Goal: Task Accomplishment & Management: Complete application form

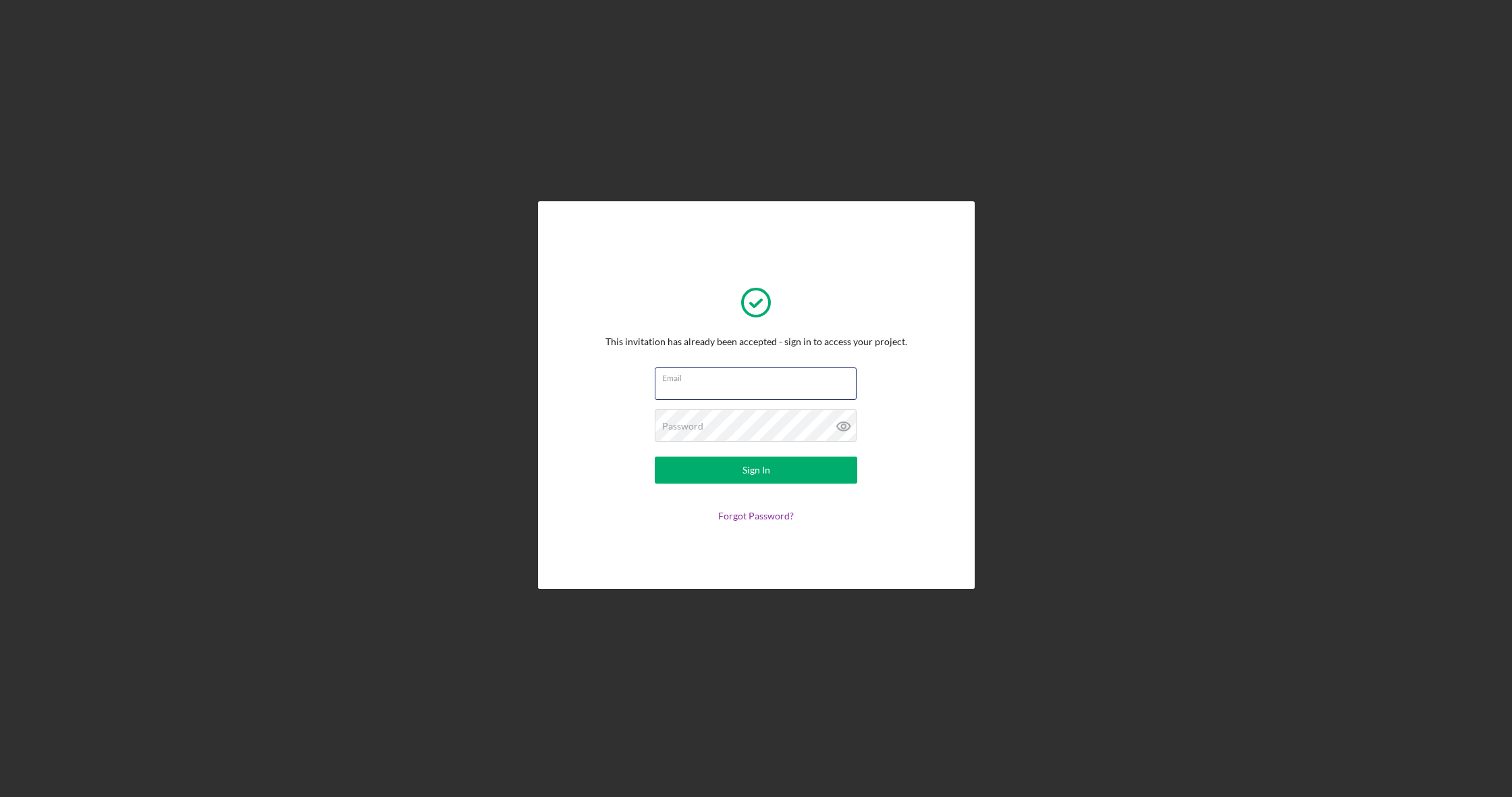
type input "glorial.franklin@verizon.net"
click at [755, 470] on button "Sign In" at bounding box center [756, 470] width 203 height 27
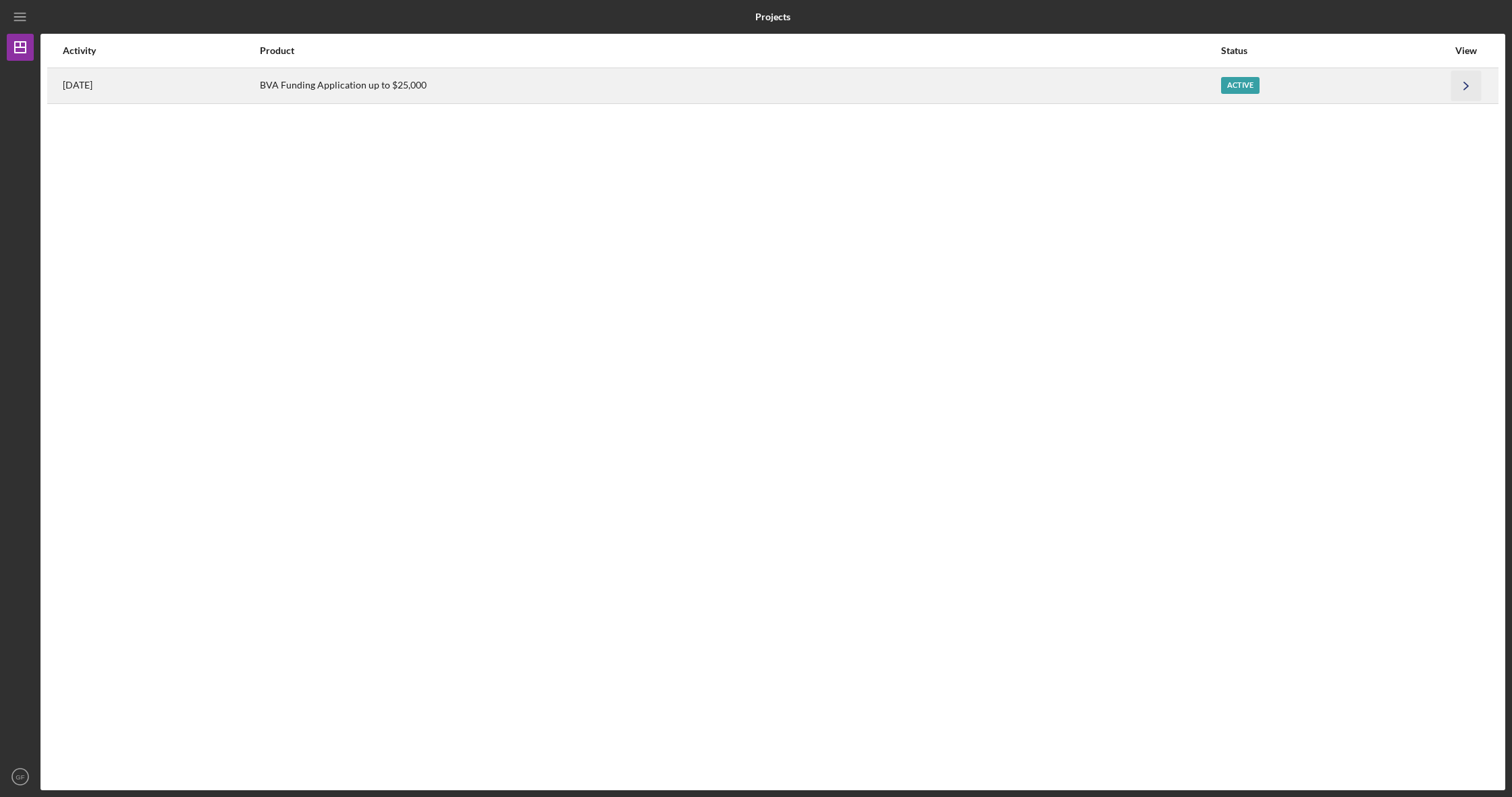
click at [1475, 89] on icon "Icon/Navigate" at bounding box center [1466, 85] width 30 height 30
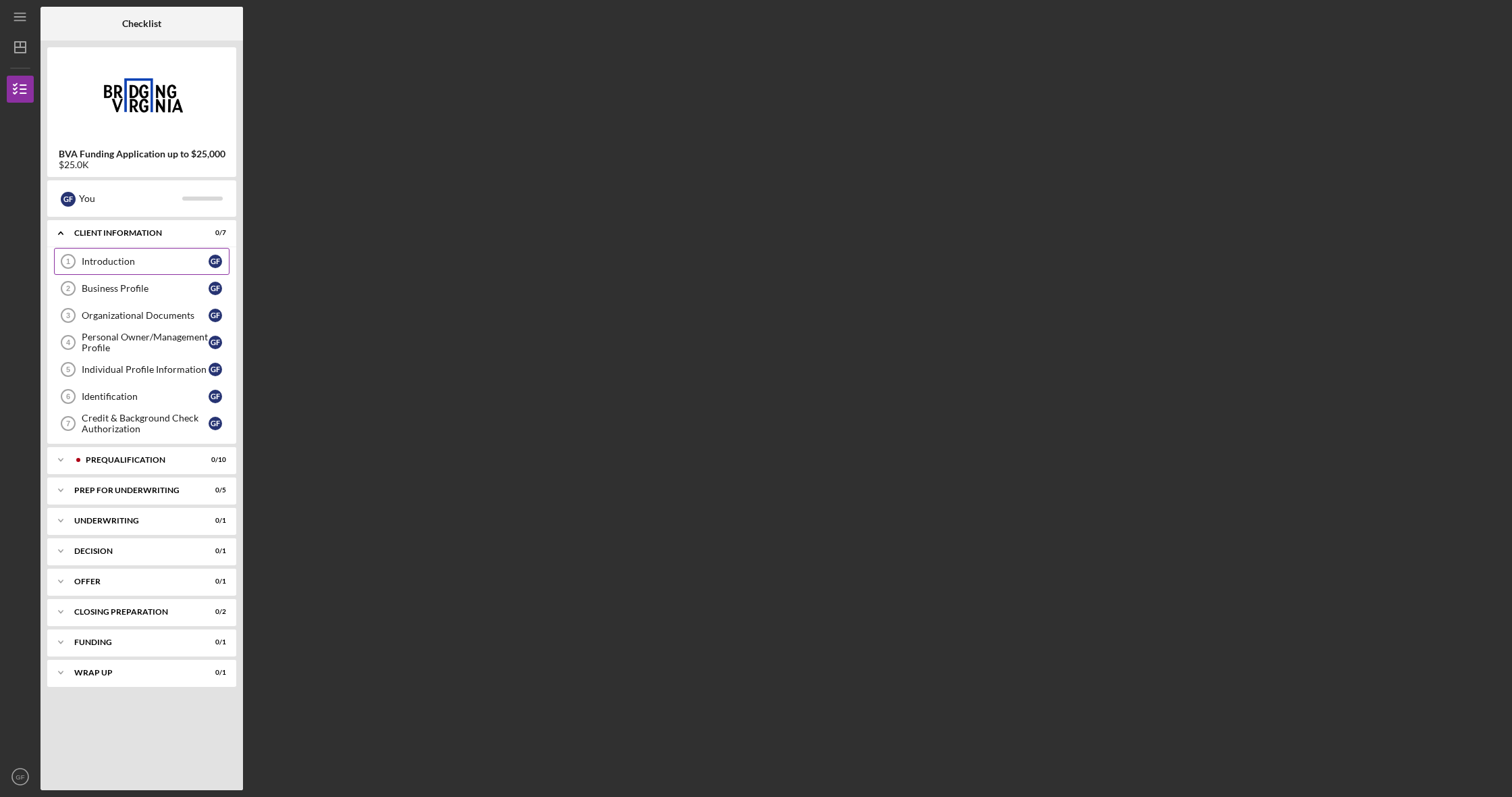
click at [120, 264] on div "Introduction" at bounding box center [145, 261] width 127 height 11
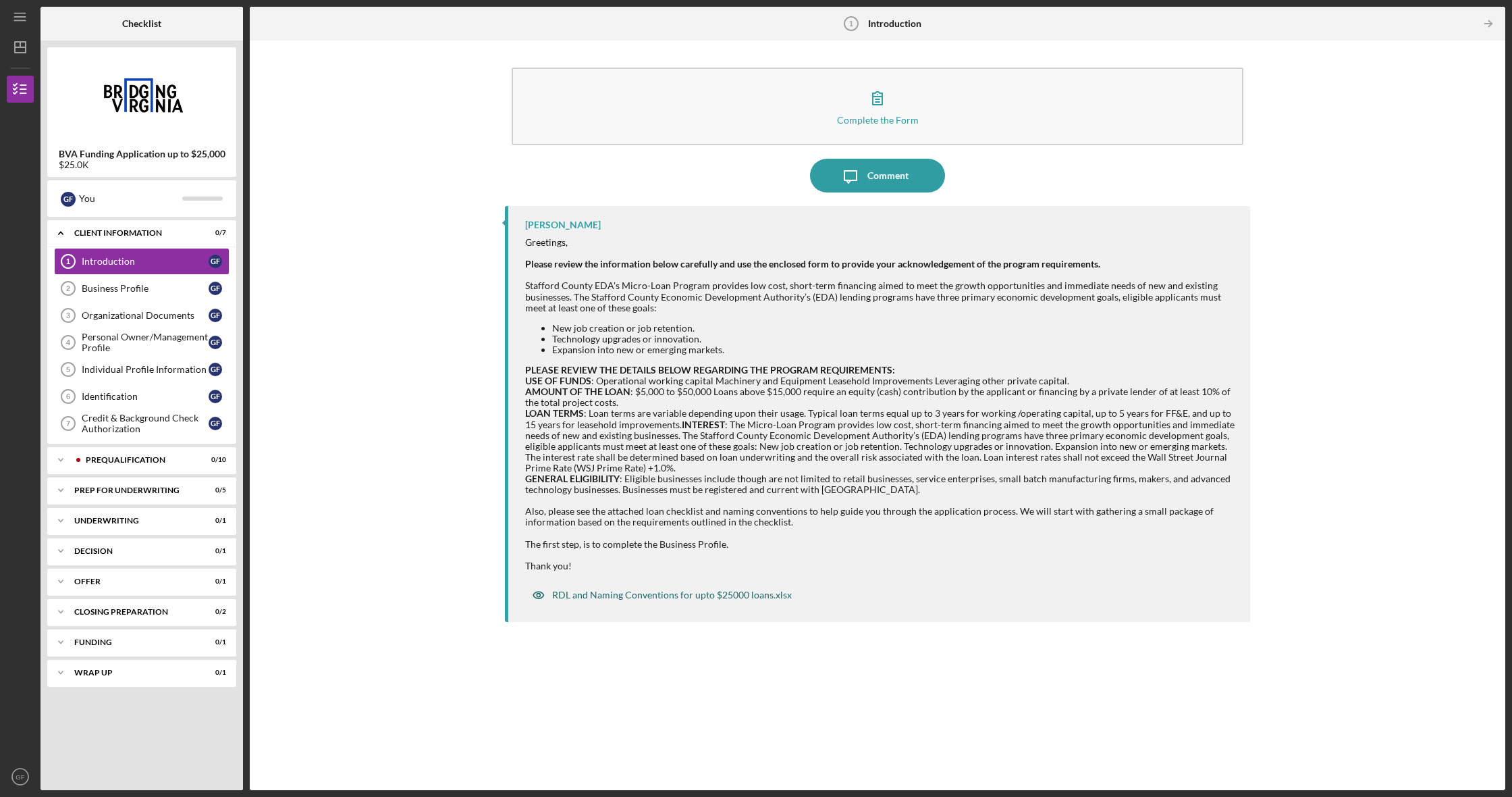
click at [755, 595] on div "RDL and Naming Conventions for upto $25000 loans.xlsx" at bounding box center [672, 595] width 240 height 11
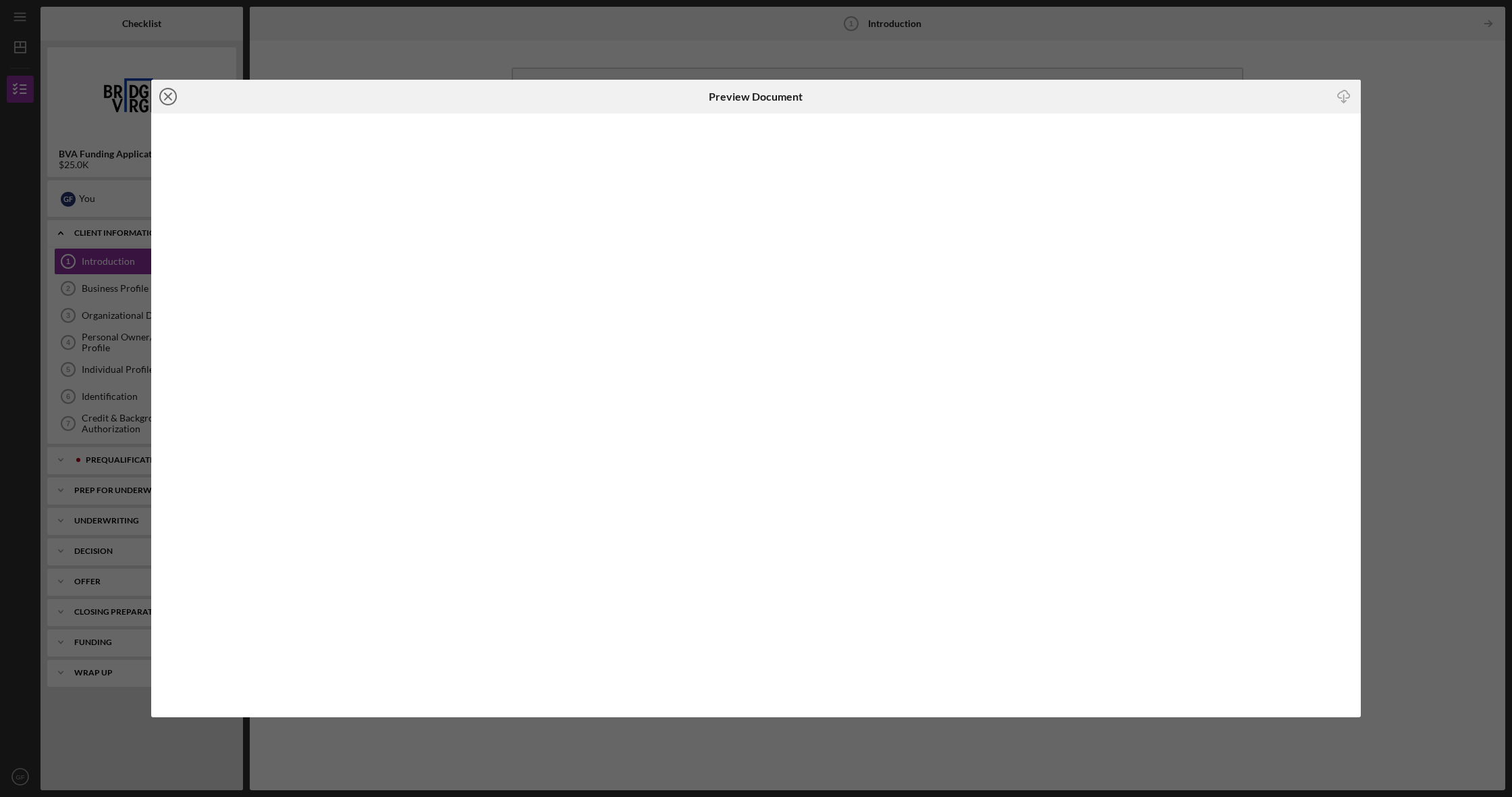
click at [166, 96] on line at bounding box center [168, 96] width 7 height 7
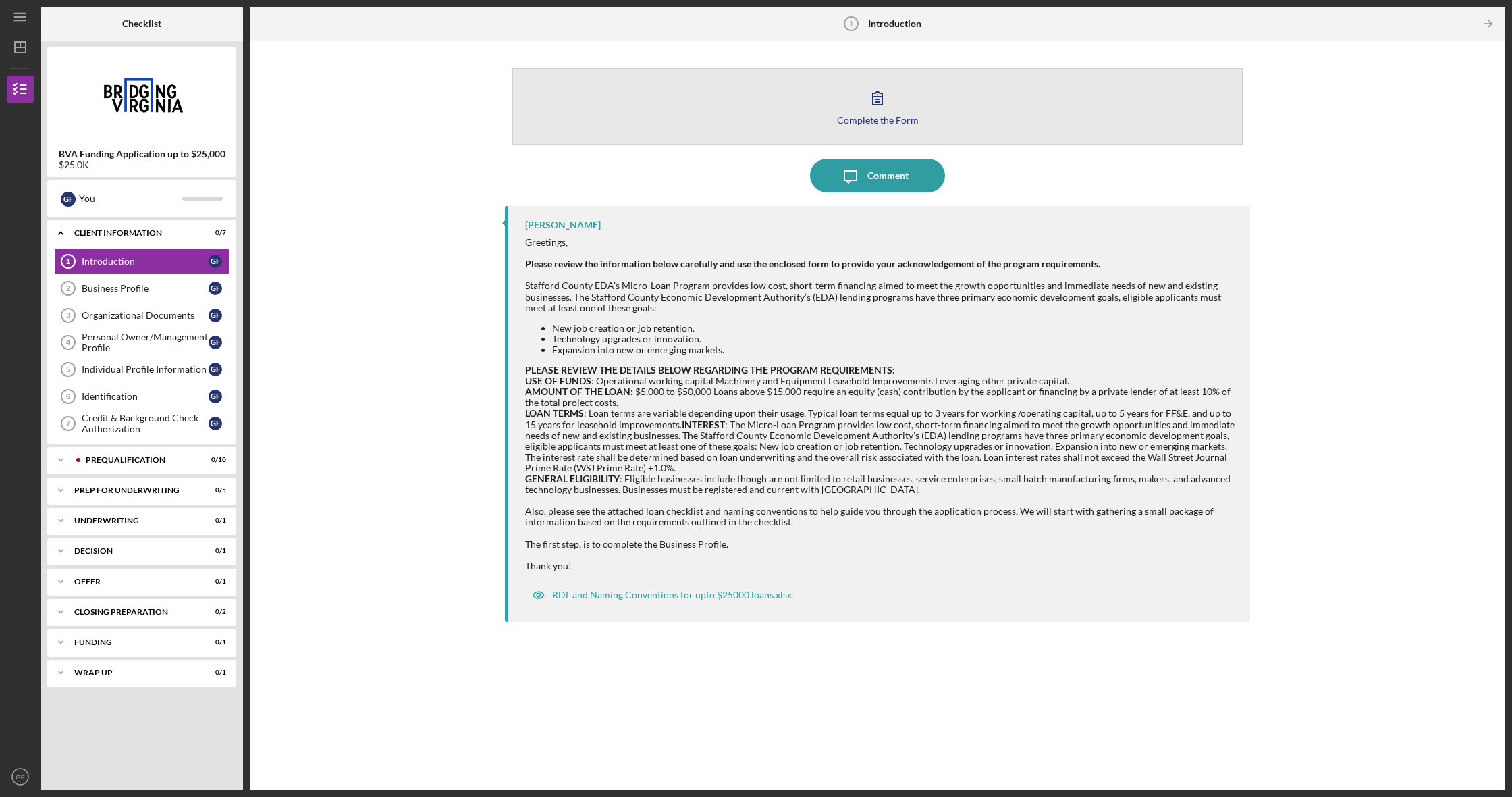
click at [877, 92] on icon "button" at bounding box center [877, 98] width 9 height 13
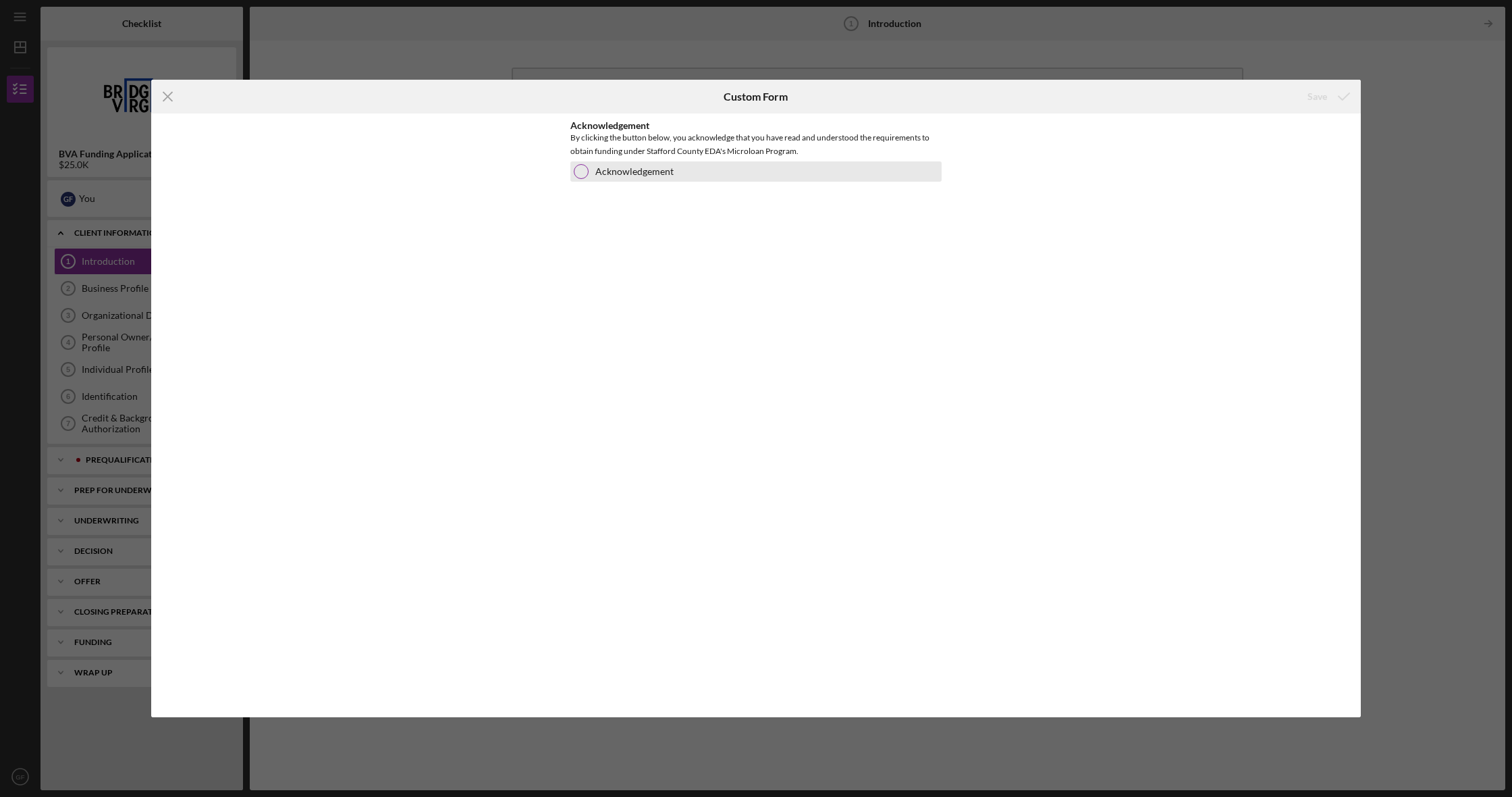
click at [581, 166] on div at bounding box center [581, 172] width 15 height 15
click at [1323, 98] on div "Save" at bounding box center [1317, 96] width 19 height 27
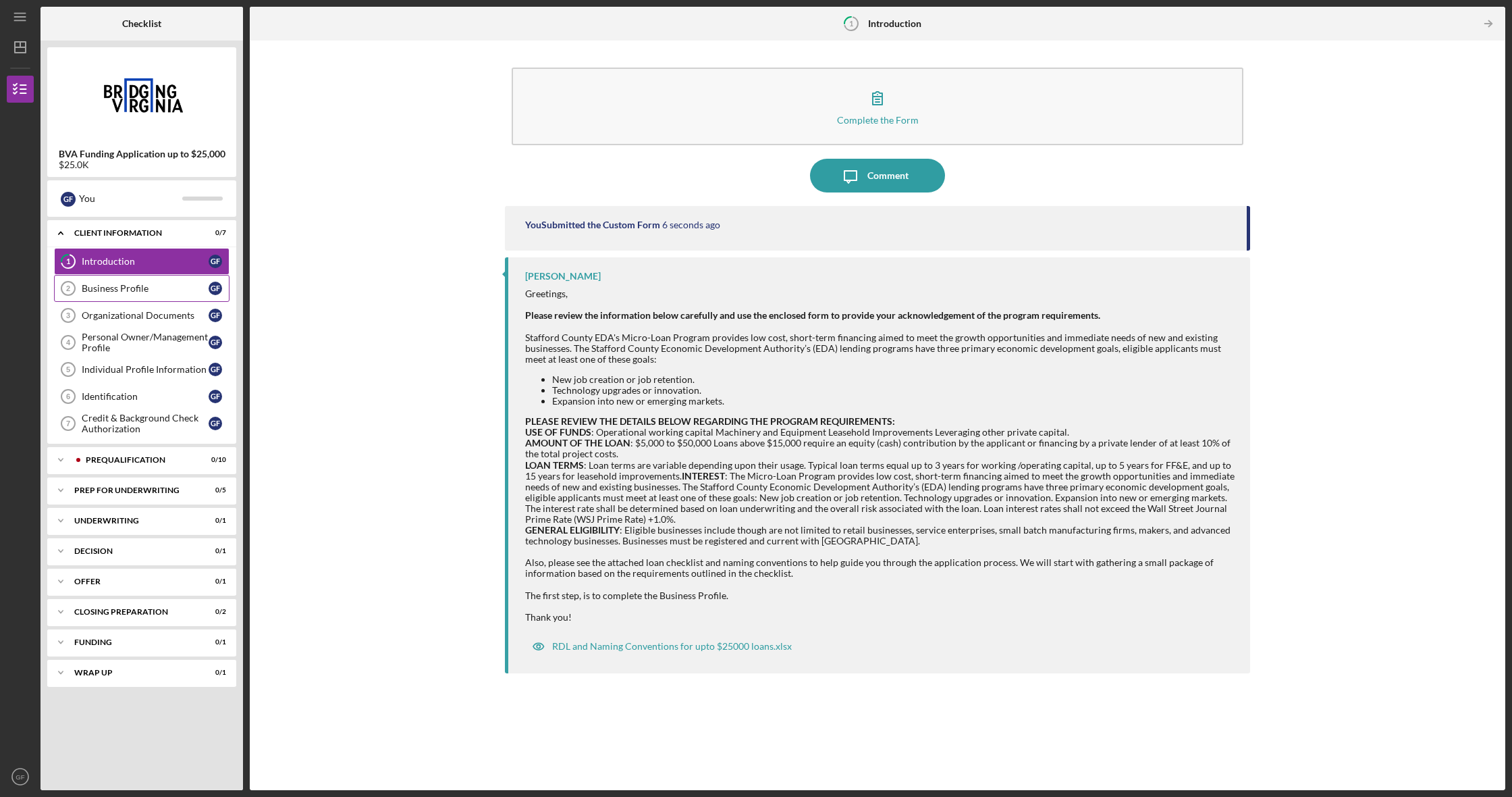
click at [129, 288] on div "Business Profile" at bounding box center [145, 288] width 127 height 11
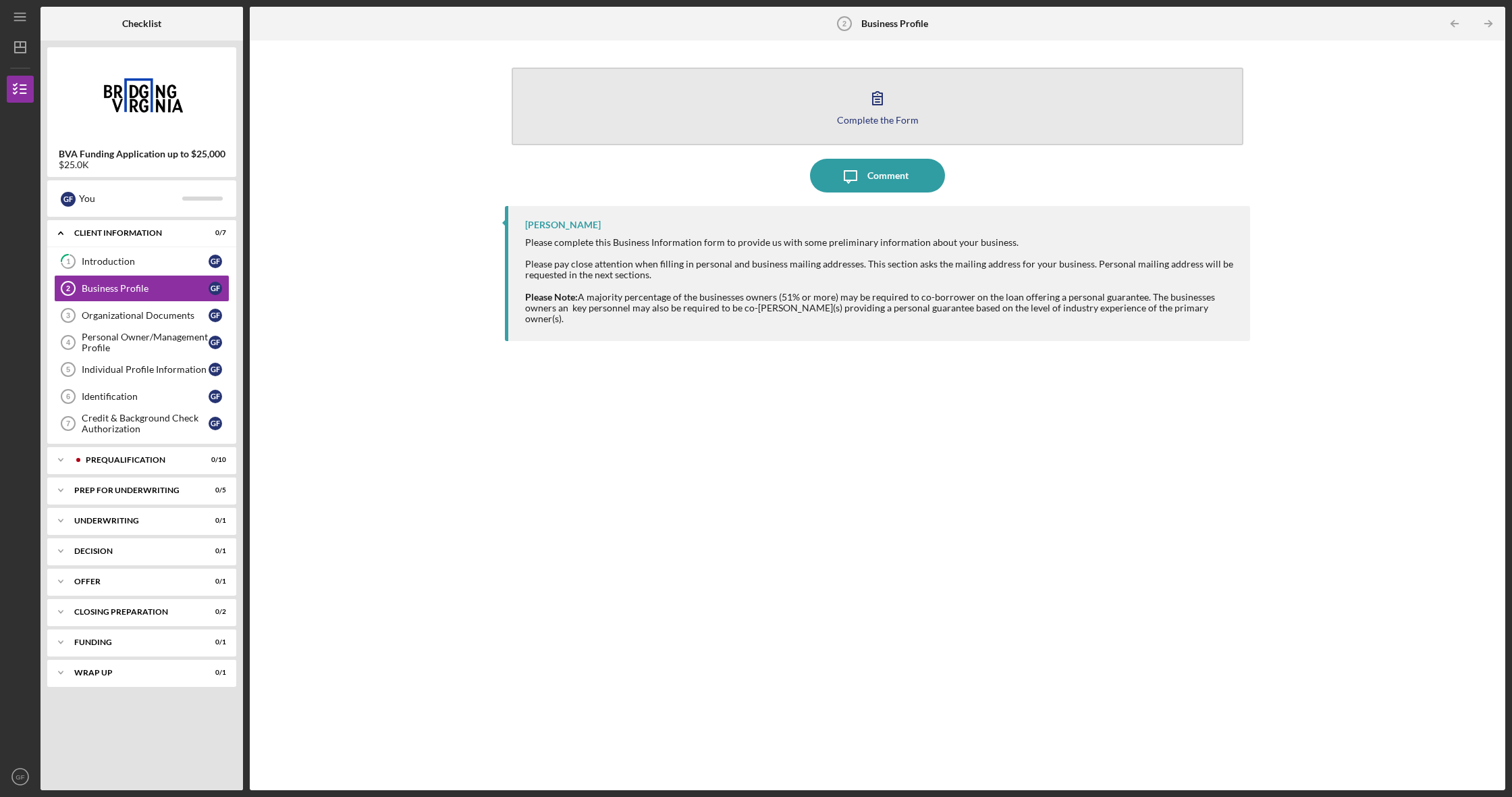
click at [873, 94] on icon "button" at bounding box center [877, 98] width 9 height 13
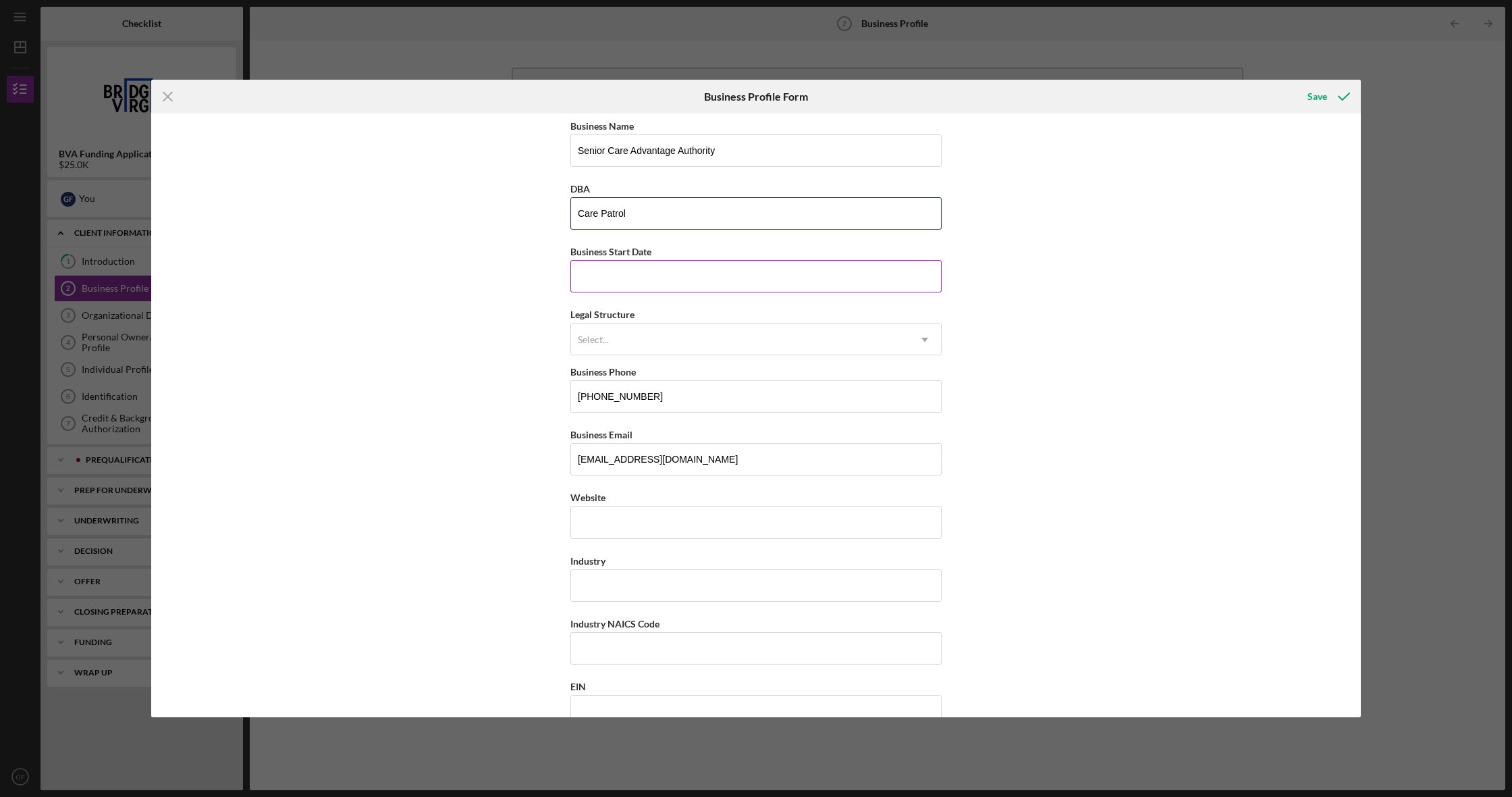
type input "Care Patrol"
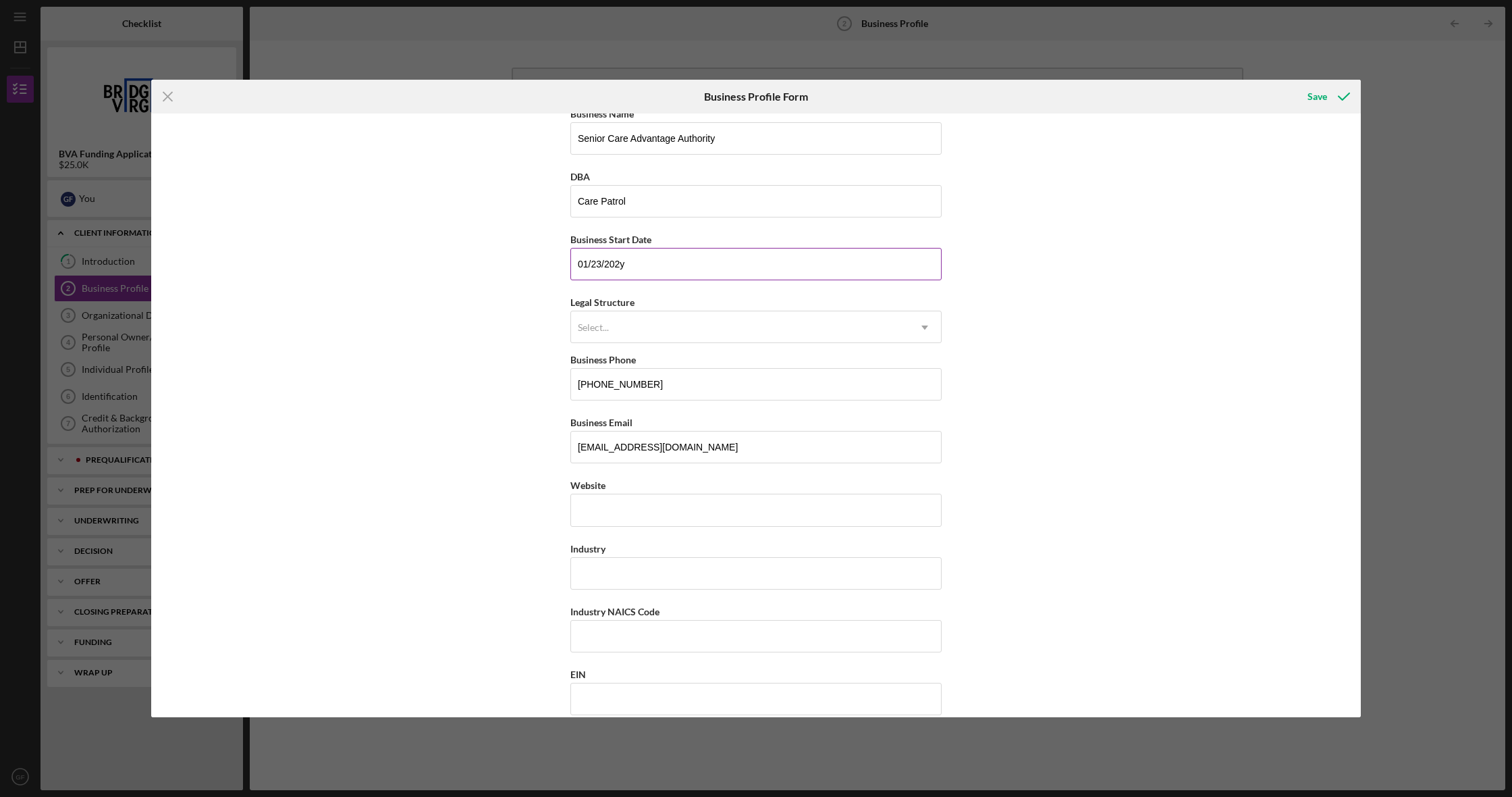
type input "01/23/2025"
click at [671, 325] on div "Select..." at bounding box center [740, 327] width 338 height 31
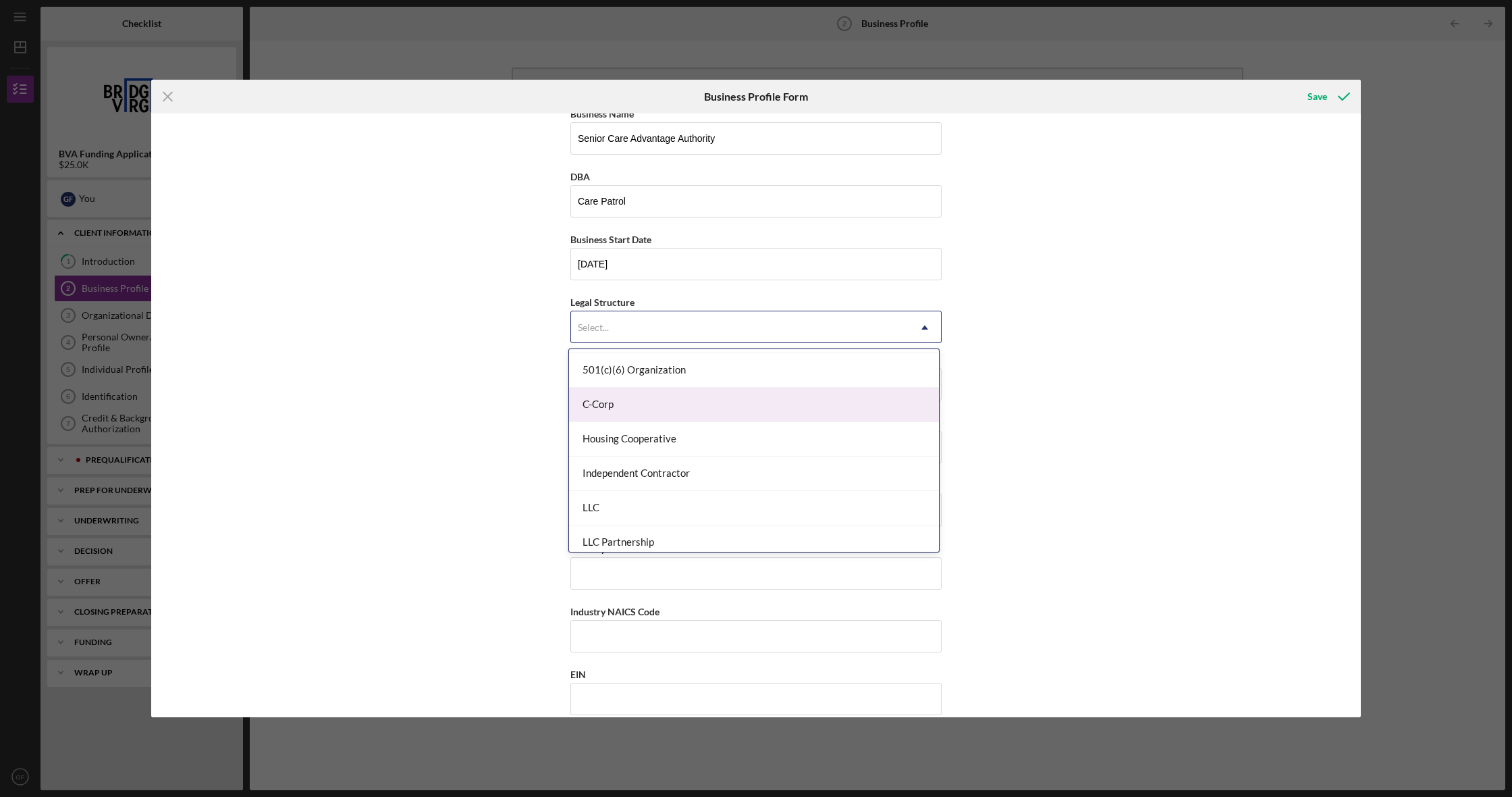
scroll to position [100, 0]
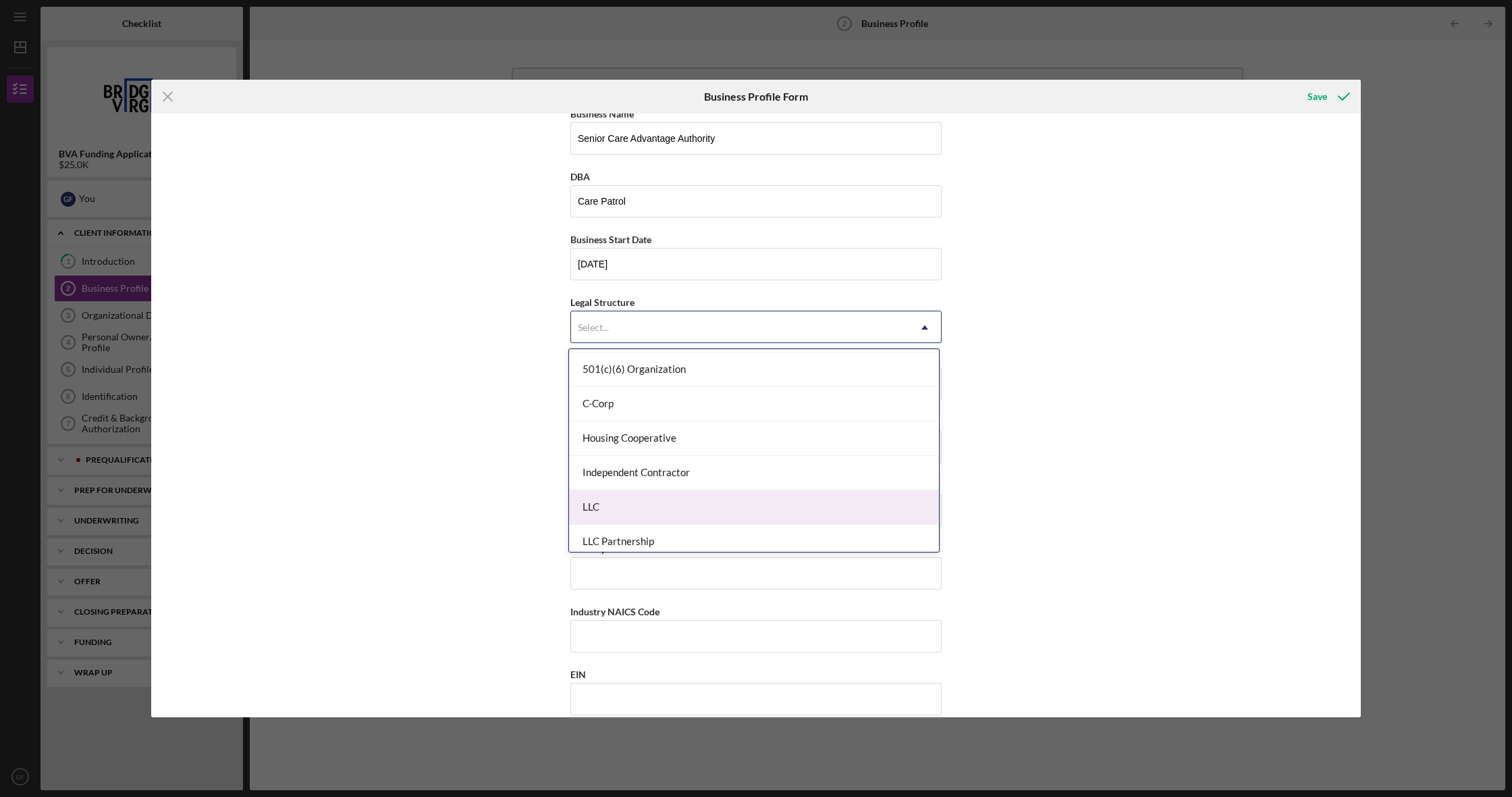
click at [686, 503] on div "LLC" at bounding box center [754, 507] width 370 height 35
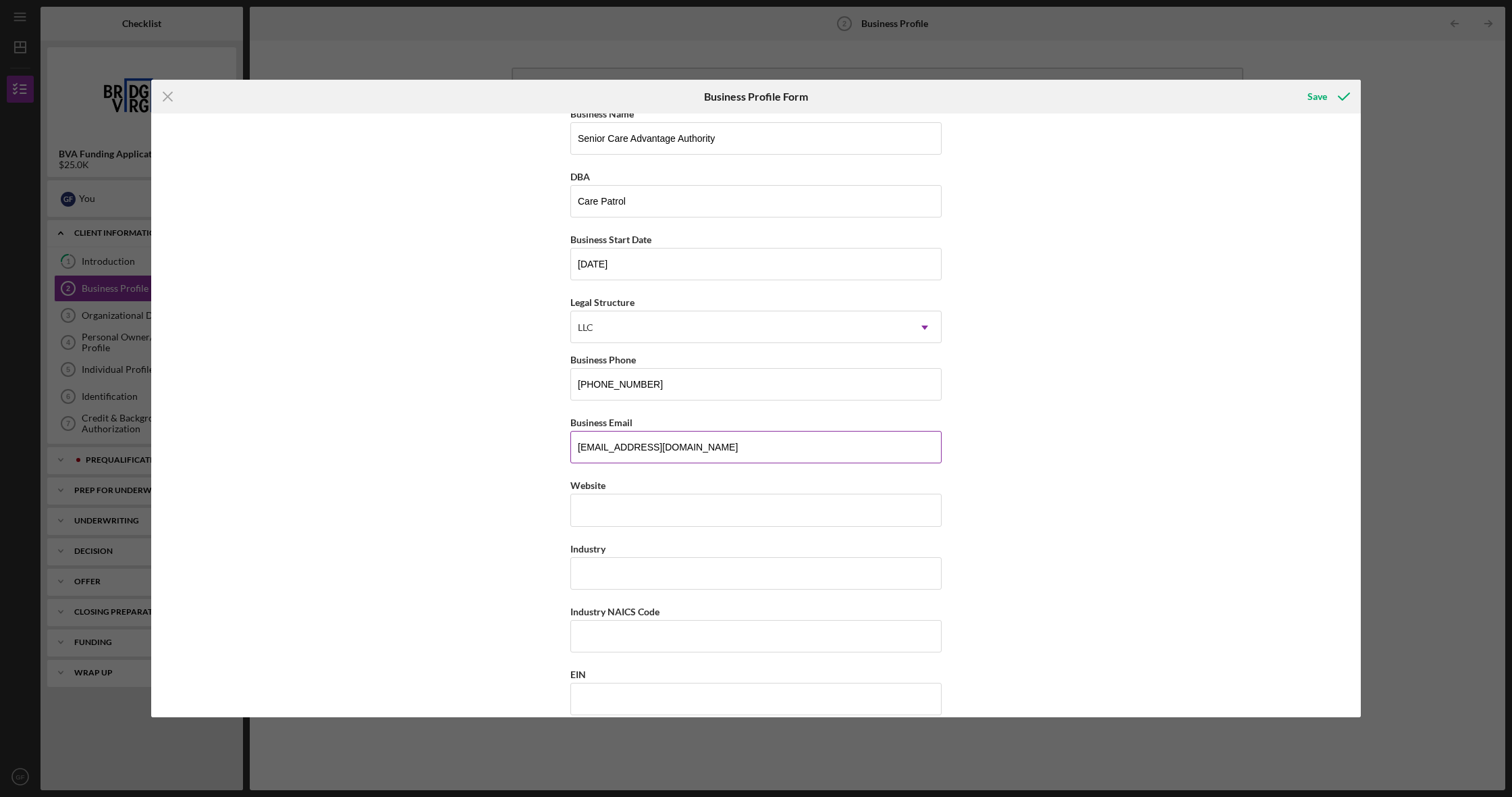
drag, startPoint x: 714, startPoint y: 445, endPoint x: 617, endPoint y: 461, distance: 98.3
drag, startPoint x: 704, startPoint y: 453, endPoint x: 557, endPoint y: 443, distance: 147.3
click at [557, 443] on div "Business Name Senior Care Advantage Authority DBA Care Patrol Business Start Da…" at bounding box center [756, 415] width 1210 height 604
click at [936, 447] on input "glorial.franklin@verizon.net" at bounding box center [756, 447] width 372 height 32
click at [873, 448] on input "glorial.franklin@verizon.net" at bounding box center [756, 447] width 372 height 32
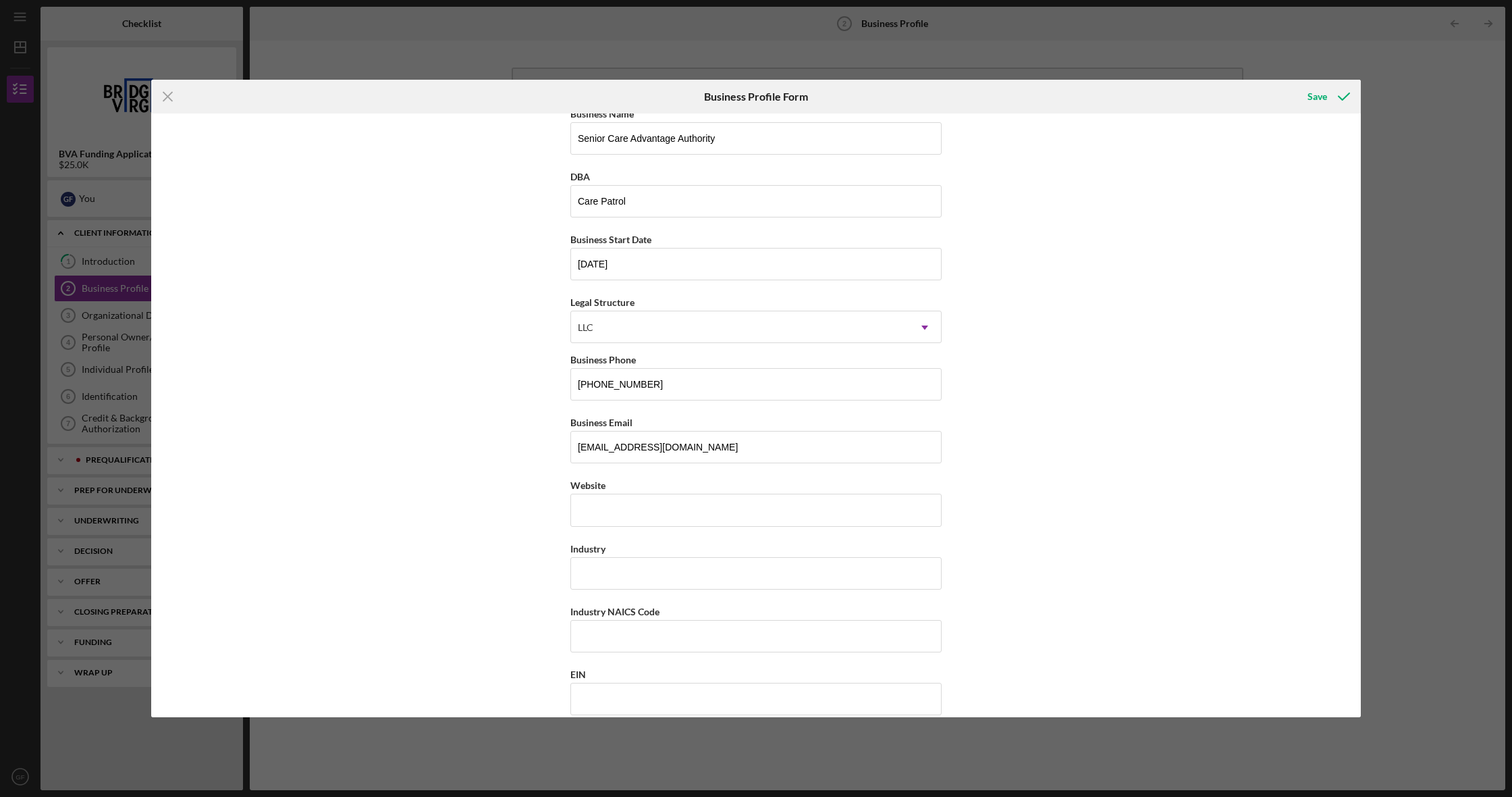
click at [1042, 469] on div "Business Name Senior Care Advantage Authority DBA Care Patrol Business Start Da…" at bounding box center [756, 415] width 1210 height 604
drag, startPoint x: 696, startPoint y: 448, endPoint x: 530, endPoint y: 445, distance: 166.0
click at [530, 445] on div "Business Name Senior Care Advantage Authority DBA Care Patrol Business Start Da…" at bounding box center [756, 415] width 1210 height 604
type input "gfranklin@carepatrol.com"
click at [624, 510] on input "Website" at bounding box center [756, 510] width 372 height 32
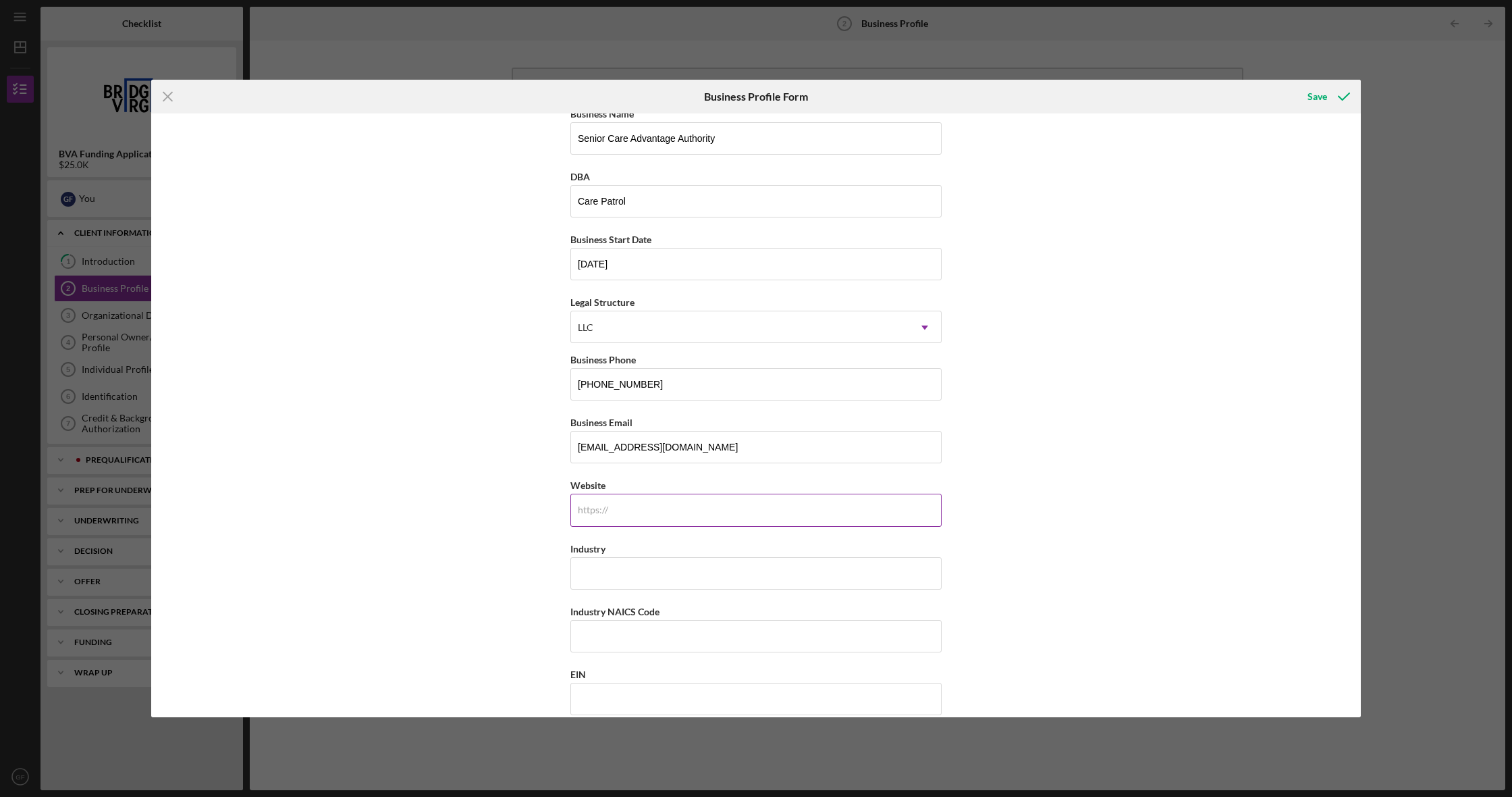
scroll to position [15, 0]
paste input "carepatrol.com/washingtondc-arlington/"
type input "carepatrol.com/washingtondc-arlington/"
click at [705, 577] on input "Industry" at bounding box center [756, 573] width 372 height 32
drag, startPoint x: 588, startPoint y: 570, endPoint x: 662, endPoint y: 586, distance: 75.7
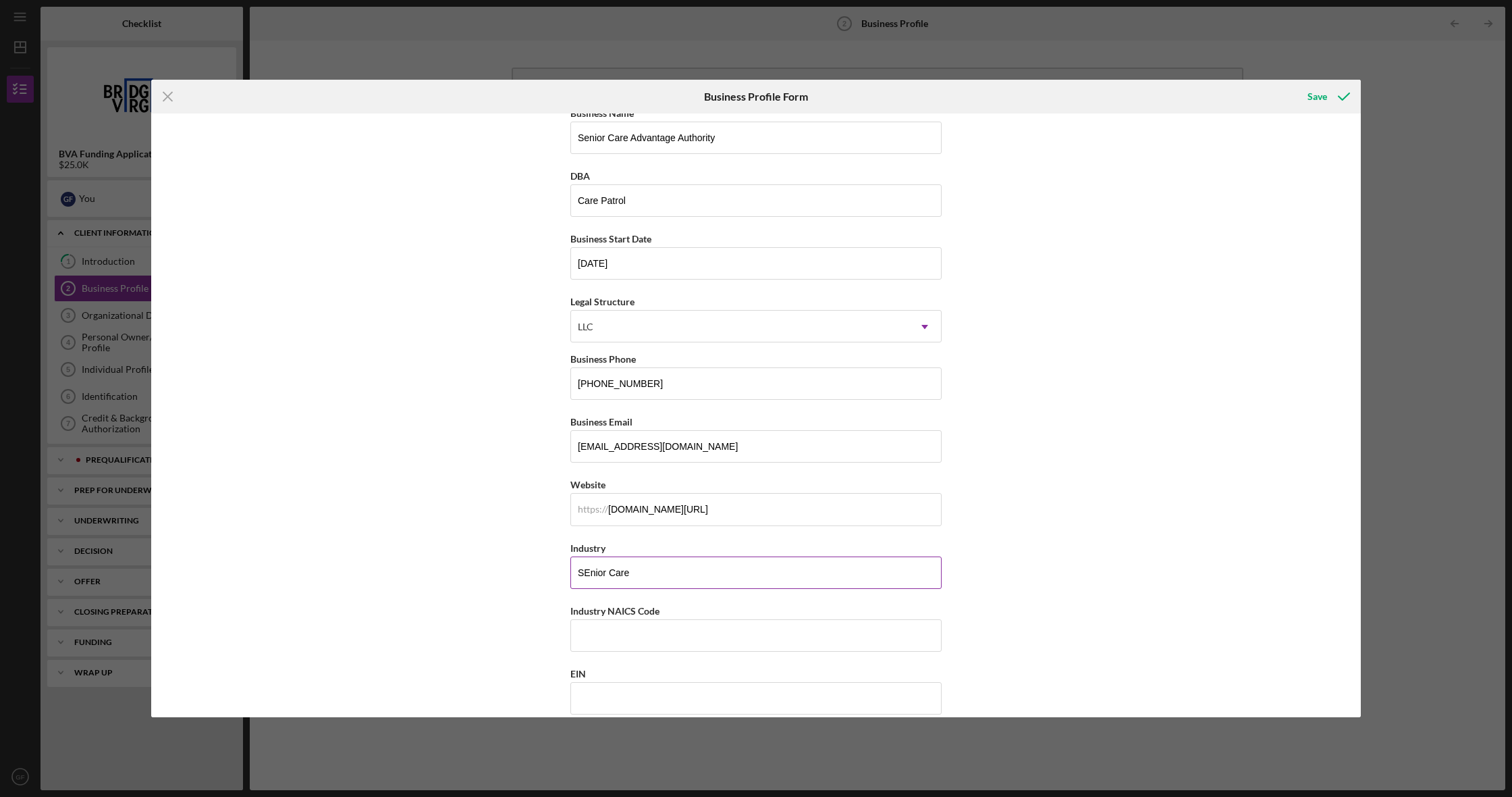
click at [588, 570] on input "SEnior Care" at bounding box center [756, 573] width 372 height 32
click at [688, 576] on input "Senior Care" at bounding box center [756, 573] width 372 height 32
type input "Senior Care Advisor"
click at [640, 628] on input "Industry NAICS Code" at bounding box center [756, 636] width 372 height 32
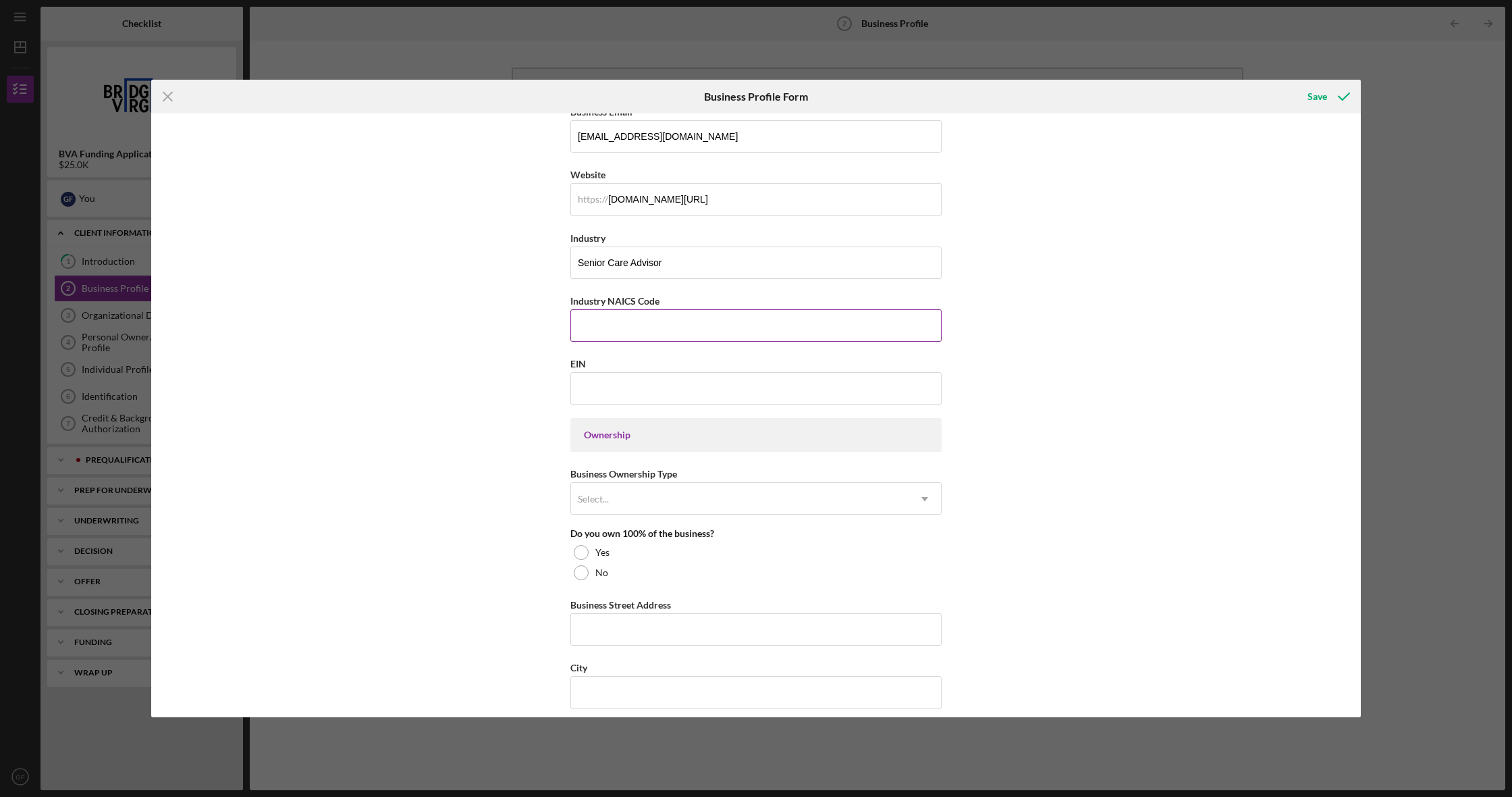
scroll to position [329, 0]
type input "624120"
click at [637, 384] on input "EIN" at bounding box center [756, 385] width 372 height 32
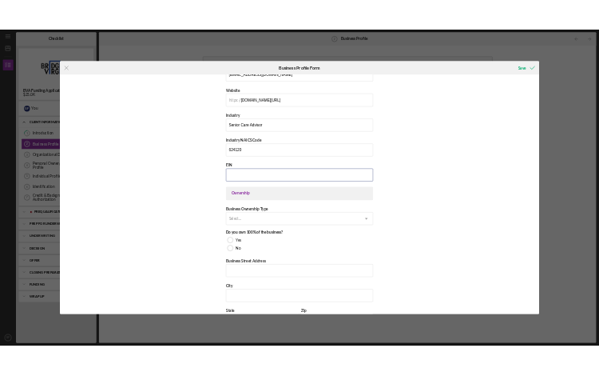
scroll to position [578, 0]
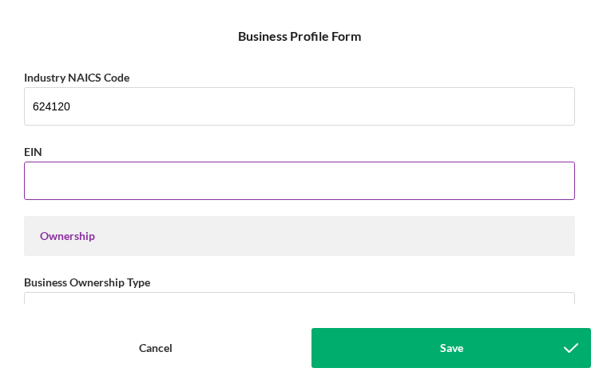
paste input "99-2792980"
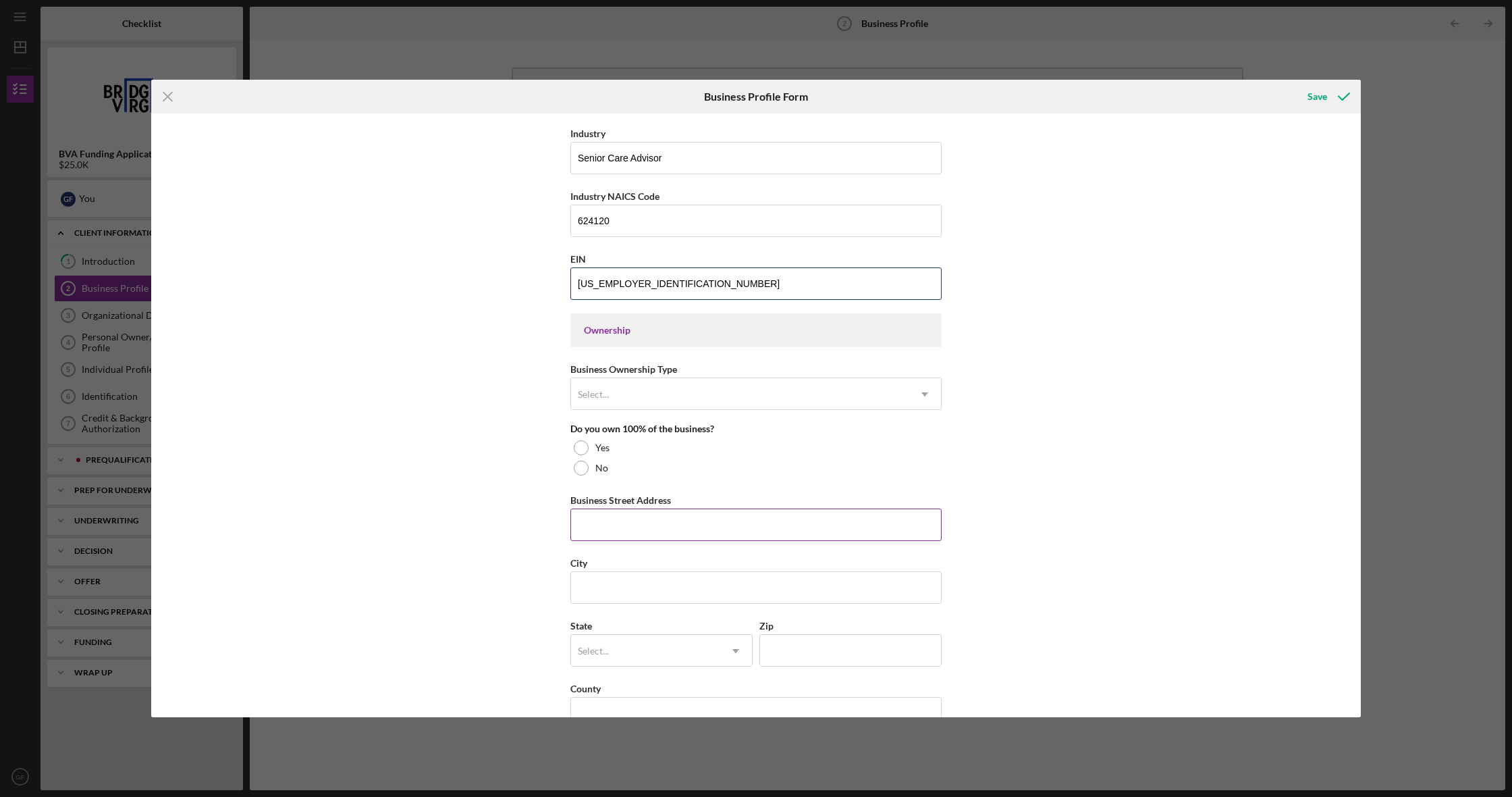
scroll to position [450, 0]
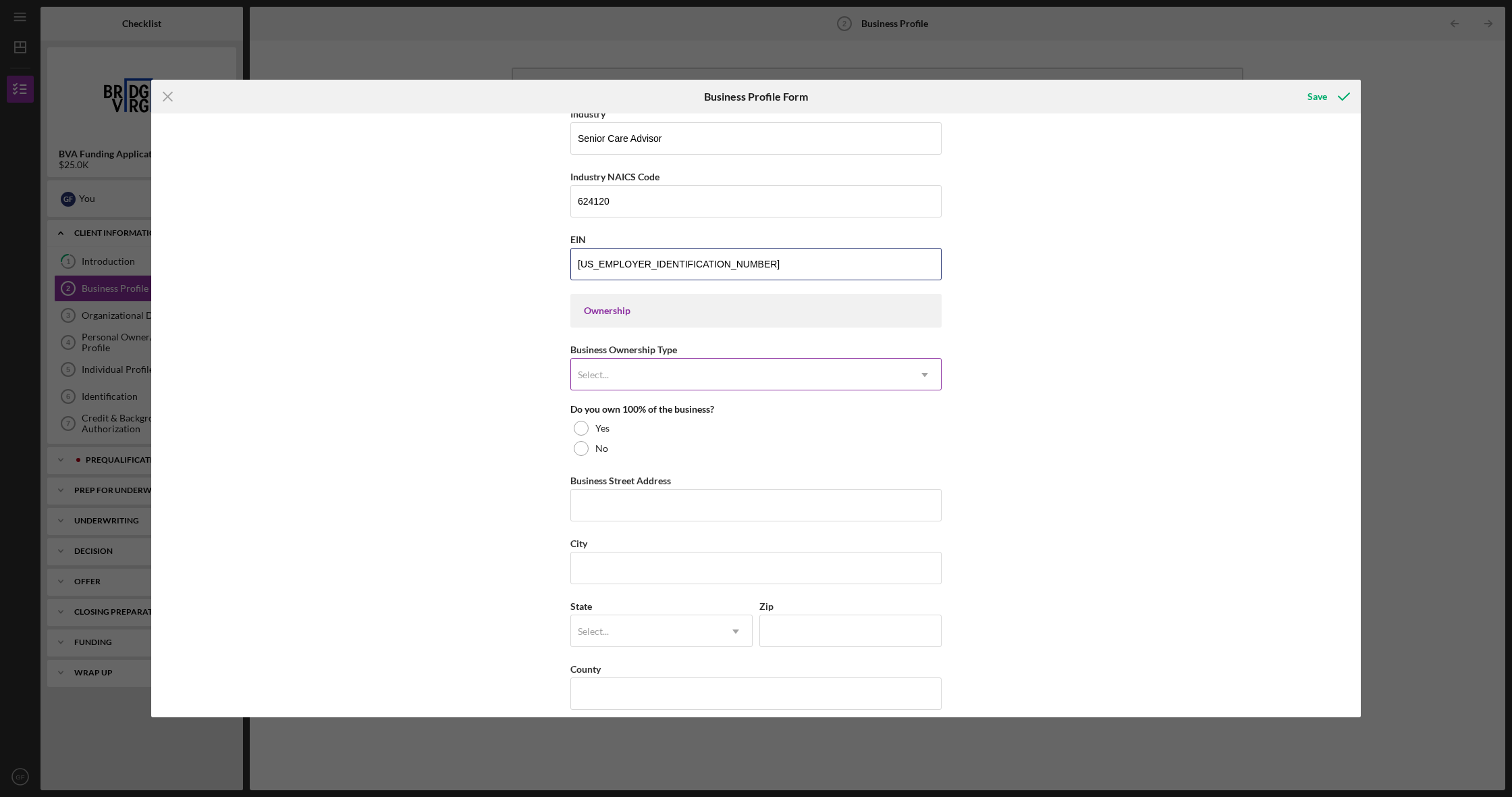
type input "99-2792980"
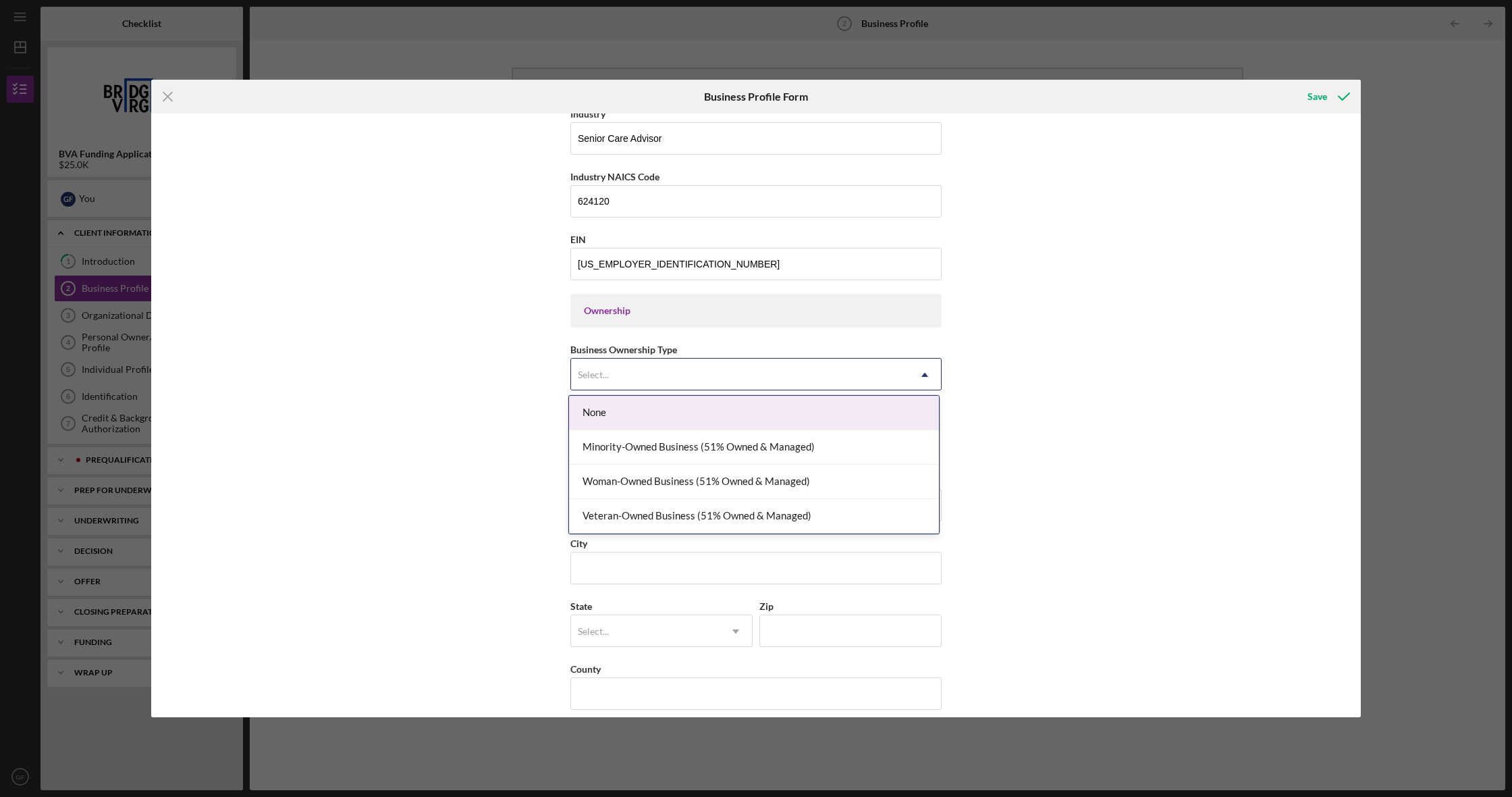
click at [813, 379] on div "Select..." at bounding box center [740, 374] width 338 height 31
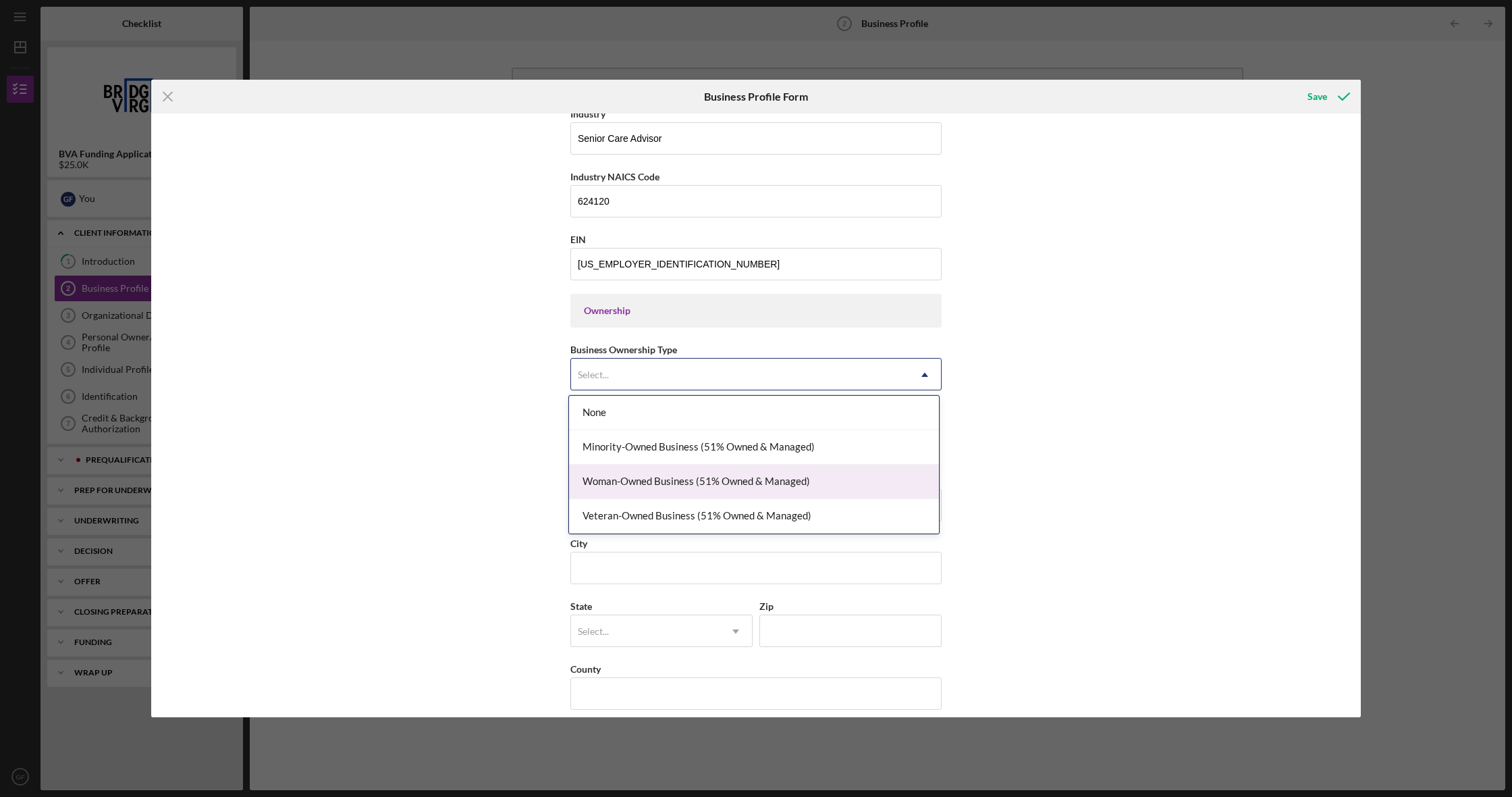
click at [822, 483] on div "Woman-Owned Business (51% Owned & Managed)" at bounding box center [754, 482] width 370 height 35
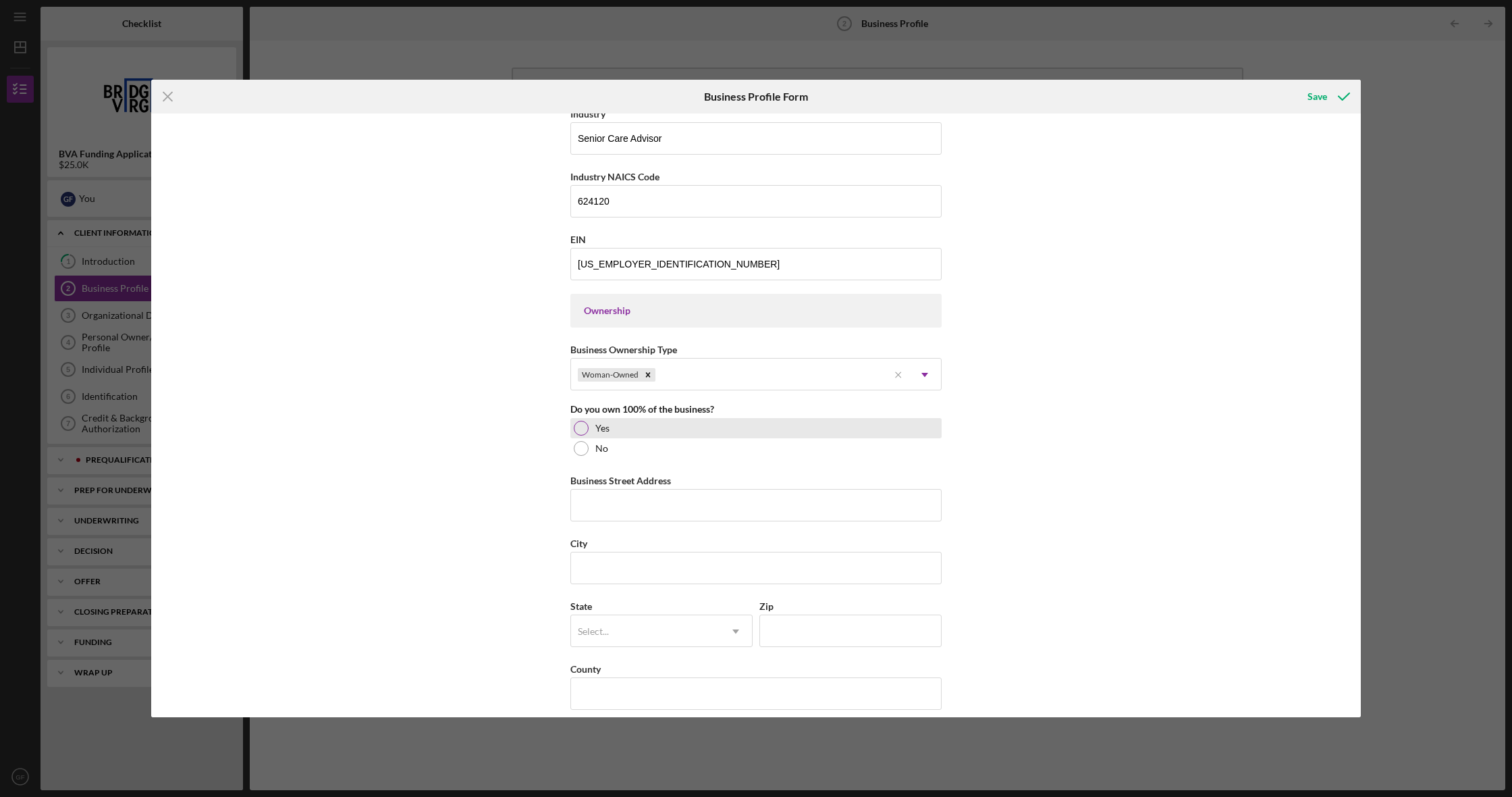
click at [583, 429] on div at bounding box center [581, 429] width 15 height 15
type input "PO Box 505"
type input "Stafford"
click at [672, 636] on div "Select..." at bounding box center [645, 631] width 149 height 31
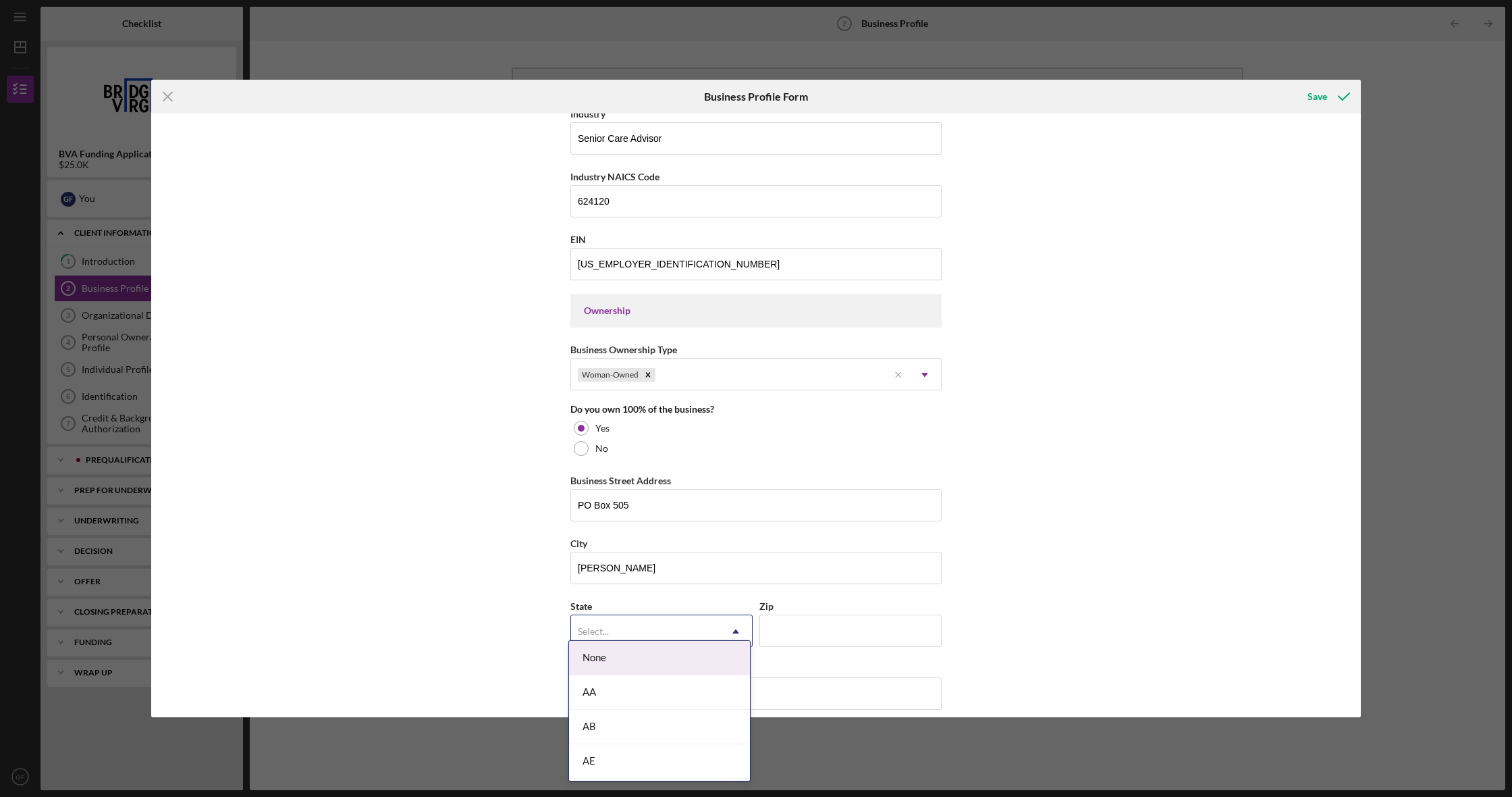
scroll to position [461, 0]
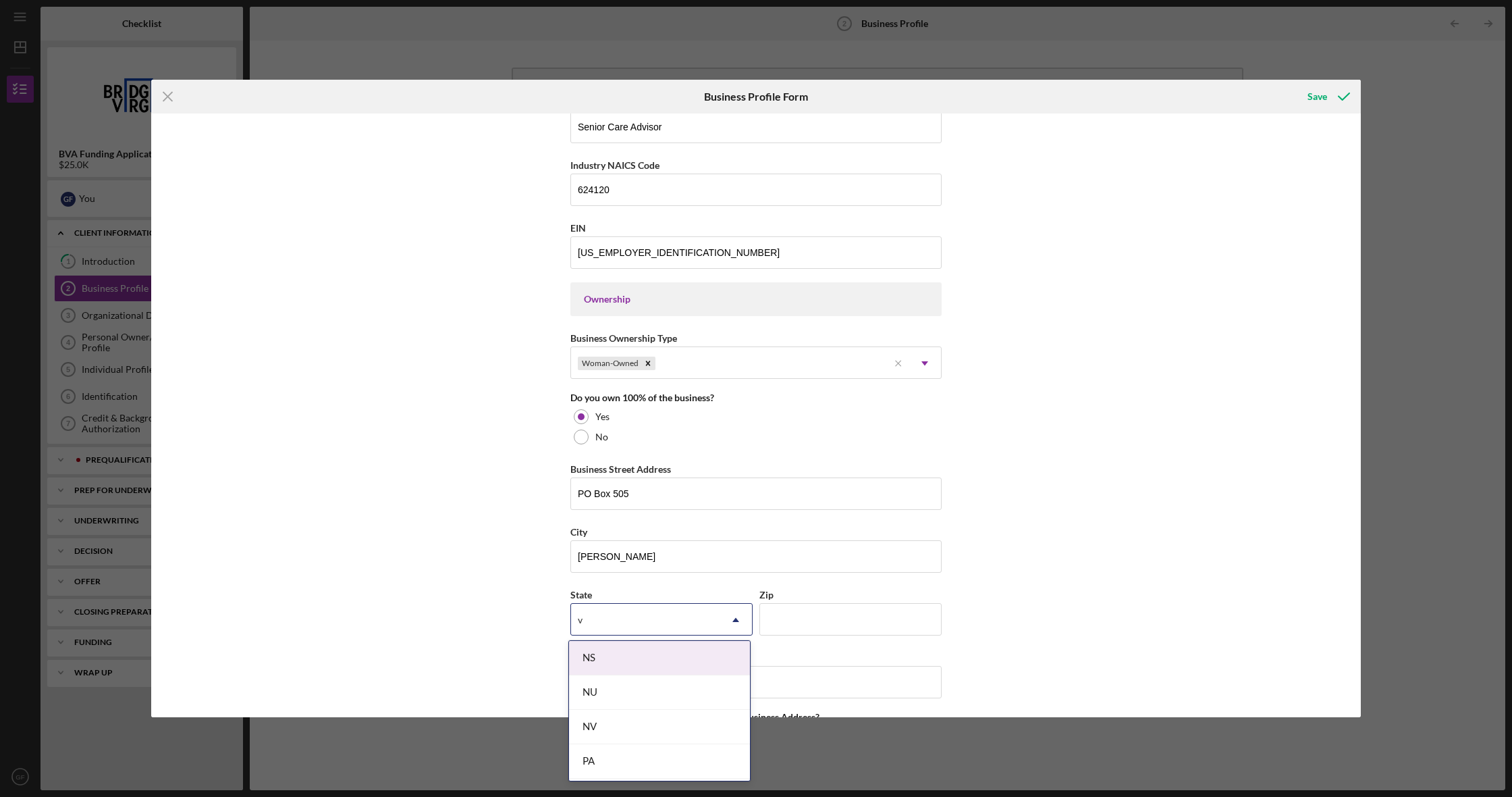
type input "va"
drag, startPoint x: 668, startPoint y: 768, endPoint x: 701, endPoint y: 750, distance: 37.6
click at [668, 768] on div "VA" at bounding box center [660, 762] width 181 height 35
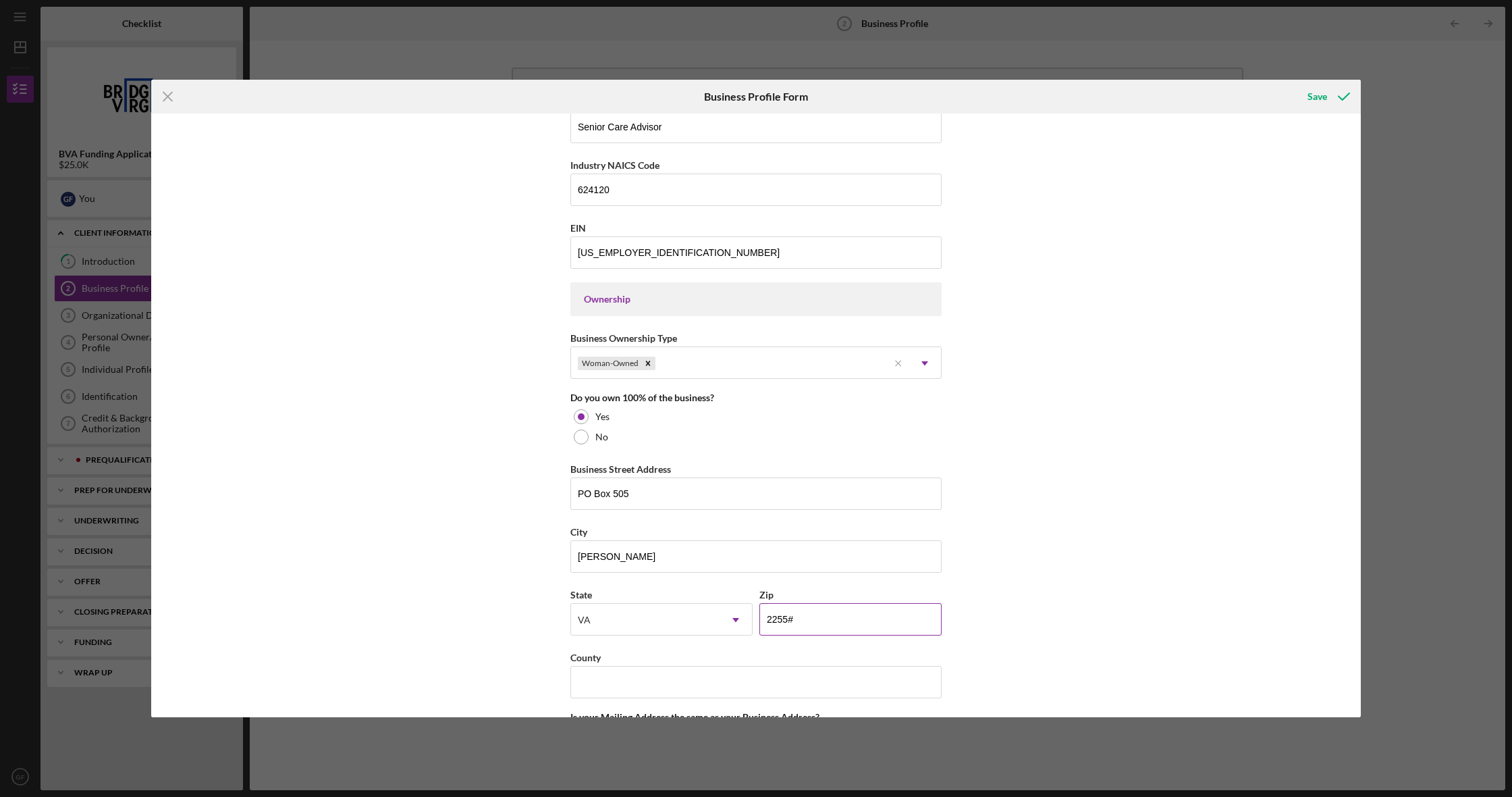
type input "22555"
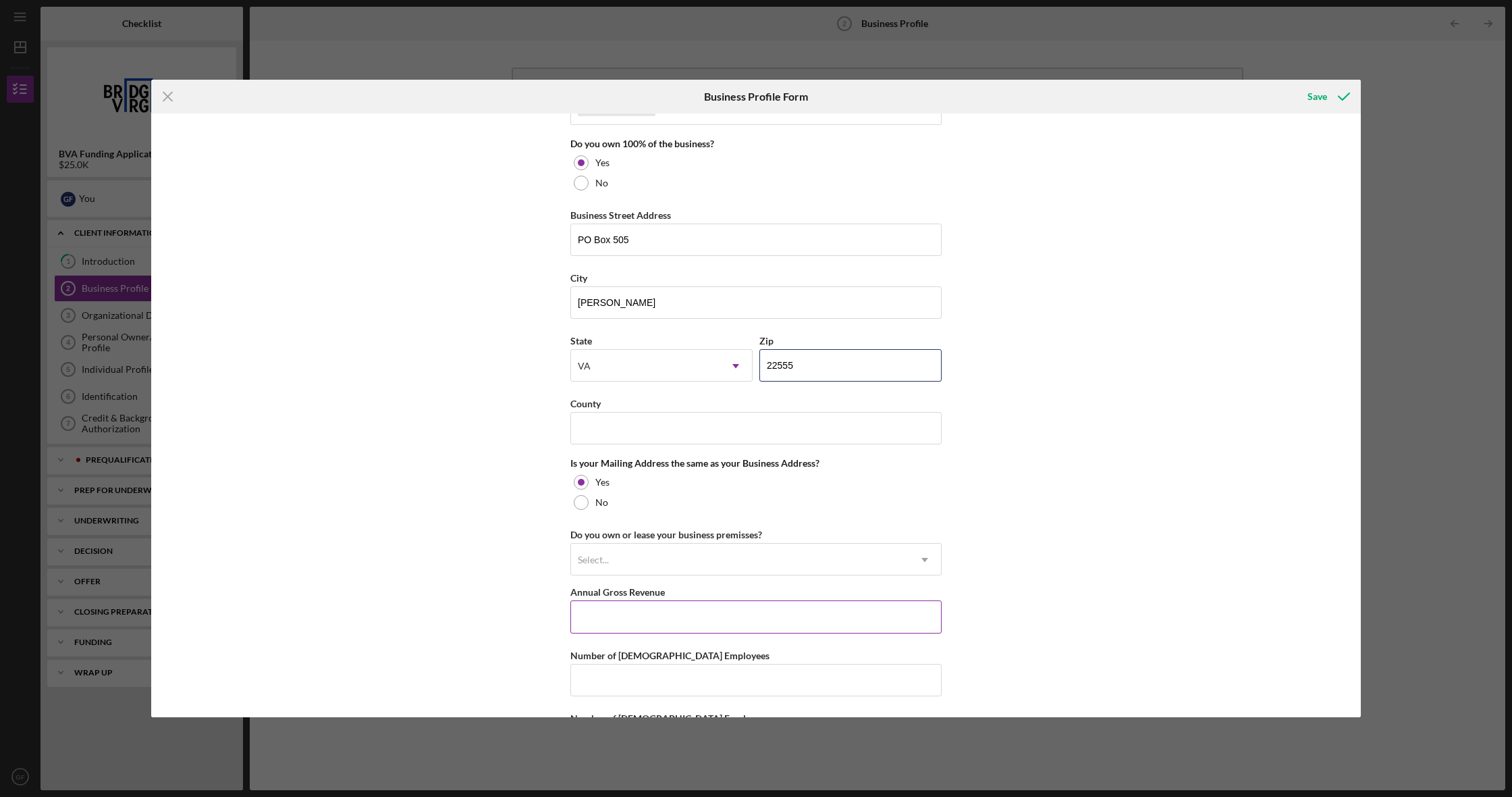
scroll to position [755, 0]
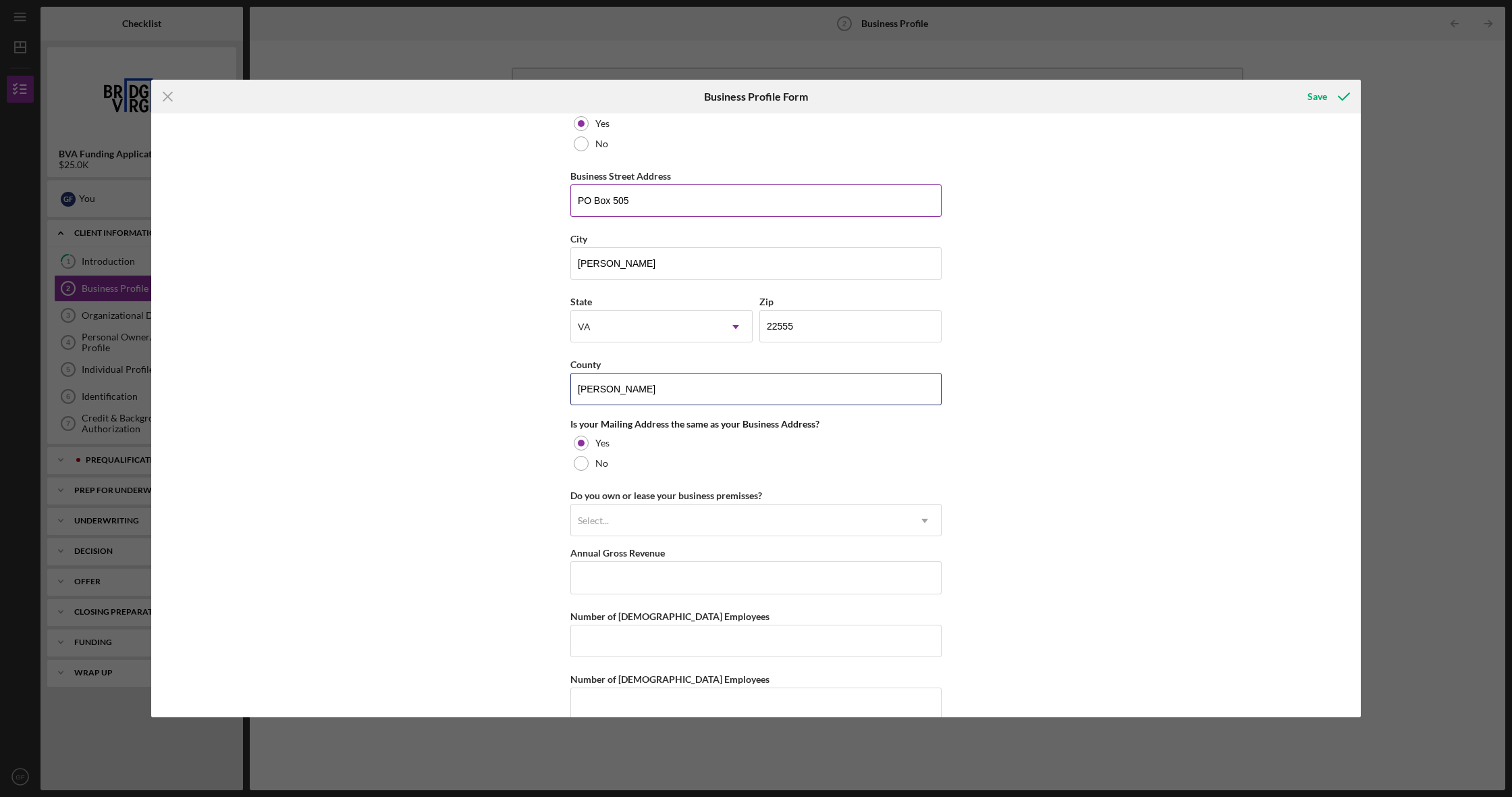
type input "Stafford"
drag, startPoint x: 653, startPoint y: 204, endPoint x: 538, endPoint y: 200, distance: 115.1
click at [538, 200] on div "Business Name Senior Care Advantage Authority DBA Care Patrol Business Start Da…" at bounding box center [756, 415] width 1210 height 604
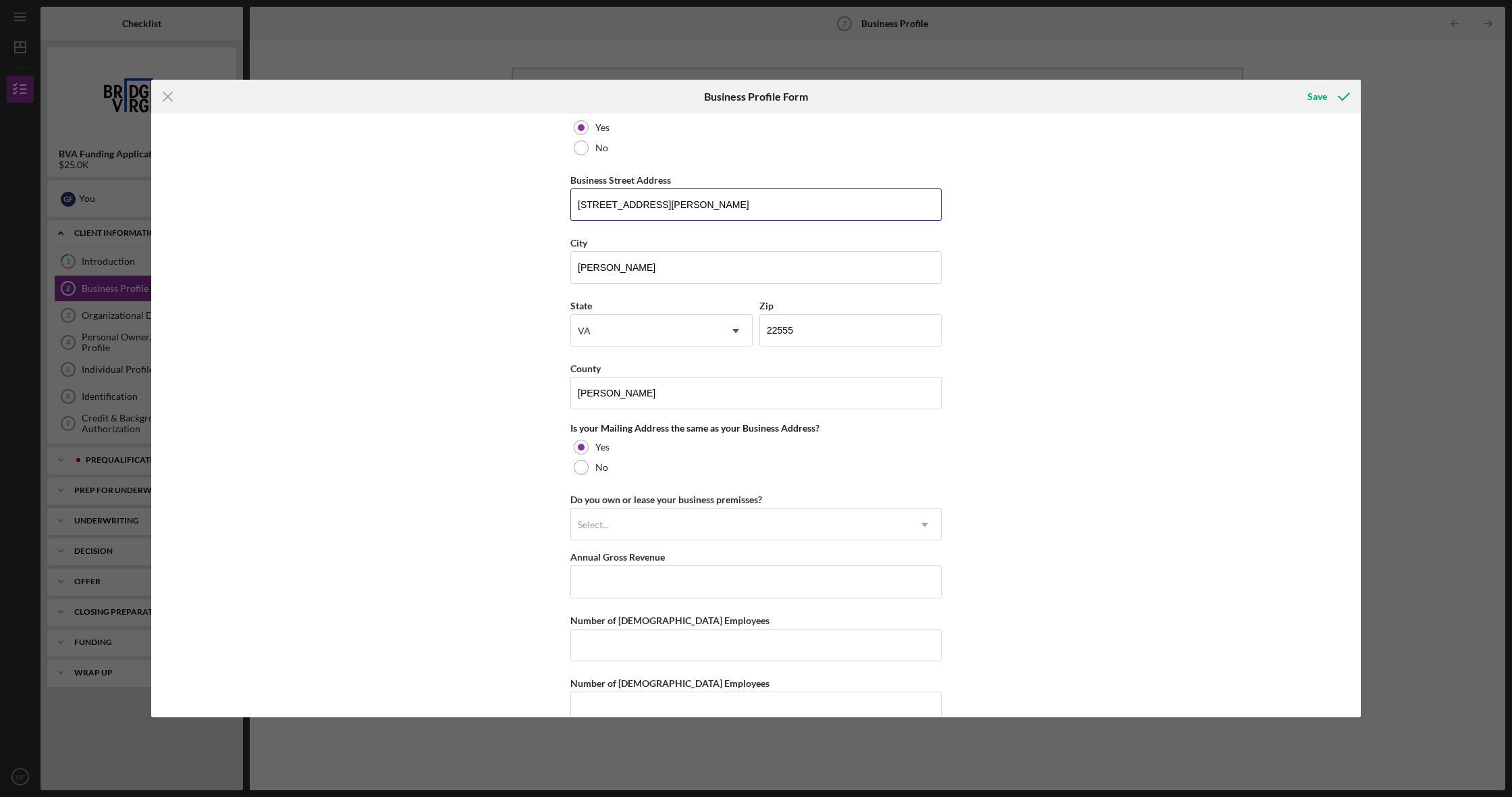
type input "1 Willow Glen Court"
click at [821, 325] on input "22555" at bounding box center [851, 327] width 182 height 32
type input "22554"
click at [580, 467] on div at bounding box center [581, 466] width 15 height 15
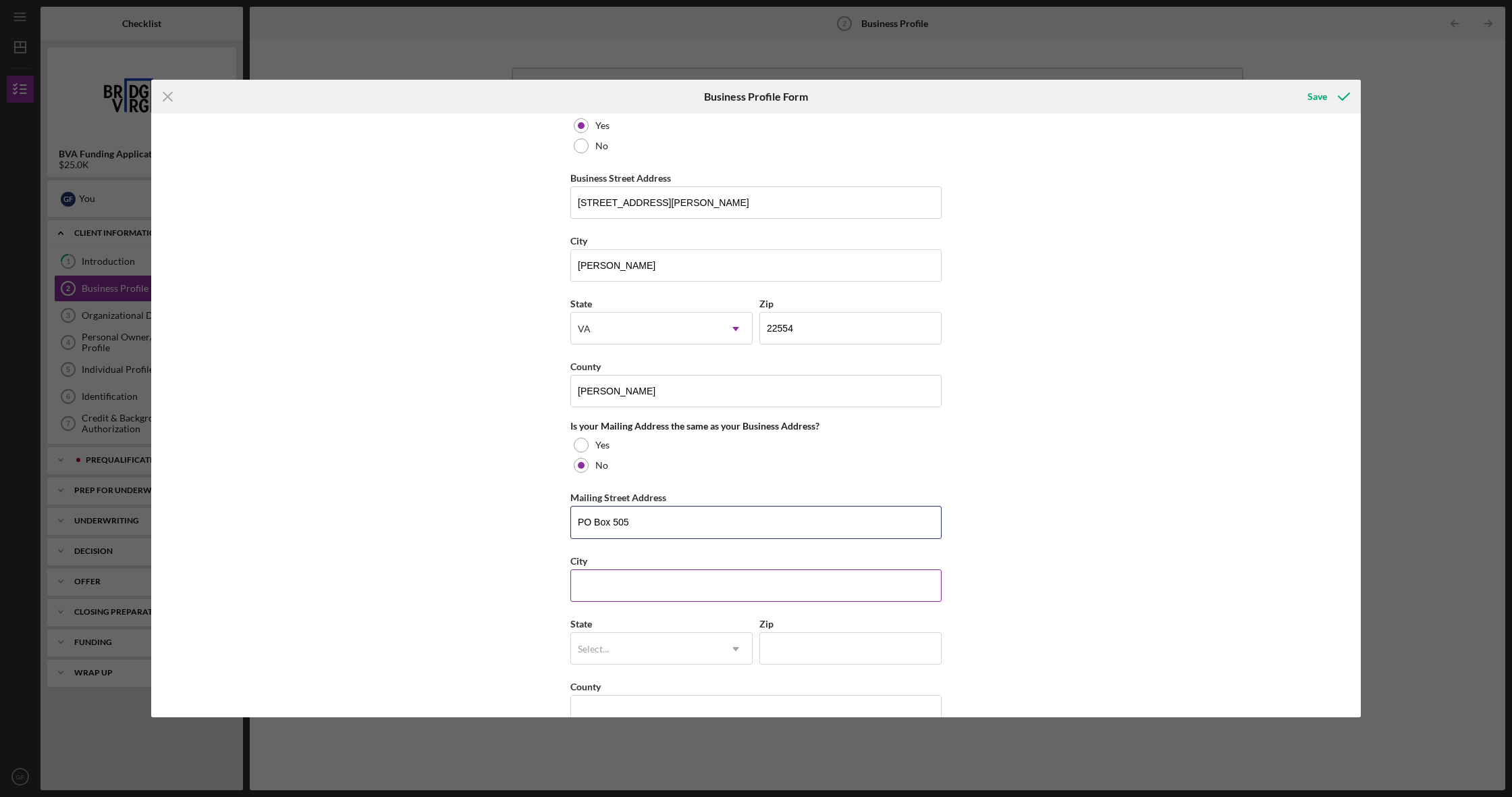
type input "PO Box 505"
type input "Stafford"
click at [650, 649] on div "Select..." at bounding box center [645, 649] width 149 height 31
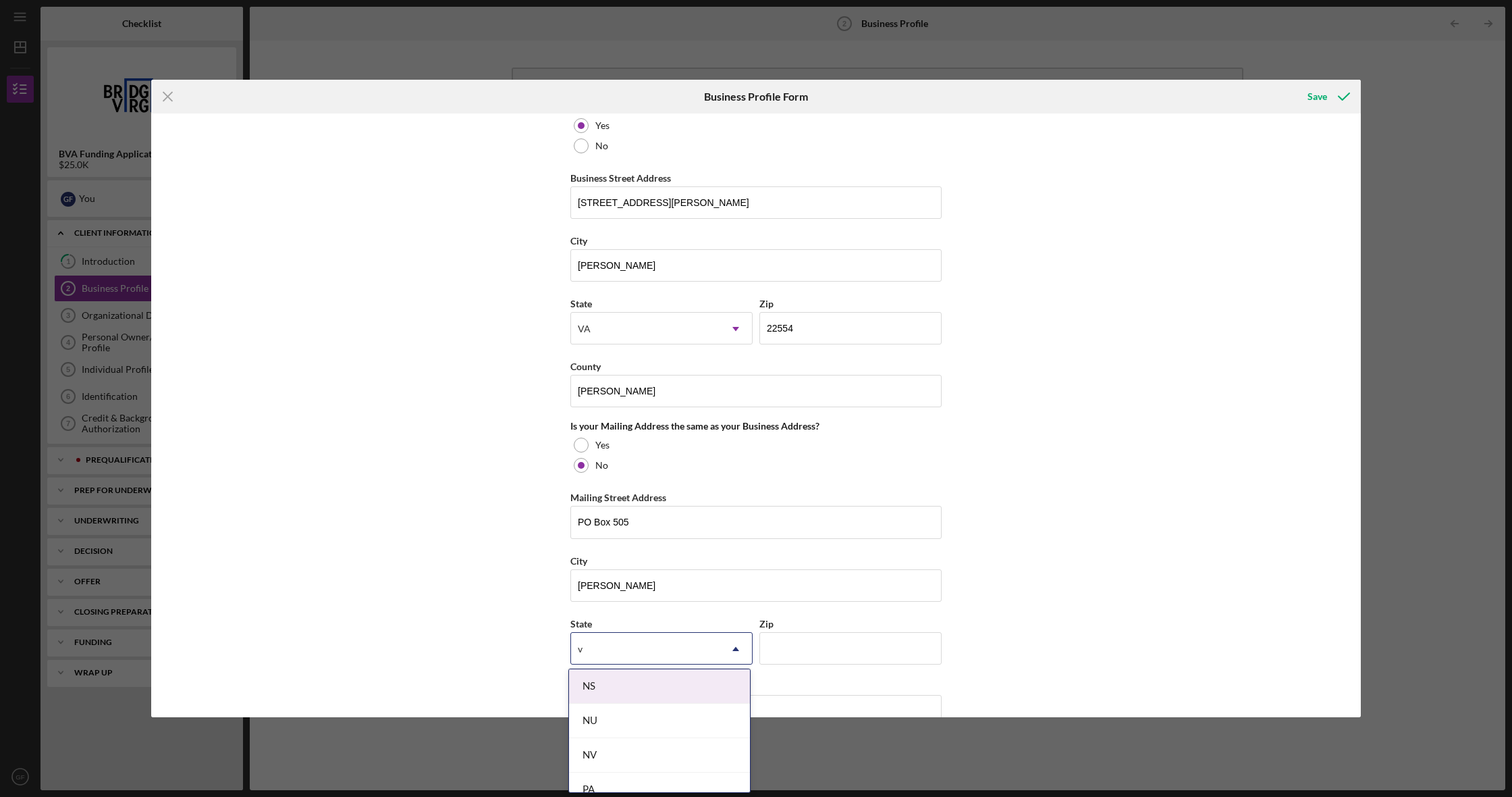
type input "va"
click at [684, 778] on div "VA" at bounding box center [660, 776] width 181 height 35
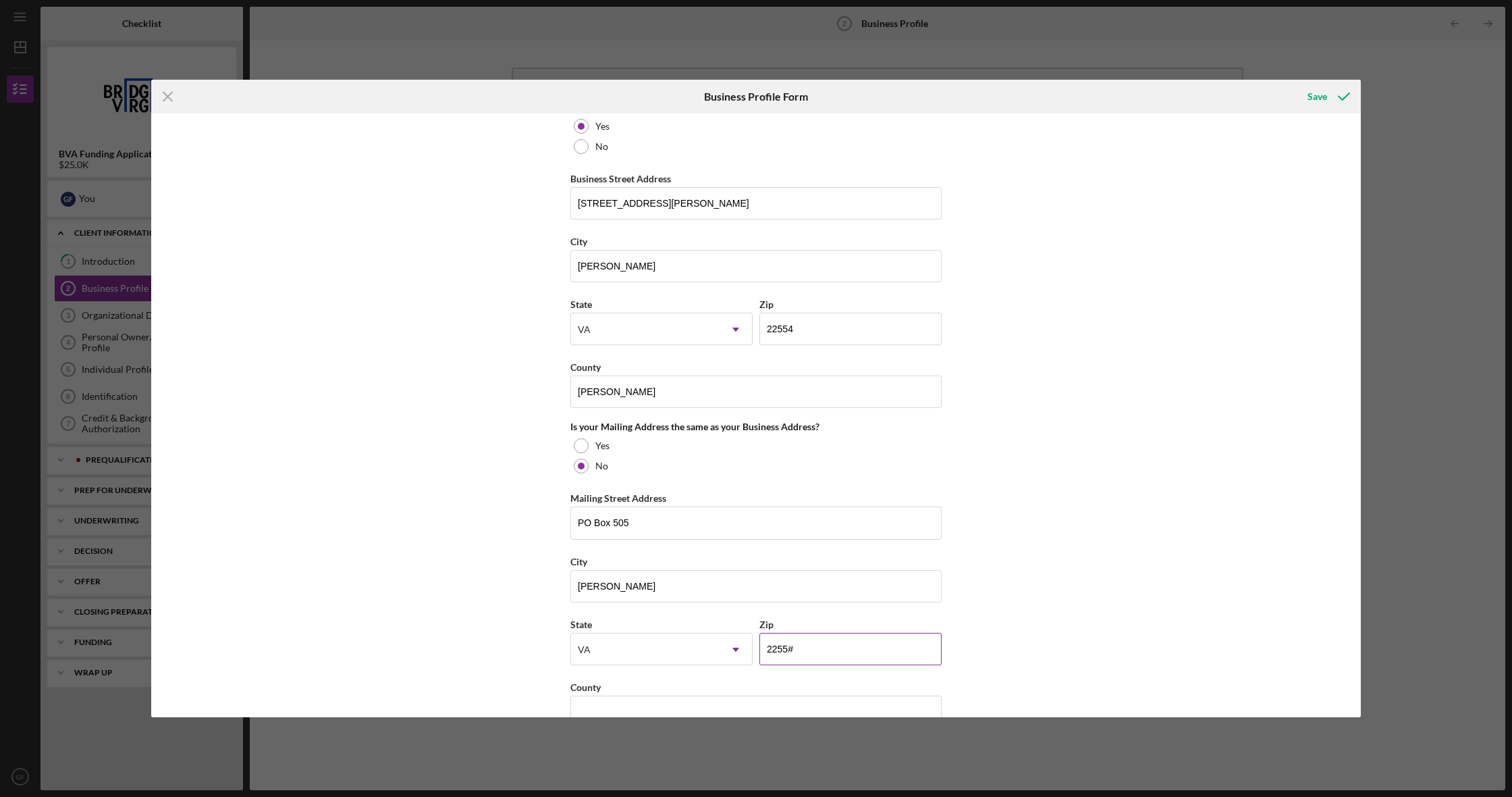
type input "22555"
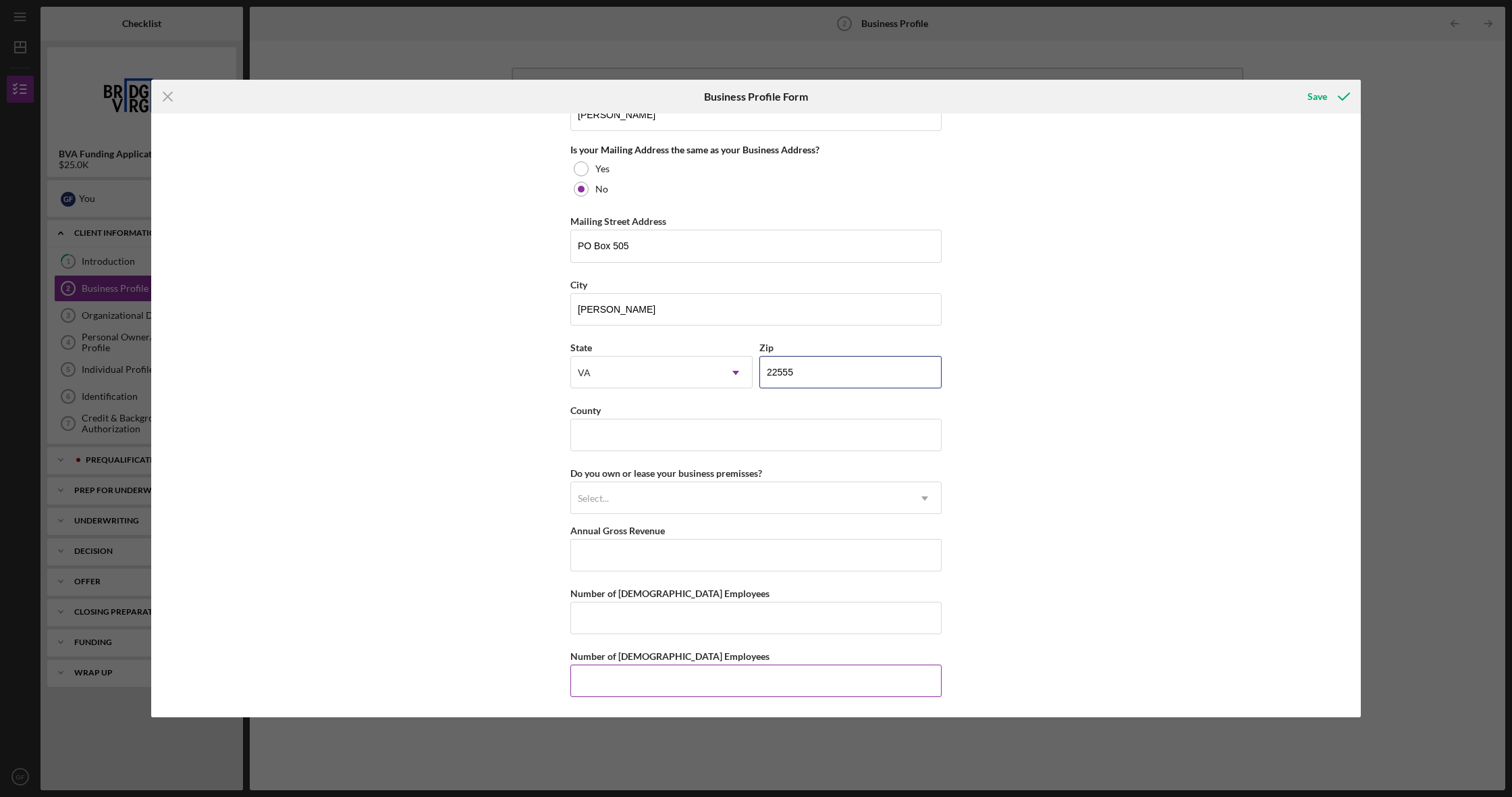
scroll to position [1028, 0]
type input "s"
type input "Stafford"
click at [764, 497] on div "Select..." at bounding box center [740, 499] width 338 height 31
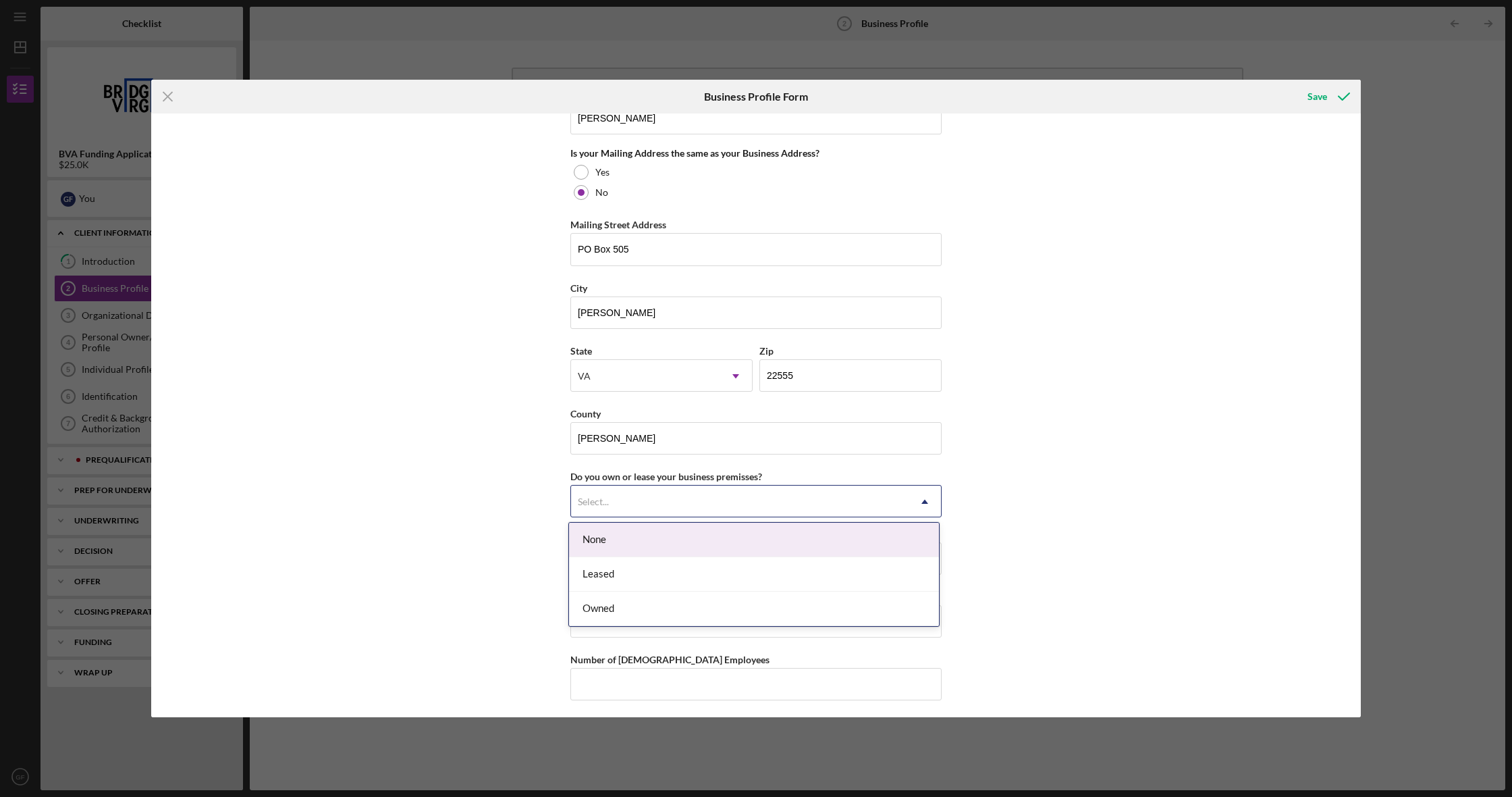
scroll to position [1024, 0]
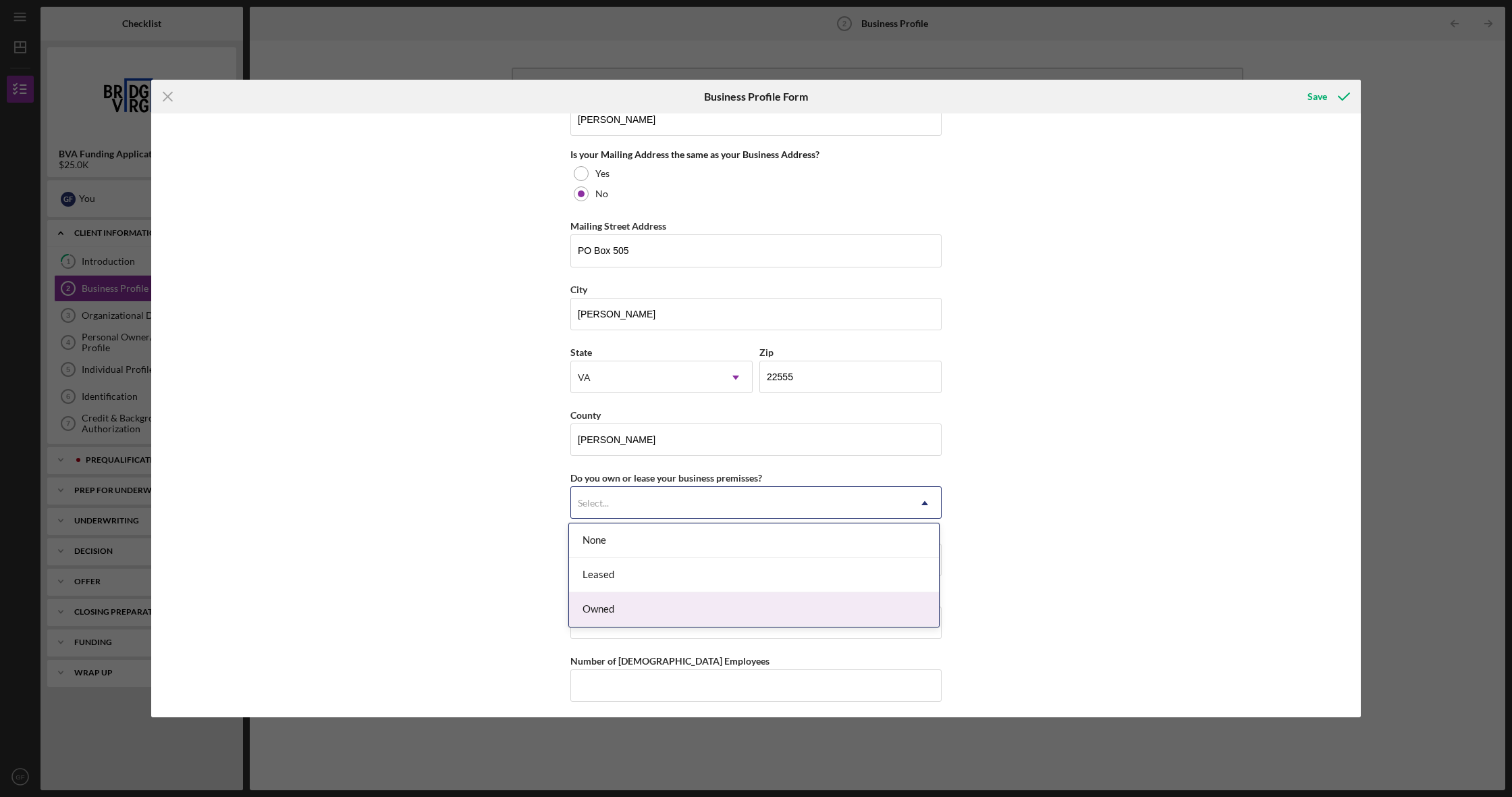
click at [688, 611] on div "Owned" at bounding box center [754, 609] width 370 height 35
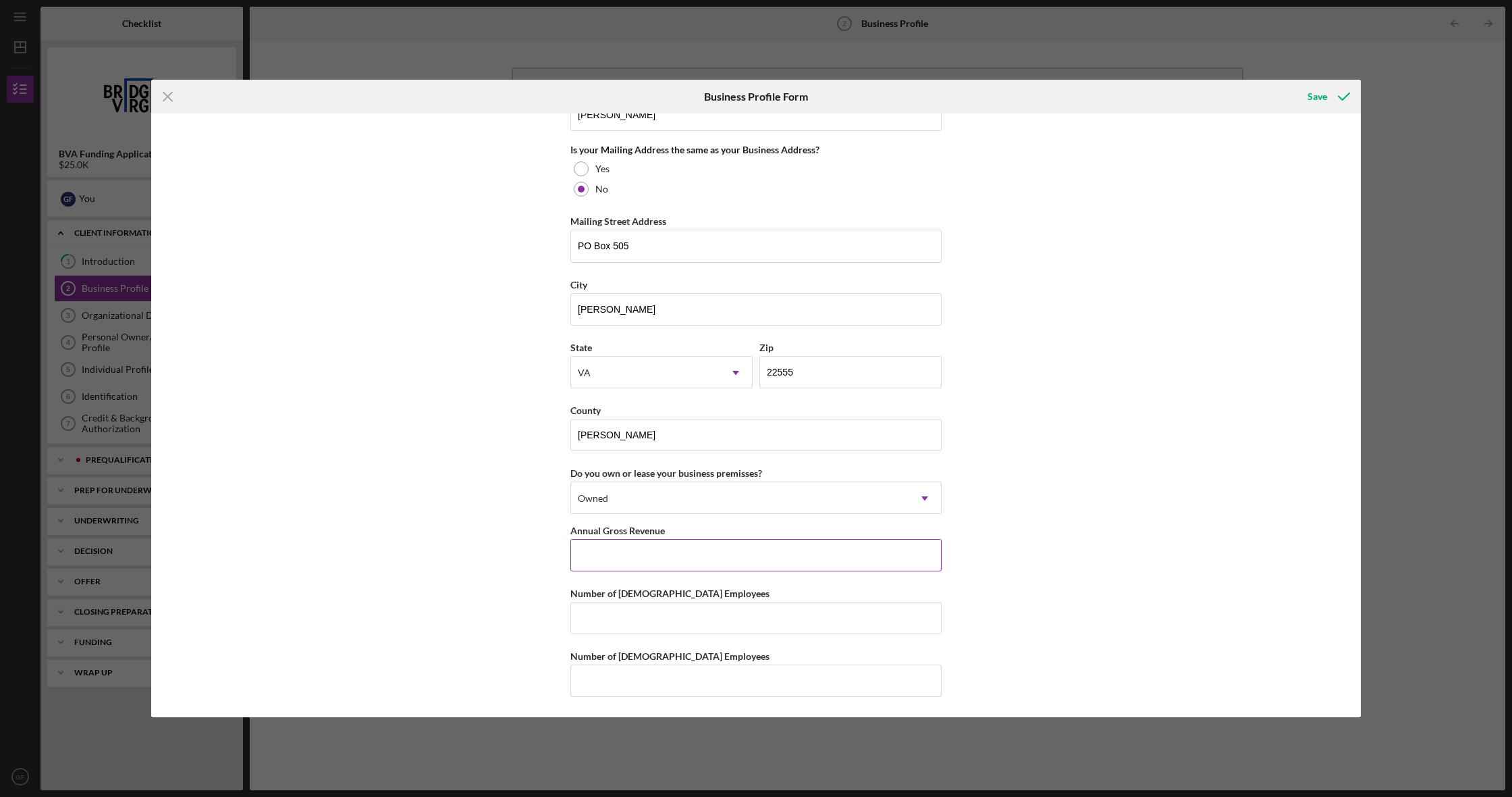
scroll to position [1028, 0]
click at [715, 613] on input "Number of Full-Time Employees" at bounding box center [756, 620] width 372 height 32
type input "1"
click at [645, 560] on input "Annual Gross Revenue" at bounding box center [756, 556] width 372 height 32
type input "$0"
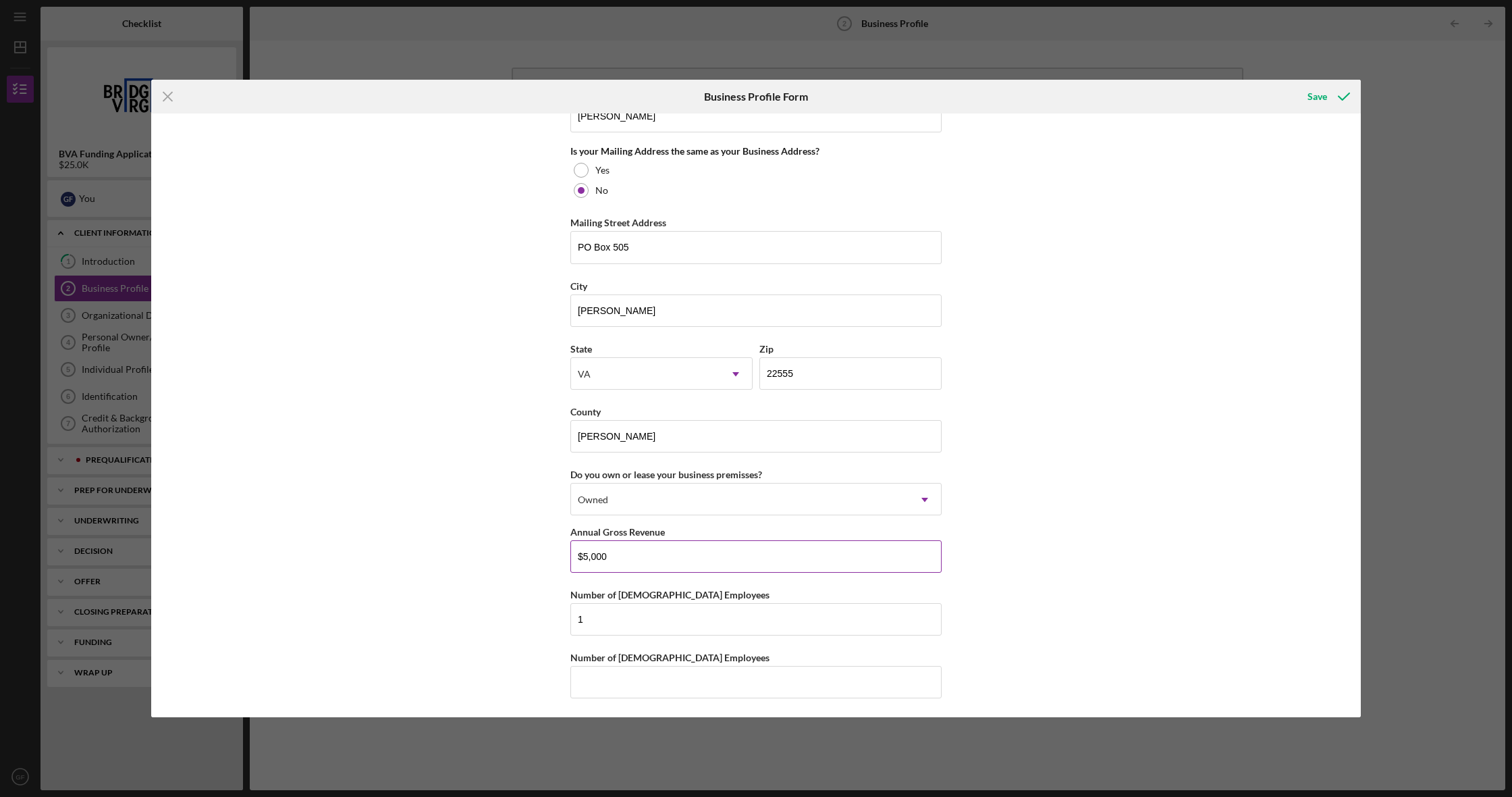
type input "$50,000"
click at [1318, 101] on div "Save" at bounding box center [1317, 96] width 19 height 27
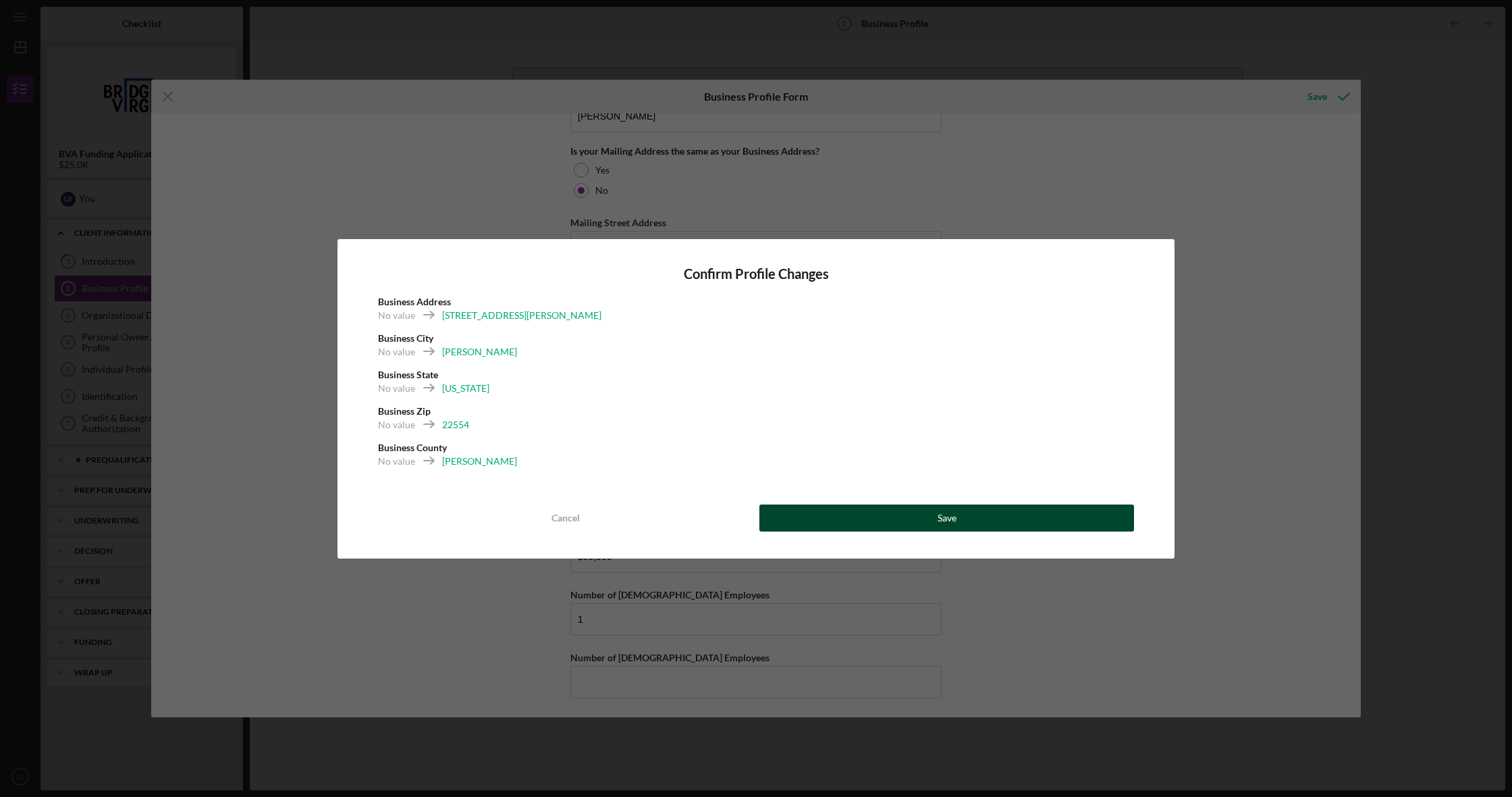
click at [894, 517] on button "Save" at bounding box center [947, 518] width 375 height 27
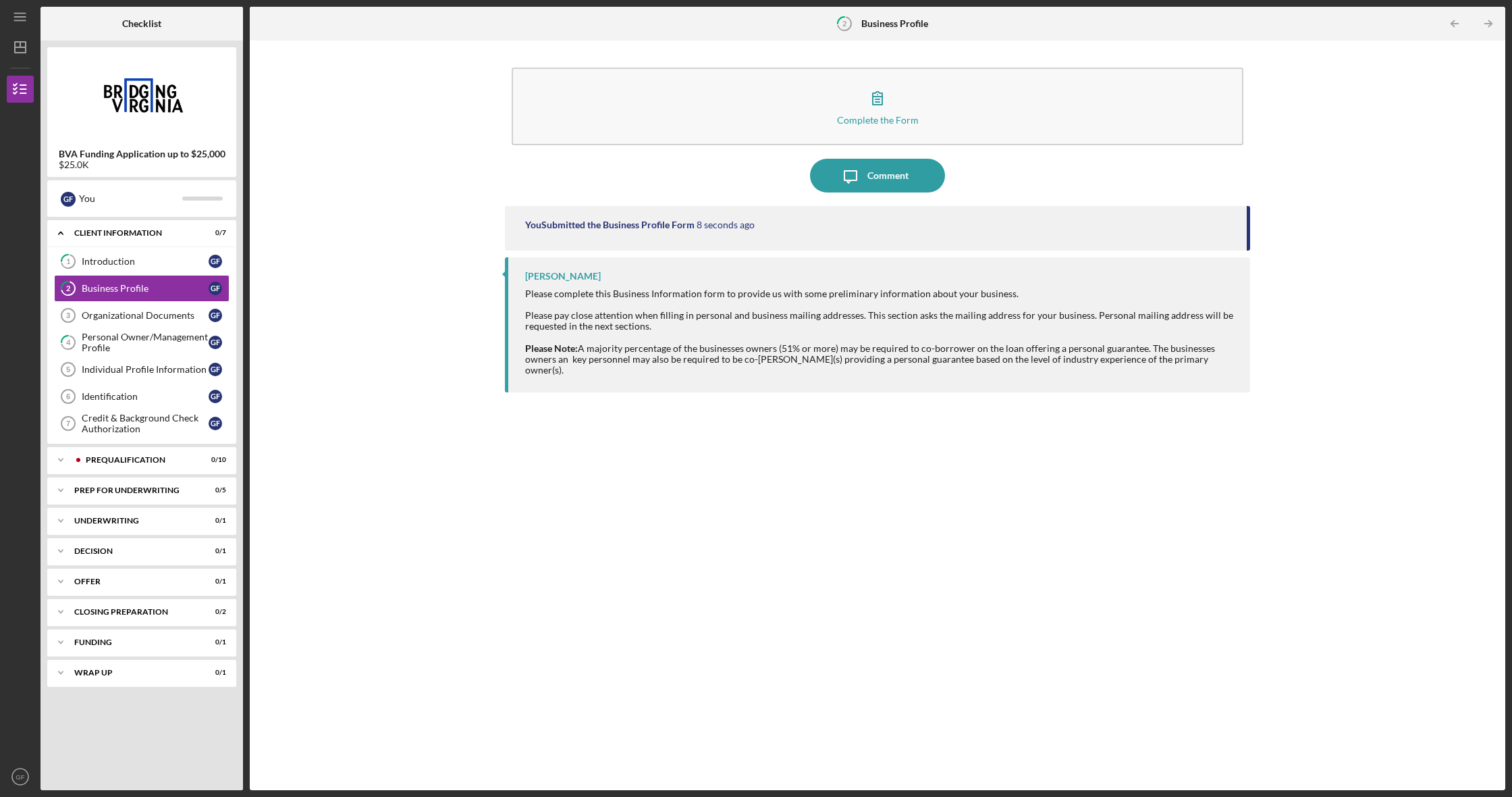
click at [705, 321] on div "Please pay close attention when filling in personal and business mailing addres…" at bounding box center [881, 321] width 711 height 22
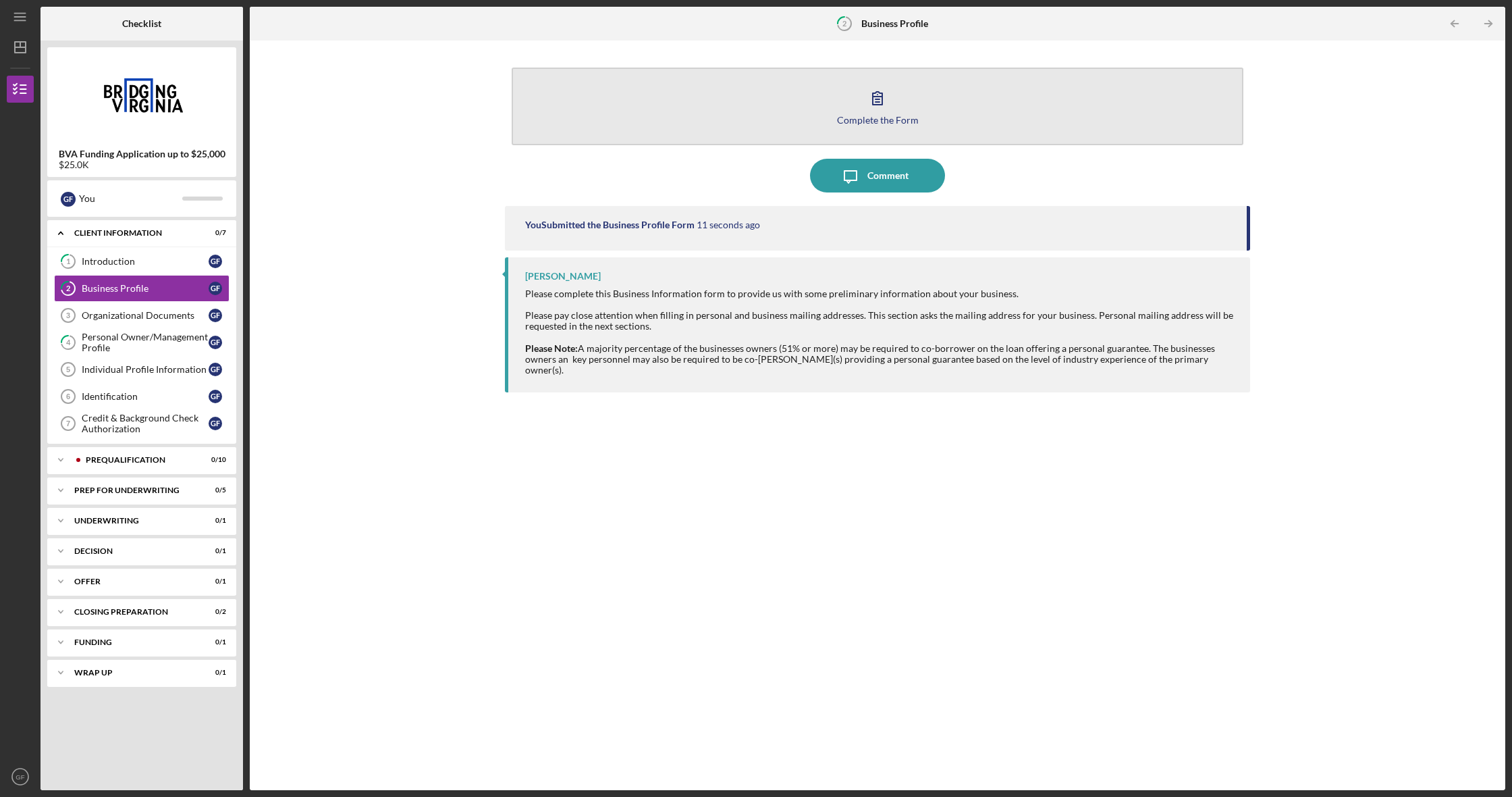
click at [880, 96] on icon "button" at bounding box center [877, 98] width 9 height 13
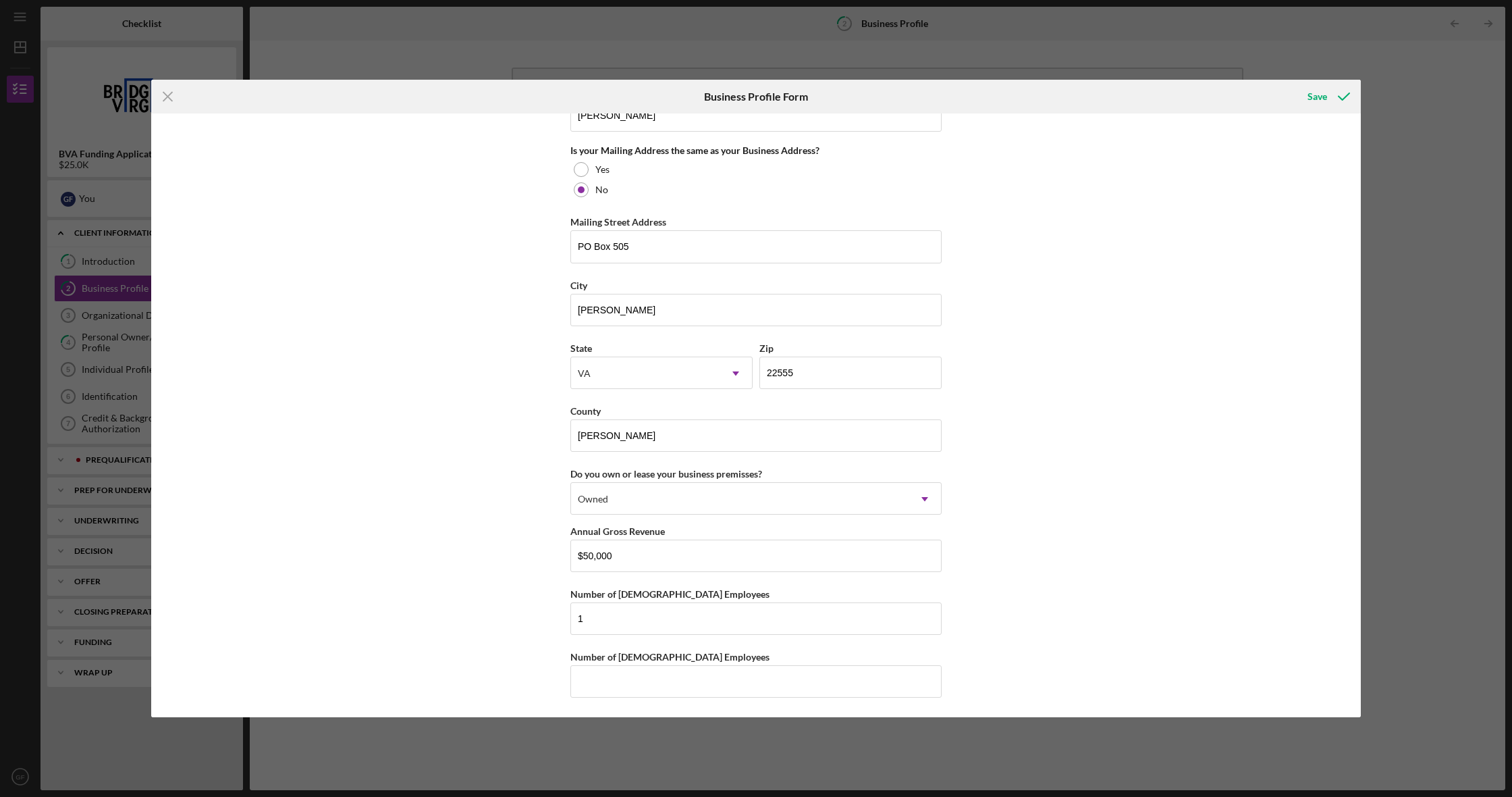
scroll to position [1028, 0]
click at [683, 683] on input "Number of Part-Time Employees" at bounding box center [756, 682] width 372 height 32
type input "0"
click at [1161, 581] on div "Business Name Senior Care Advantage Authority DBA Care Patrol Business Start Da…" at bounding box center [756, 415] width 1210 height 604
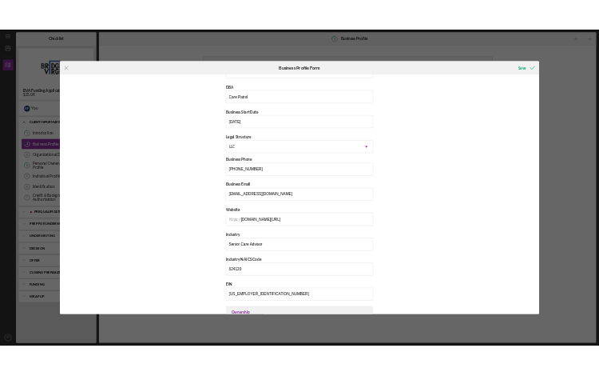
scroll to position [49, 0]
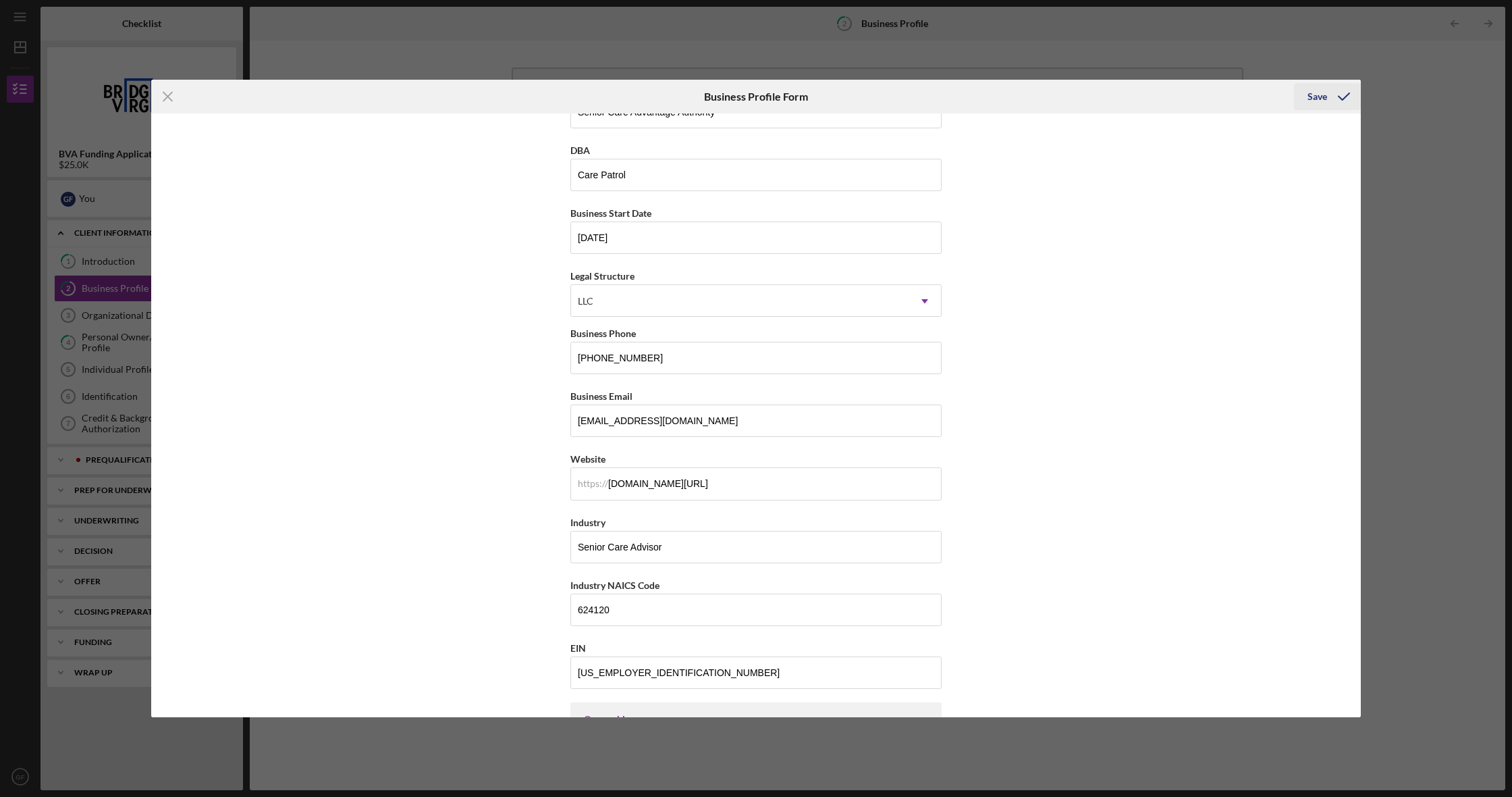
click at [1314, 98] on div "Save" at bounding box center [1317, 96] width 19 height 27
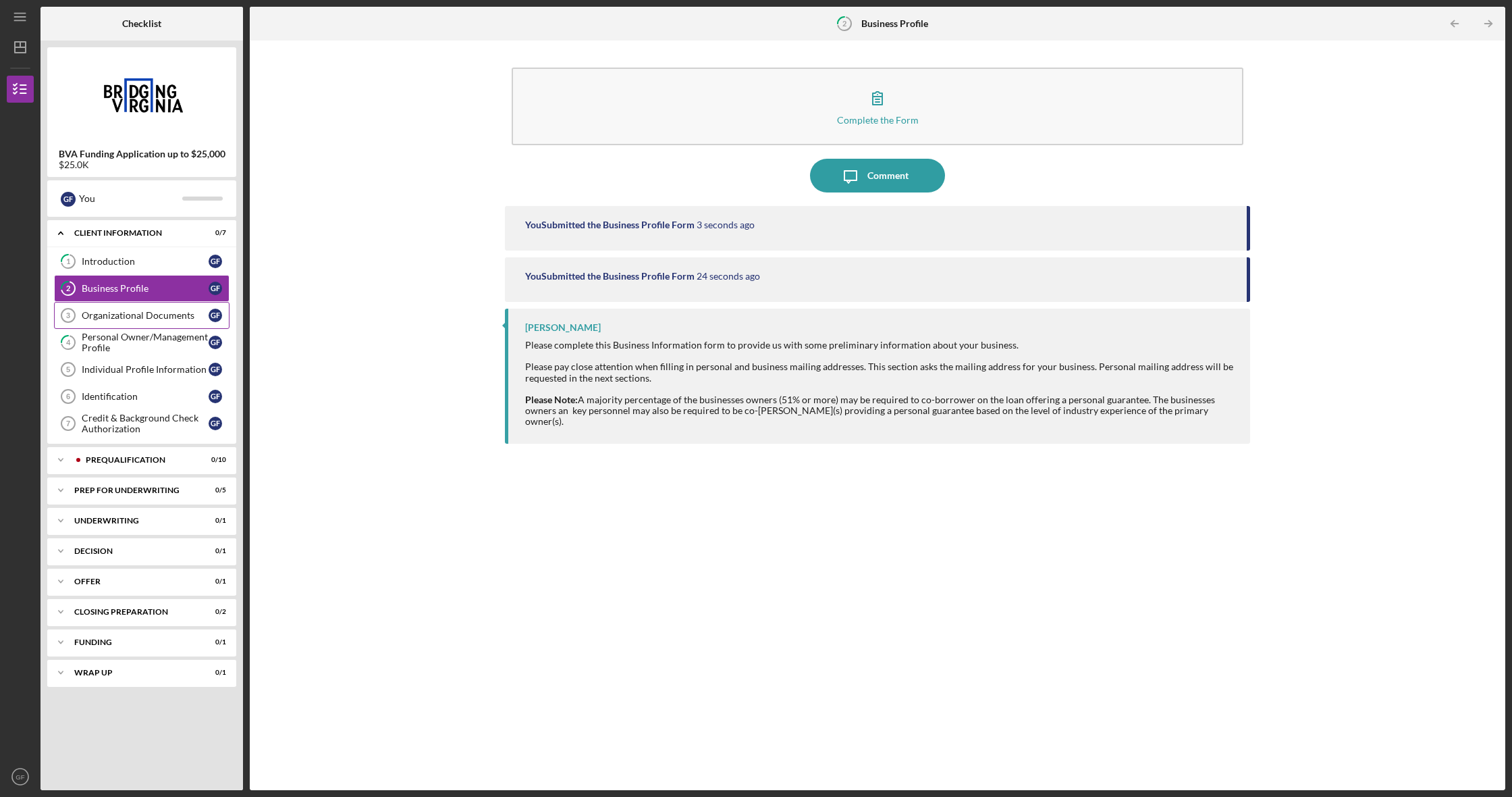
click at [161, 315] on div "Organizational Documents" at bounding box center [145, 315] width 127 height 11
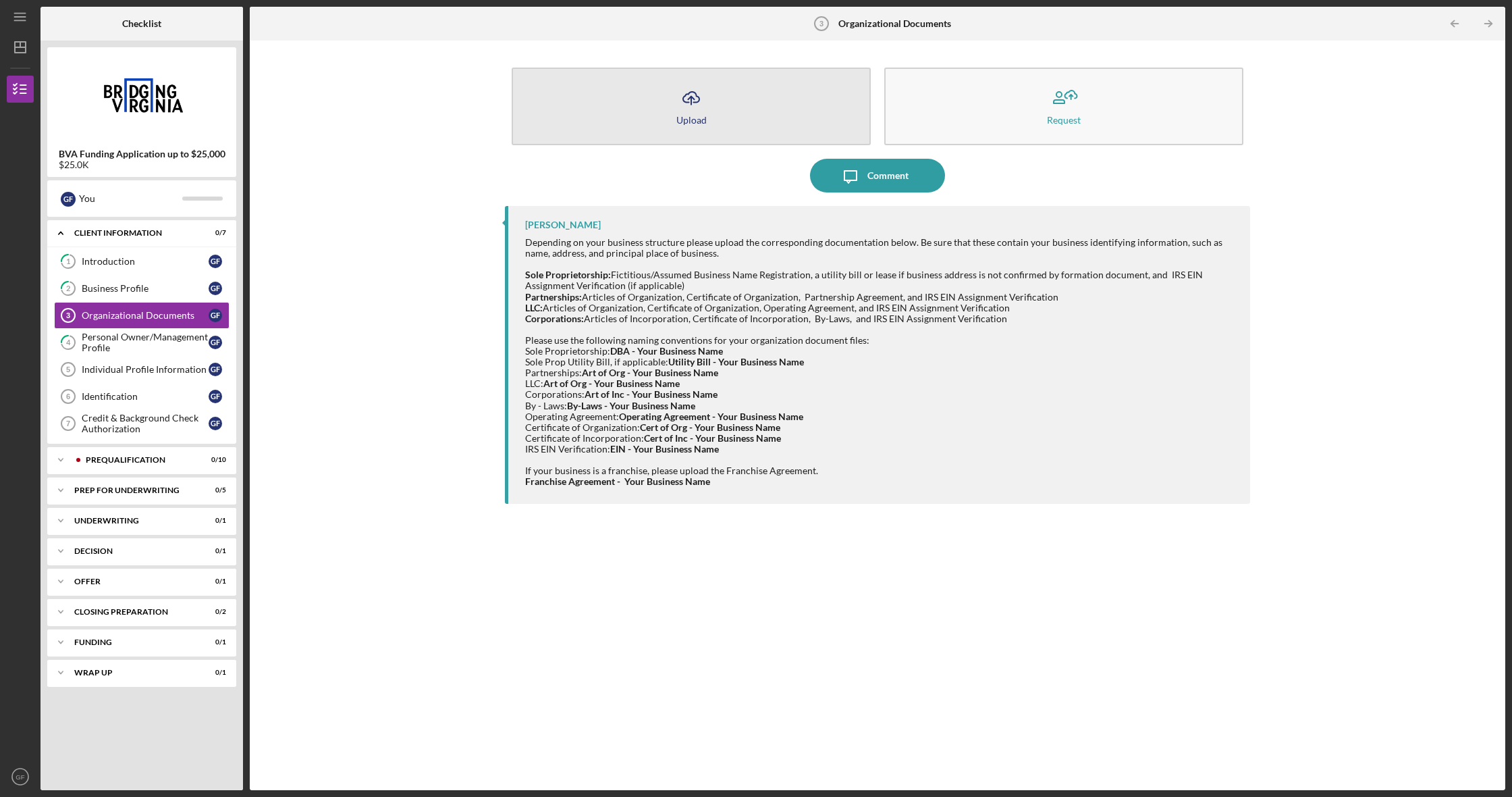
click at [694, 106] on icon "Icon/Upload" at bounding box center [691, 98] width 34 height 34
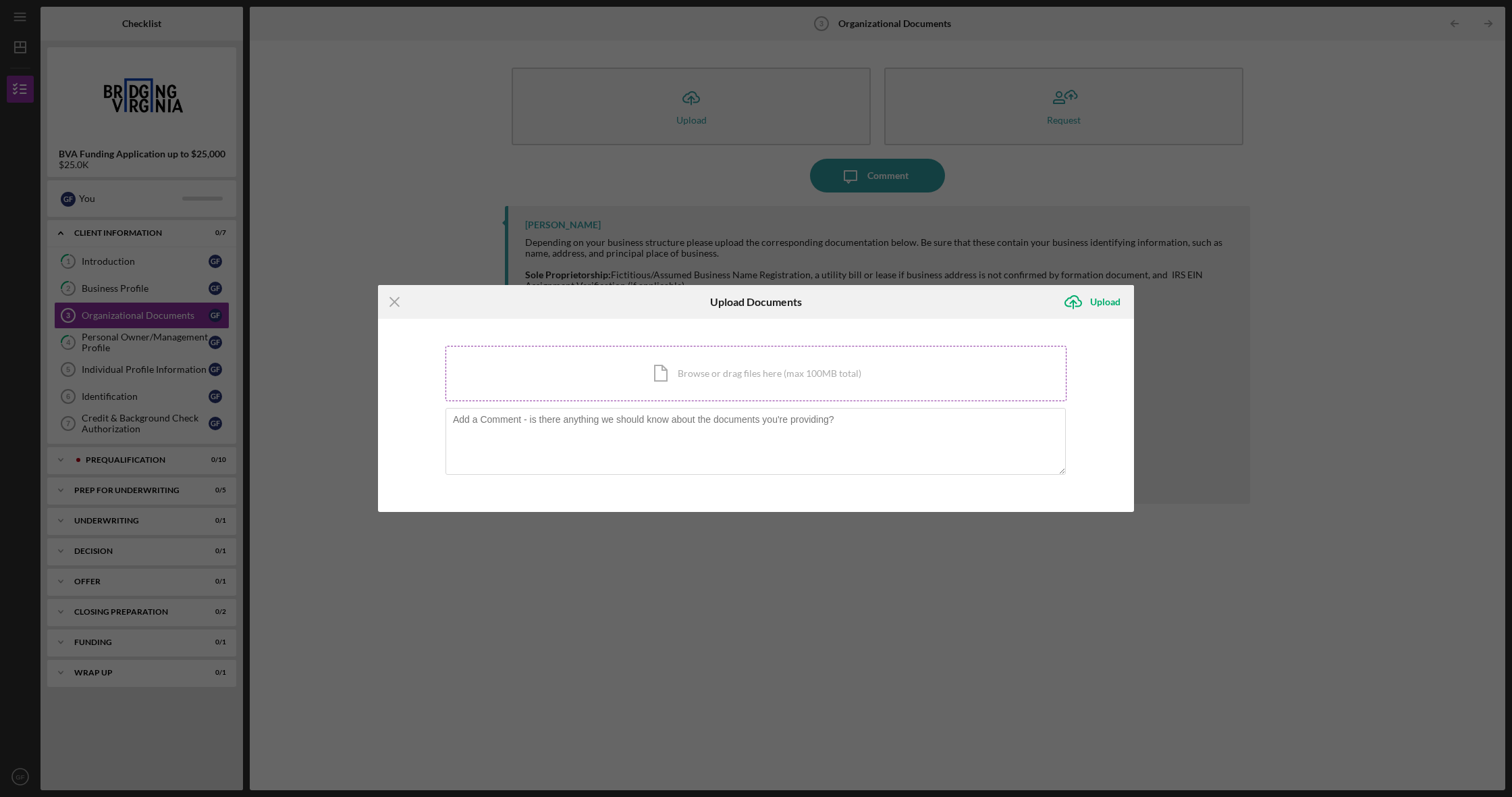
click at [689, 368] on div "Icon/Document Browse or drag files here (max 100MB total) Tap to choose files o…" at bounding box center [756, 374] width 621 height 56
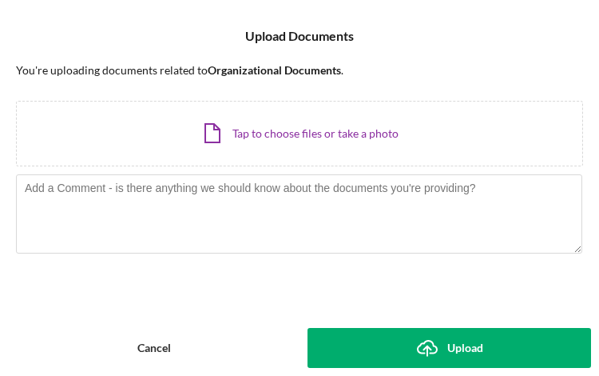
click at [468, 352] on div "Upload" at bounding box center [466, 348] width 36 height 40
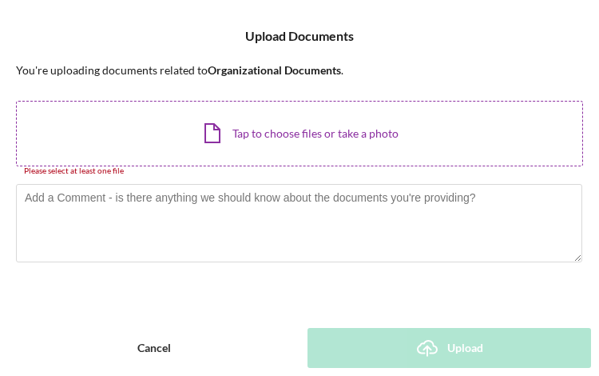
click at [226, 115] on div "Icon/Document Browse or drag files here (max 100MB total) Tap to choose files o…" at bounding box center [299, 134] width 567 height 66
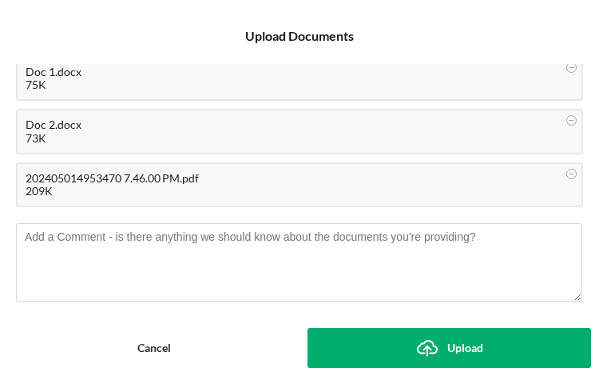
scroll to position [178, 0]
click at [448, 348] on div "Upload" at bounding box center [466, 348] width 36 height 40
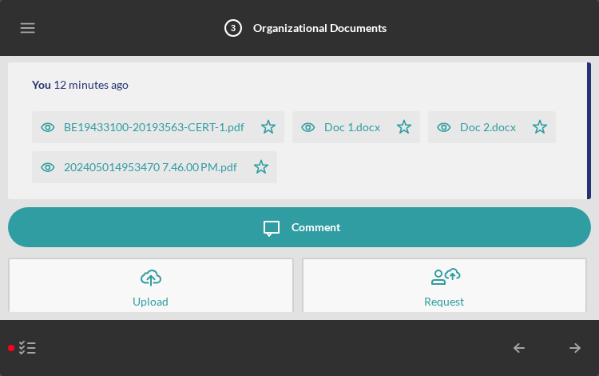
scroll to position [400, 0]
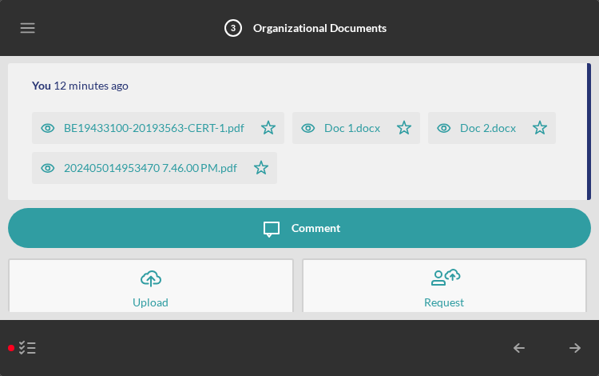
click at [154, 285] on icon "Icon/Upload" at bounding box center [151, 278] width 40 height 40
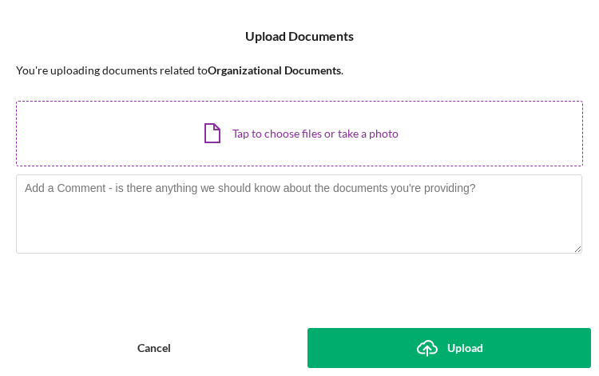
click at [218, 123] on div "Icon/Document Browse or drag files here (max 100MB total) Tap to choose files o…" at bounding box center [299, 134] width 567 height 66
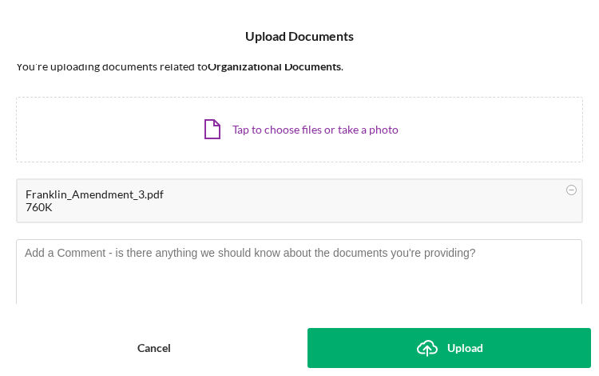
scroll to position [6, 0]
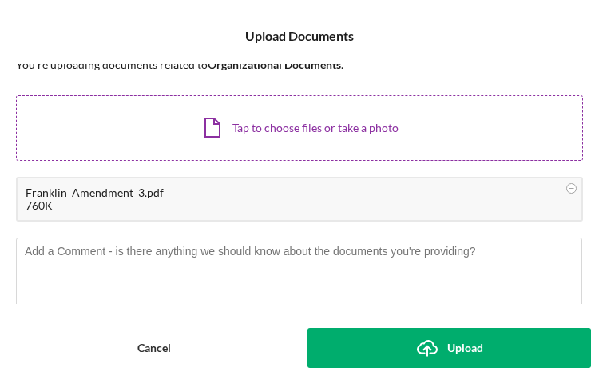
click at [289, 131] on div "Icon/Document Browse or drag files here (max 100MB total) Tap to choose files o…" at bounding box center [299, 128] width 567 height 66
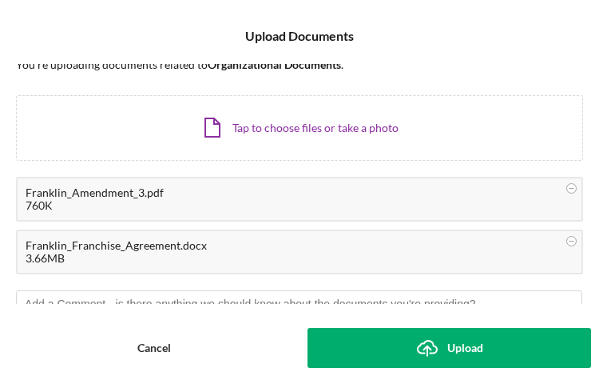
click at [133, 197] on div "Franklin_Amendment_3.pdf" at bounding box center [300, 192] width 548 height 13
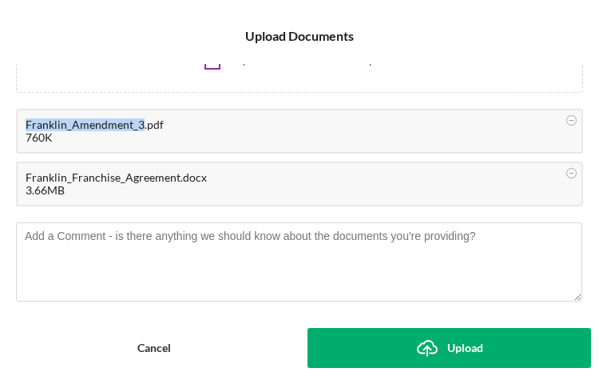
scroll to position [73, 0]
click at [475, 353] on div "Upload" at bounding box center [466, 348] width 36 height 40
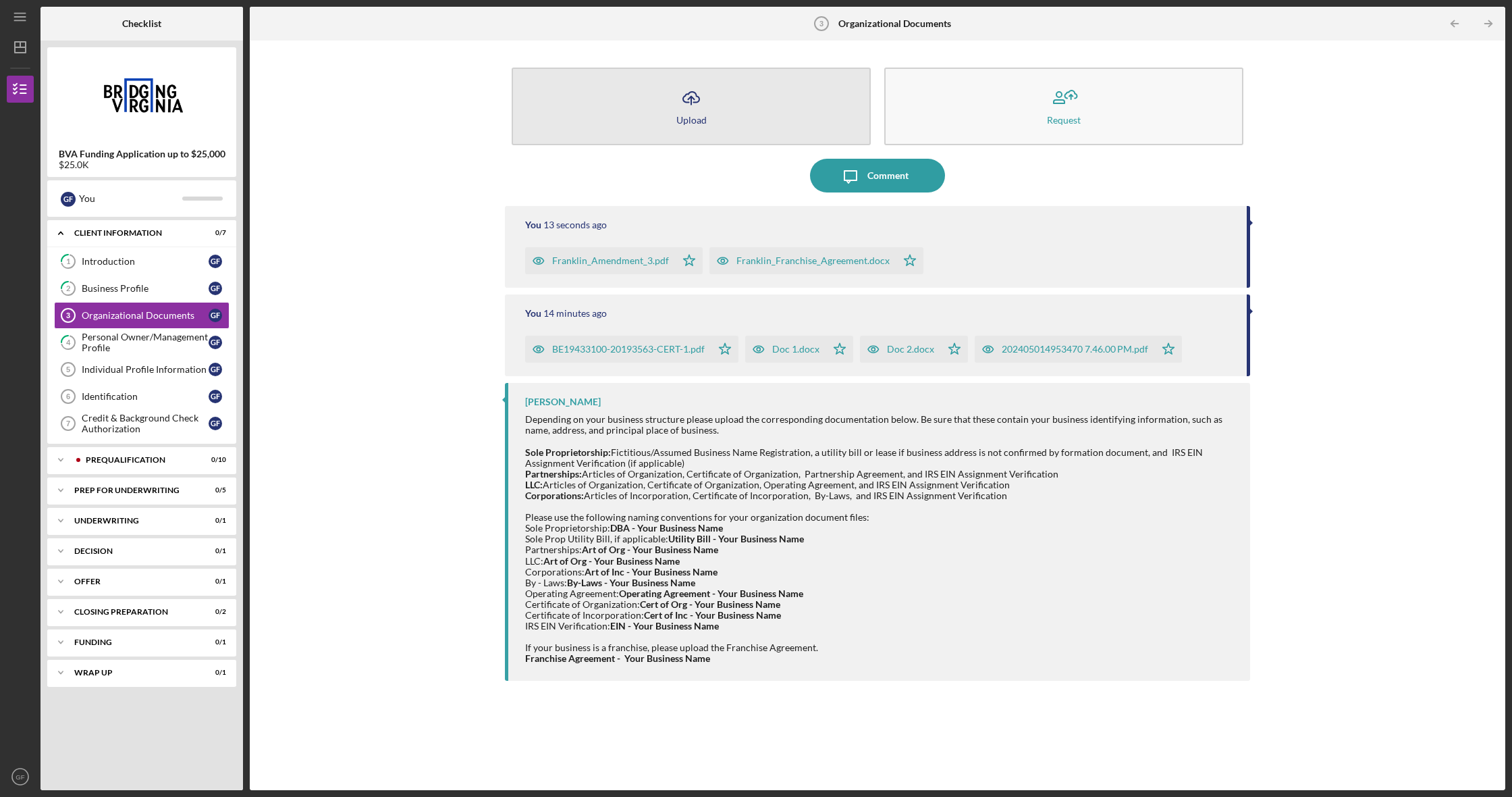
click at [699, 98] on icon "button" at bounding box center [691, 97] width 16 height 10
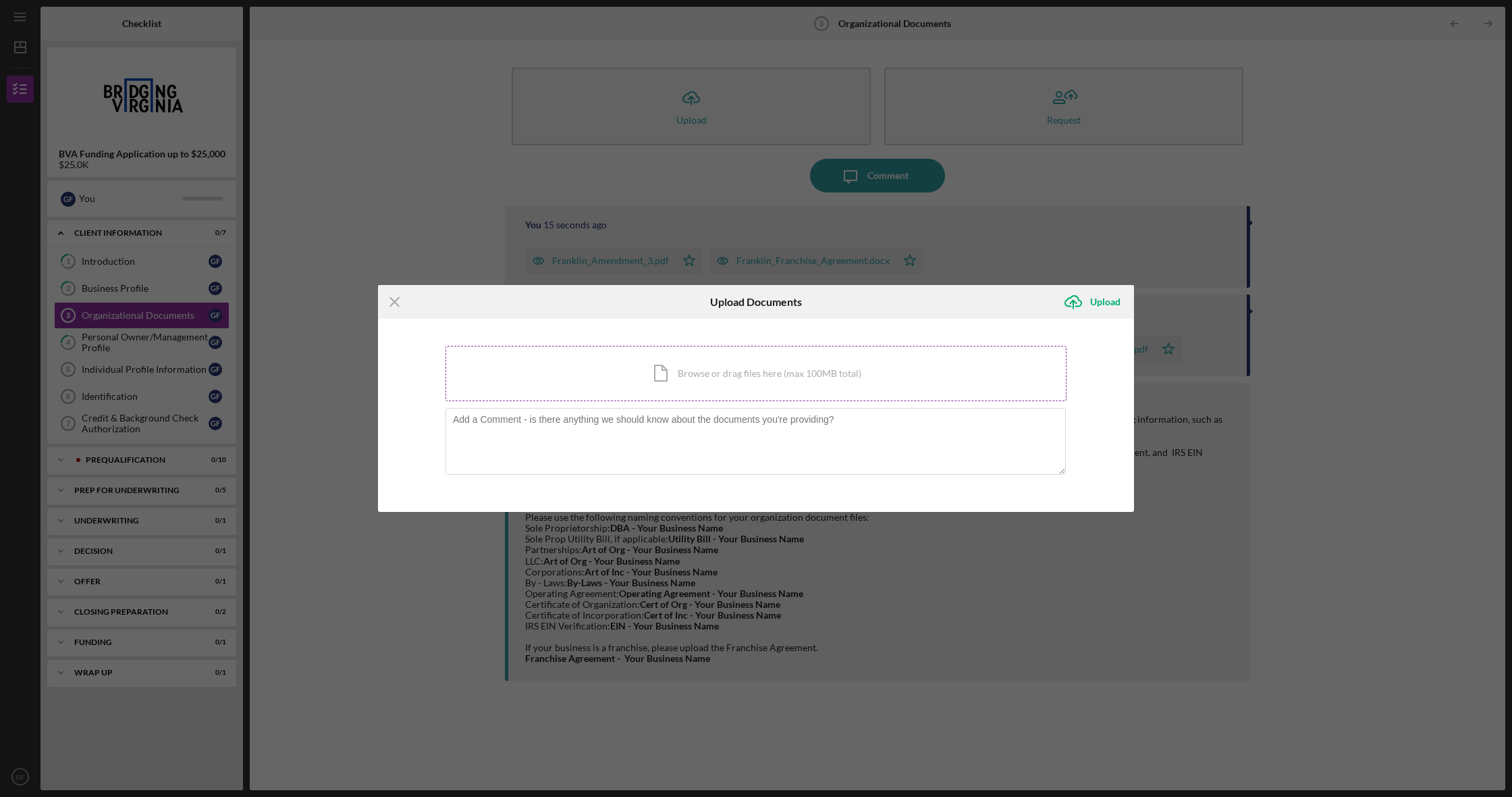
click at [724, 362] on div "Icon/Document Browse or drag files here (max 100MB total) Tap to choose files o…" at bounding box center [756, 374] width 621 height 56
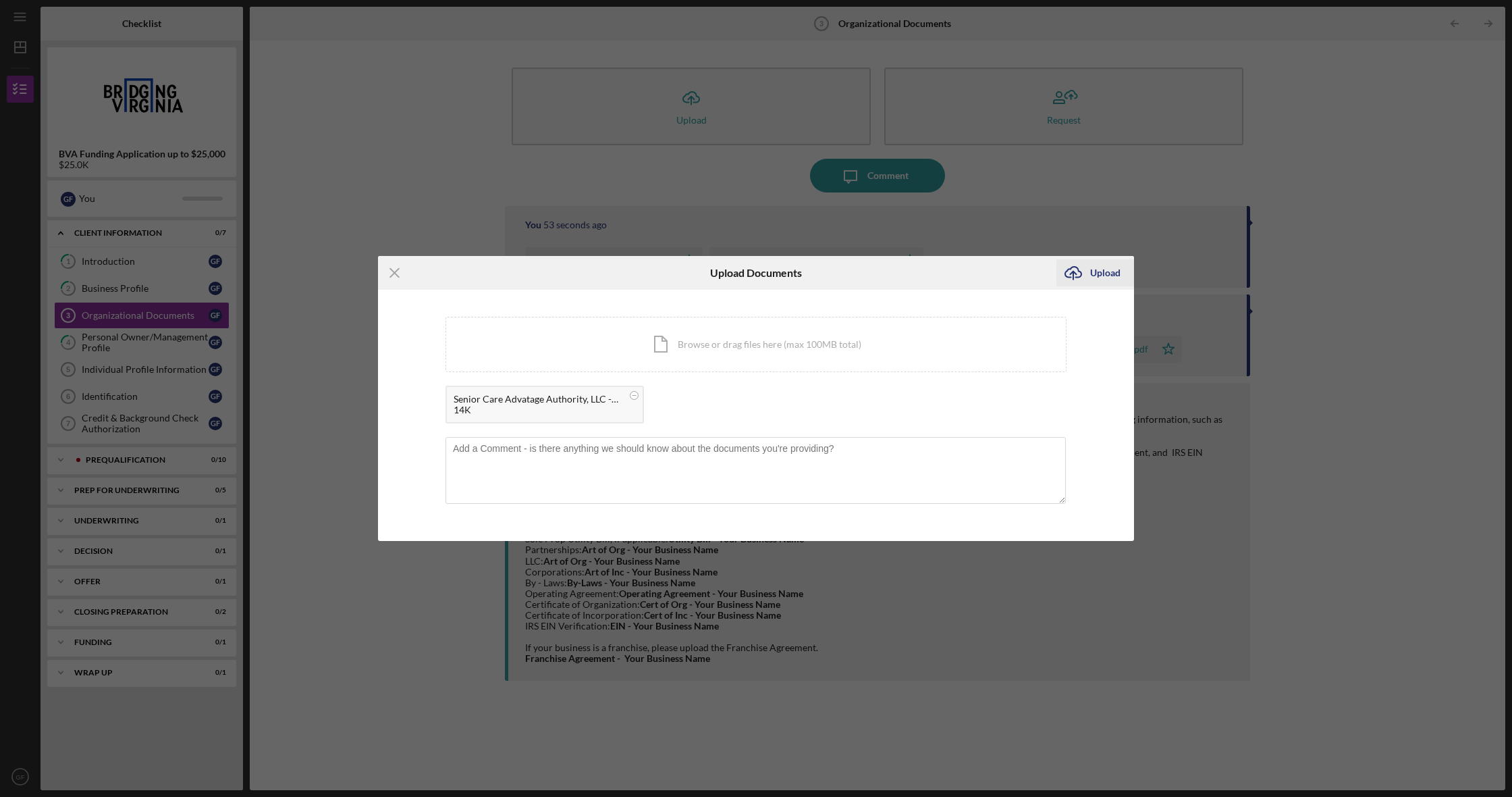
click at [1103, 270] on div "Upload" at bounding box center [1106, 273] width 30 height 27
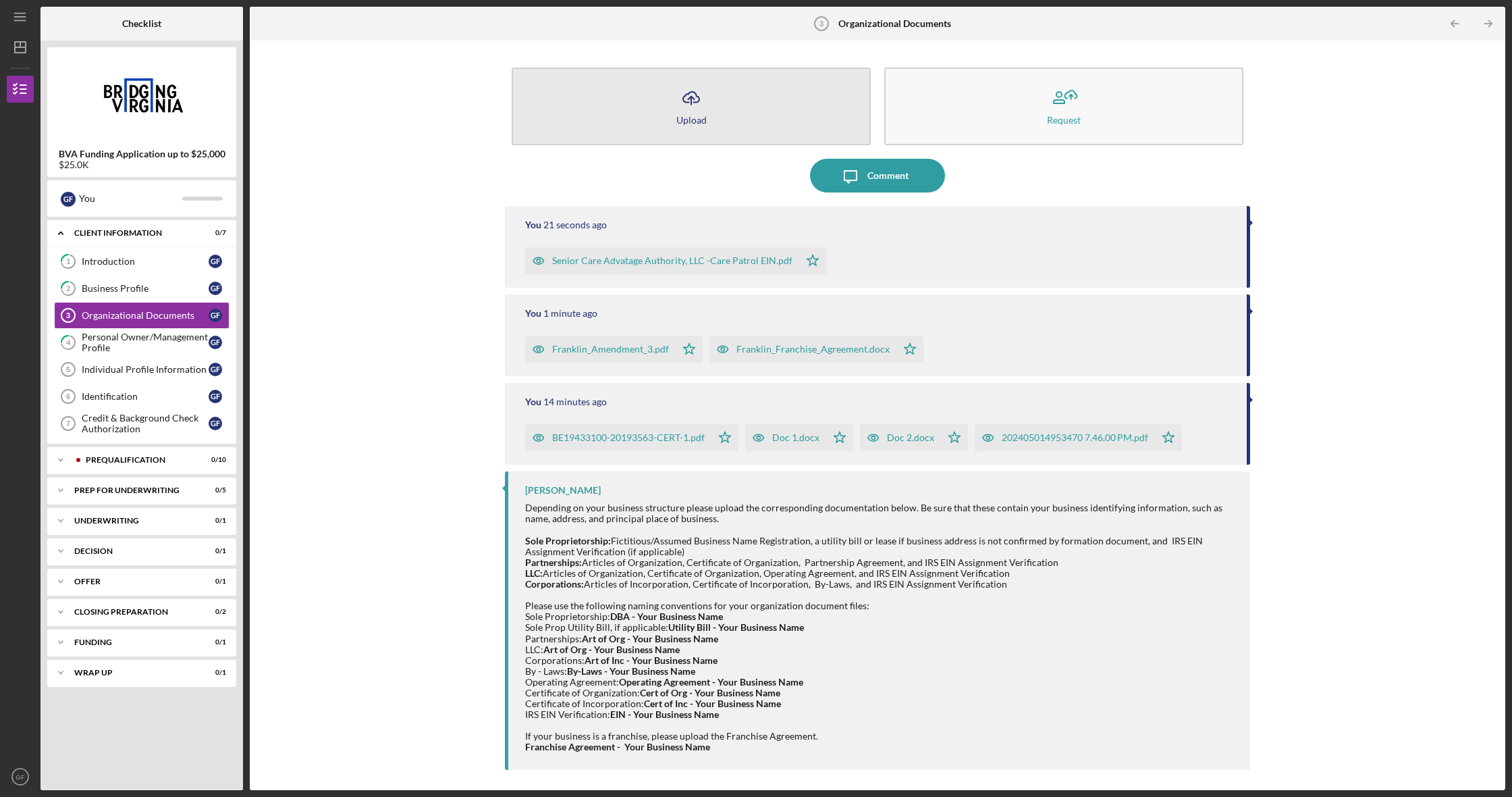
click at [663, 103] on button "Icon/Upload Upload" at bounding box center [691, 106] width 359 height 78
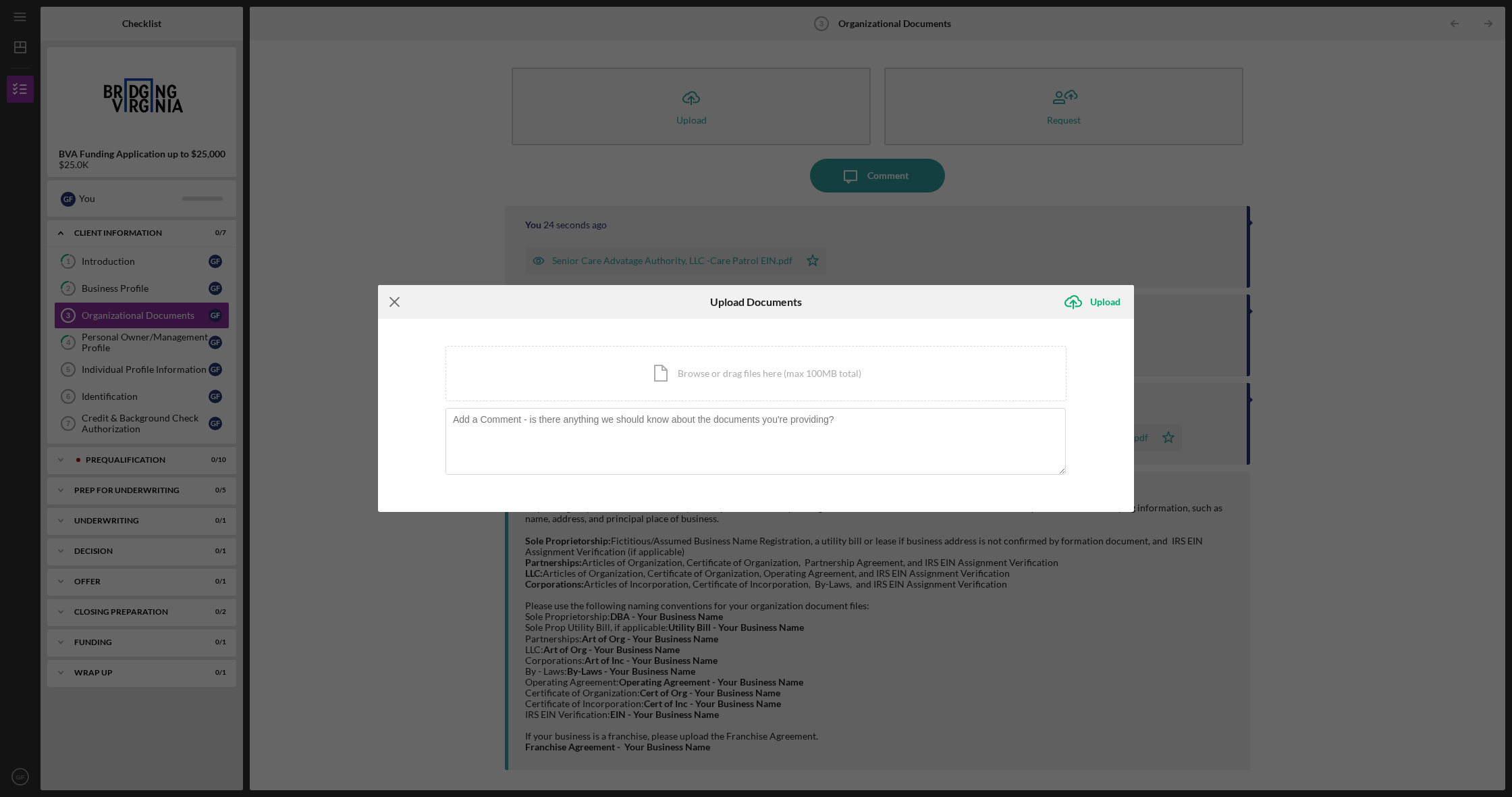
click at [392, 303] on icon "Icon/Menu Close" at bounding box center [395, 302] width 34 height 34
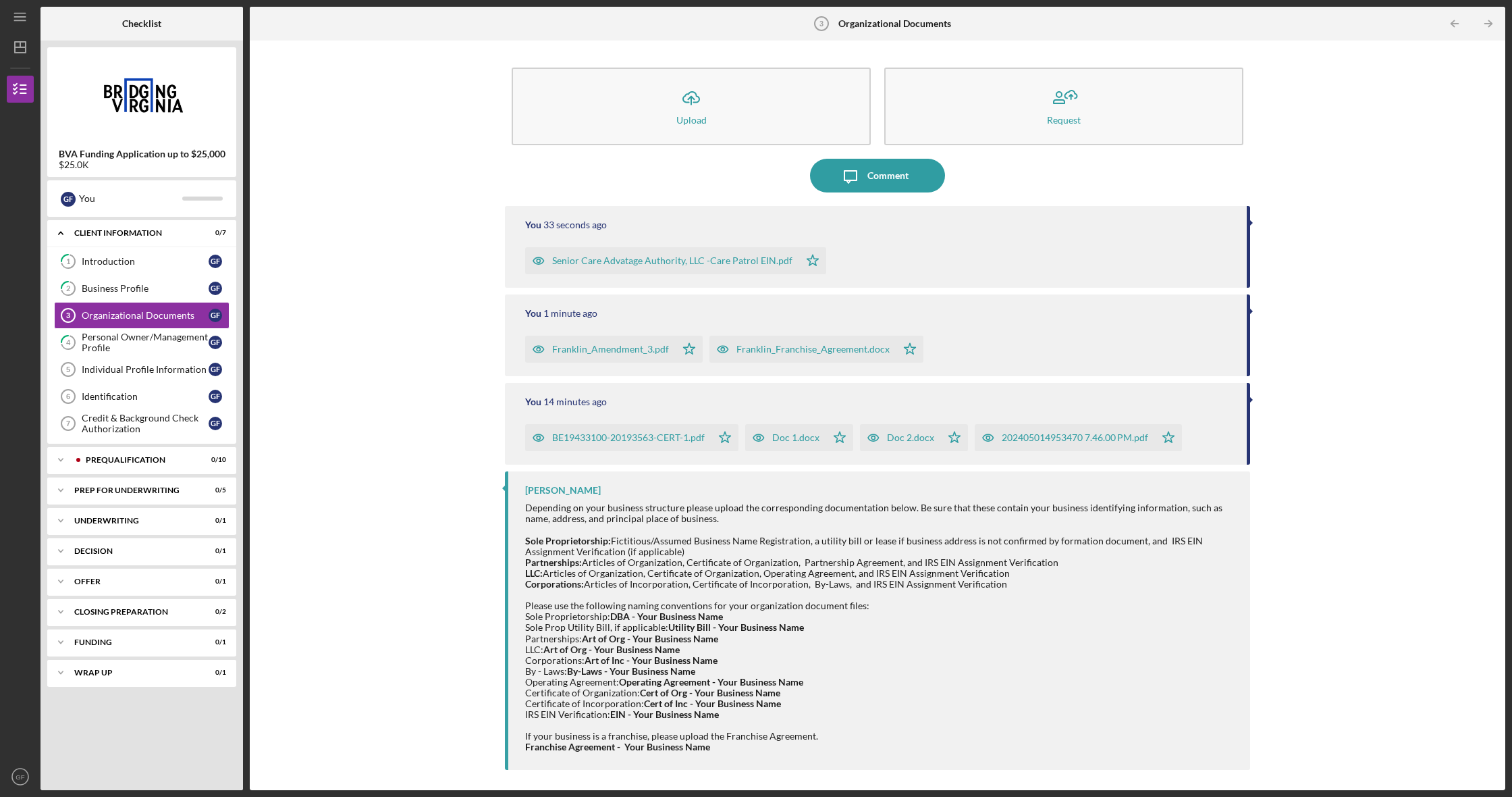
drag, startPoint x: 1375, startPoint y: 186, endPoint x: 1363, endPoint y: 186, distance: 12.0
click at [1375, 186] on div "Icon/Upload Upload Request Icon/Message Comment You 33 seconds ago Senior Care …" at bounding box center [878, 415] width 1243 height 736
click at [1489, 22] on polyline "button" at bounding box center [1490, 24] width 3 height 6
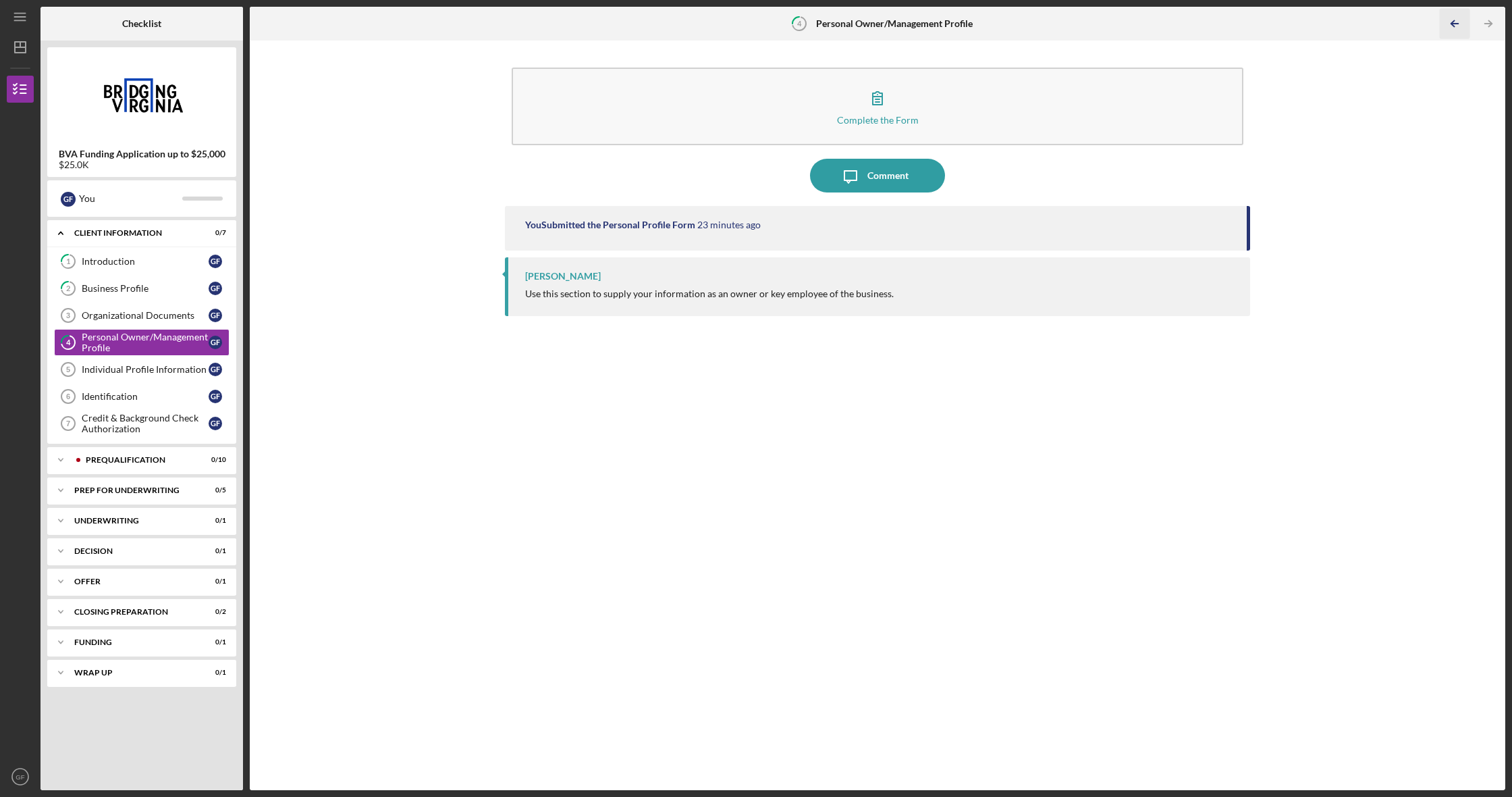
click at [1455, 22] on icon "Icon/Table Pagination Arrow" at bounding box center [1455, 24] width 30 height 30
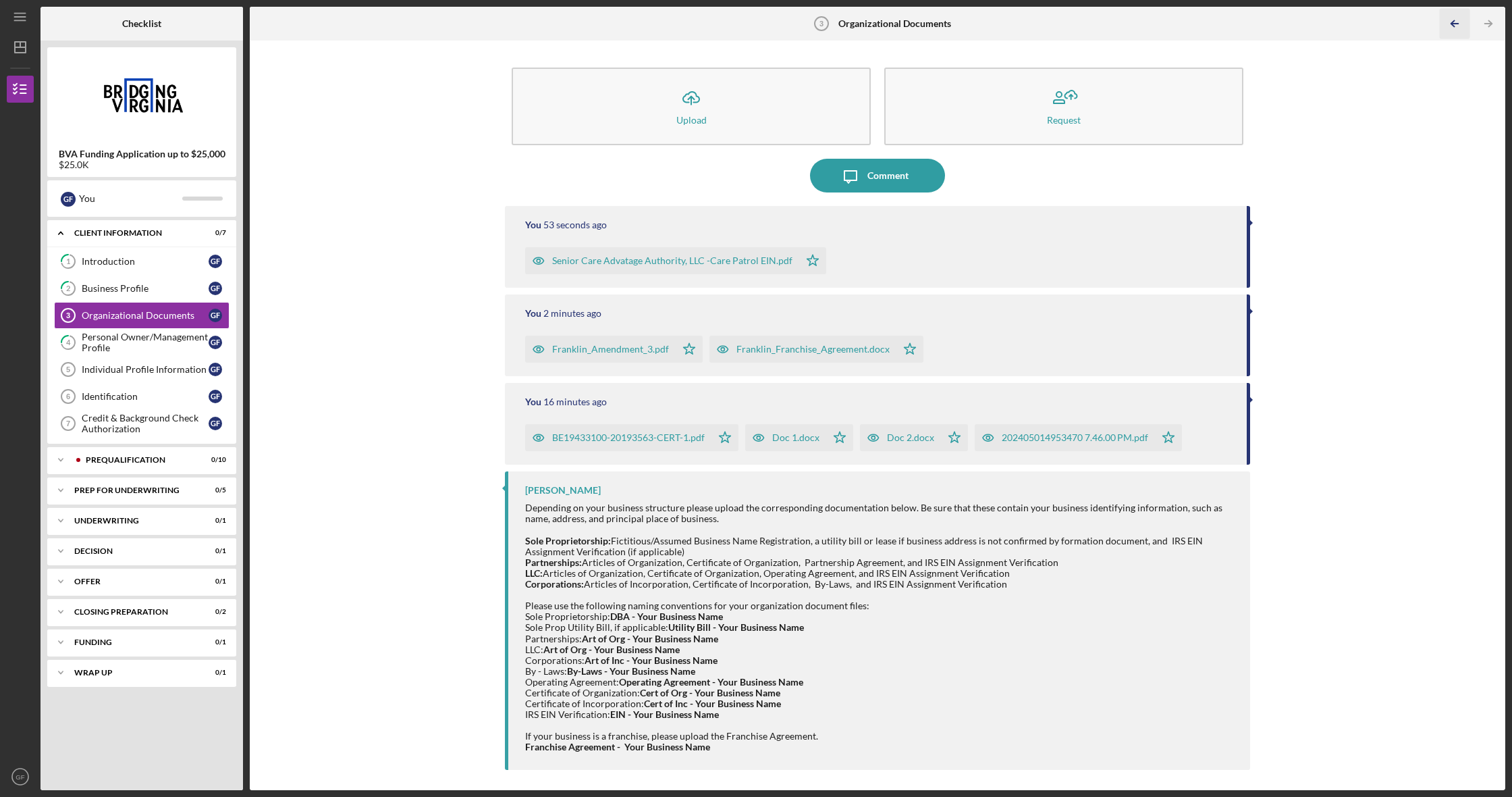
click at [1455, 21] on polyline "button" at bounding box center [1453, 24] width 3 height 6
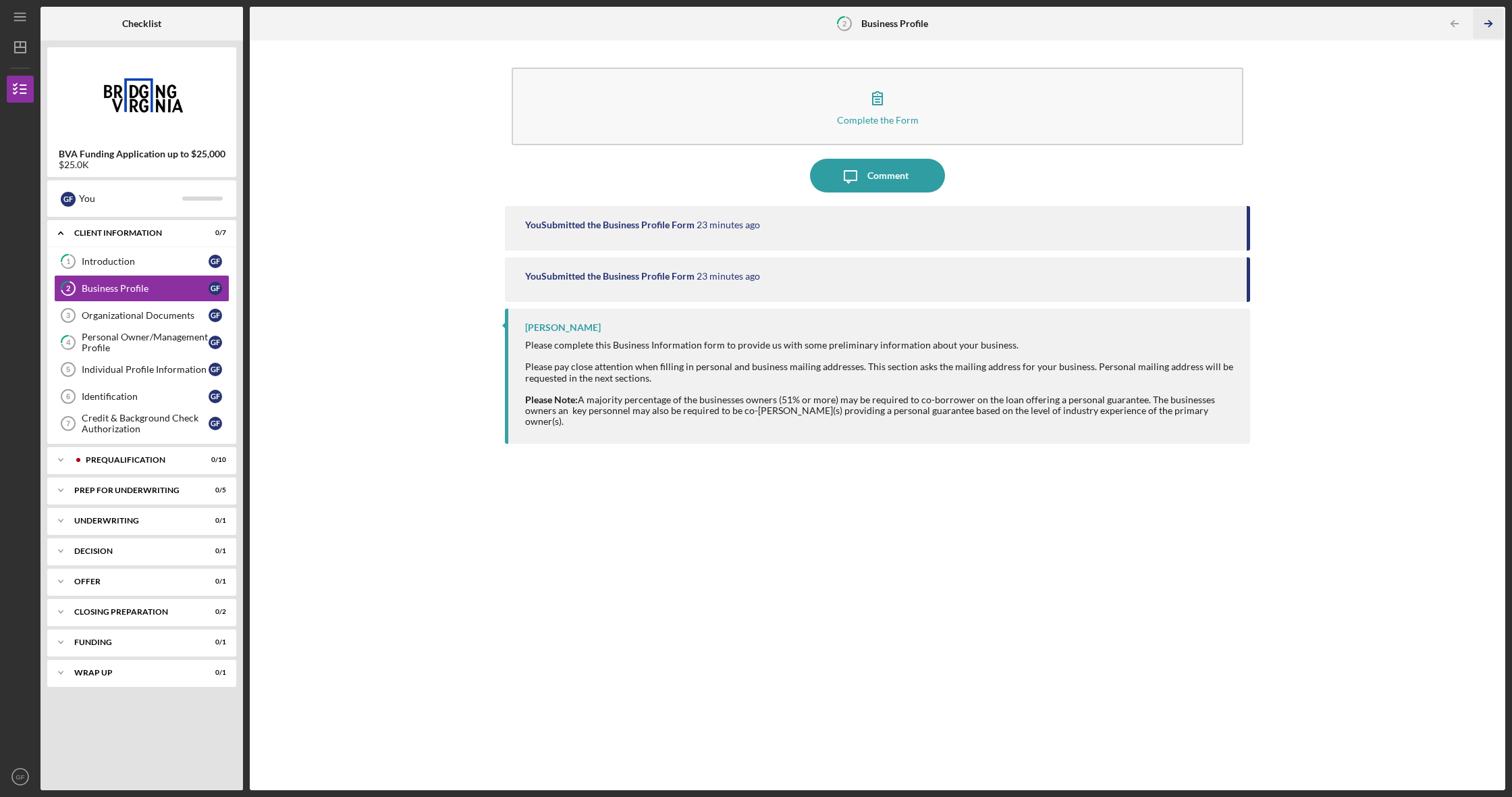
click at [1490, 22] on polyline "button" at bounding box center [1490, 24] width 3 height 6
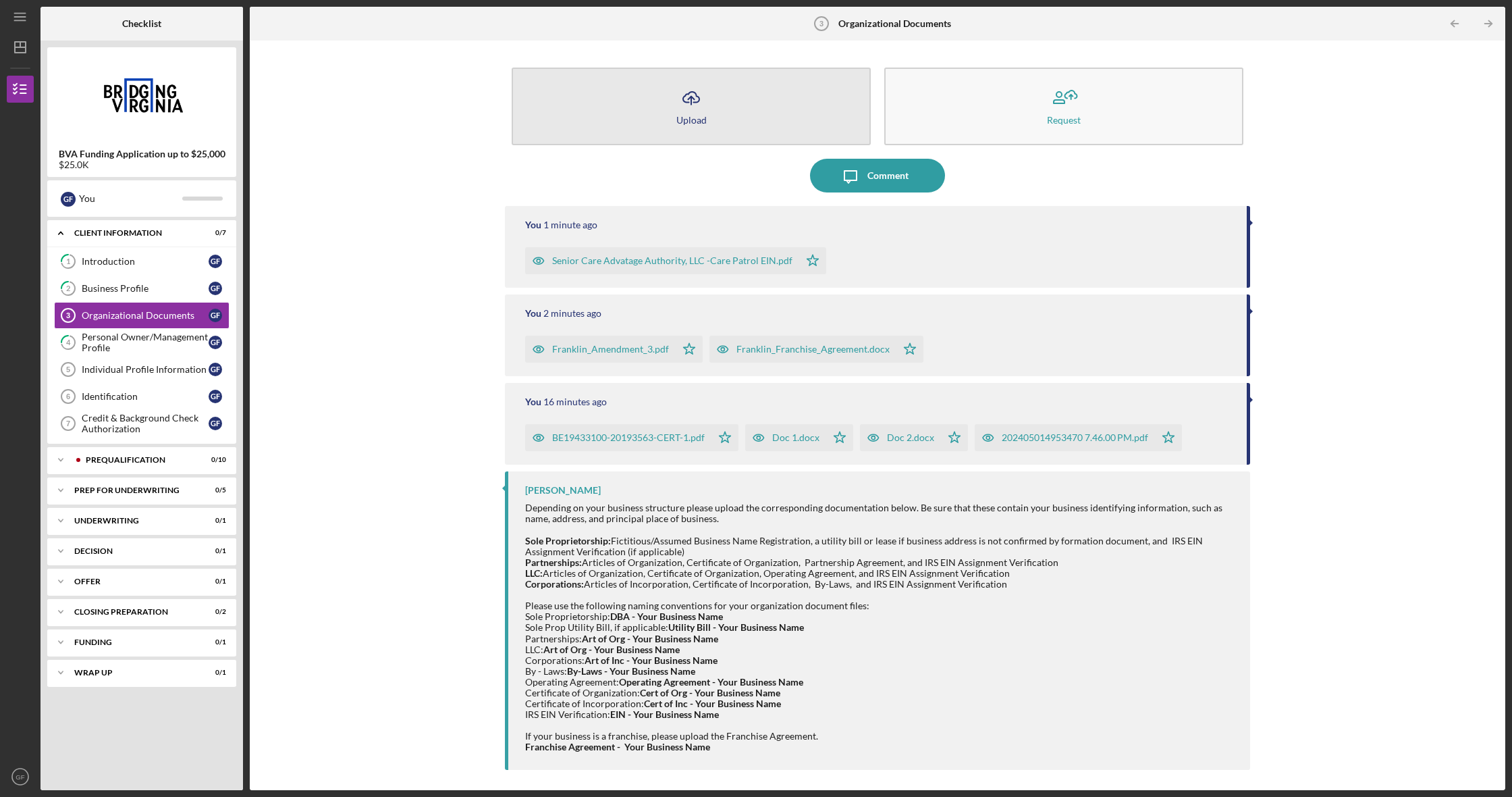
click at [674, 97] on button "Icon/Upload Upload" at bounding box center [691, 106] width 359 height 78
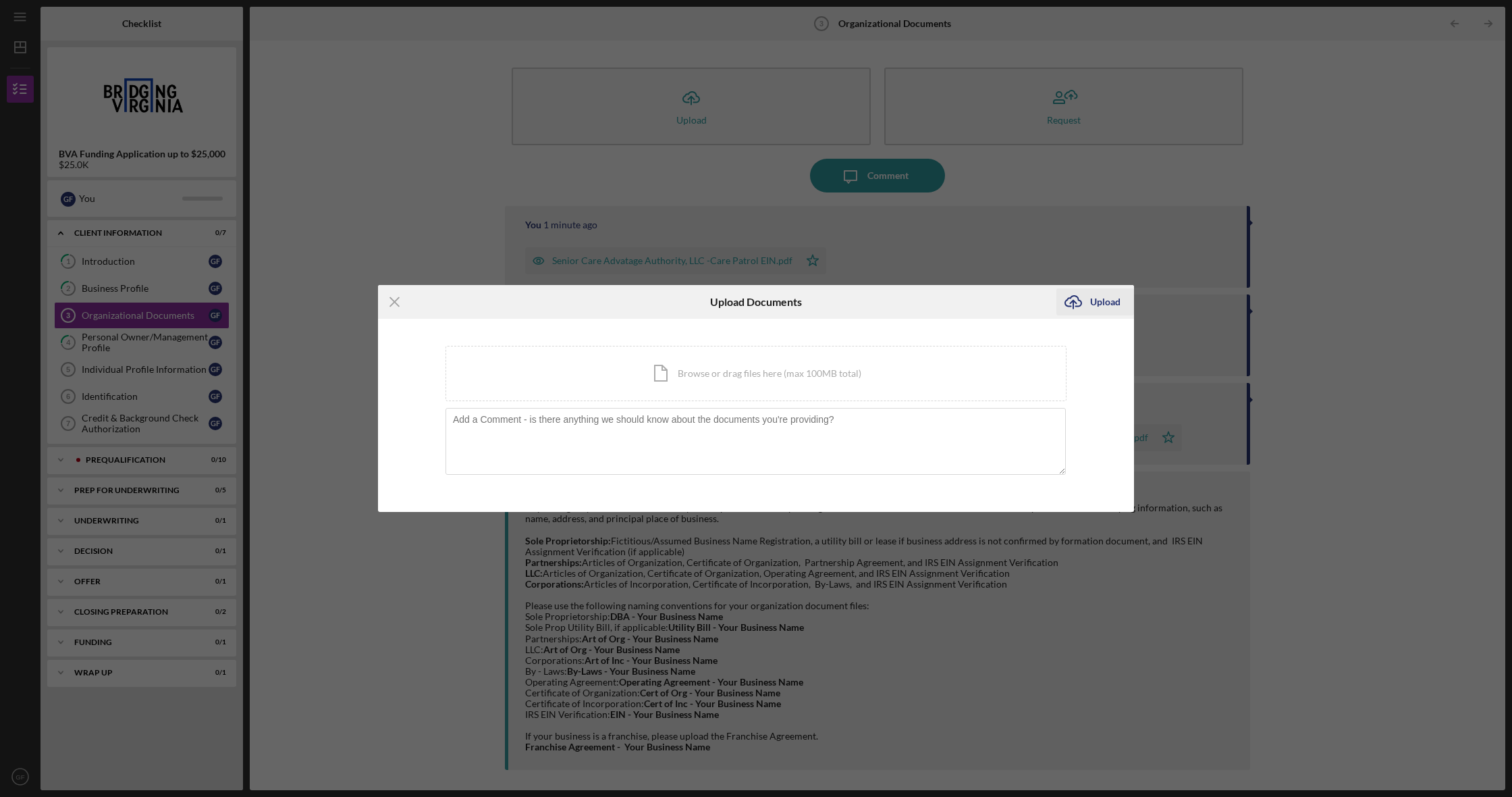
click at [1108, 302] on div "Upload" at bounding box center [1106, 302] width 30 height 27
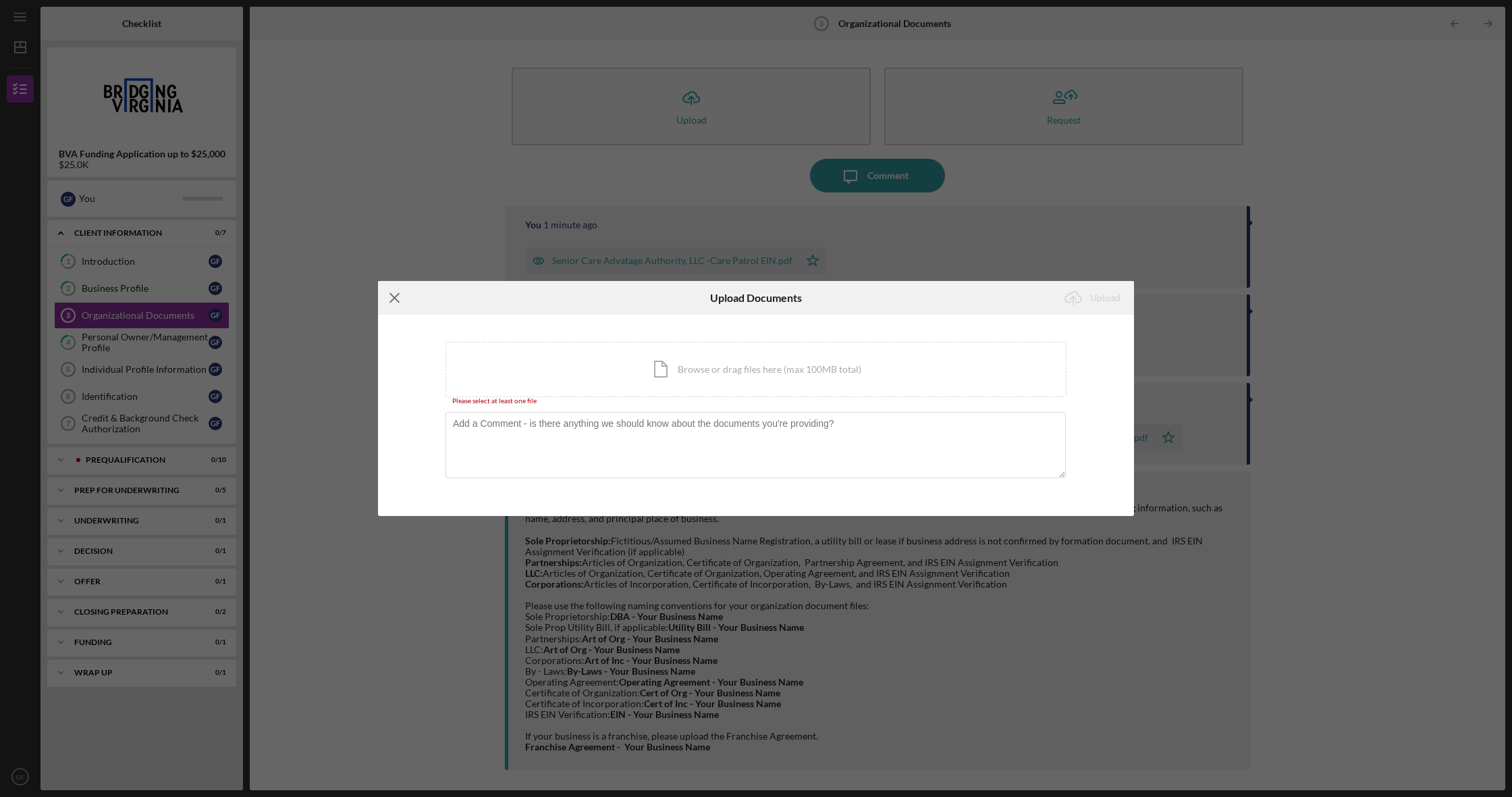
click at [395, 302] on icon "Icon/Menu Close" at bounding box center [395, 298] width 34 height 34
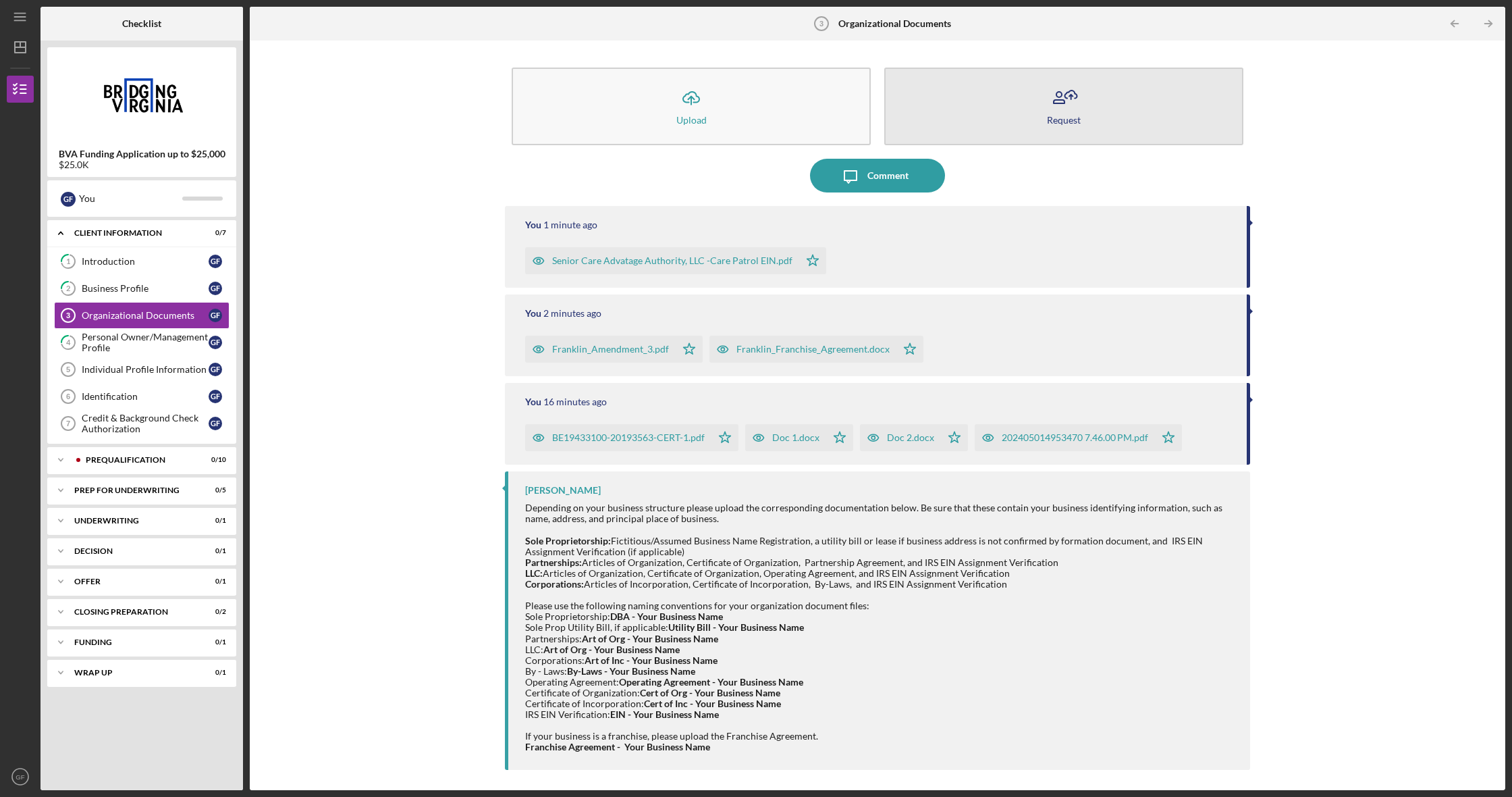
click at [1085, 101] on button "Request" at bounding box center [1063, 106] width 359 height 78
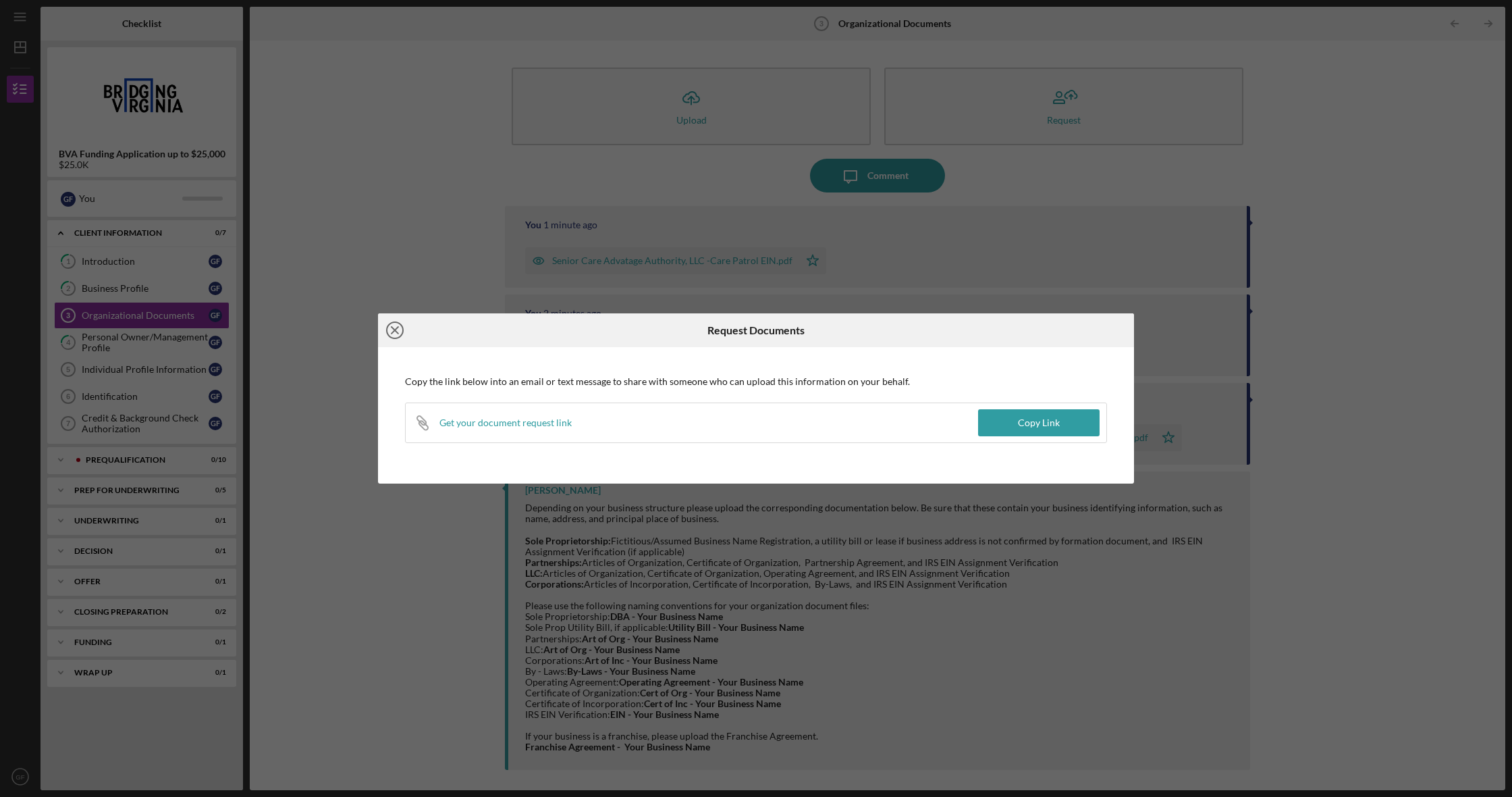
click at [392, 331] on icon "Icon/Close" at bounding box center [395, 330] width 34 height 34
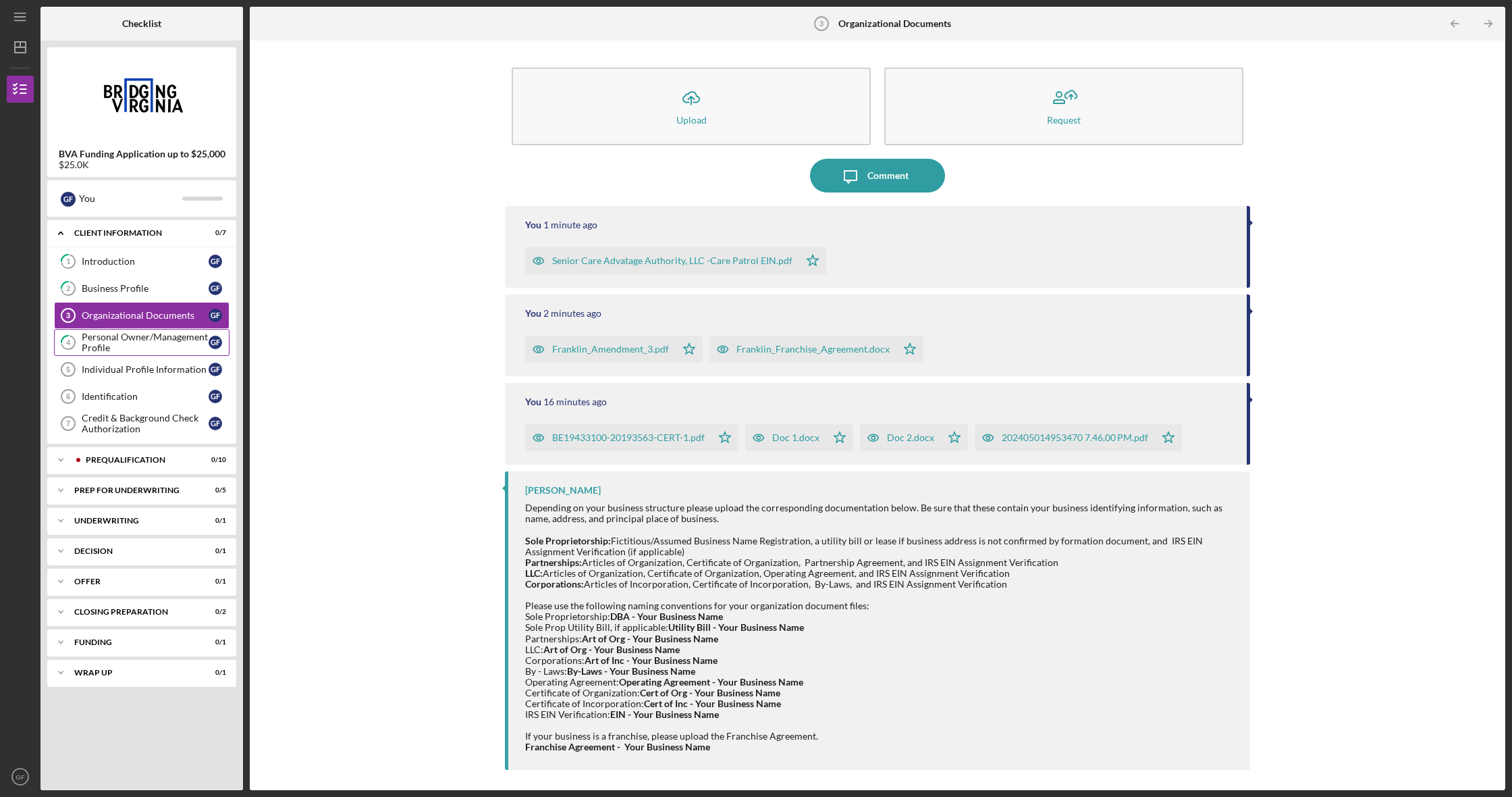
click at [135, 347] on div "Personal Owner/Management Profile" at bounding box center [145, 342] width 127 height 22
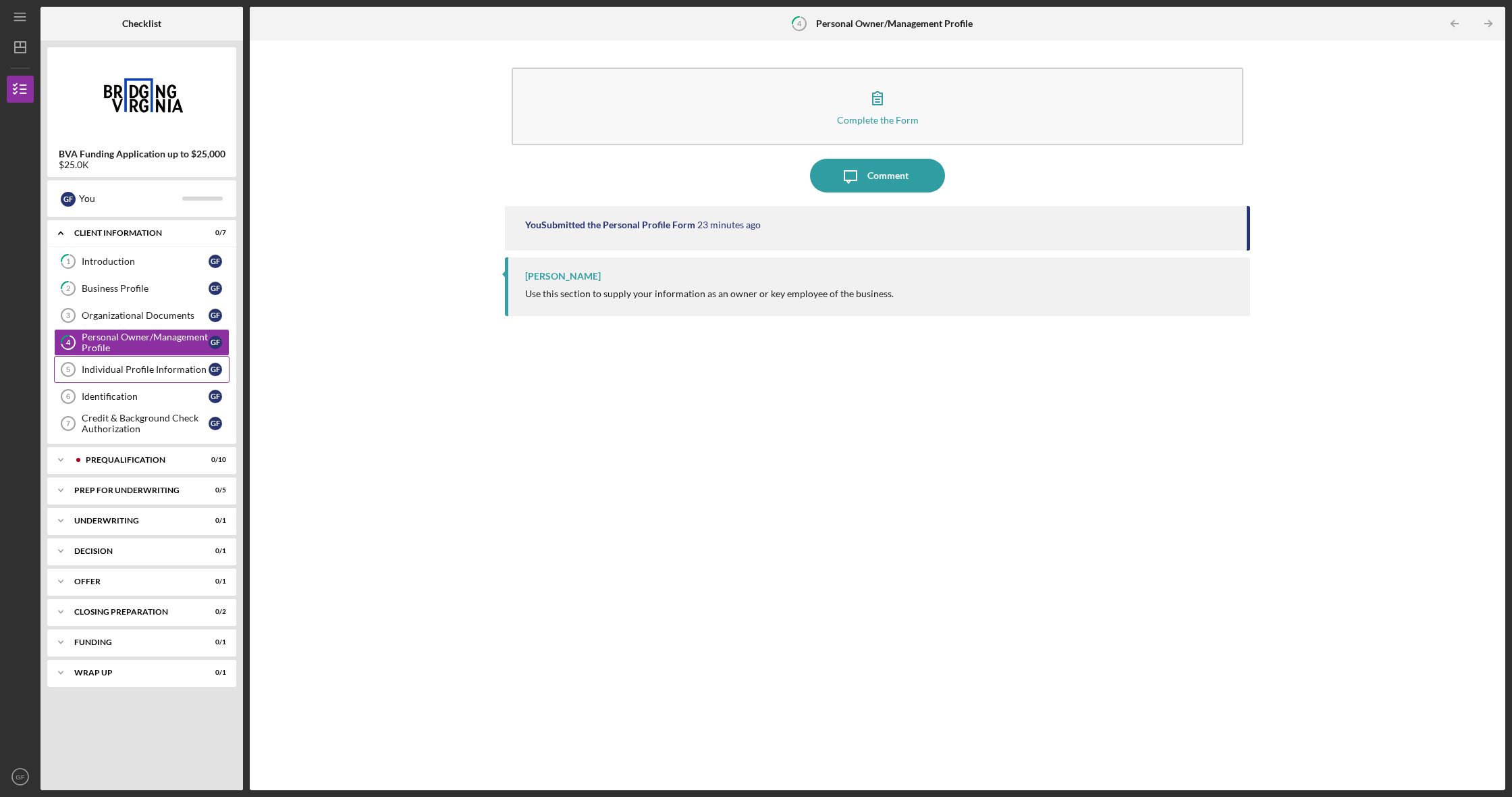
click at [133, 369] on div "Individual Profile Information" at bounding box center [145, 369] width 127 height 11
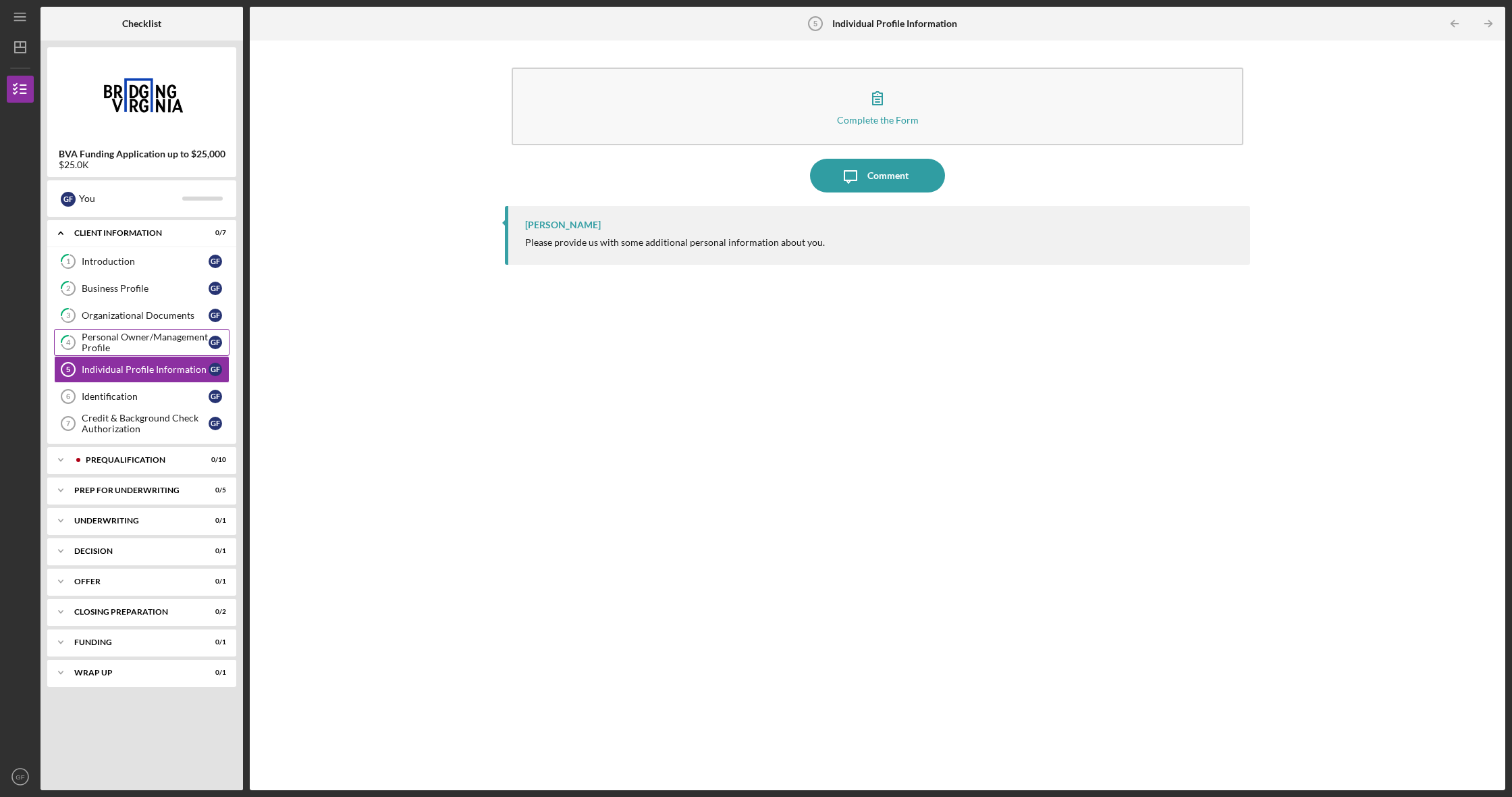
click at [133, 347] on div "Personal Owner/Management Profile" at bounding box center [145, 342] width 127 height 22
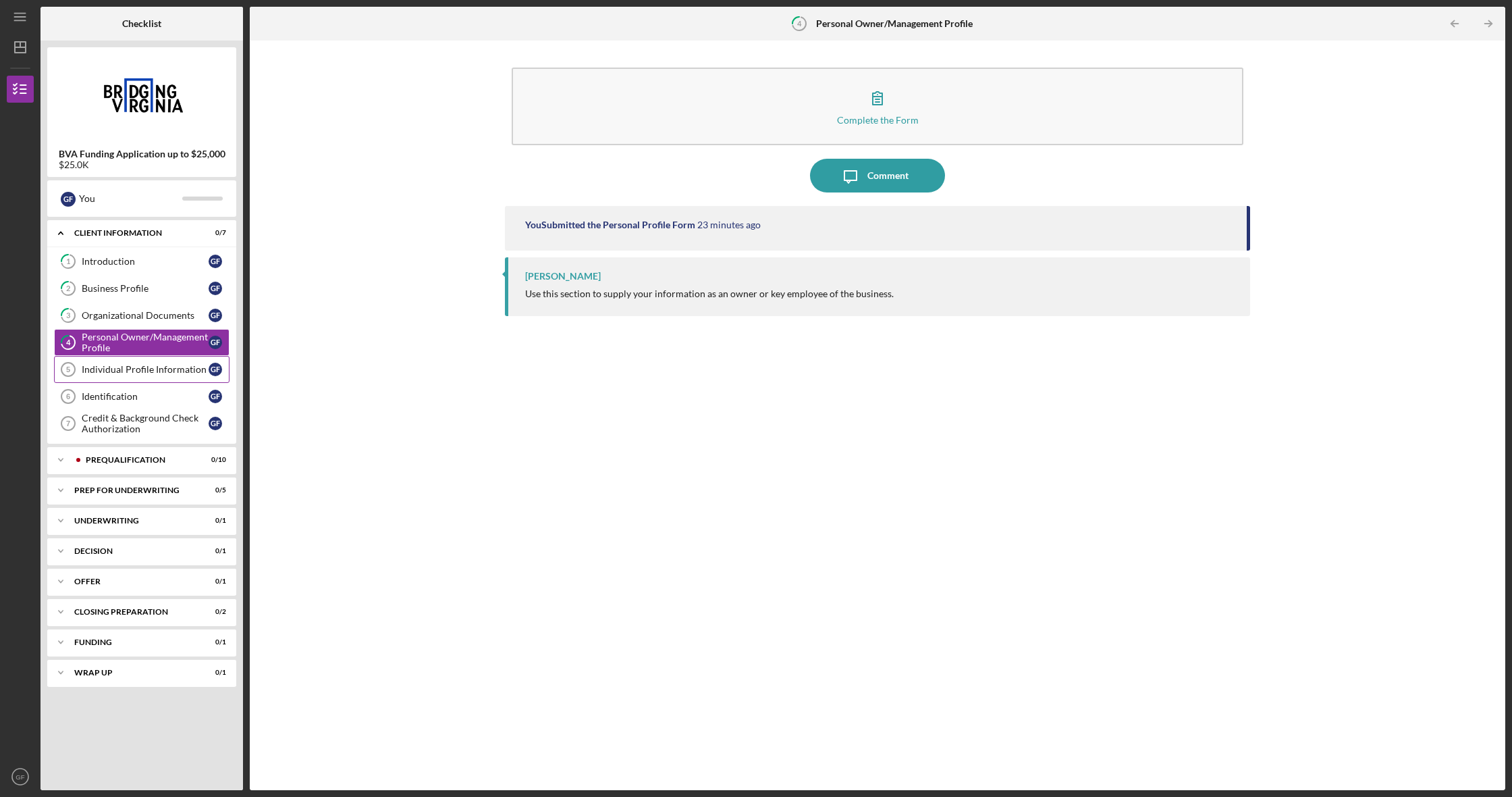
click at [96, 369] on div "Individual Profile Information" at bounding box center [145, 369] width 127 height 11
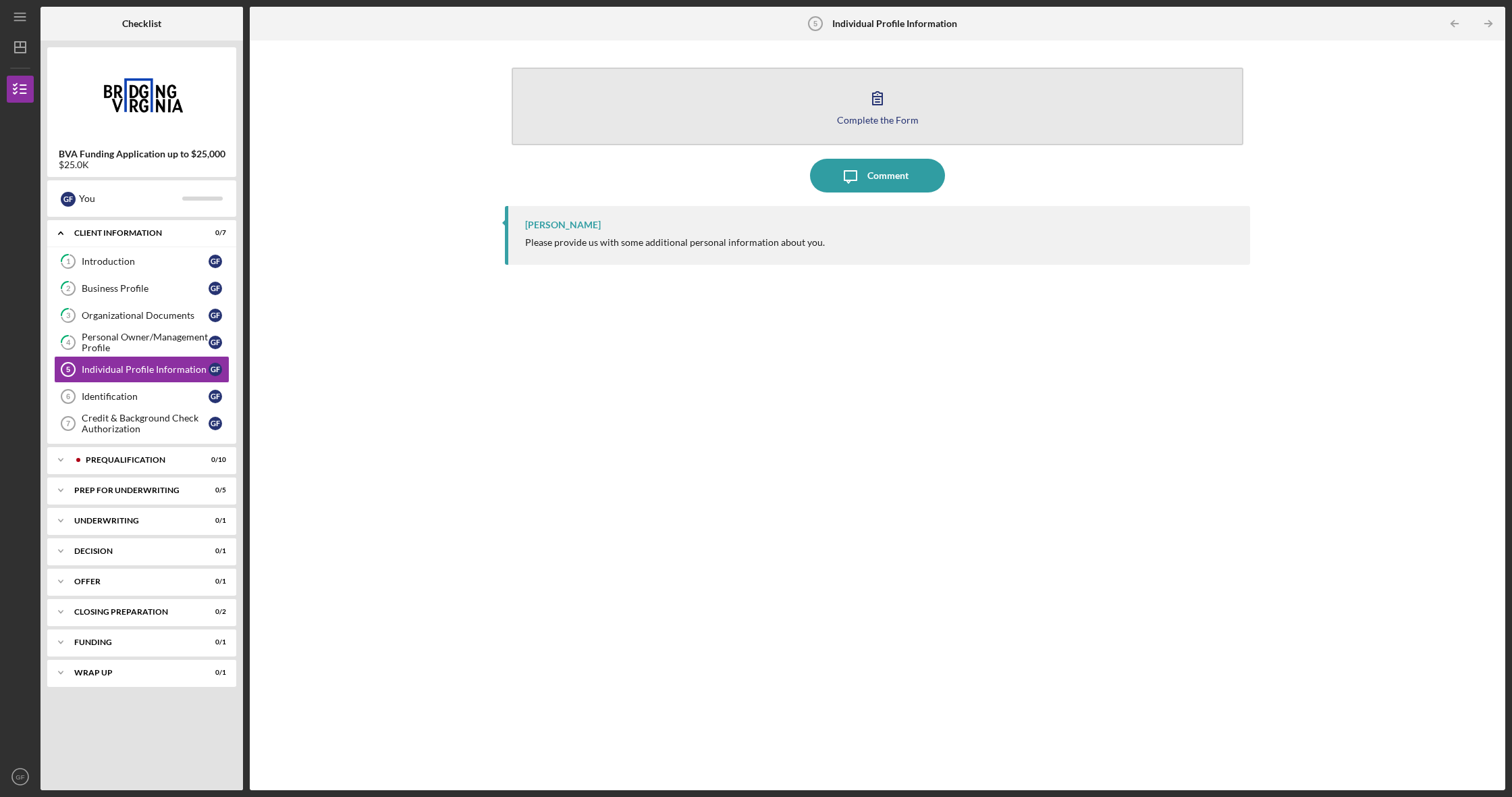
click at [878, 110] on icon "button" at bounding box center [878, 98] width 34 height 34
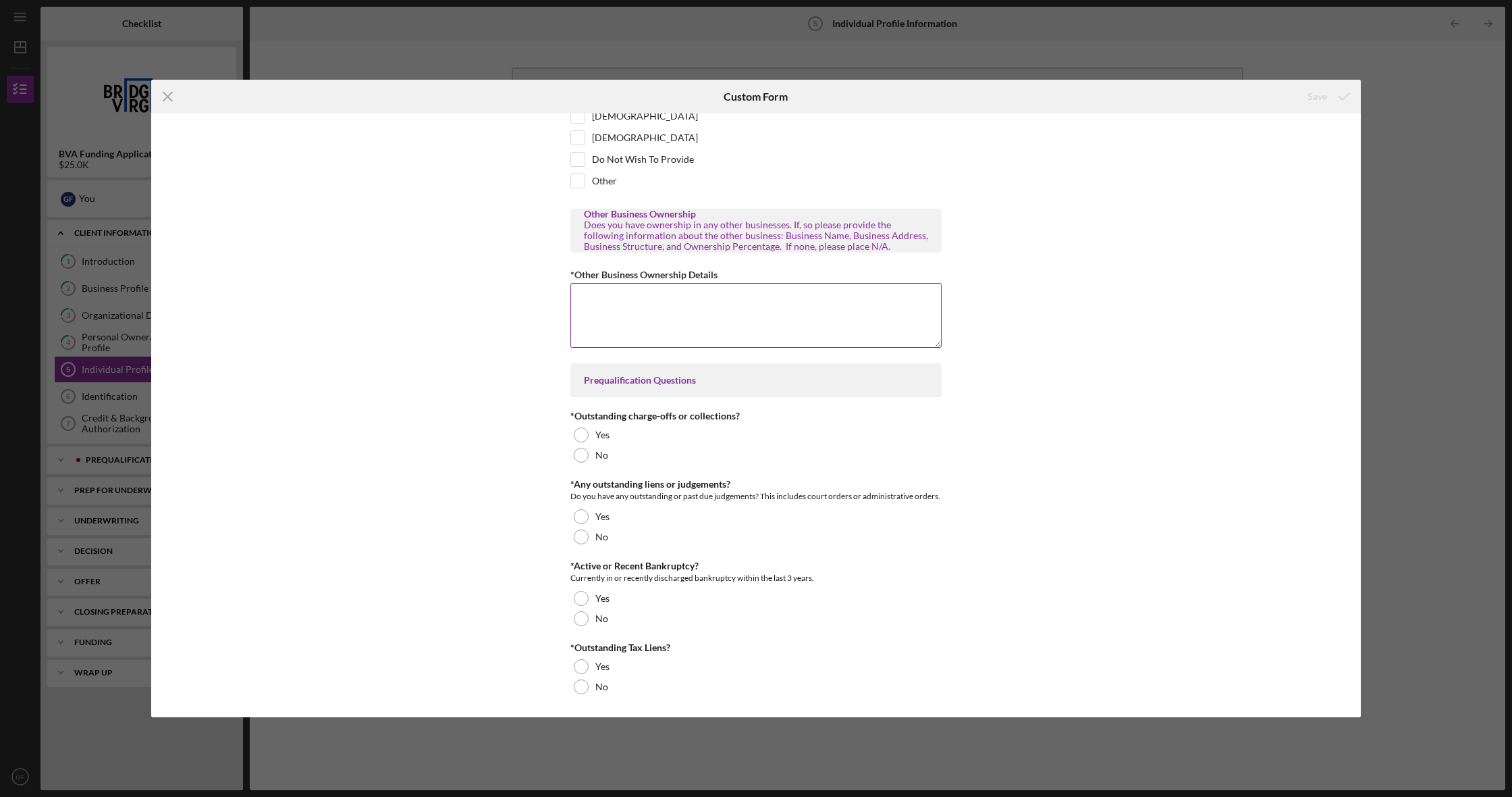
scroll to position [516, 0]
click at [580, 455] on div at bounding box center [581, 456] width 15 height 15
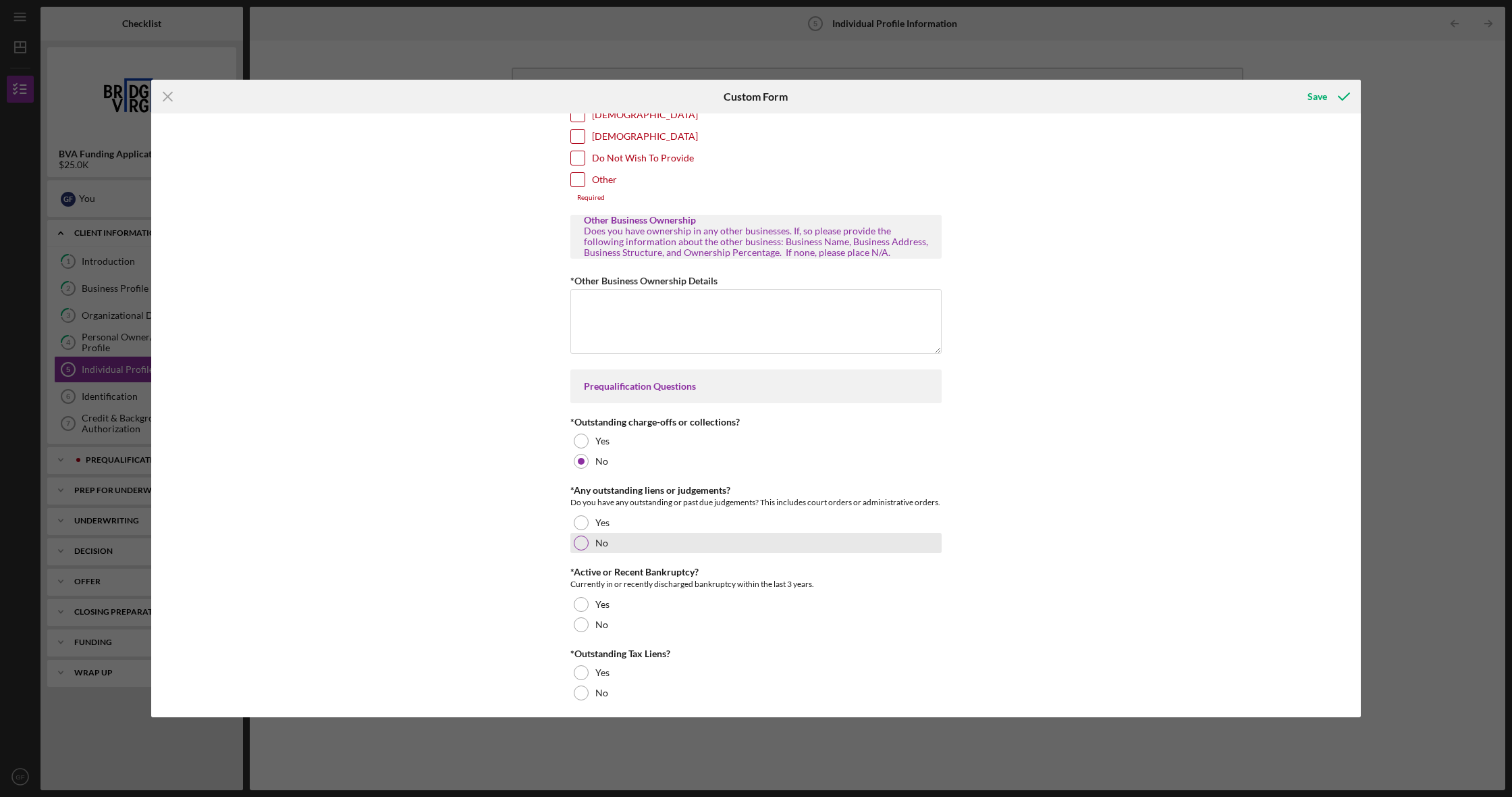
click at [579, 550] on div at bounding box center [581, 543] width 15 height 15
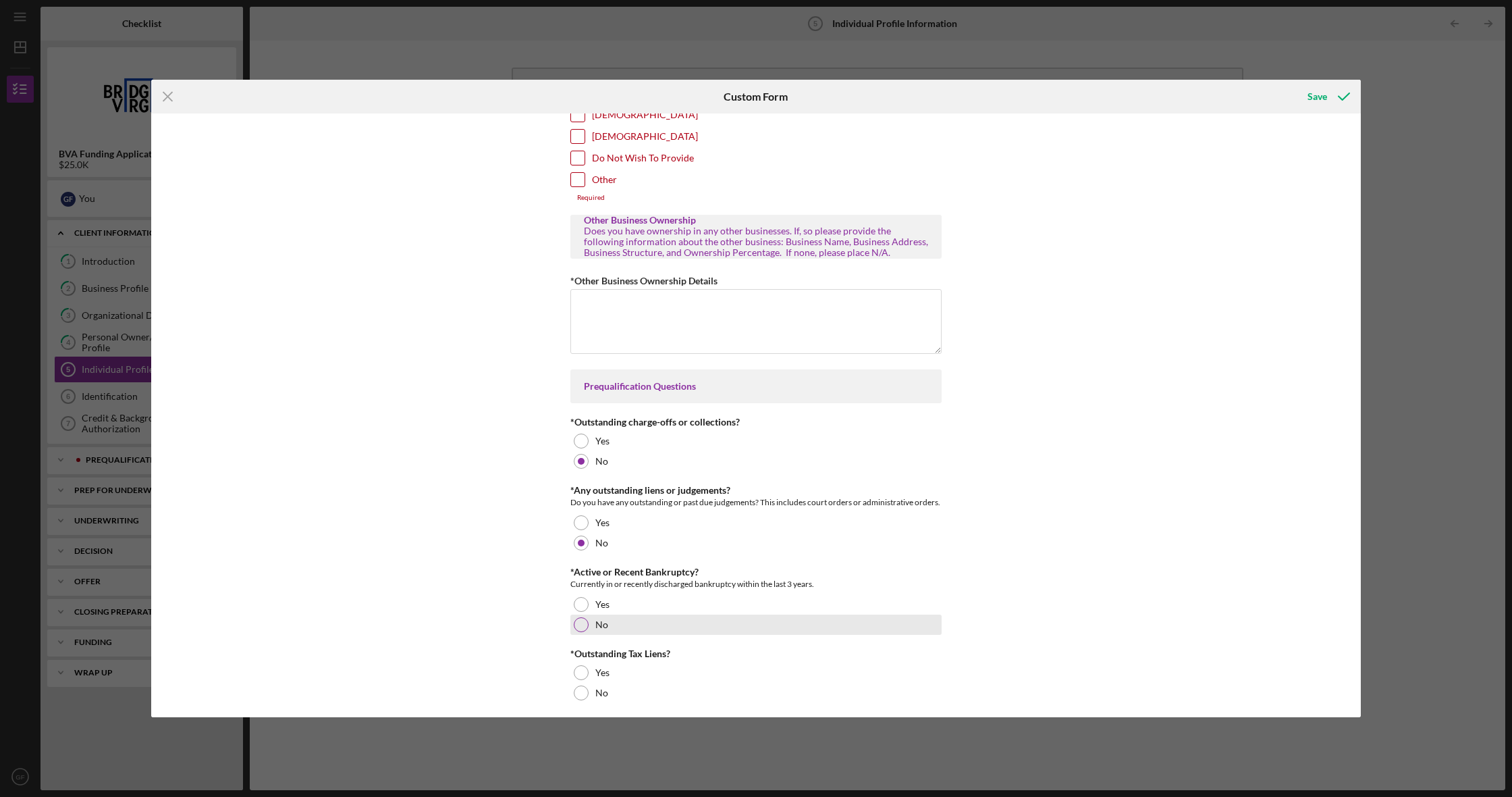
drag, startPoint x: 578, startPoint y: 633, endPoint x: 602, endPoint y: 643, distance: 26.0
click at [578, 632] on div at bounding box center [581, 625] width 15 height 15
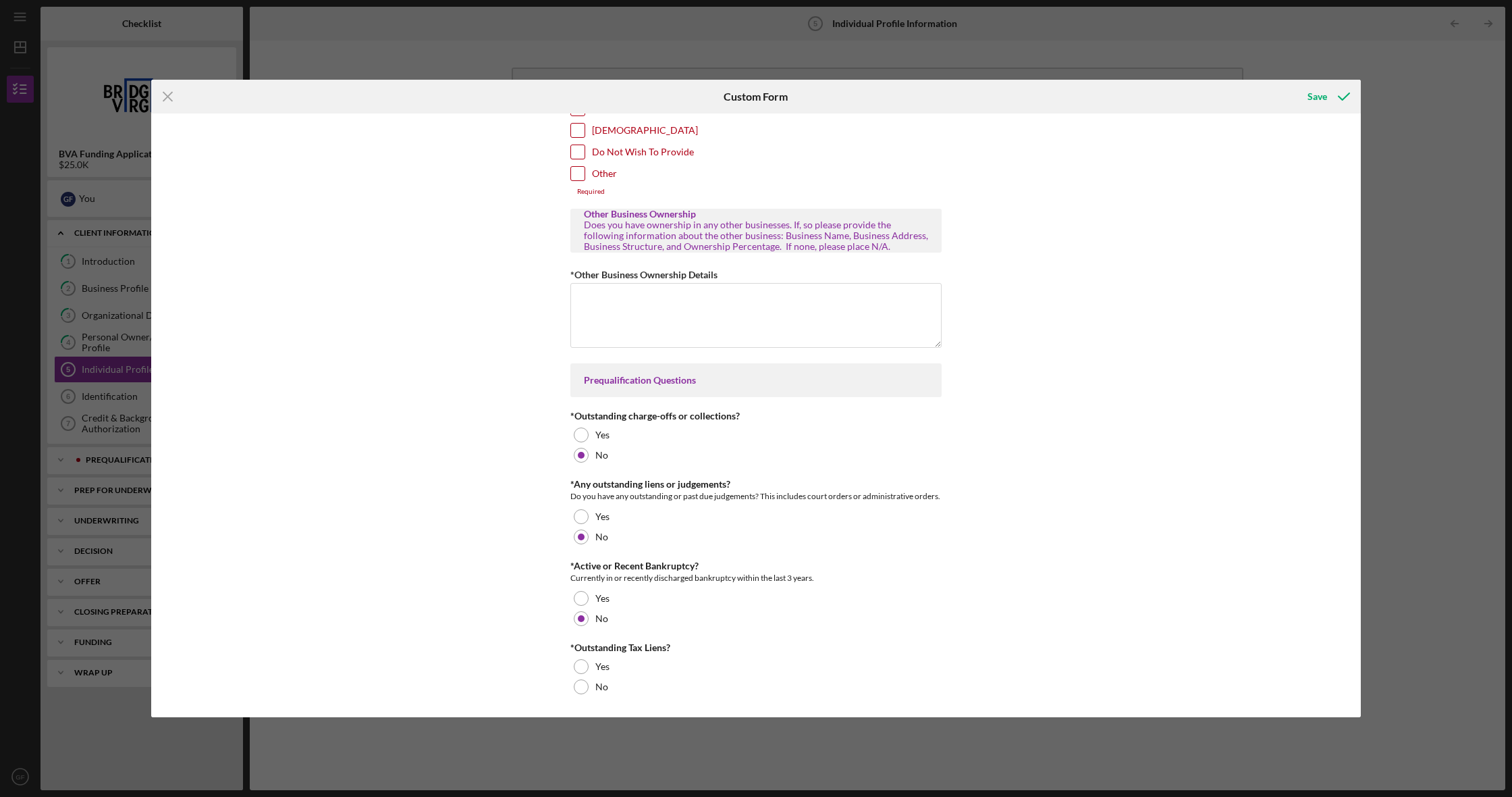
scroll to position [531, 0]
click at [579, 687] on div at bounding box center [581, 687] width 15 height 15
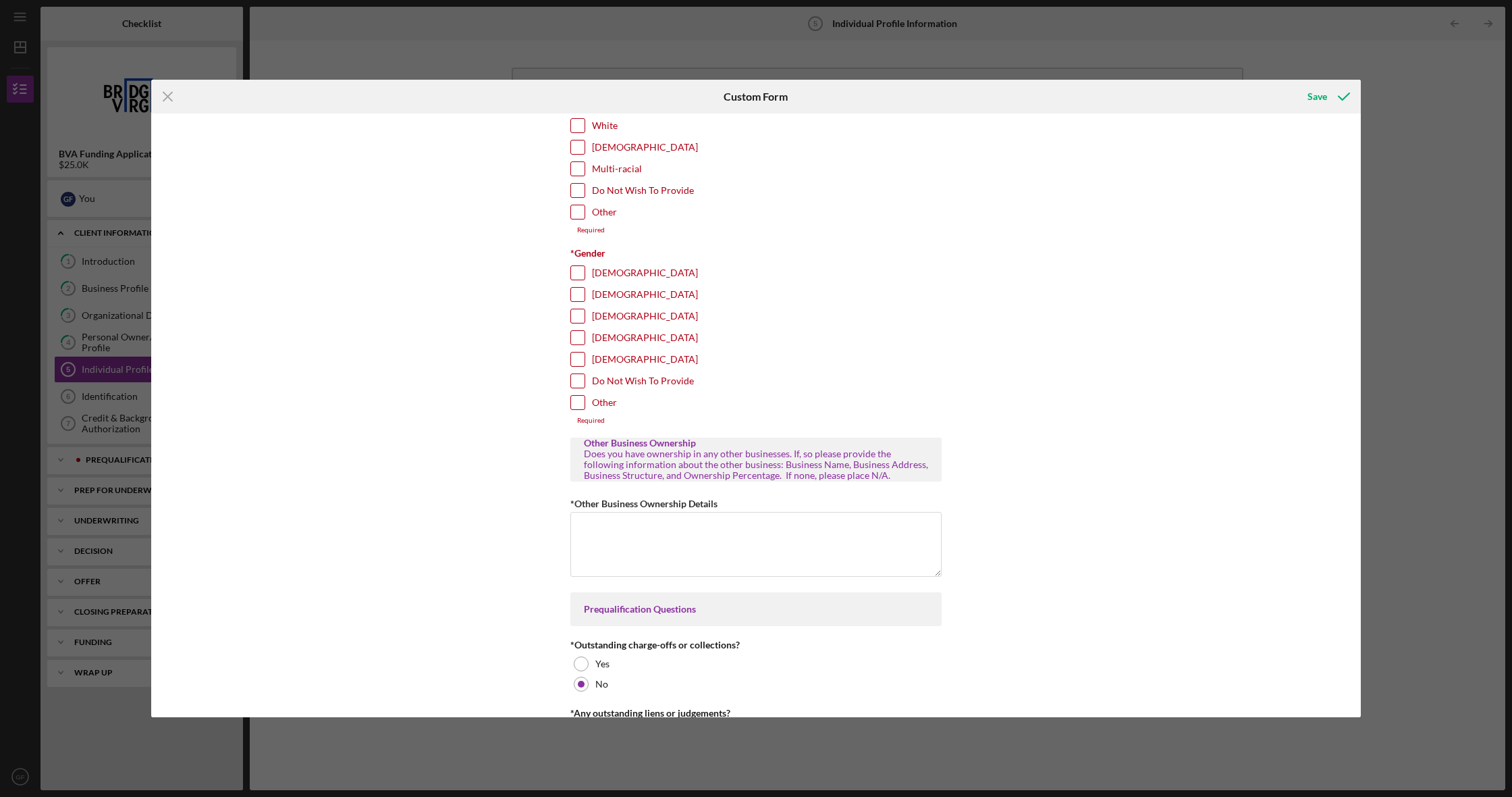
scroll to position [292, 0]
click at [578, 281] on input "Female" at bounding box center [578, 275] width 14 height 14
checkbox input "true"
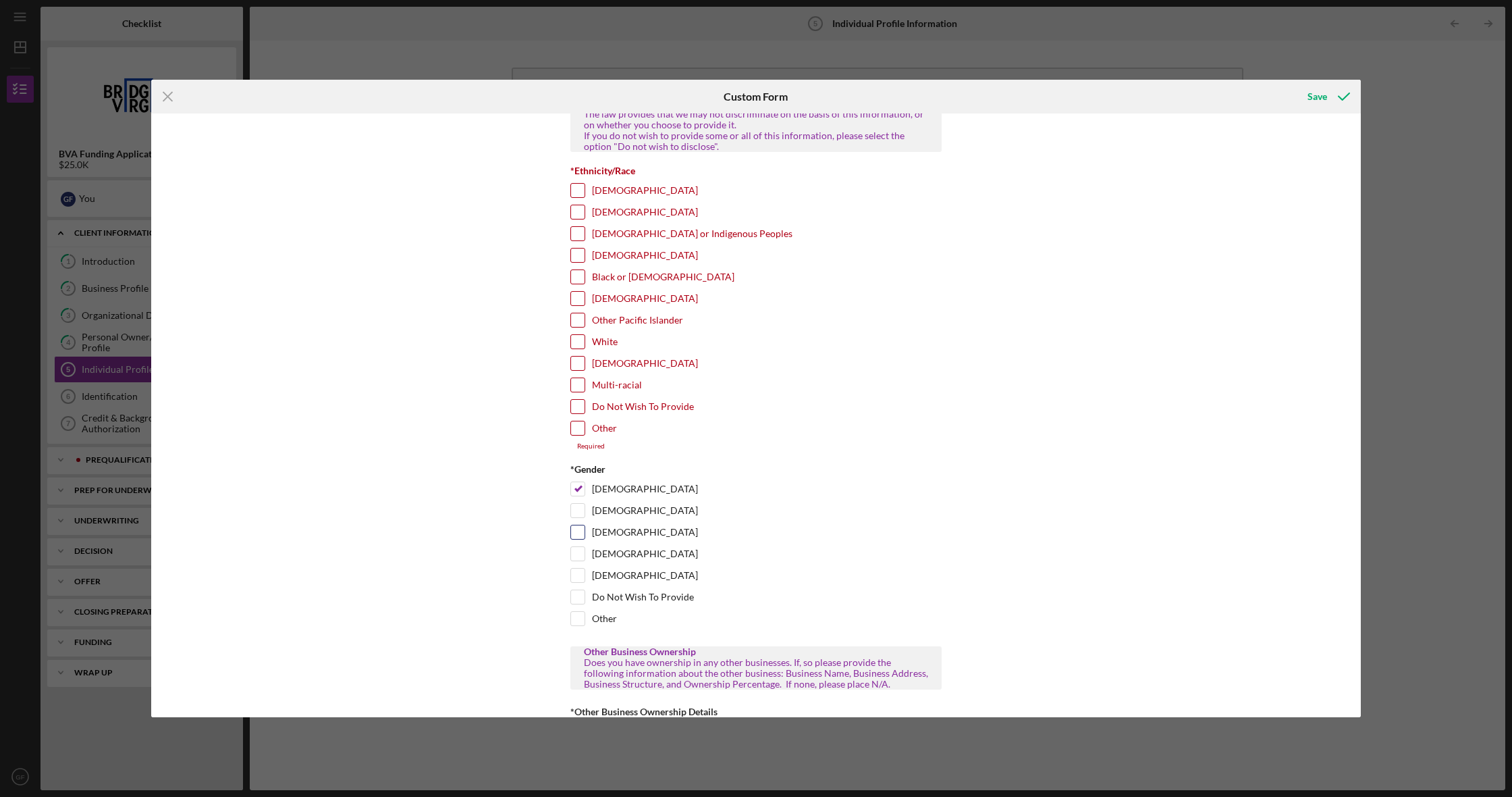
scroll to position [66, 0]
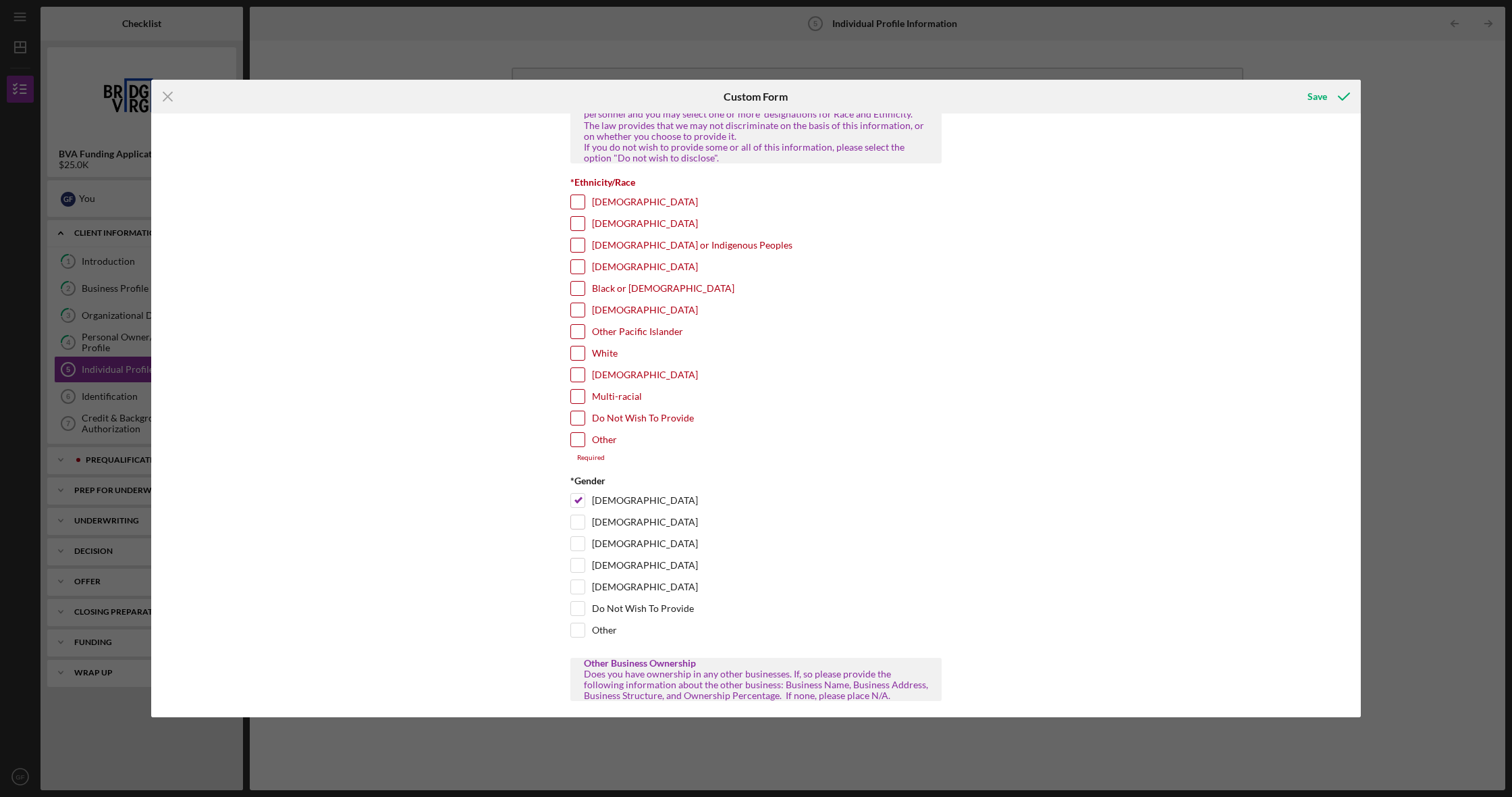
click at [577, 295] on input "Black or African American" at bounding box center [578, 288] width 14 height 14
checkbox input "true"
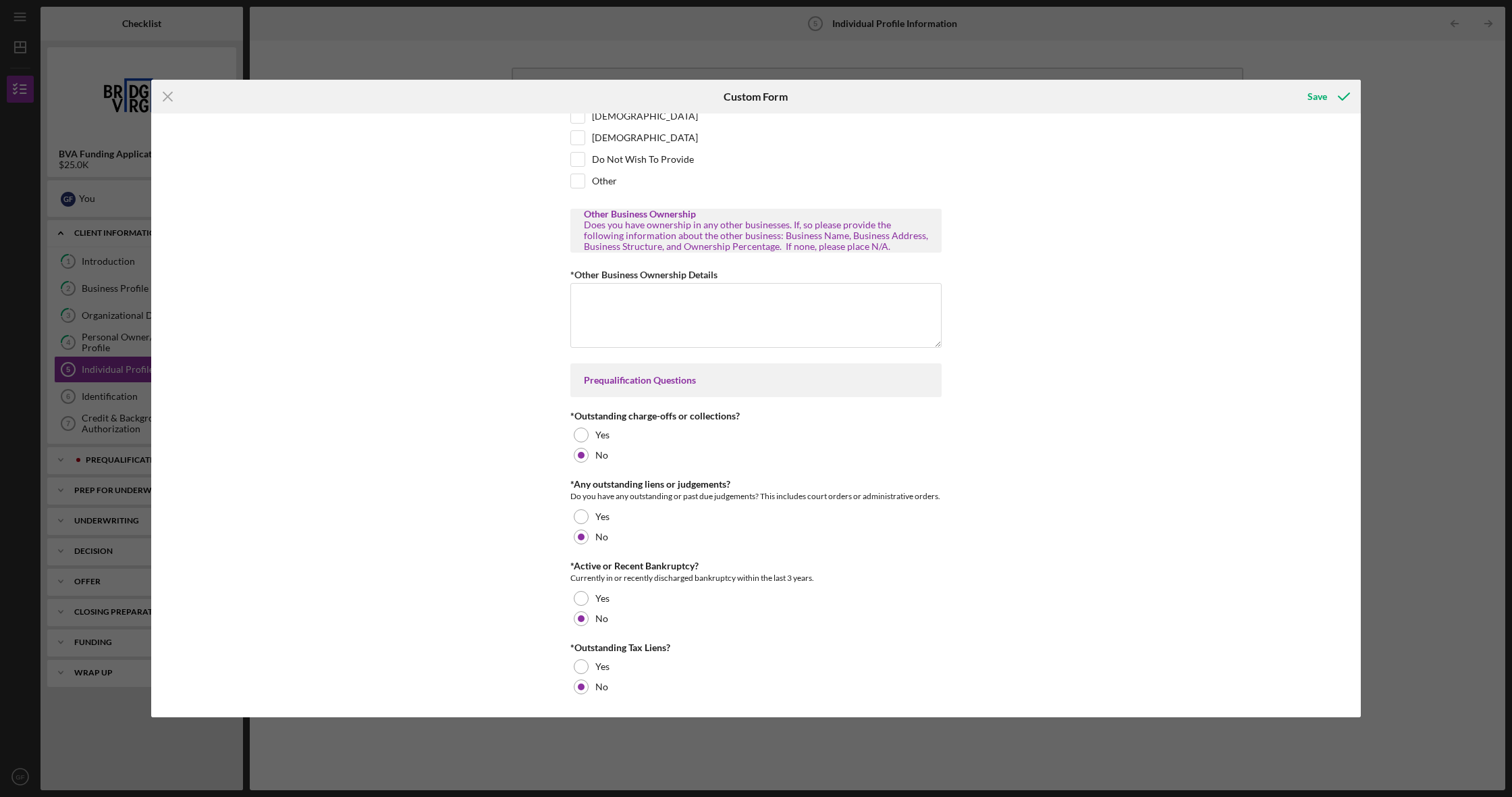
scroll to position [516, 0]
click at [1310, 94] on div "Save" at bounding box center [1317, 96] width 19 height 27
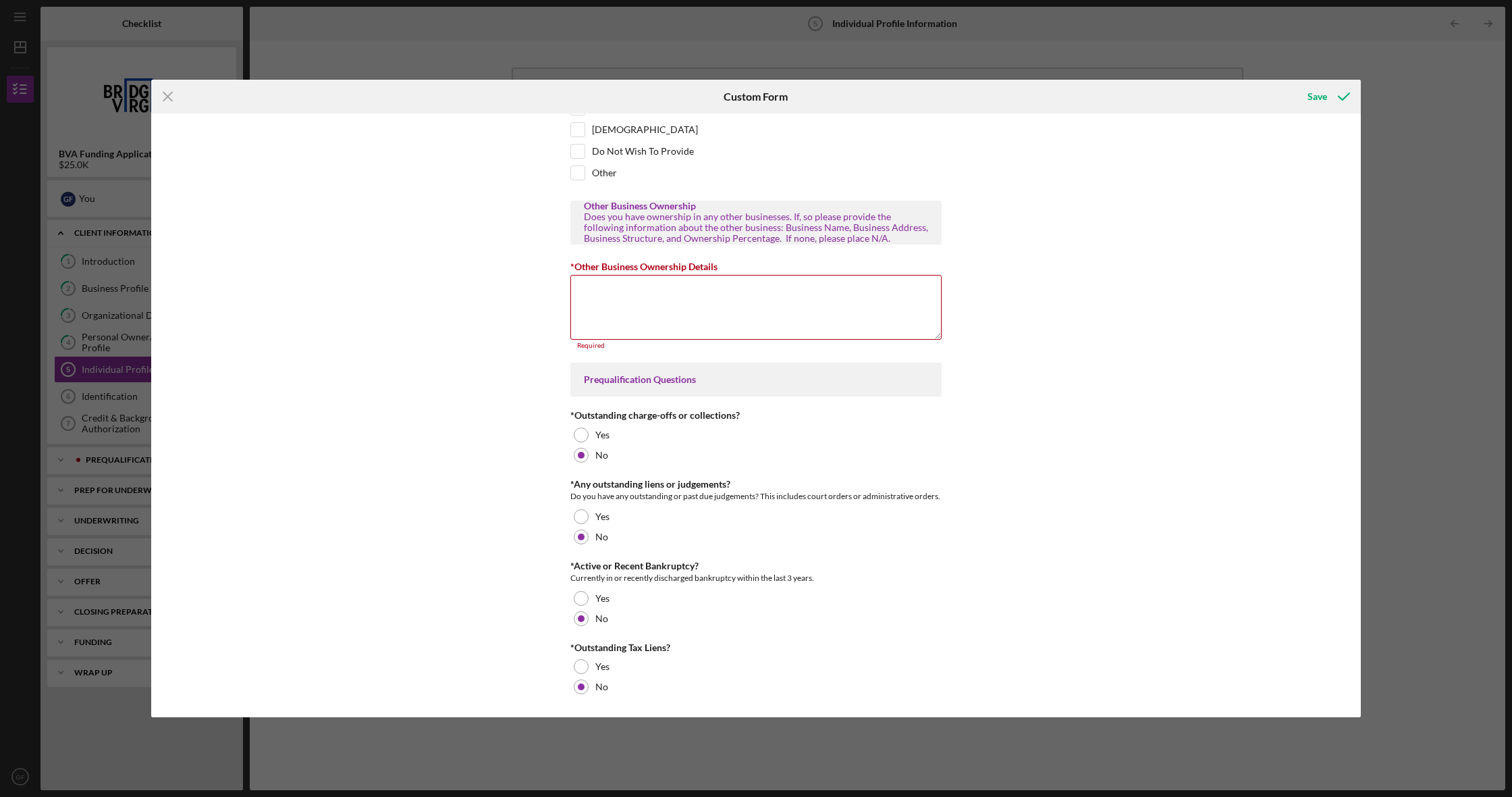
scroll to position [523, 0]
click at [659, 291] on textarea "*Other Business Ownership Details" at bounding box center [756, 307] width 372 height 65
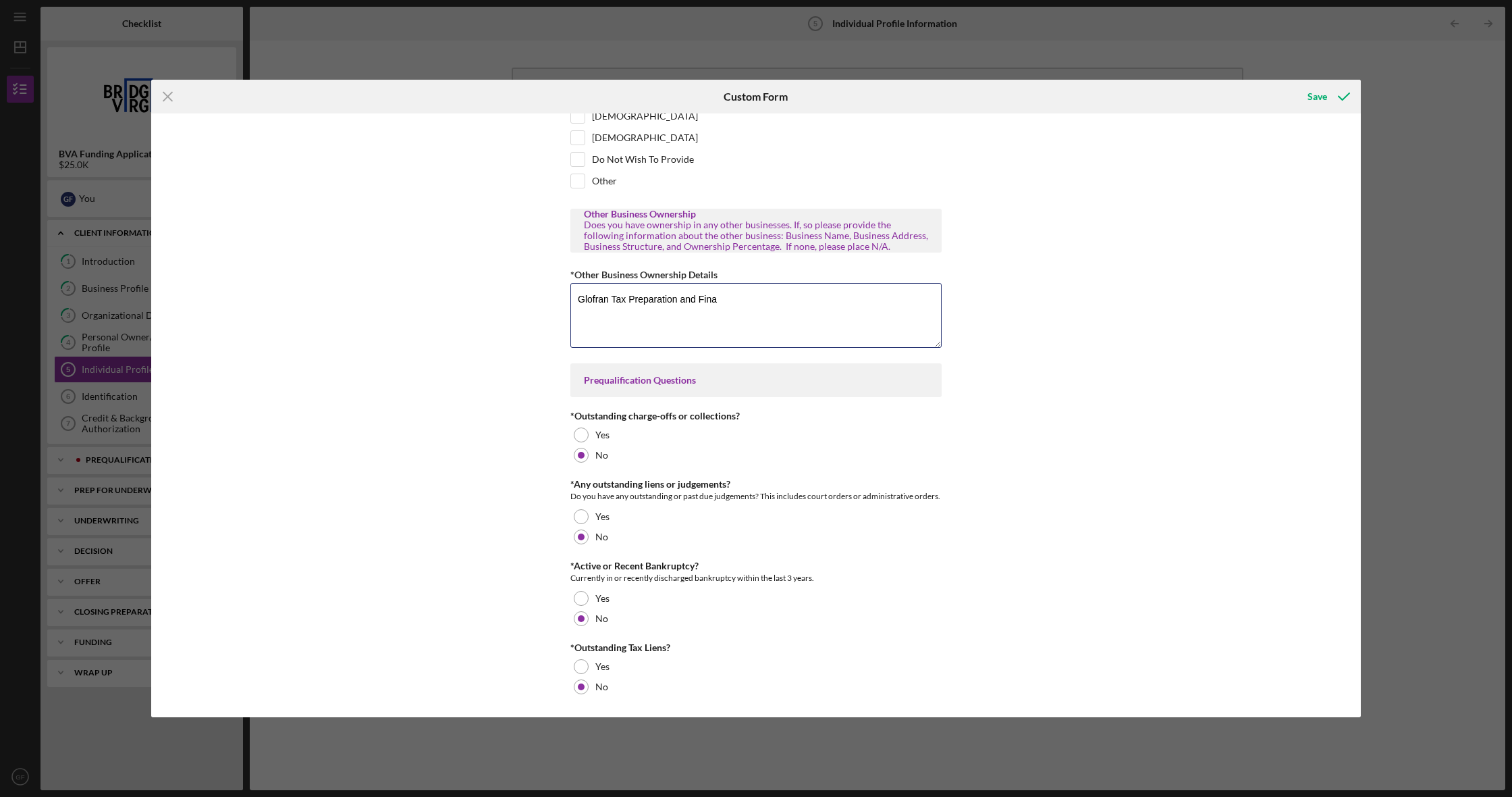
type textarea "Glofran Tax Preparation and Fina"
click at [742, 302] on textarea "Glofran Tax Preparation and Fina" at bounding box center [756, 315] width 372 height 65
type textarea "Glofran Tax Preparation and Financial Services is not in operation."
click at [1322, 96] on div "Save" at bounding box center [1317, 96] width 19 height 27
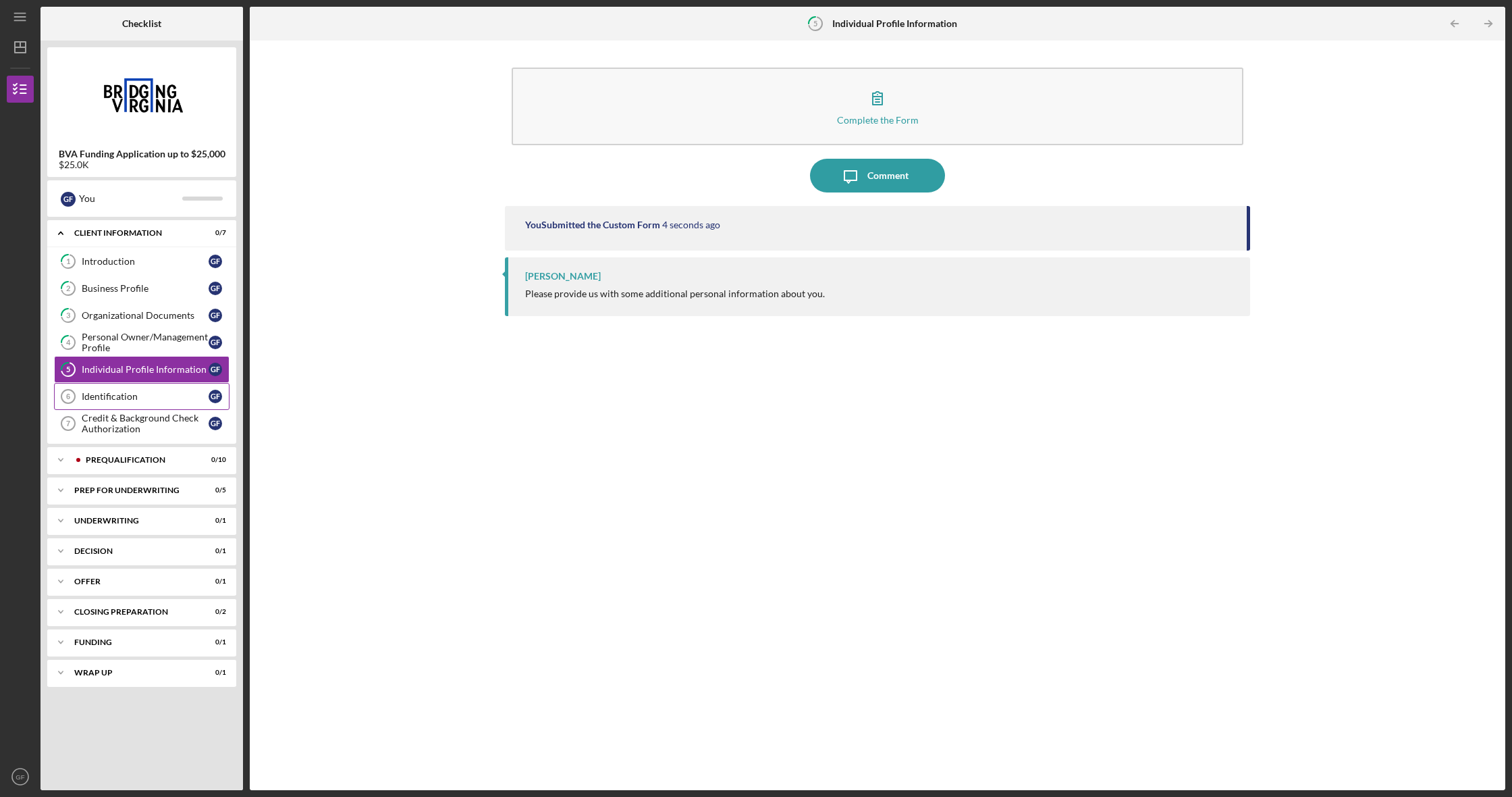
click at [117, 393] on div "Identification" at bounding box center [145, 396] width 127 height 11
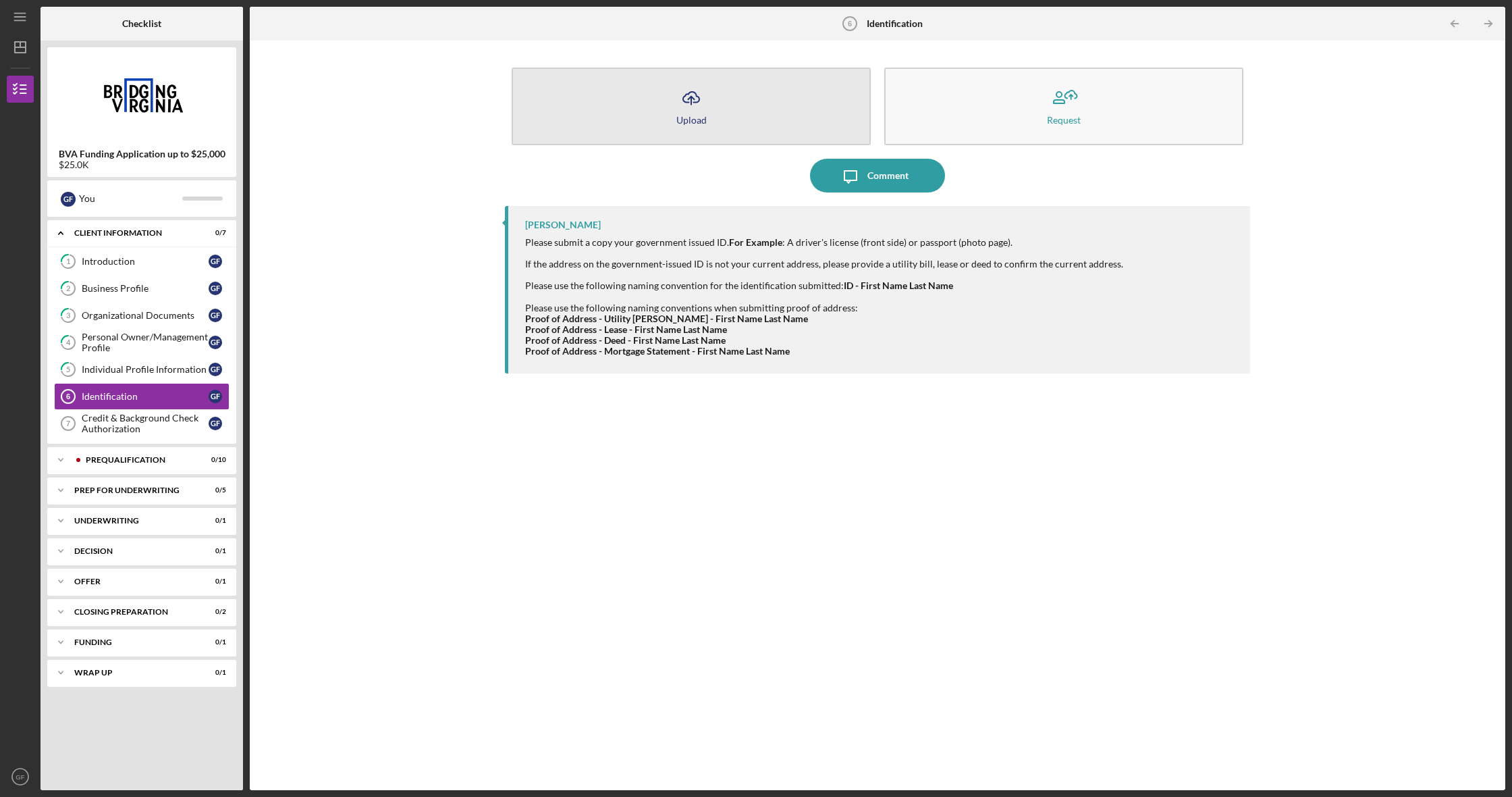
click at [696, 106] on icon "Icon/Upload" at bounding box center [691, 98] width 34 height 34
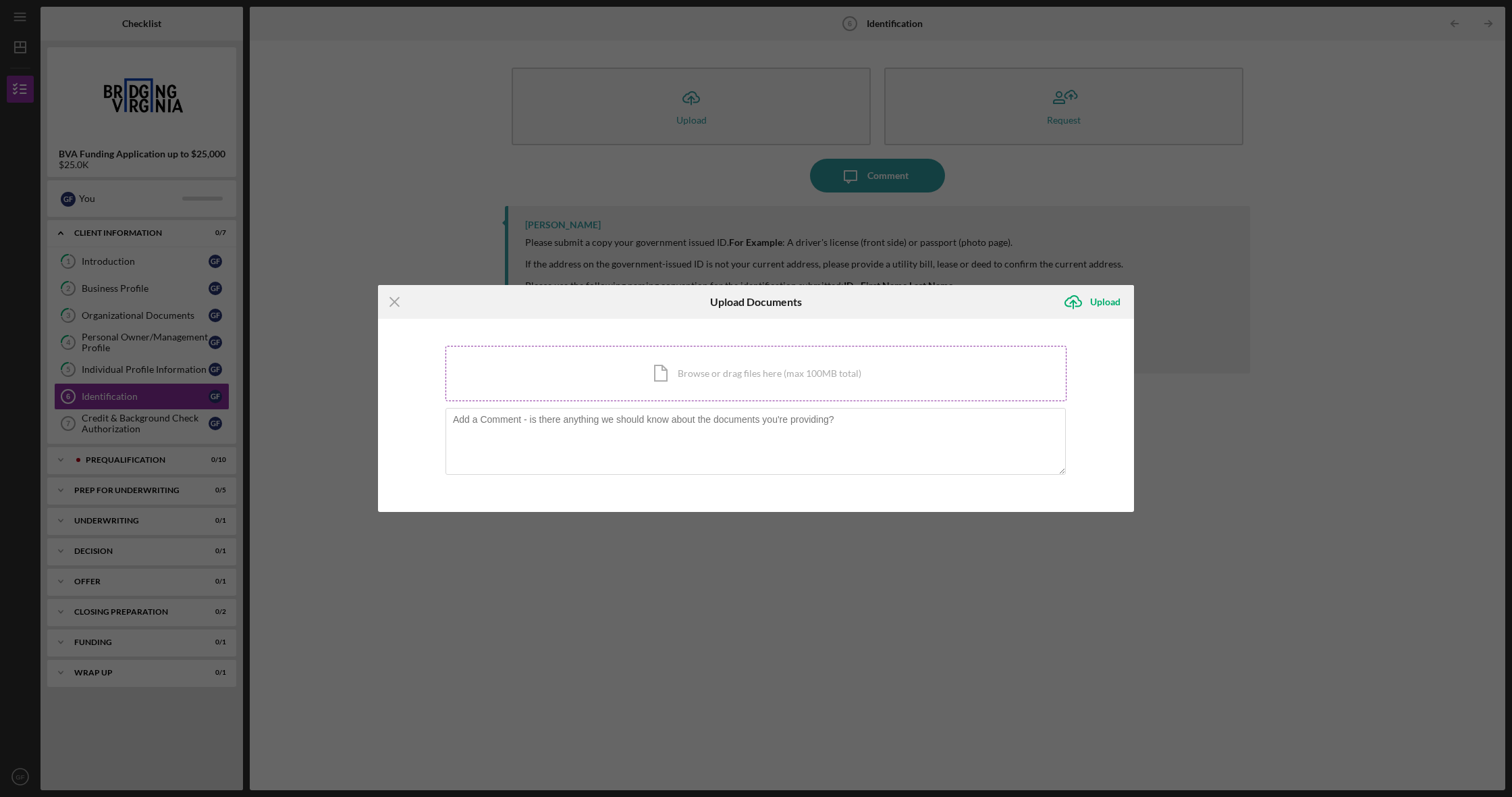
click at [771, 384] on div "Icon/Document Browse or drag files here (max 100MB total) Tap to choose files o…" at bounding box center [756, 374] width 621 height 56
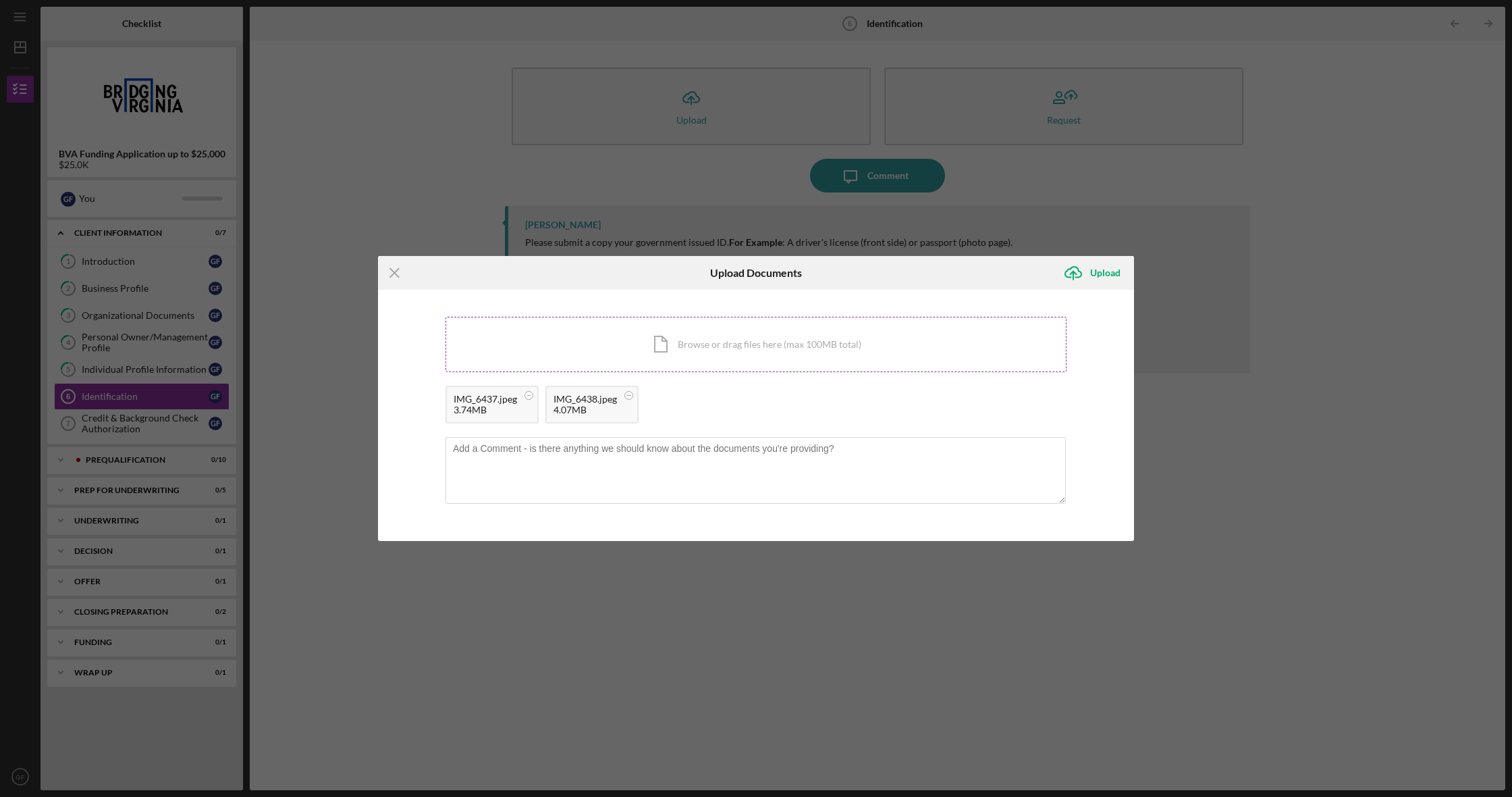
click at [743, 341] on div "Icon/Document Browse or drag files here (max 100MB total) Tap to choose files o…" at bounding box center [756, 345] width 621 height 56
click at [1101, 269] on div "Upload" at bounding box center [1106, 273] width 30 height 27
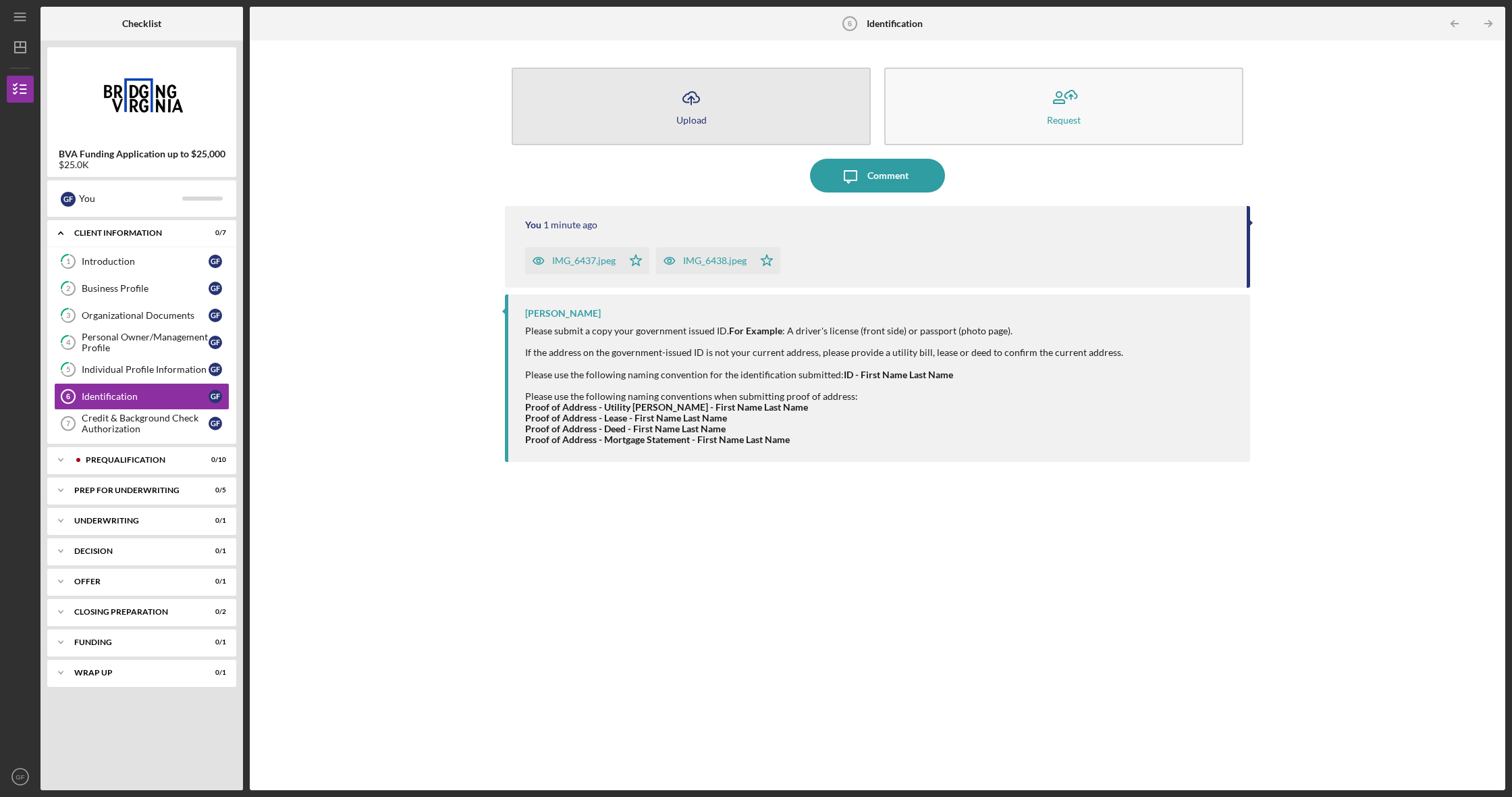
click at [745, 108] on button "Icon/Upload Upload" at bounding box center [691, 106] width 359 height 78
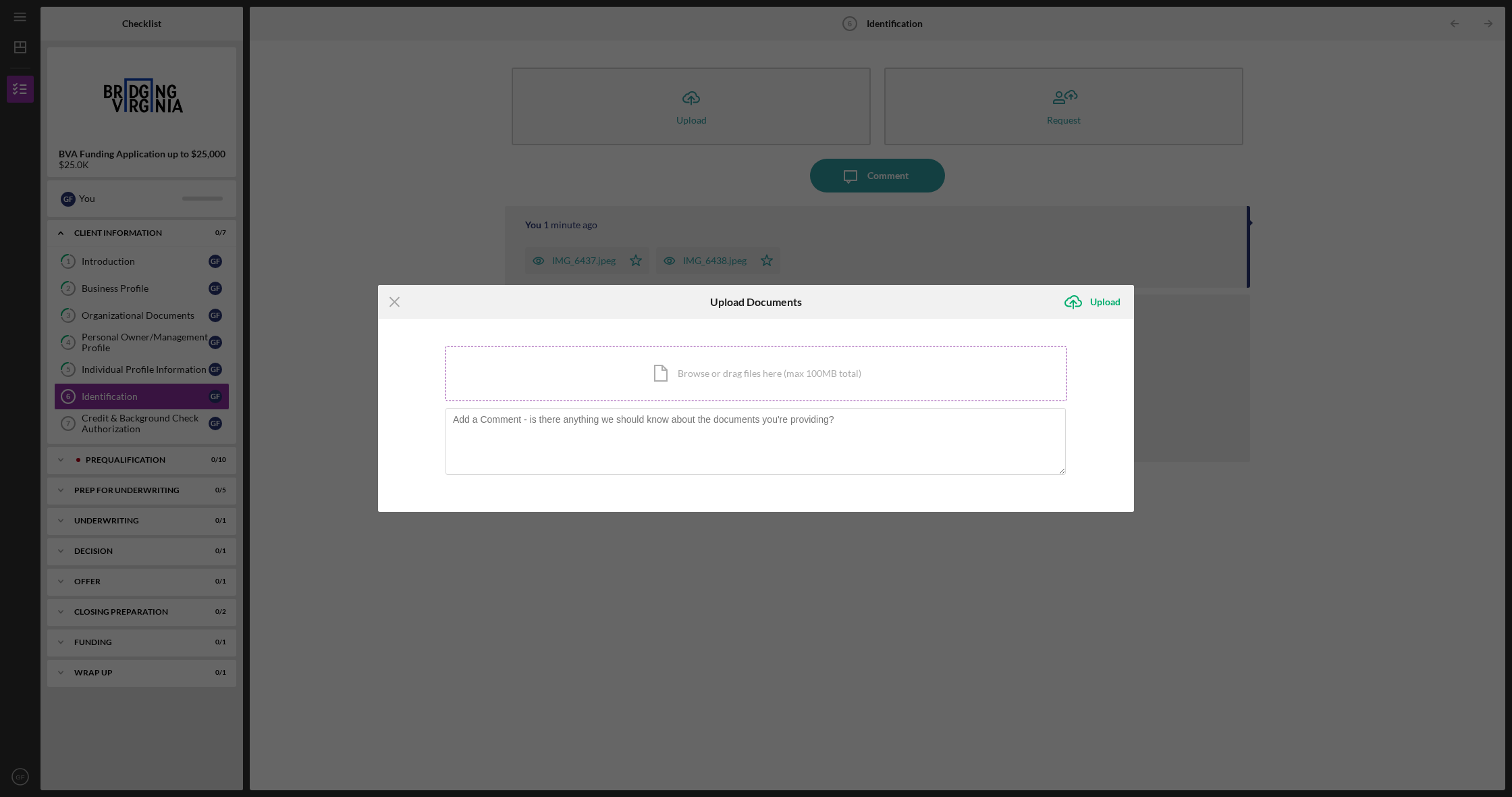
click at [761, 377] on div "Icon/Document Browse or drag files here (max 100MB total) Tap to choose files o…" at bounding box center [756, 374] width 621 height 56
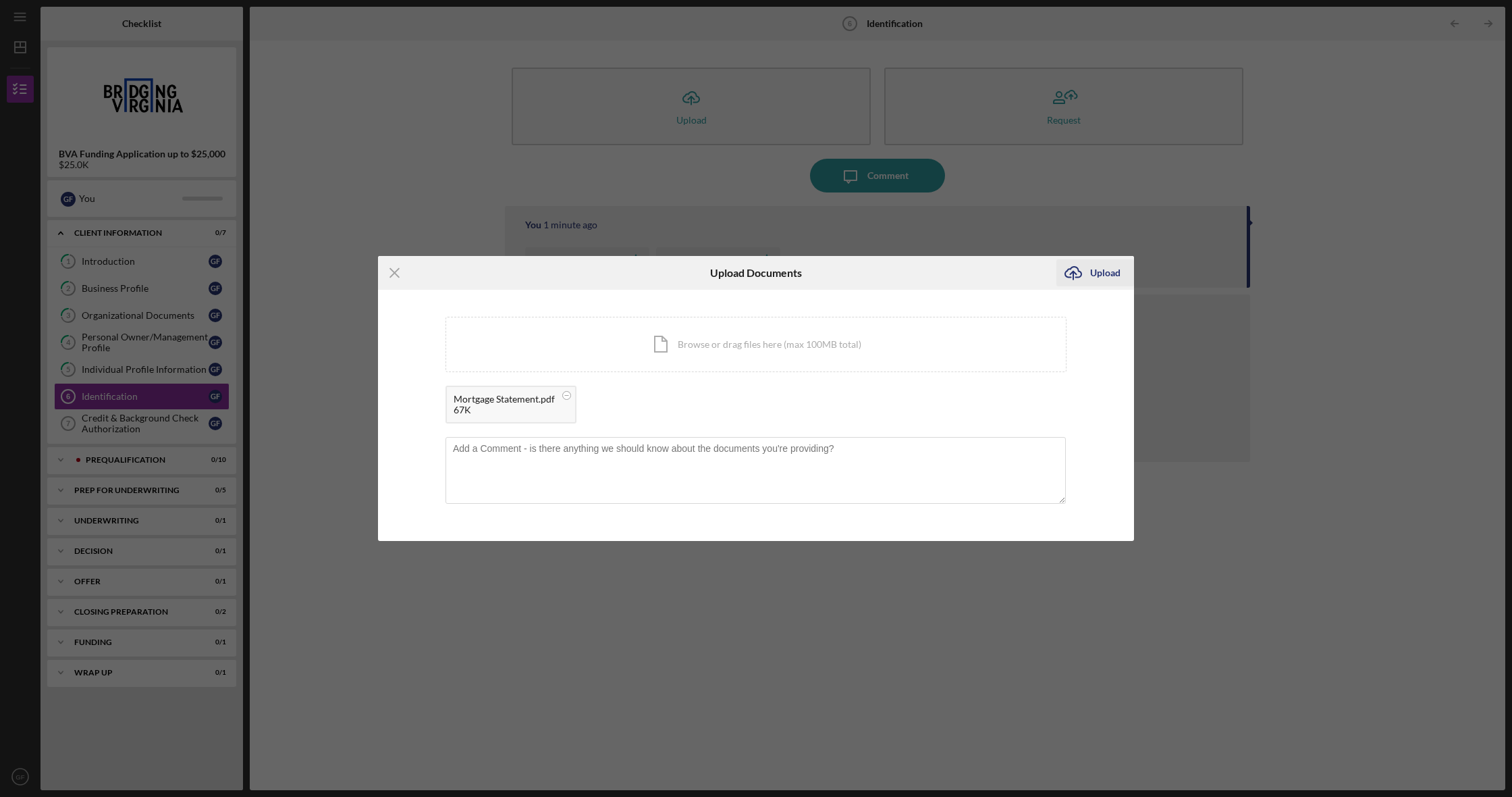
click at [1107, 268] on div "Upload" at bounding box center [1106, 273] width 30 height 27
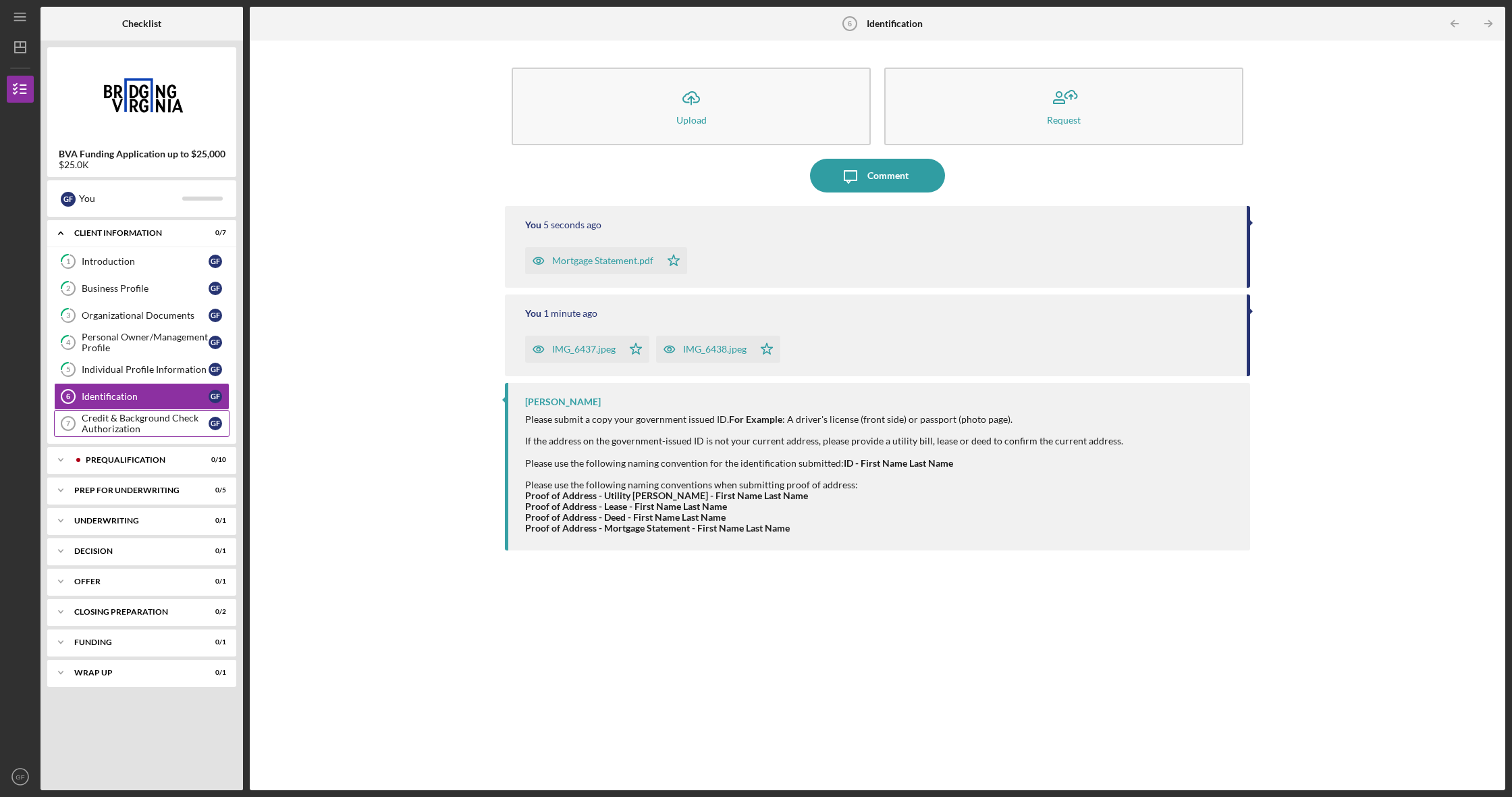
click at [150, 424] on div "Credit & Background Check Authorization" at bounding box center [145, 423] width 127 height 22
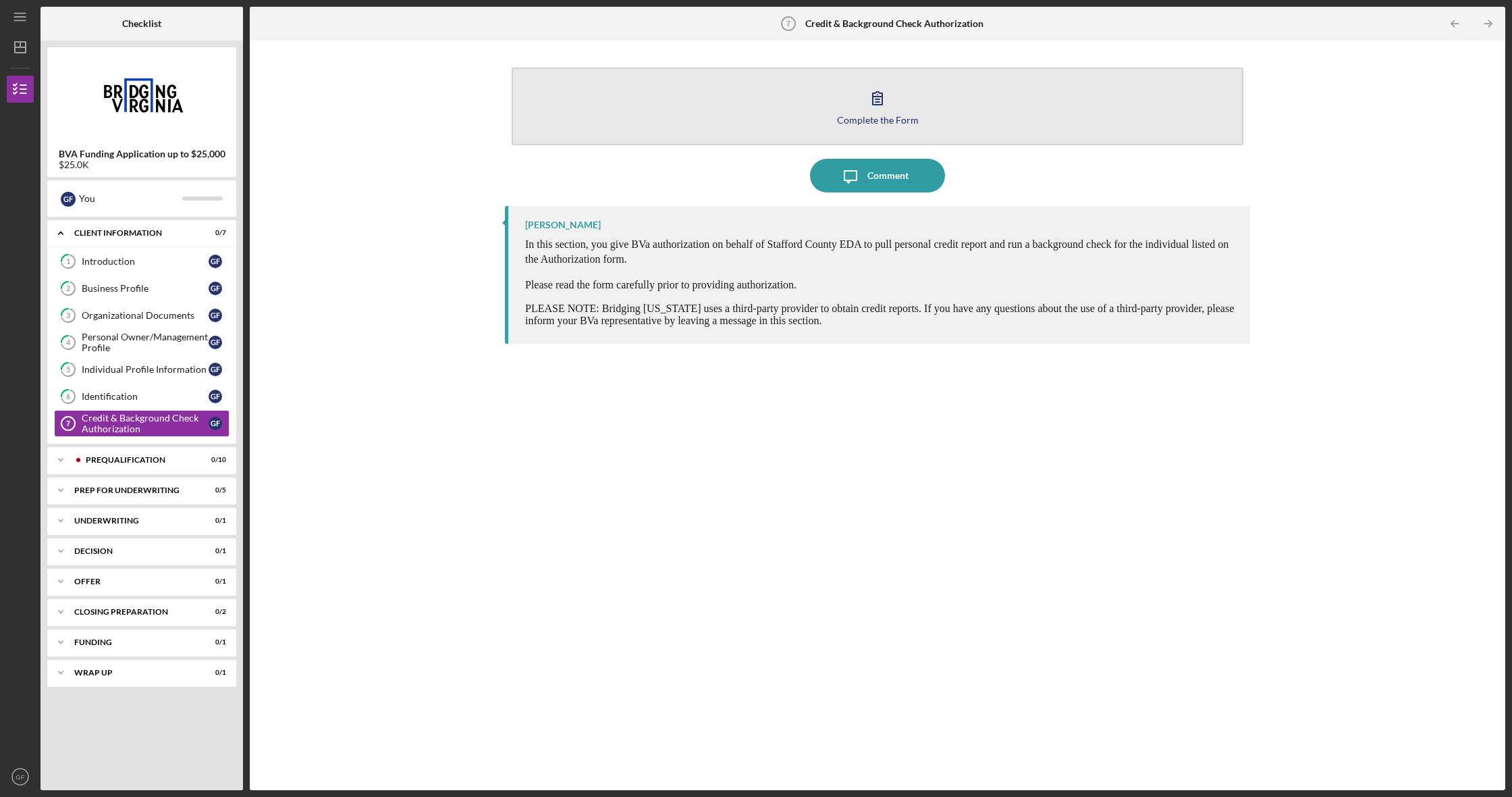
click at [879, 96] on icon "button" at bounding box center [878, 98] width 34 height 34
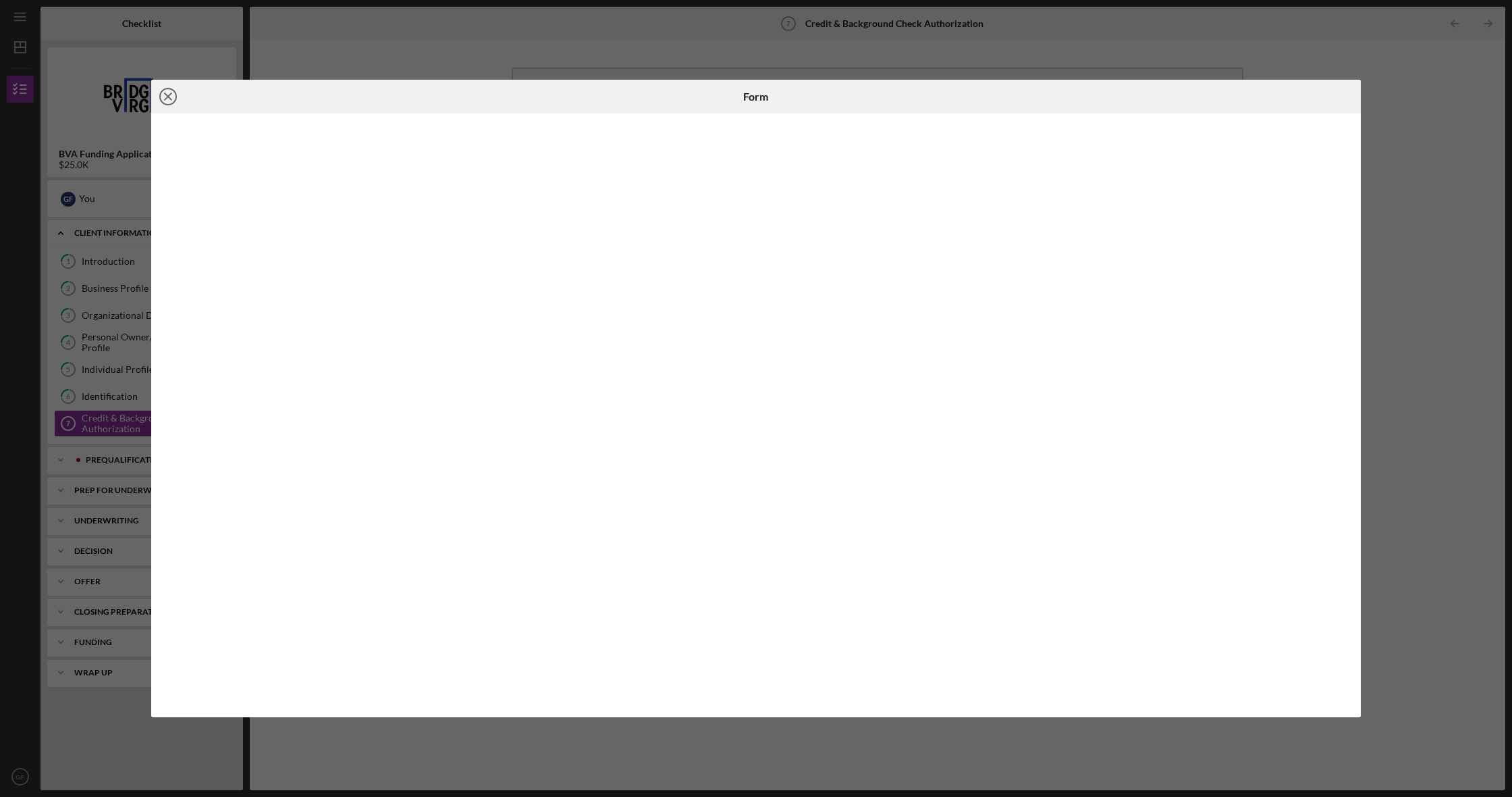
click at [164, 96] on icon "Icon/Close" at bounding box center [168, 96] width 34 height 34
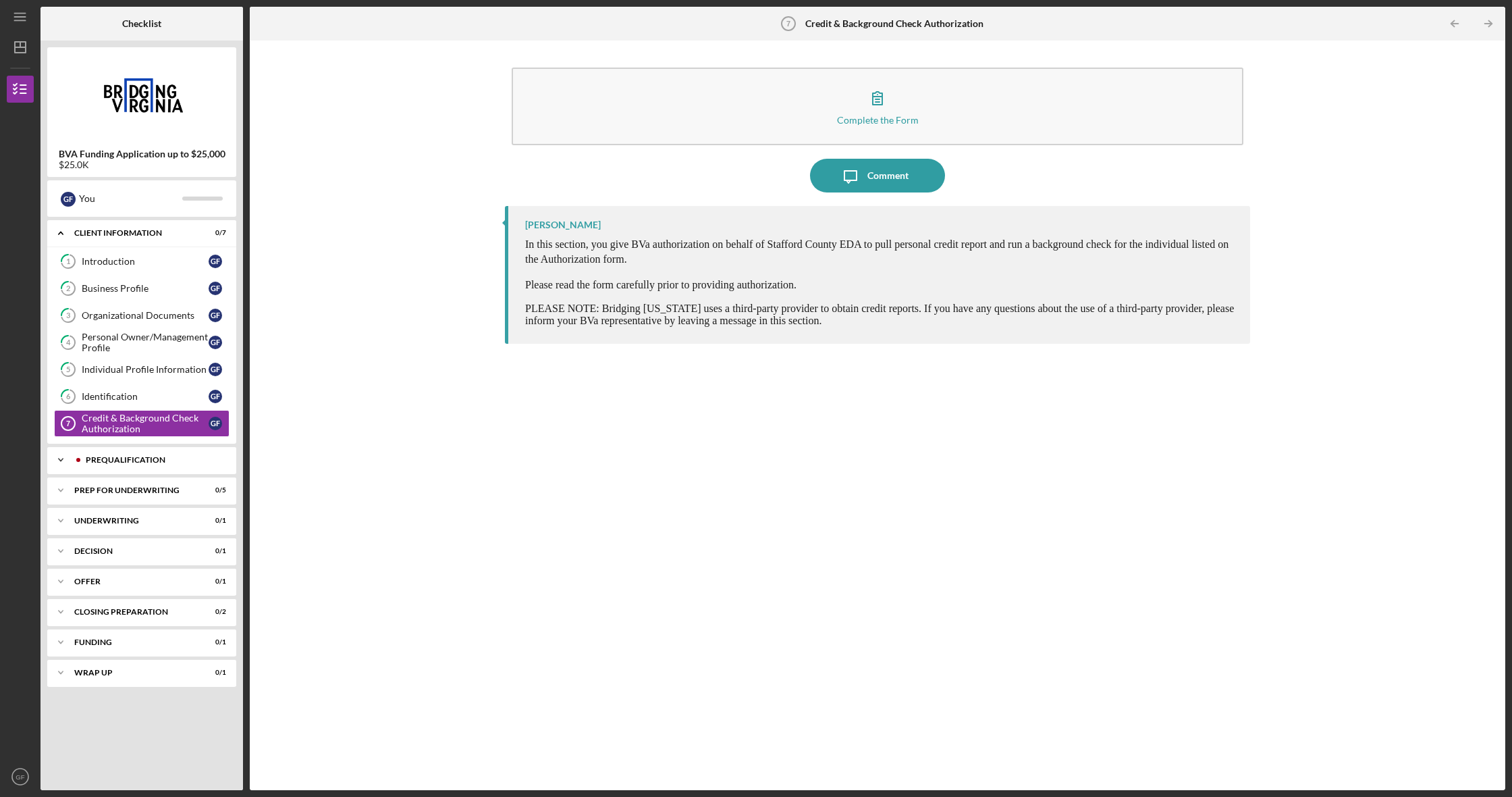
click at [139, 461] on div "Prequalification" at bounding box center [153, 460] width 133 height 8
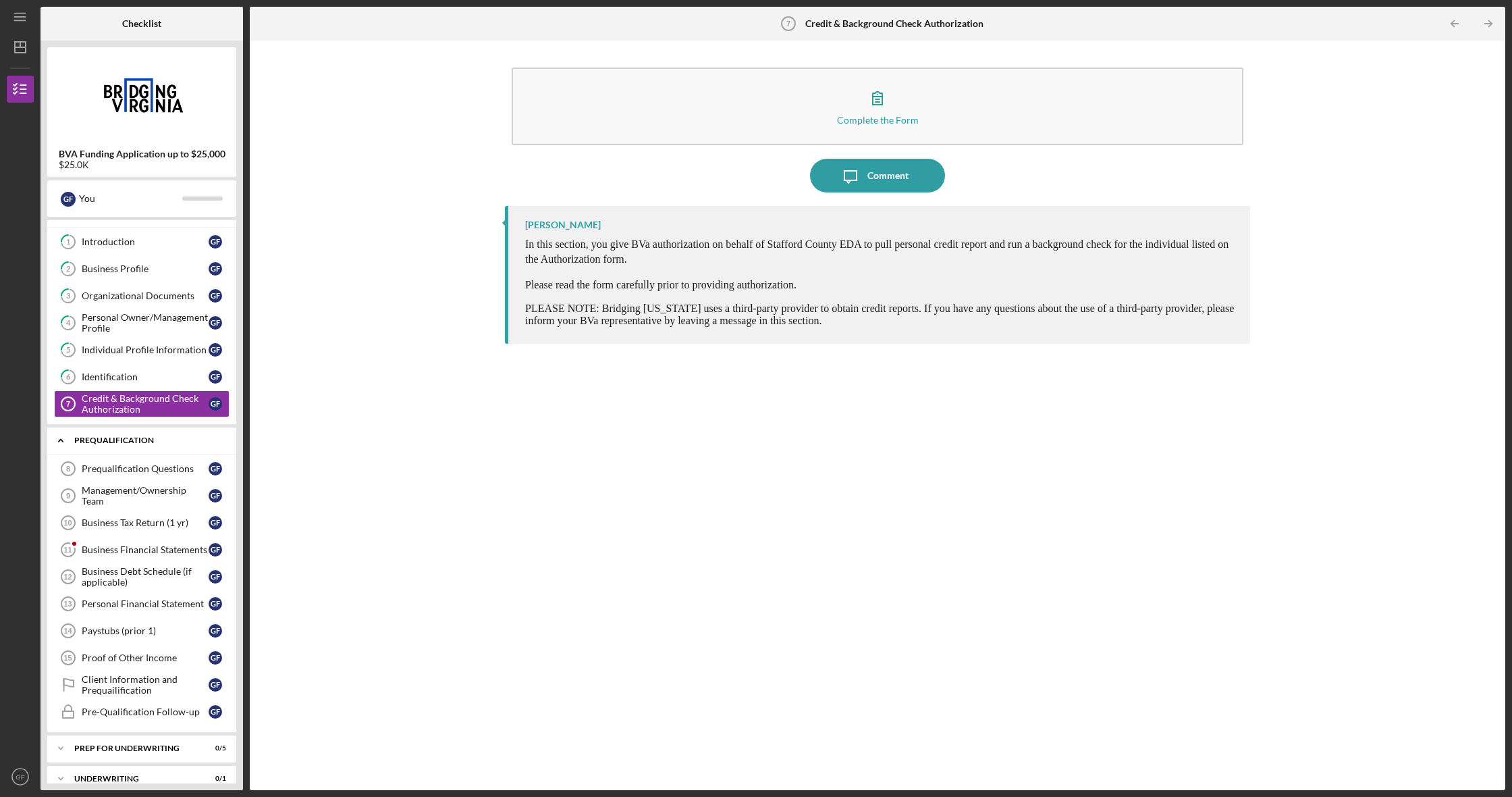
scroll to position [22, 0]
click at [139, 461] on div "Prequalification Questions" at bounding box center [145, 467] width 127 height 11
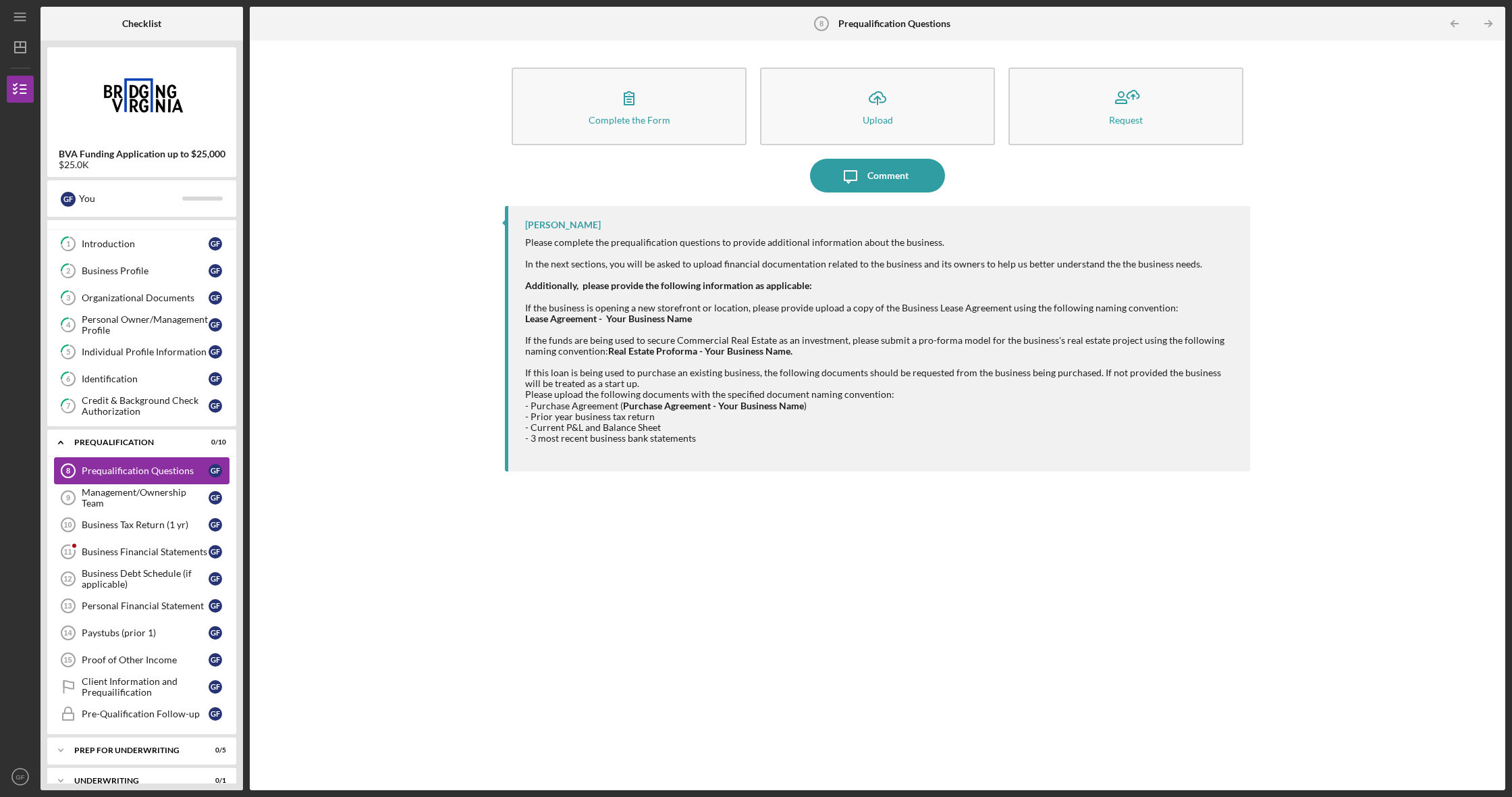
scroll to position [19, 0]
click at [397, 380] on div "Complete the Form Form Icon/Upload Upload Request Icon/Message Comment Michelle…" at bounding box center [878, 415] width 1243 height 736
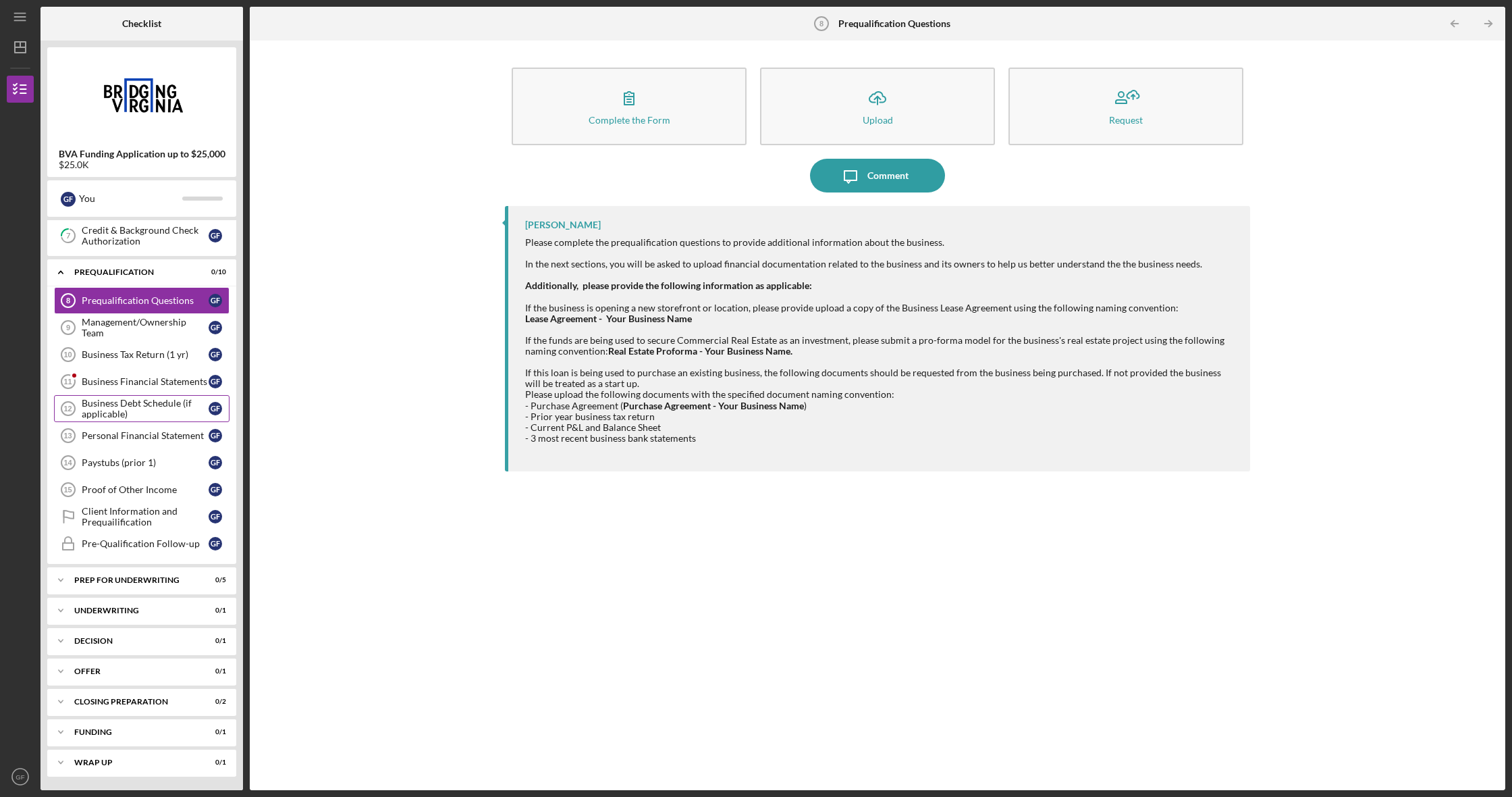
scroll to position [188, 0]
click at [65, 274] on icon "Icon/Expander" at bounding box center [61, 272] width 27 height 27
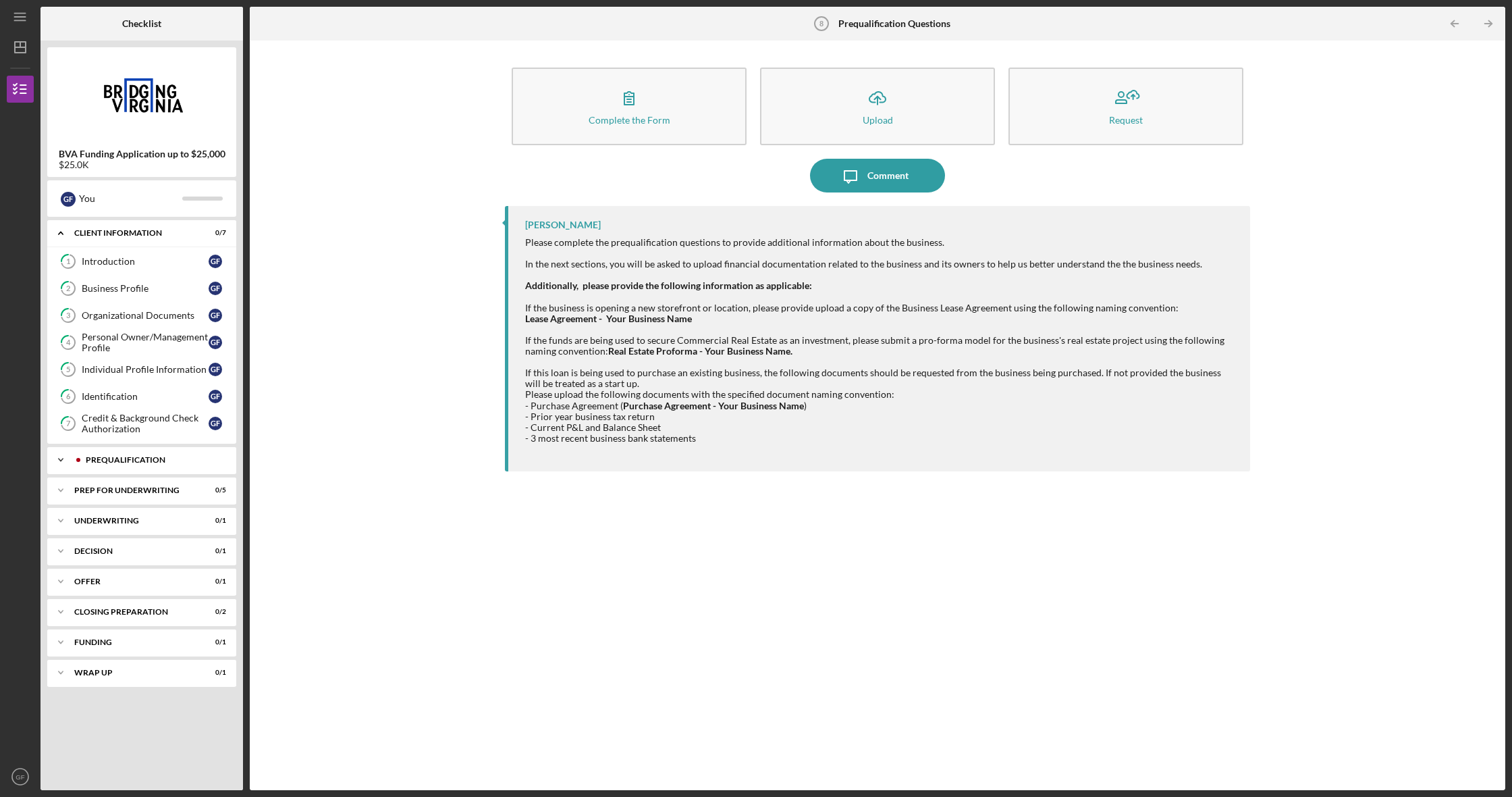
click at [138, 459] on div "Prequalification" at bounding box center [153, 460] width 133 height 8
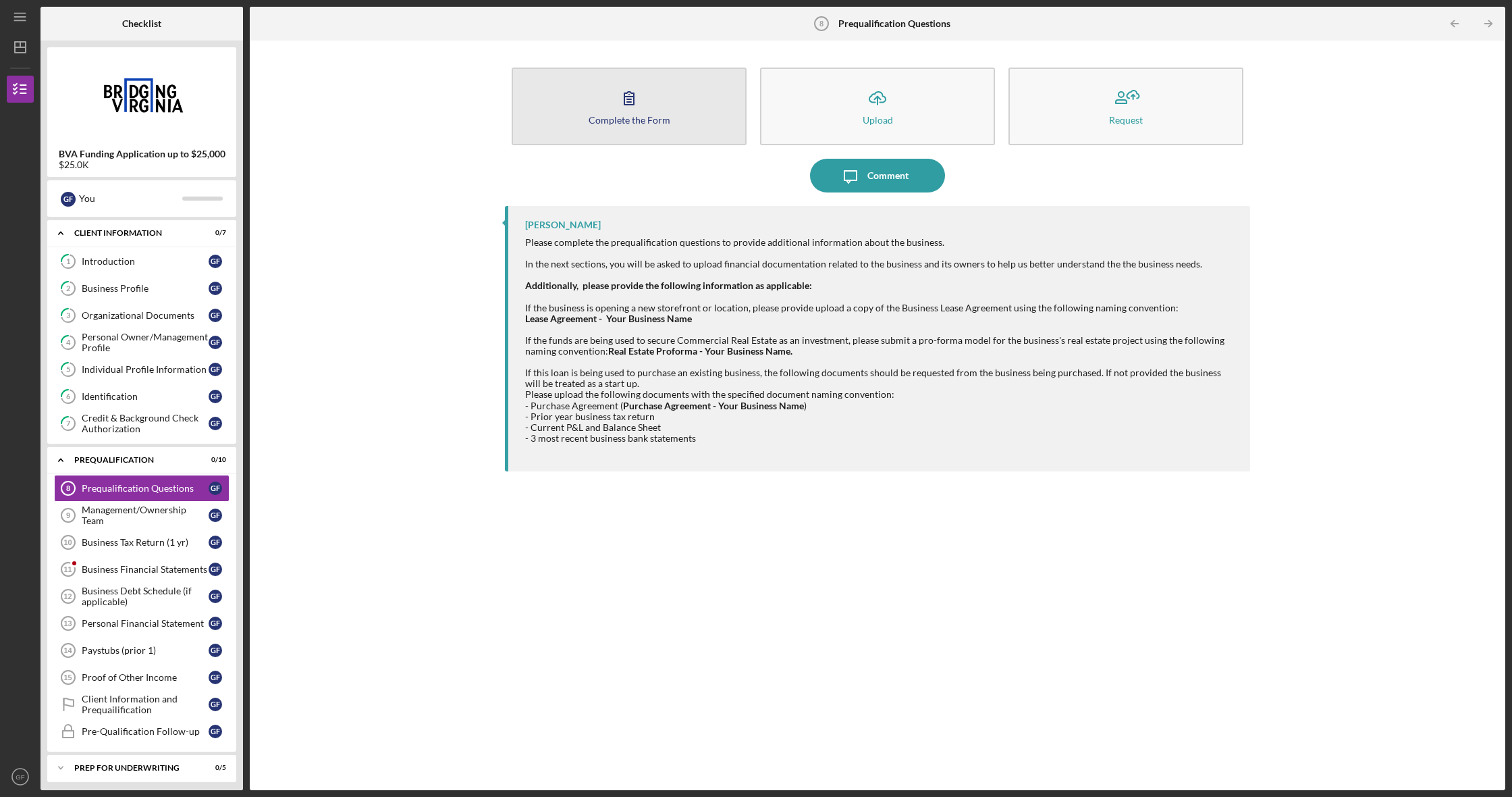
click at [621, 97] on icon "button" at bounding box center [629, 98] width 34 height 34
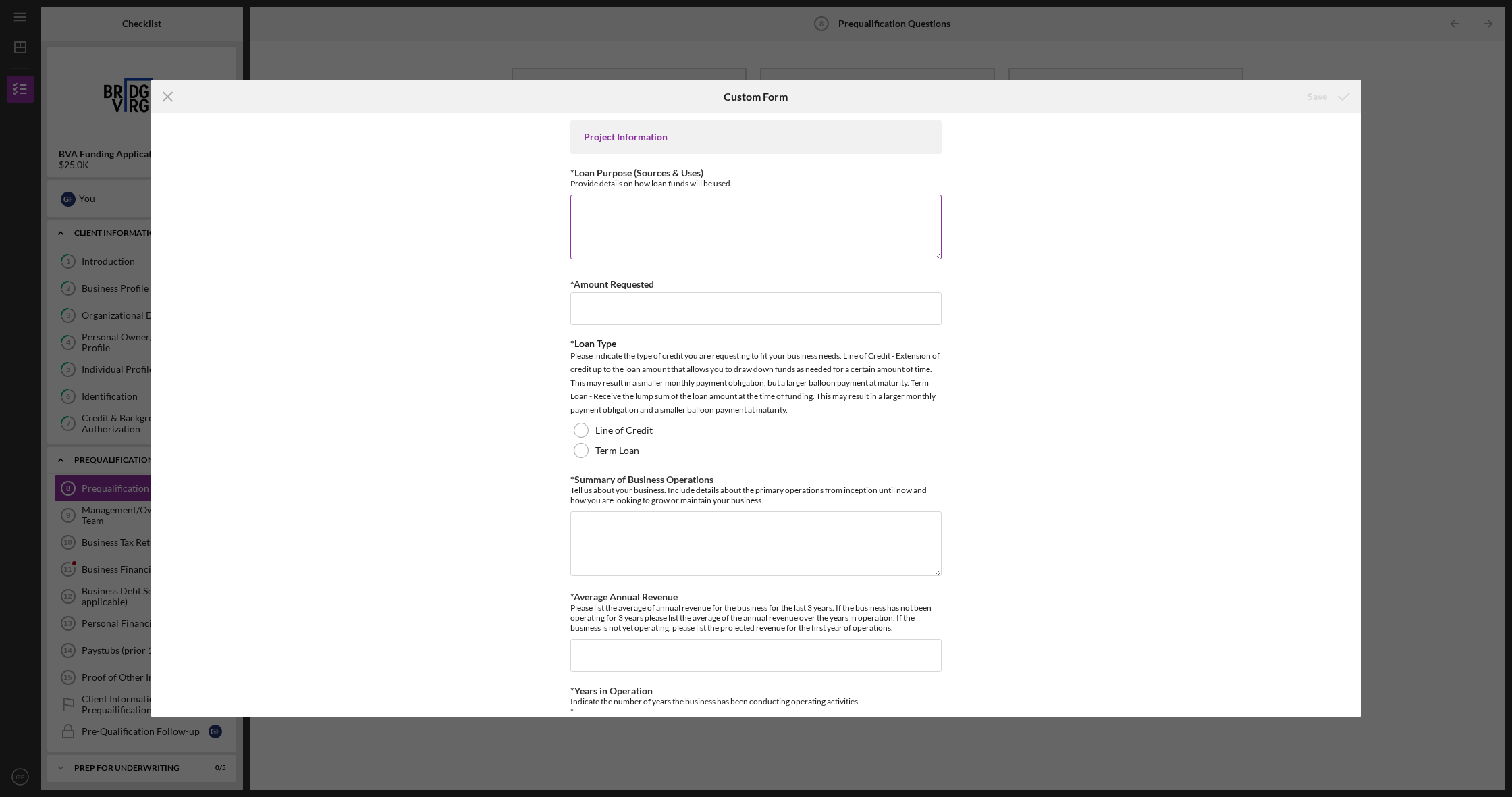
click at [789, 214] on textarea "*Loan Purpose (Sources & Uses)" at bounding box center [756, 227] width 372 height 65
type textarea "T"
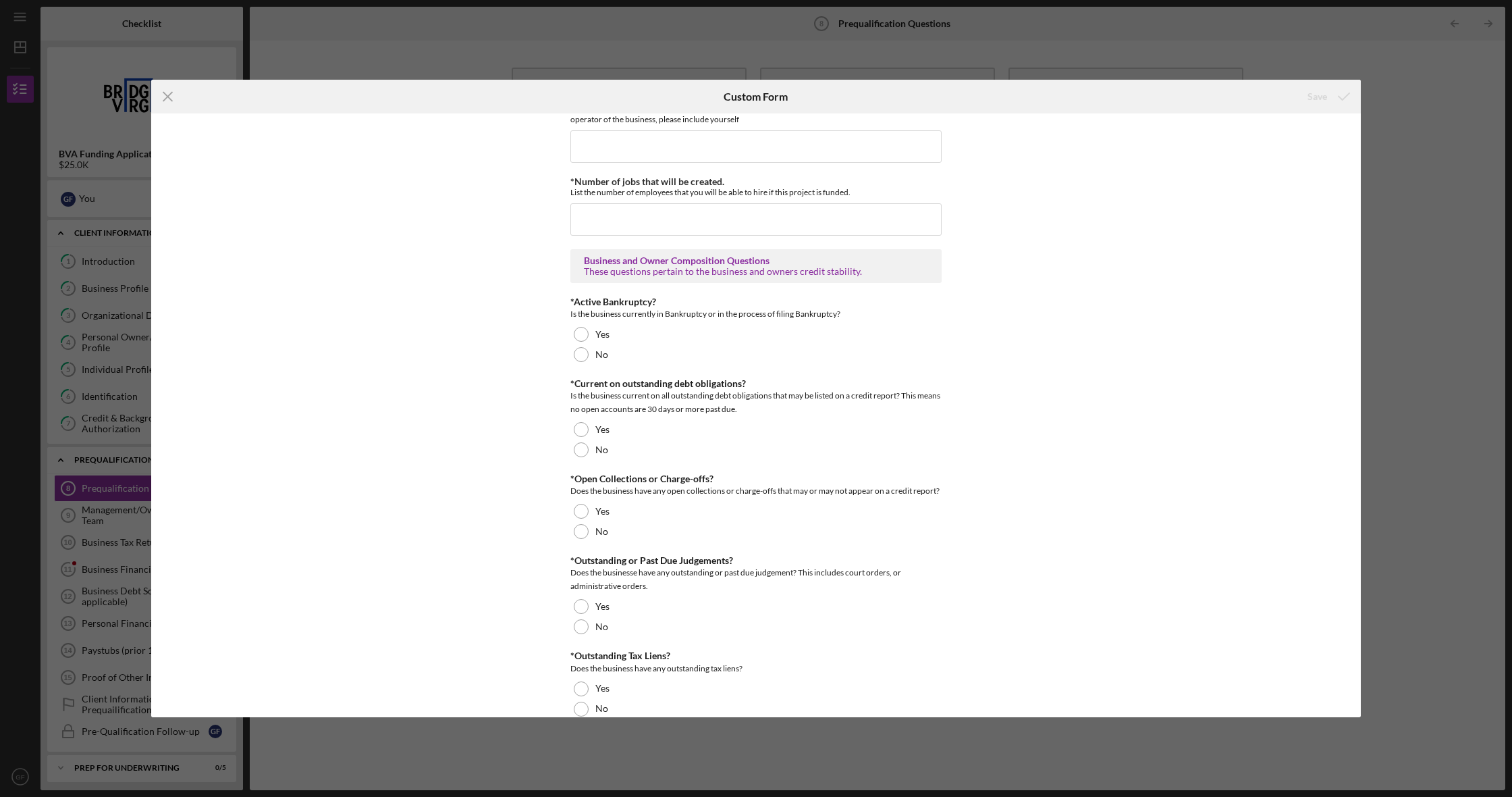
scroll to position [674, 0]
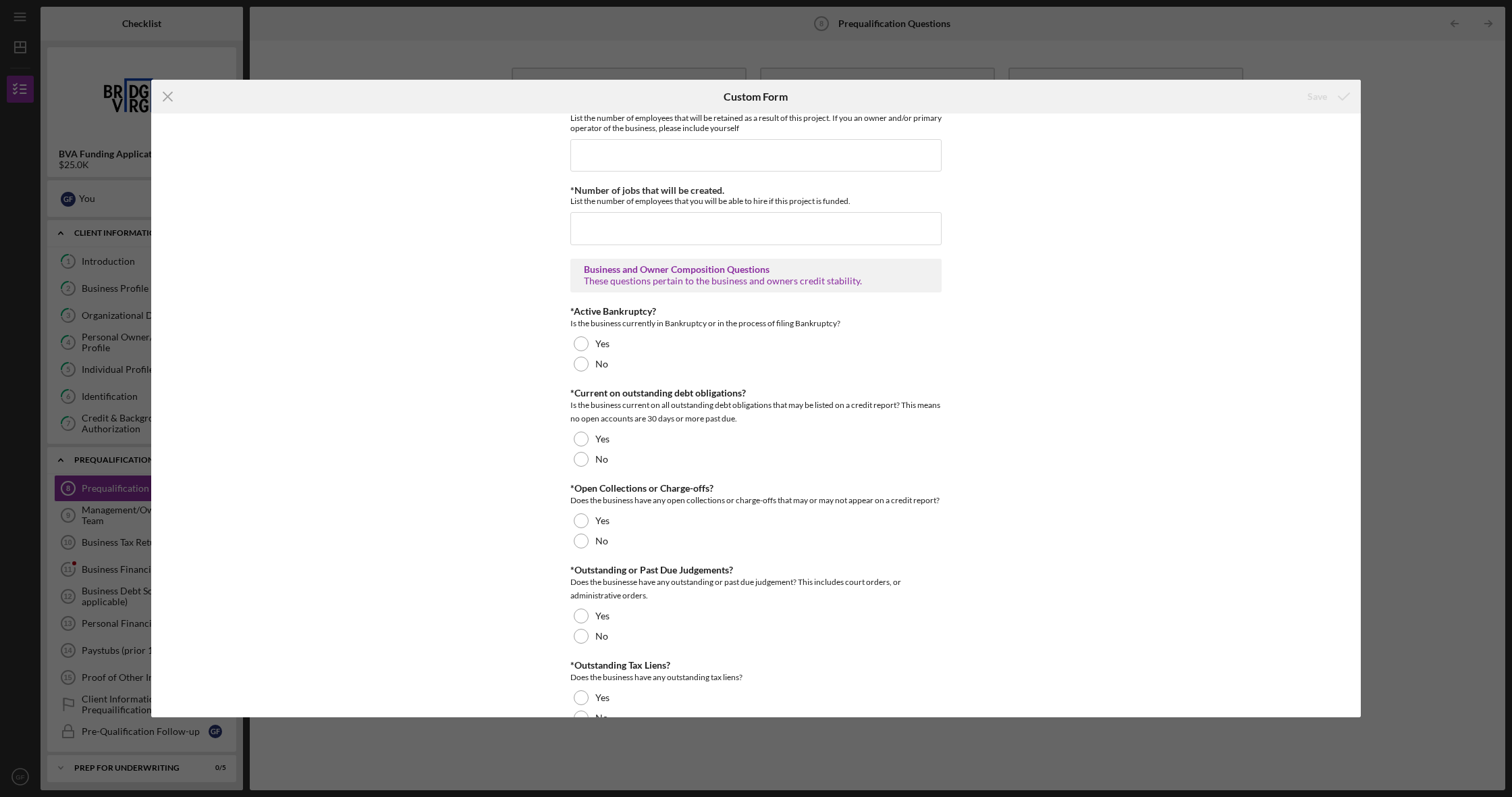
click at [1379, 609] on div "Icon/Menu Close Custom Form Save Project Information *Loan Purpose (Sources & U…" at bounding box center [756, 398] width 1512 height 797
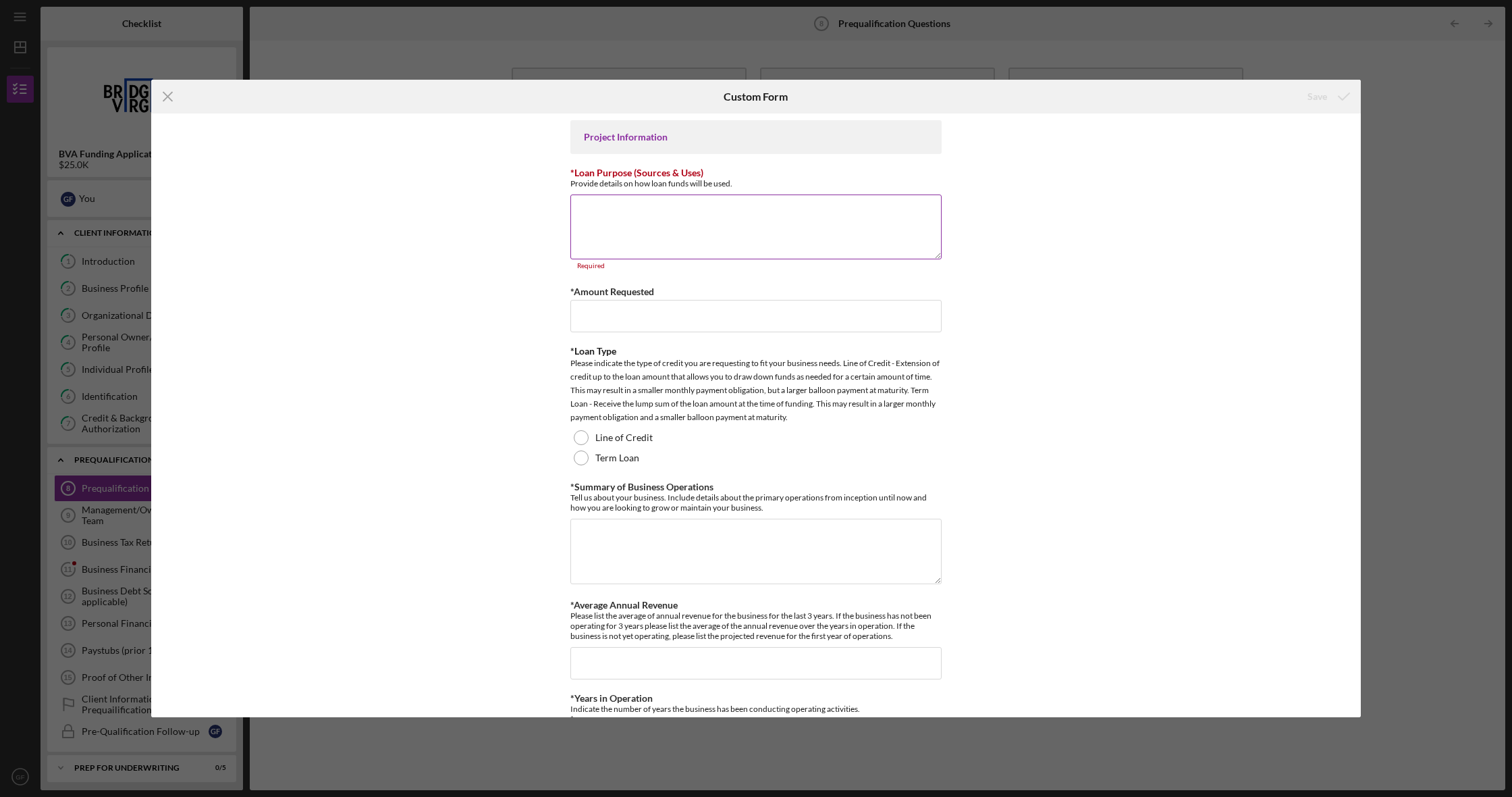
scroll to position [0, 0]
click at [604, 205] on textarea "*Loan Purpose (Sources & Uses)" at bounding box center [756, 227] width 372 height 65
paste textarea "A portion of the funds will be allocated as working capital to cover the owner’…"
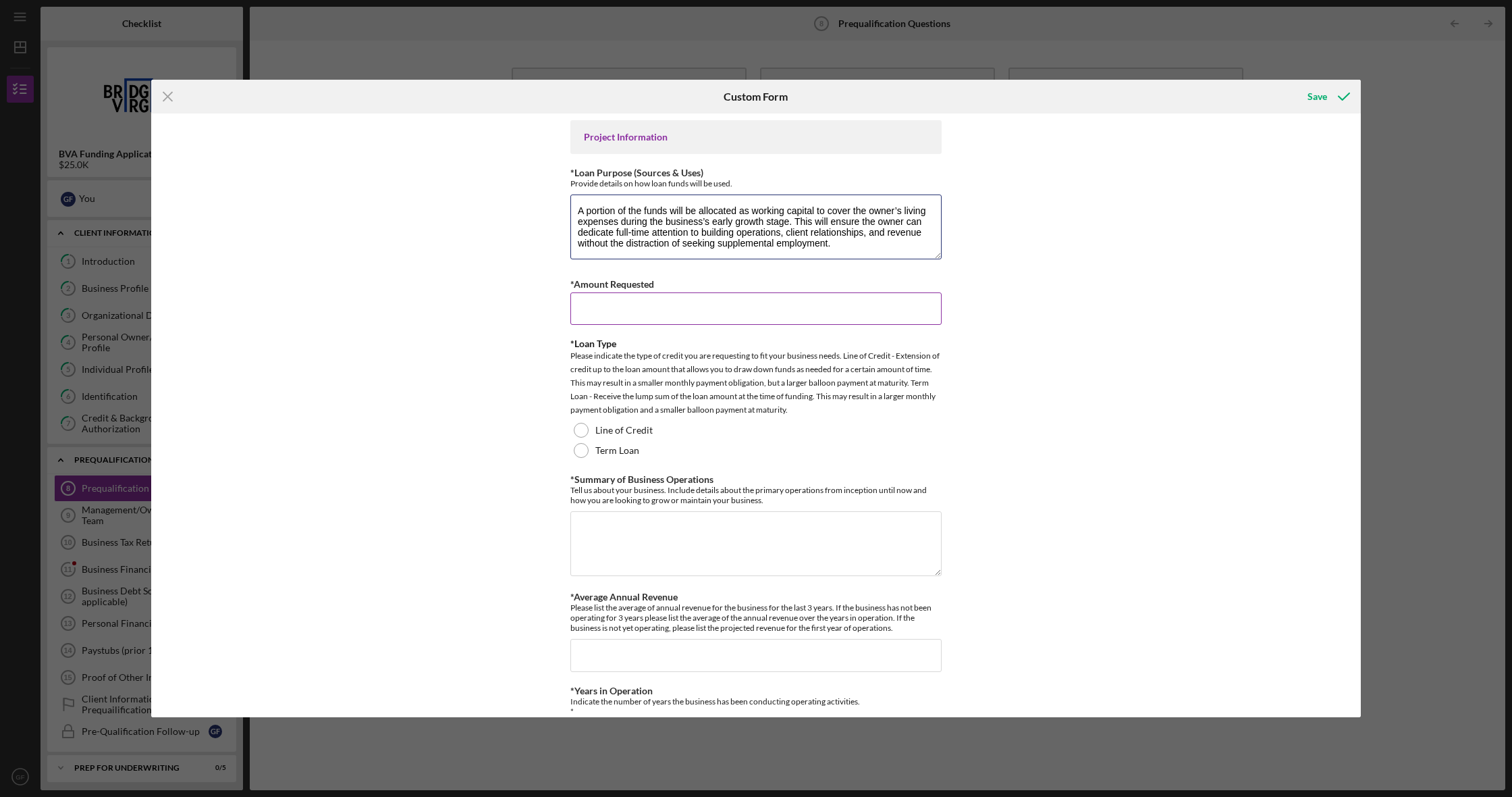
type textarea "A portion of the funds will be allocated as working capital to cover the owner’…"
click at [601, 303] on input "*Amount Requested" at bounding box center [756, 308] width 372 height 32
type input "$25,000"
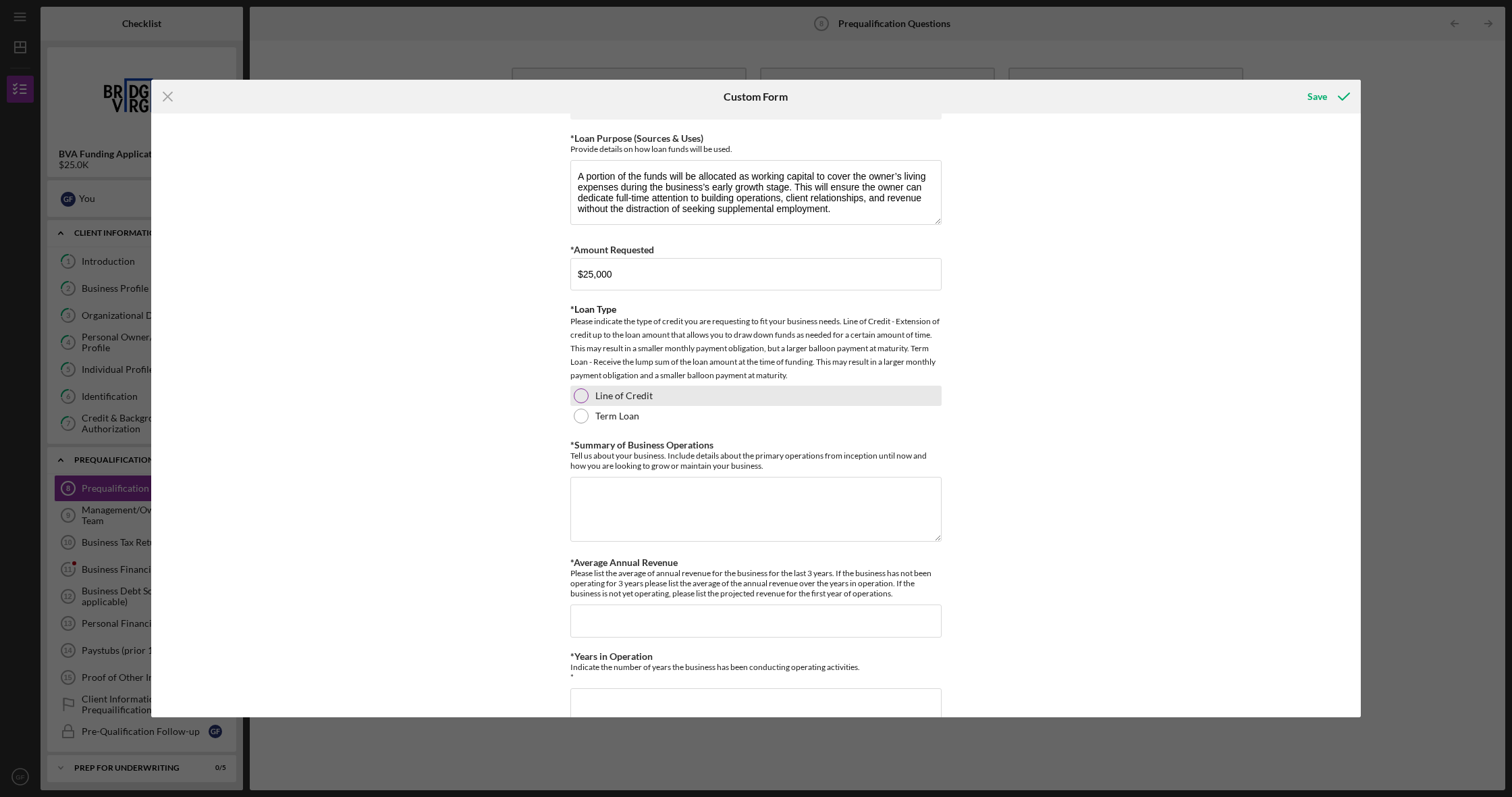
click at [581, 392] on div at bounding box center [581, 396] width 15 height 15
click at [581, 420] on div at bounding box center [581, 417] width 15 height 15
click at [578, 397] on div at bounding box center [581, 396] width 15 height 15
click at [628, 490] on textarea "*Summary of Business Operations" at bounding box center [756, 509] width 372 height 65
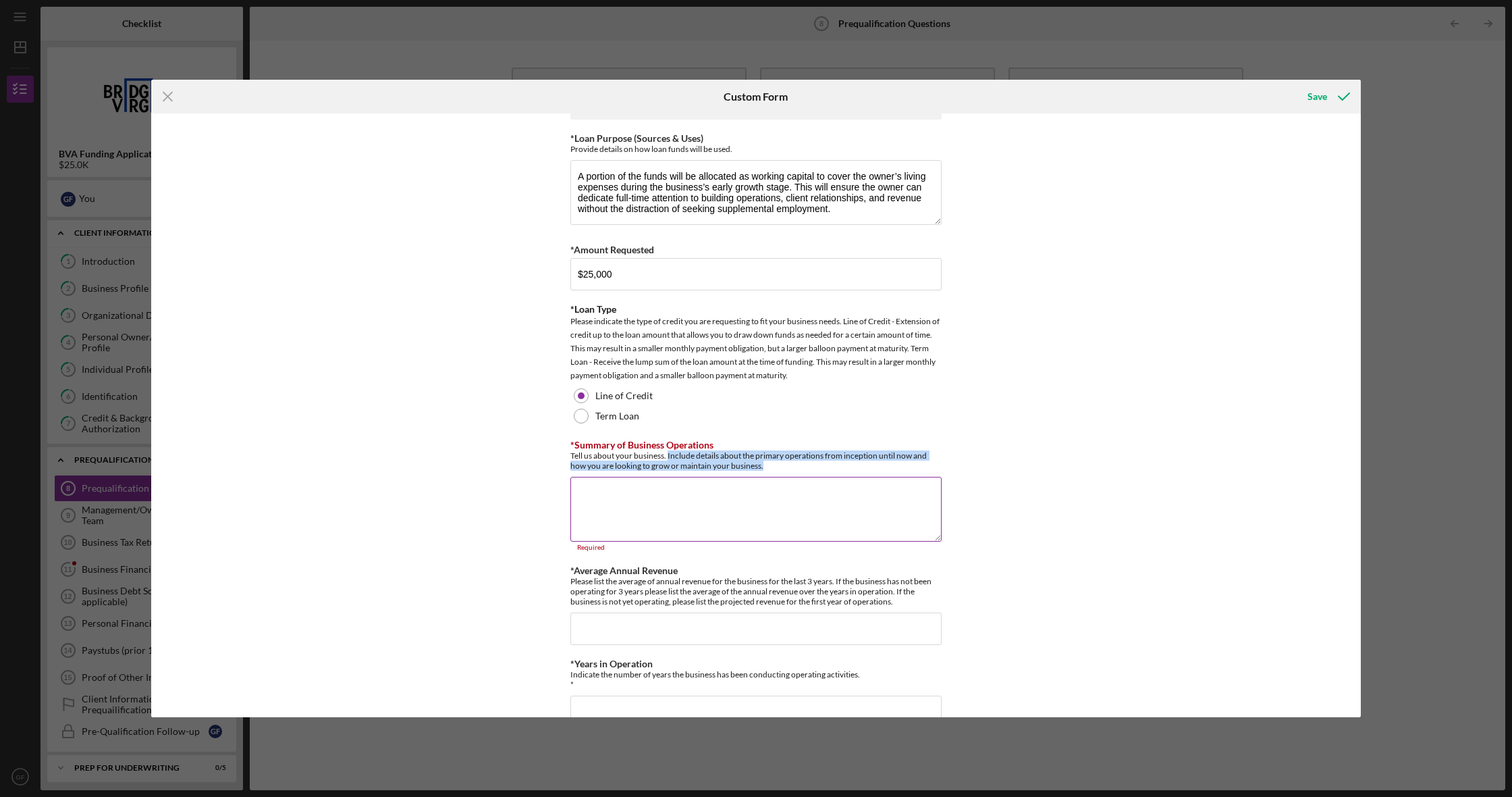
drag, startPoint x: 666, startPoint y: 455, endPoint x: 747, endPoint y: 464, distance: 81.5
click at [769, 467] on div "Tell us about your business. Include details about the primary operations from …" at bounding box center [756, 461] width 372 height 20
copy div "Include details about the primary operations from inception until now and how y…"
drag, startPoint x: 634, startPoint y: 497, endPoint x: 617, endPoint y: 493, distance: 17.5
click at [634, 497] on textarea "*Summary of Business Operations" at bounding box center [756, 509] width 372 height 65
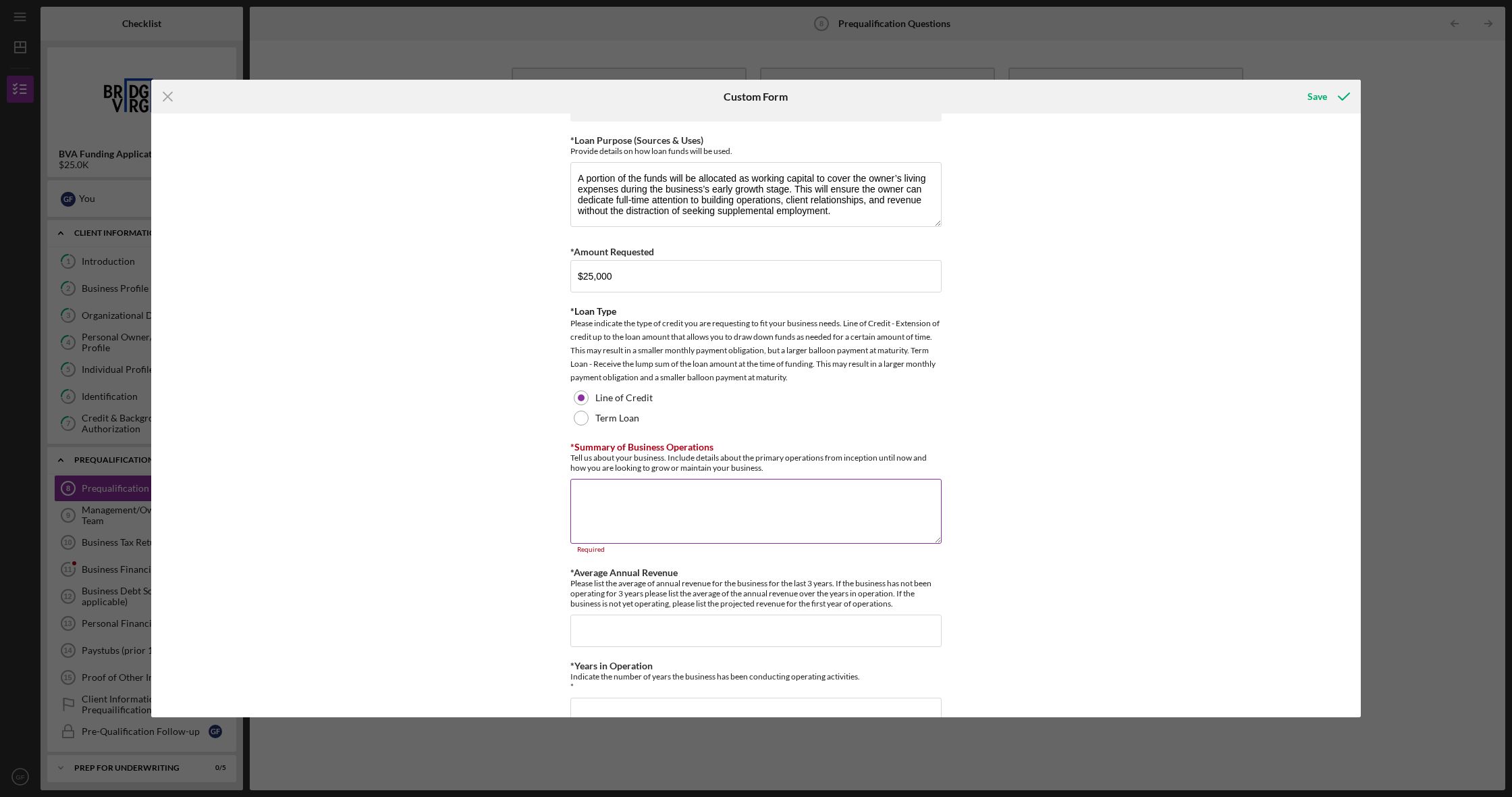
scroll to position [30, 0]
paste textarea "CarePatrol of Washington DC/Arlington was established to help families navigate…"
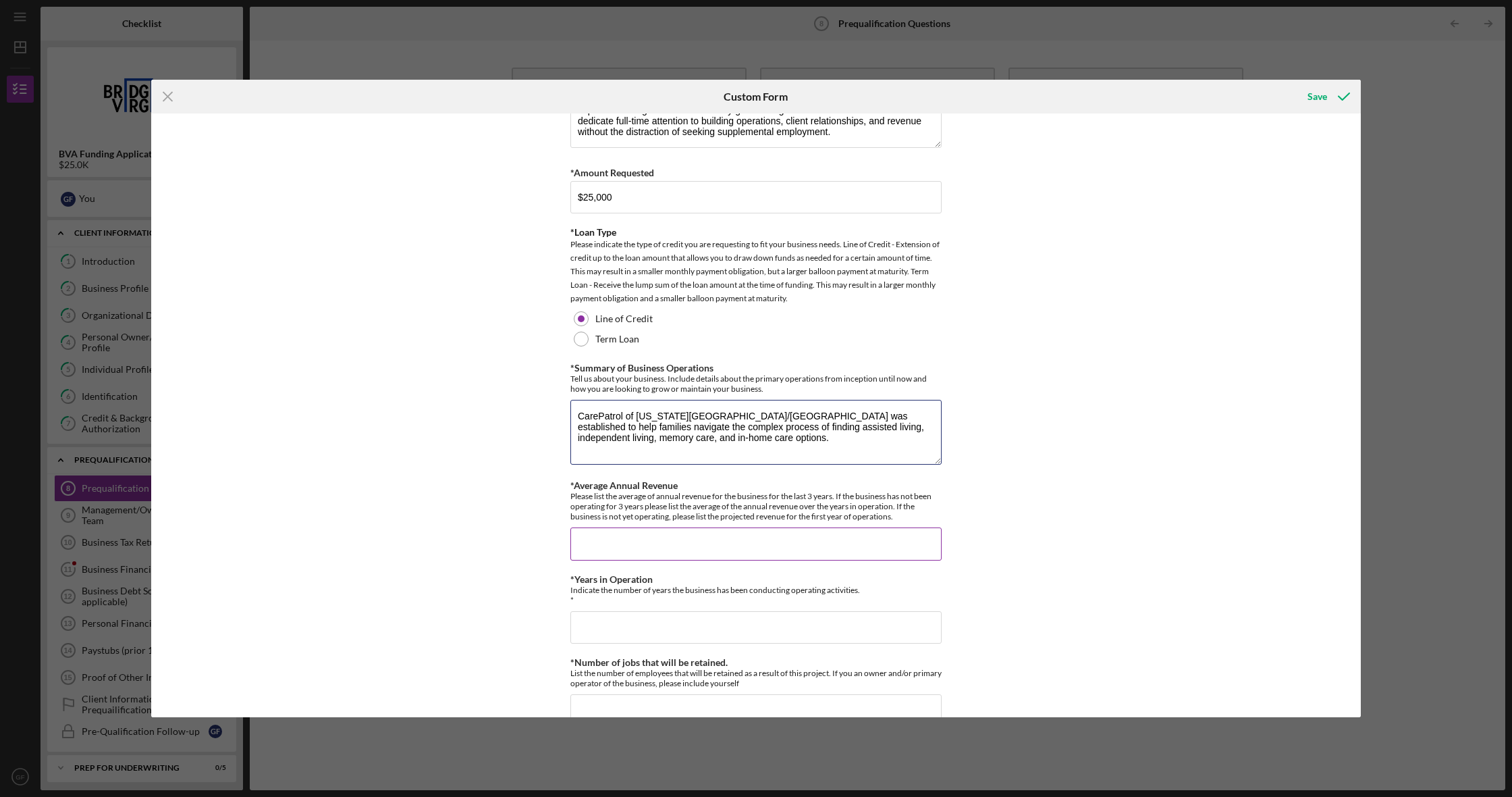
scroll to position [112, 0]
type textarea "CarePatrol of Washington DC/Arlington was established to help families navigate…"
type input "50,000"
type input "6"
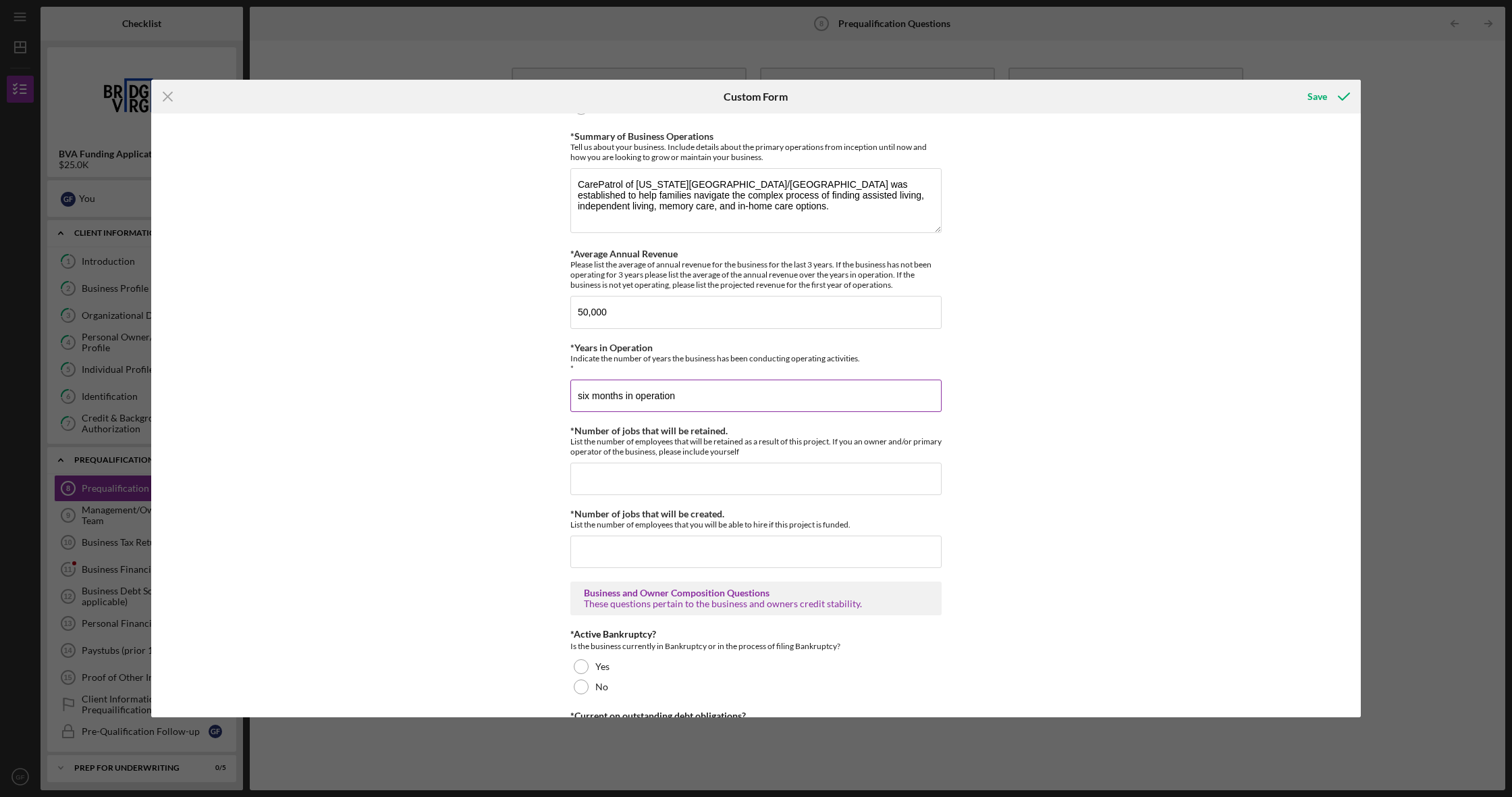
scroll to position [355, 0]
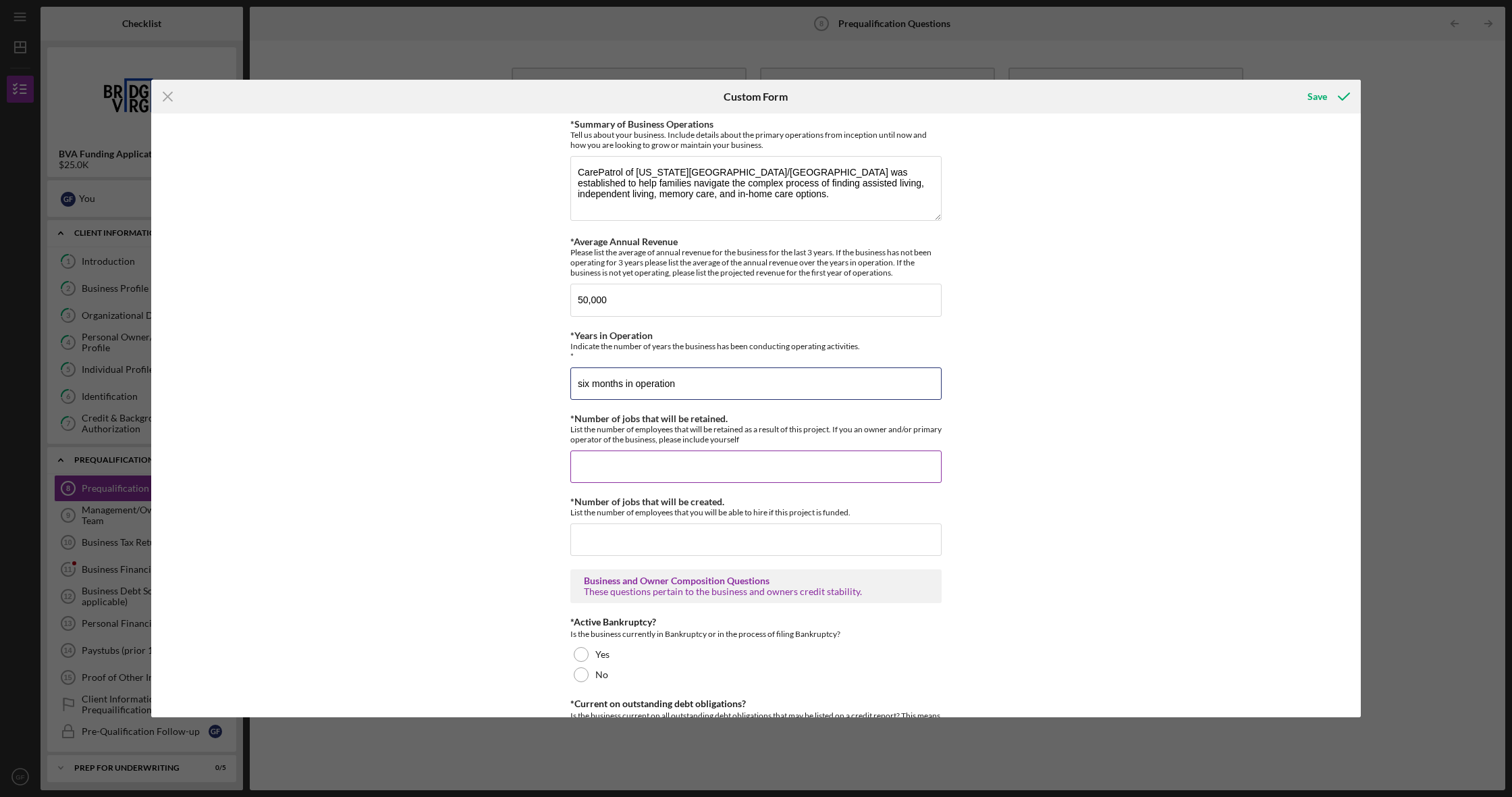
type input "six months in operation"
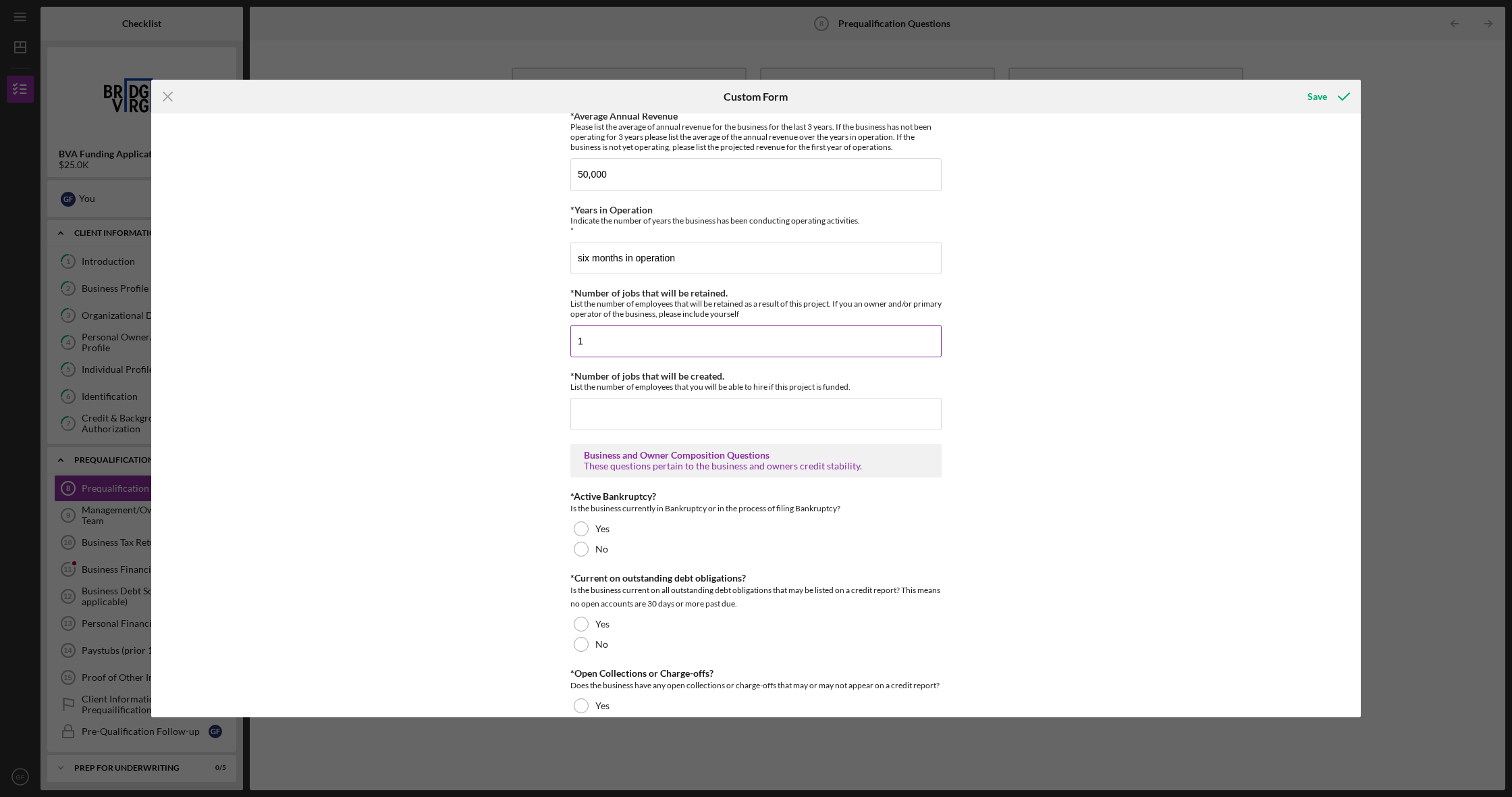
scroll to position [504, 0]
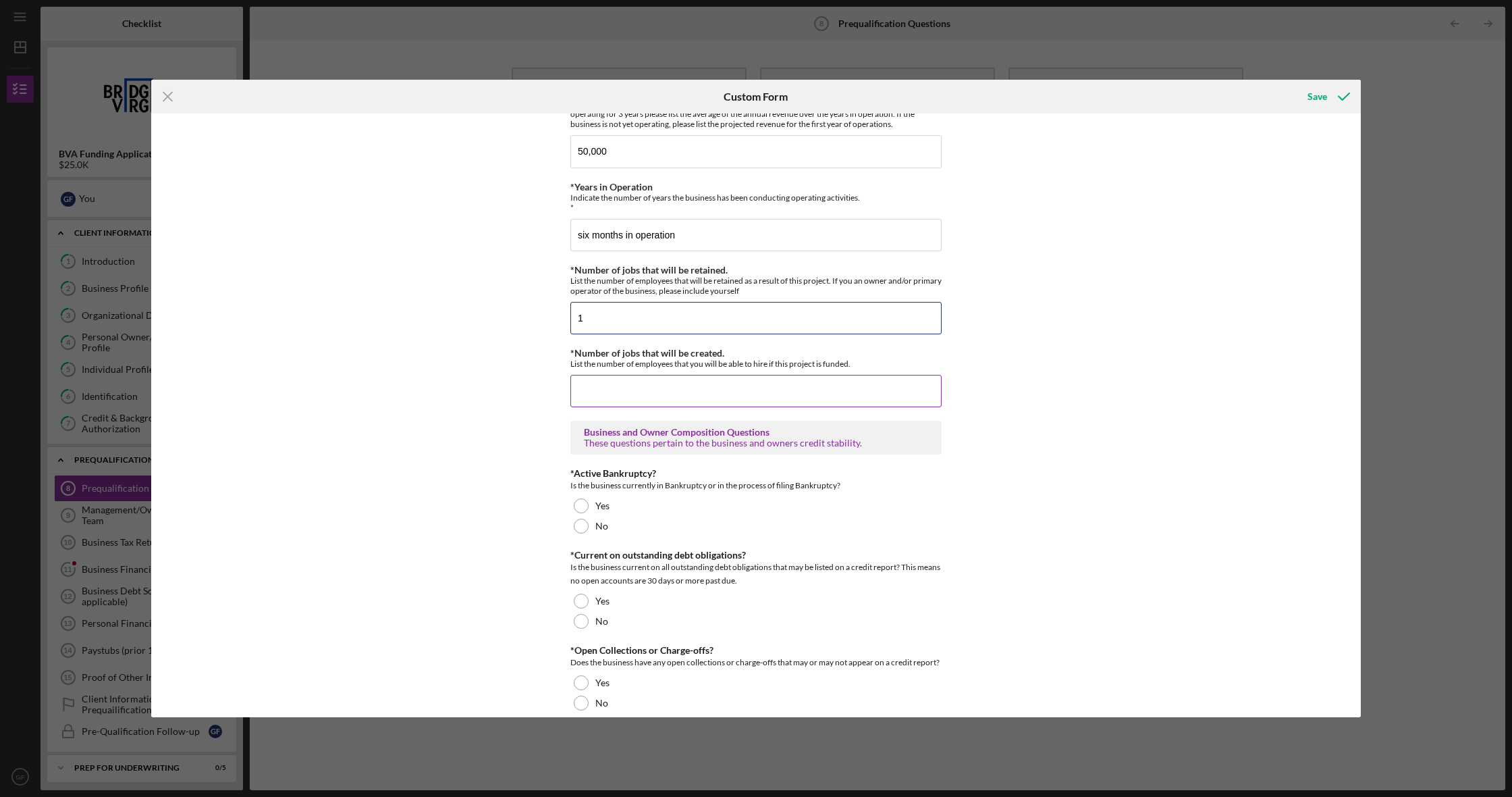
type input "1"
click at [623, 382] on input "*Number of jobs that will be created." at bounding box center [756, 391] width 372 height 32
type input "1"
click at [579, 530] on div at bounding box center [581, 527] width 15 height 15
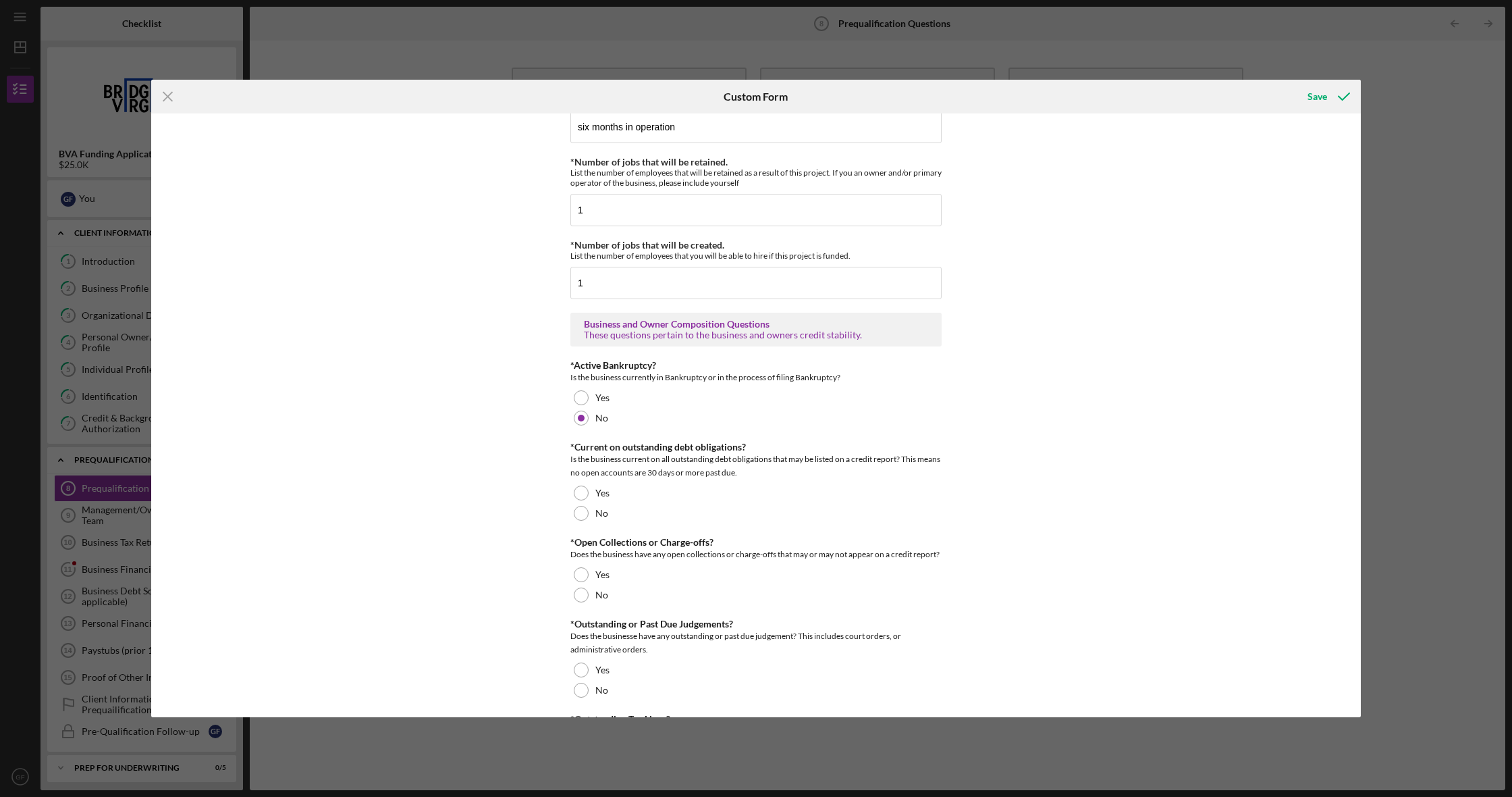
scroll to position [686, 0]
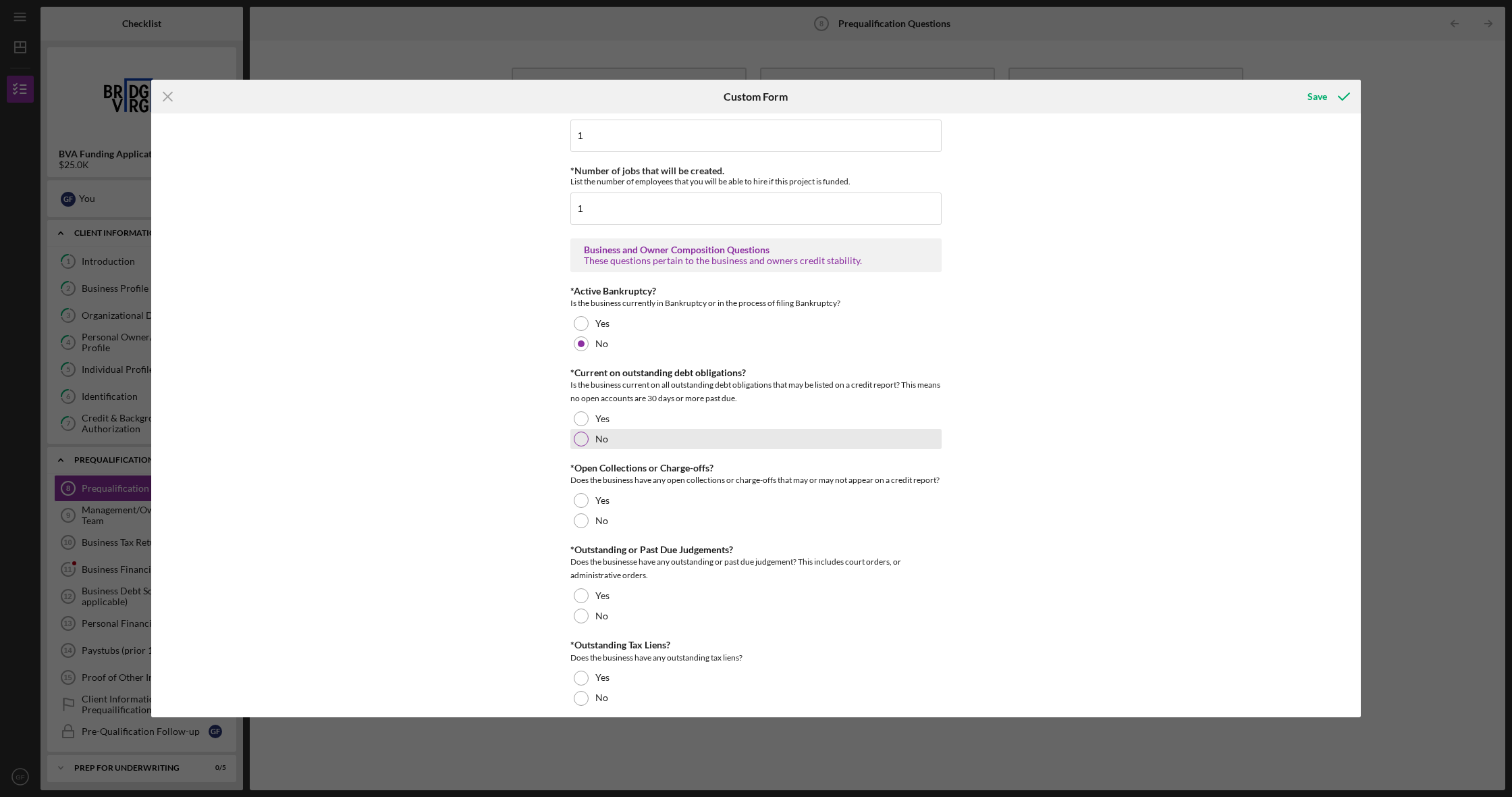
click at [574, 439] on div at bounding box center [581, 439] width 15 height 15
click at [574, 513] on div at bounding box center [581, 521] width 15 height 15
click at [575, 613] on div at bounding box center [581, 616] width 15 height 15
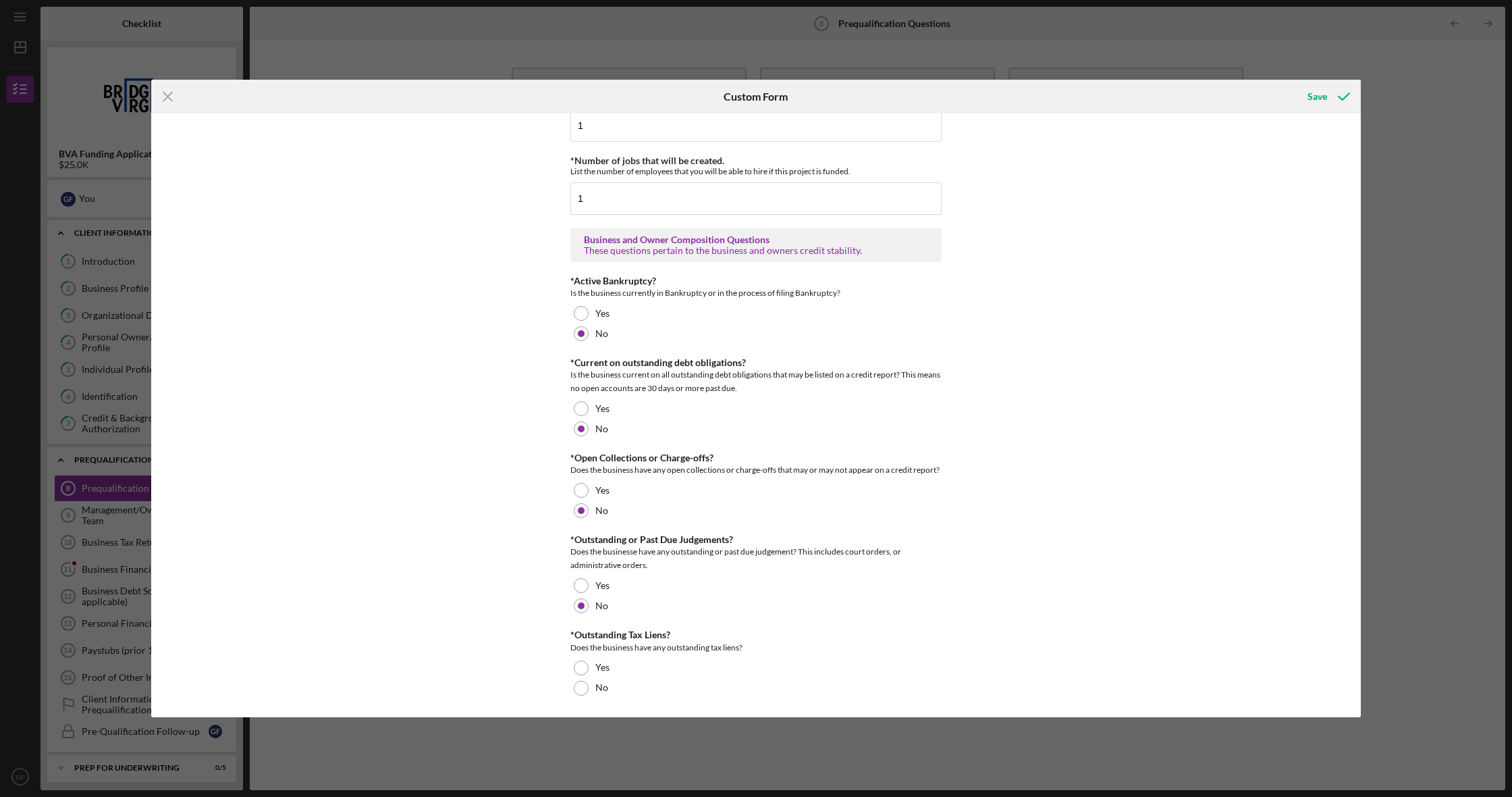
scroll to position [696, 0]
click at [577, 687] on div at bounding box center [581, 689] width 15 height 15
click at [1321, 101] on div "Save" at bounding box center [1317, 96] width 19 height 27
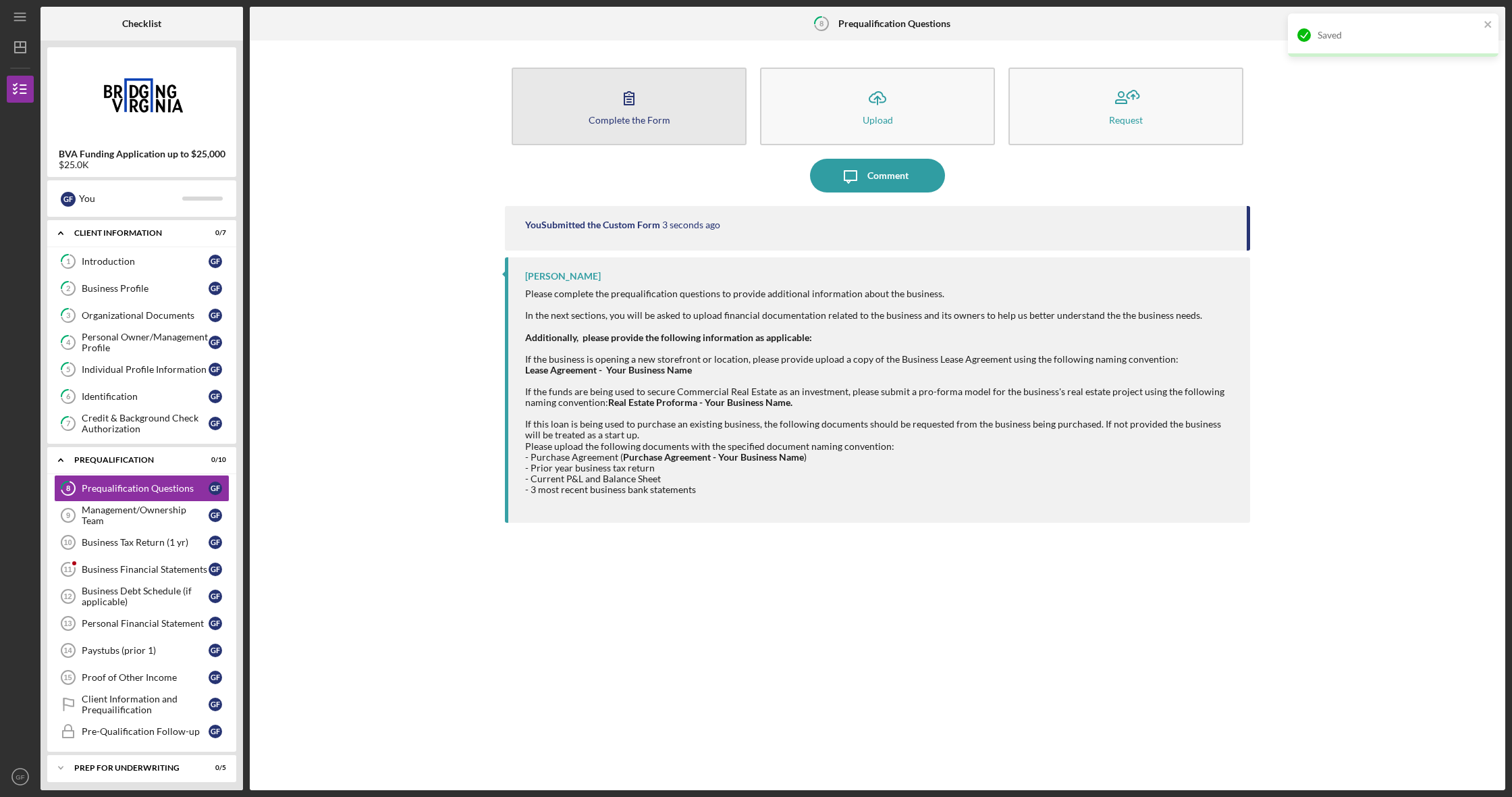
click at [633, 113] on icon "button" at bounding box center [629, 98] width 34 height 34
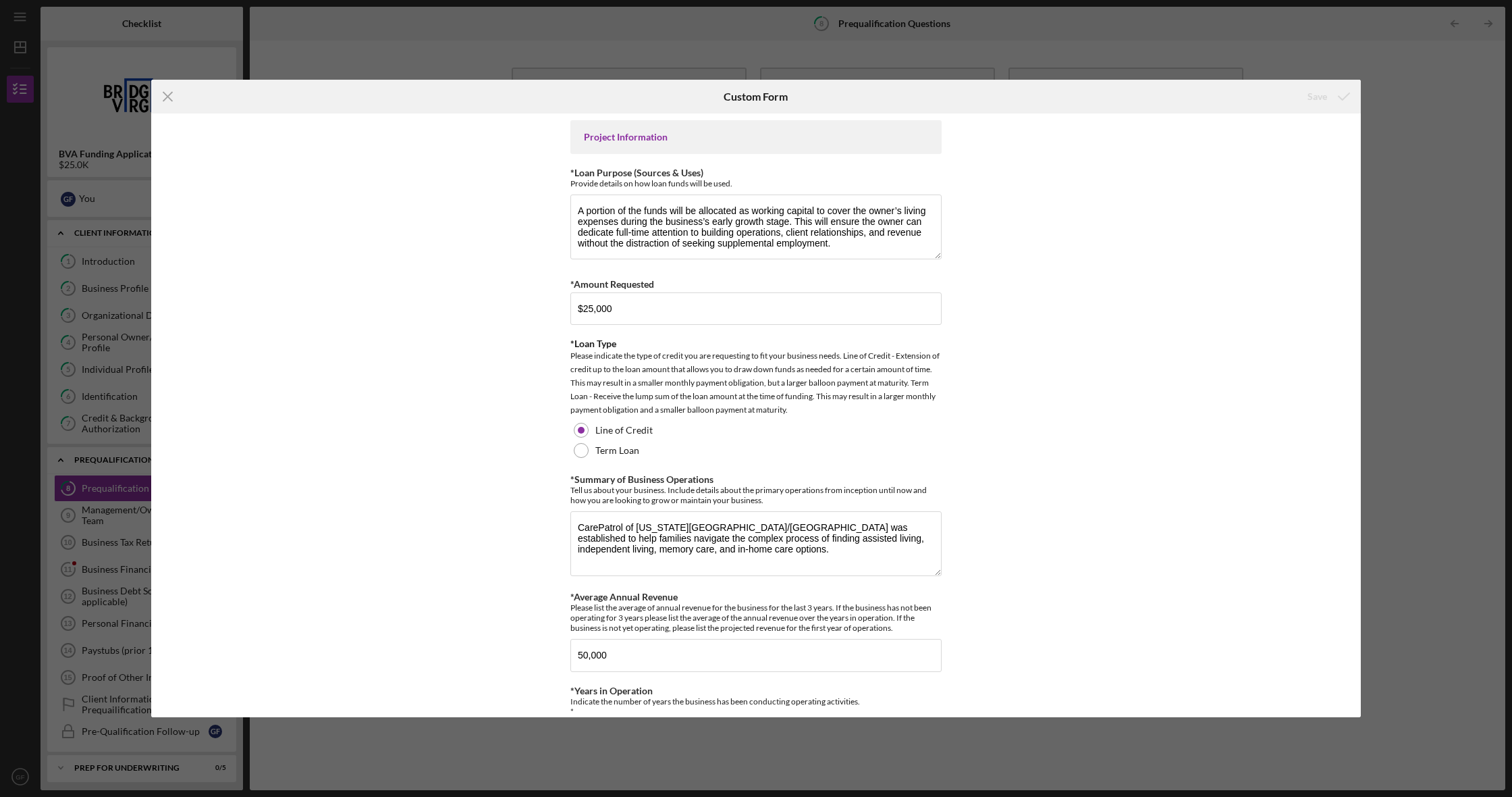
drag, startPoint x: 1280, startPoint y: 52, endPoint x: 1256, endPoint y: 53, distance: 24.0
click at [1280, 52] on div "Icon/Menu Close Custom Form Save Project Information *Loan Purpose (Sources & U…" at bounding box center [756, 398] width 1512 height 797
click at [764, 139] on div "Project Information" at bounding box center [756, 137] width 345 height 11
click at [621, 138] on div "Project Information" at bounding box center [756, 137] width 345 height 11
click at [176, 98] on icon "Icon/Menu Close" at bounding box center [168, 96] width 34 height 34
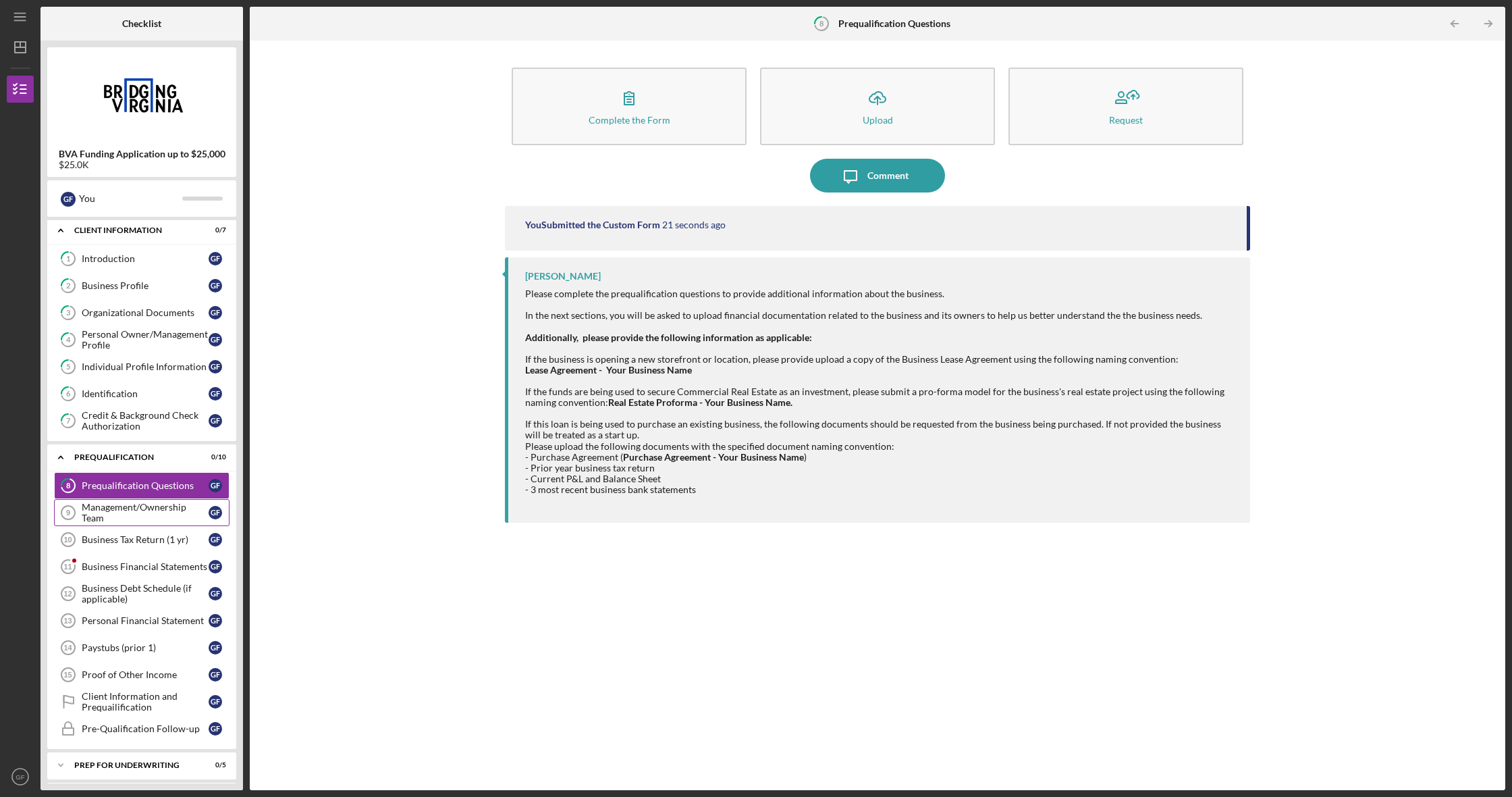
click at [106, 504] on div "Management/Ownership Team" at bounding box center [145, 513] width 127 height 22
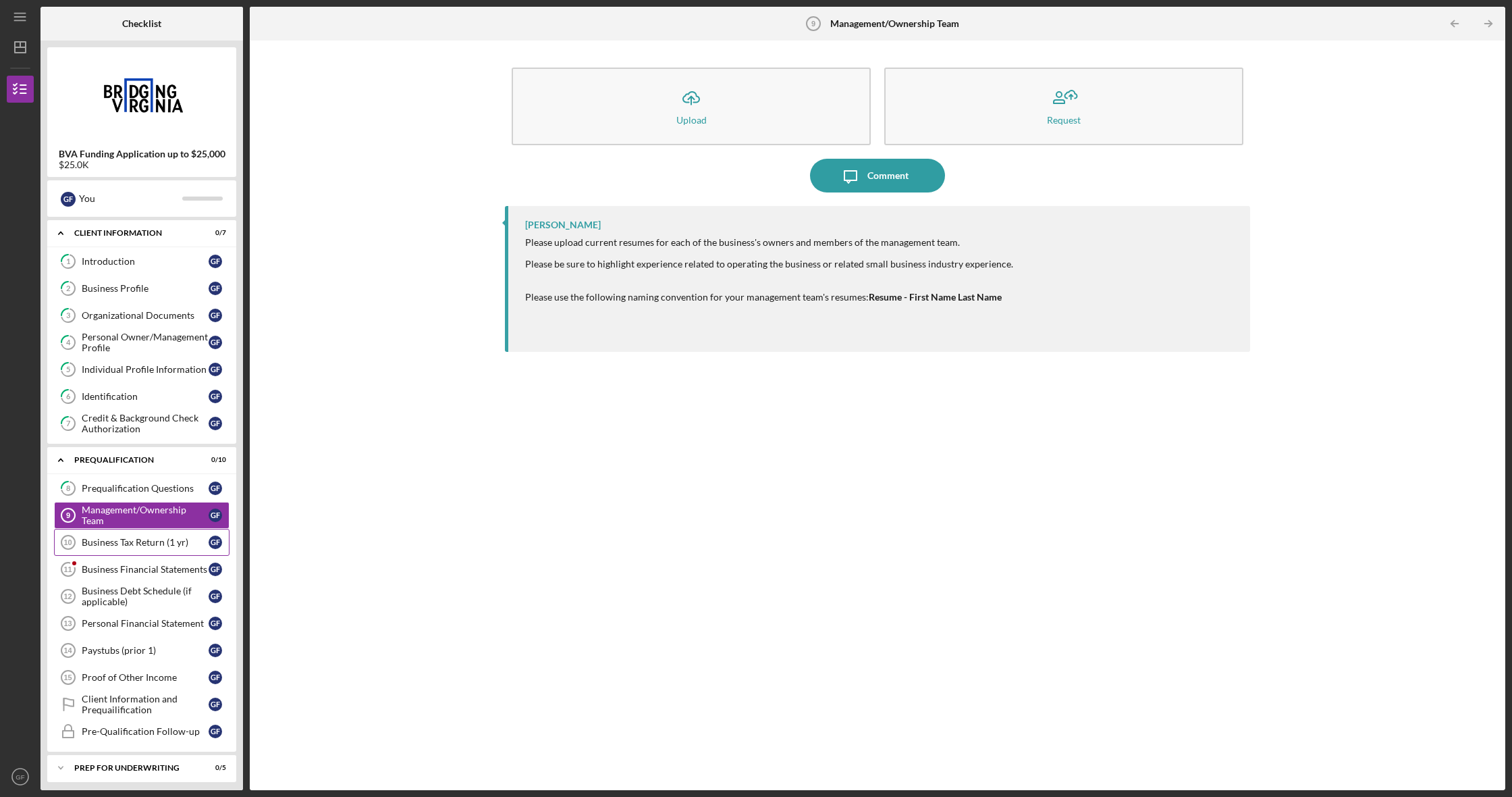
click at [116, 546] on div "Business Tax Return (1 yr)" at bounding box center [145, 542] width 127 height 11
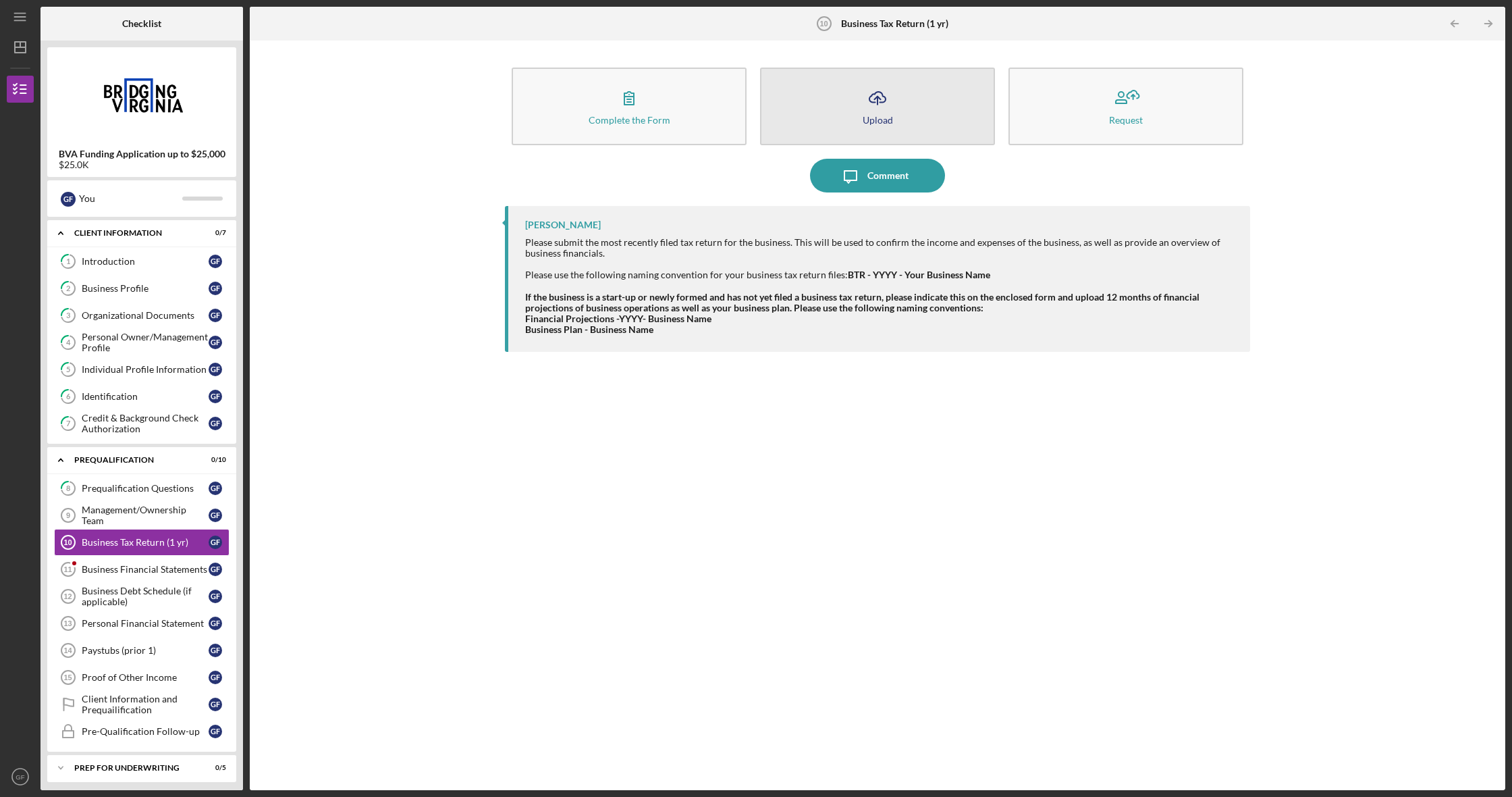
click at [903, 92] on button "Icon/Upload Upload" at bounding box center [878, 106] width 235 height 78
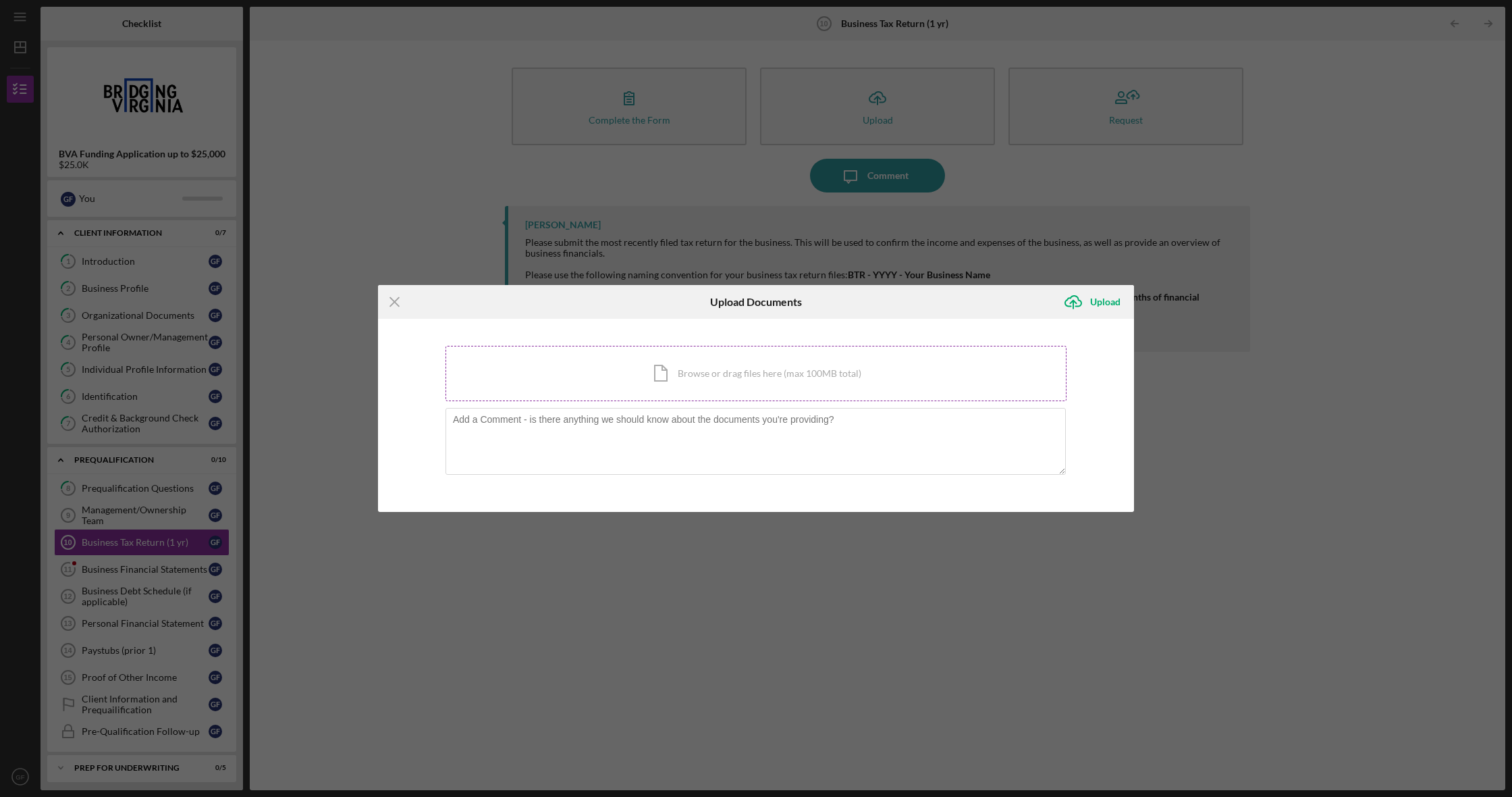
click at [698, 369] on div "Icon/Document Browse or drag files here (max 100MB total) Tap to choose files o…" at bounding box center [756, 374] width 621 height 56
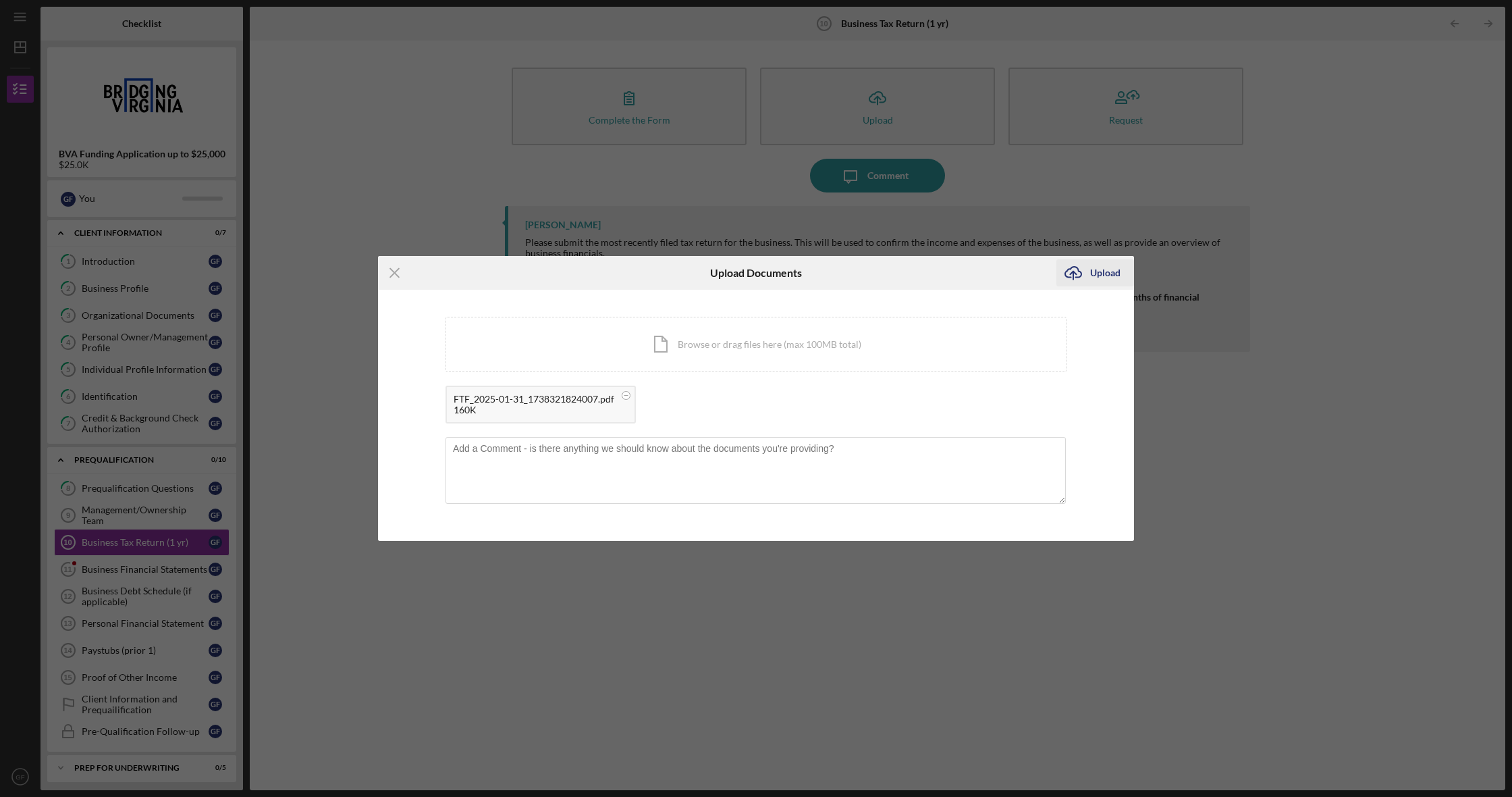
click at [1100, 271] on div "Upload" at bounding box center [1106, 273] width 30 height 27
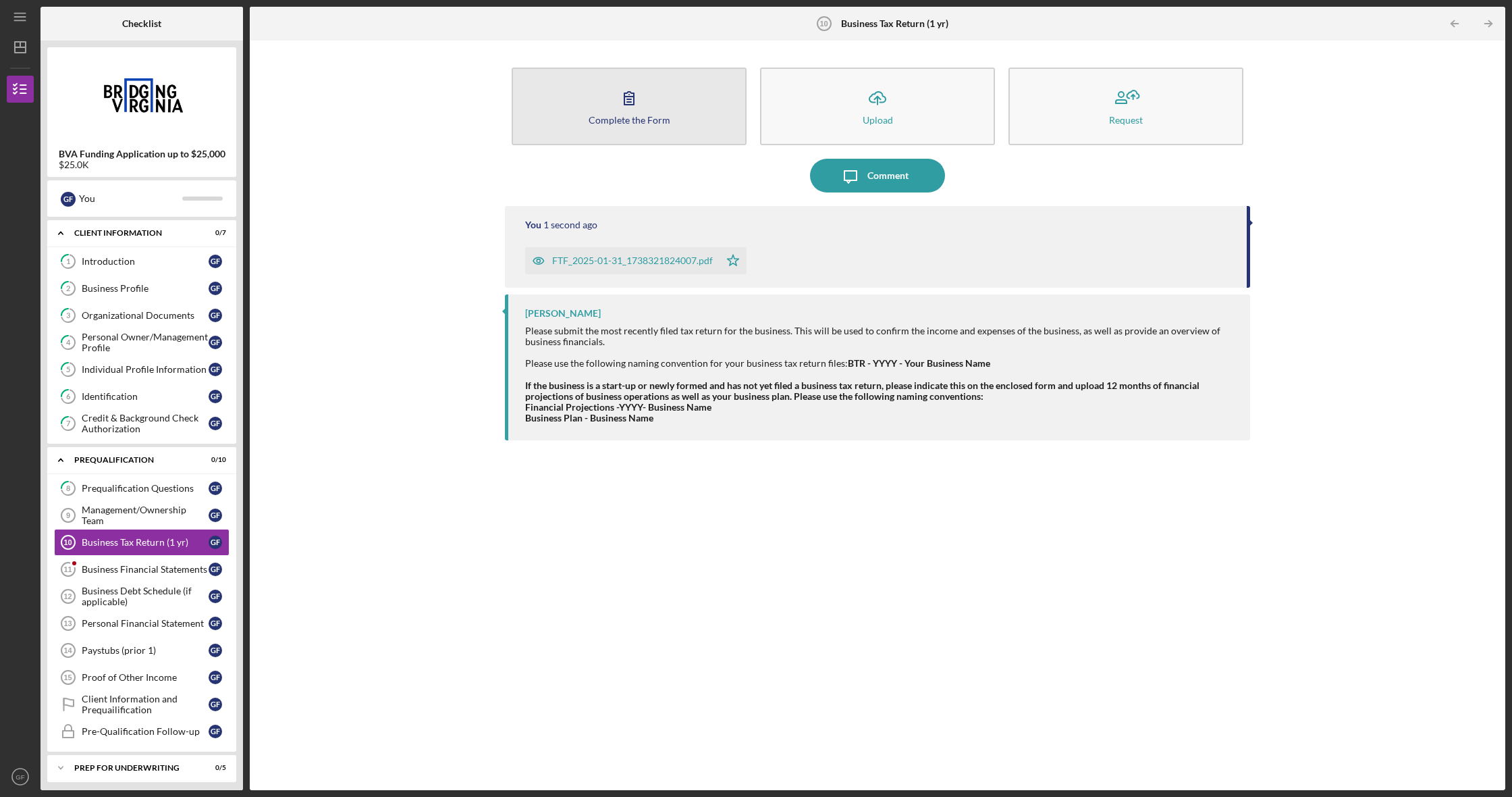
click at [639, 106] on icon "button" at bounding box center [629, 98] width 34 height 34
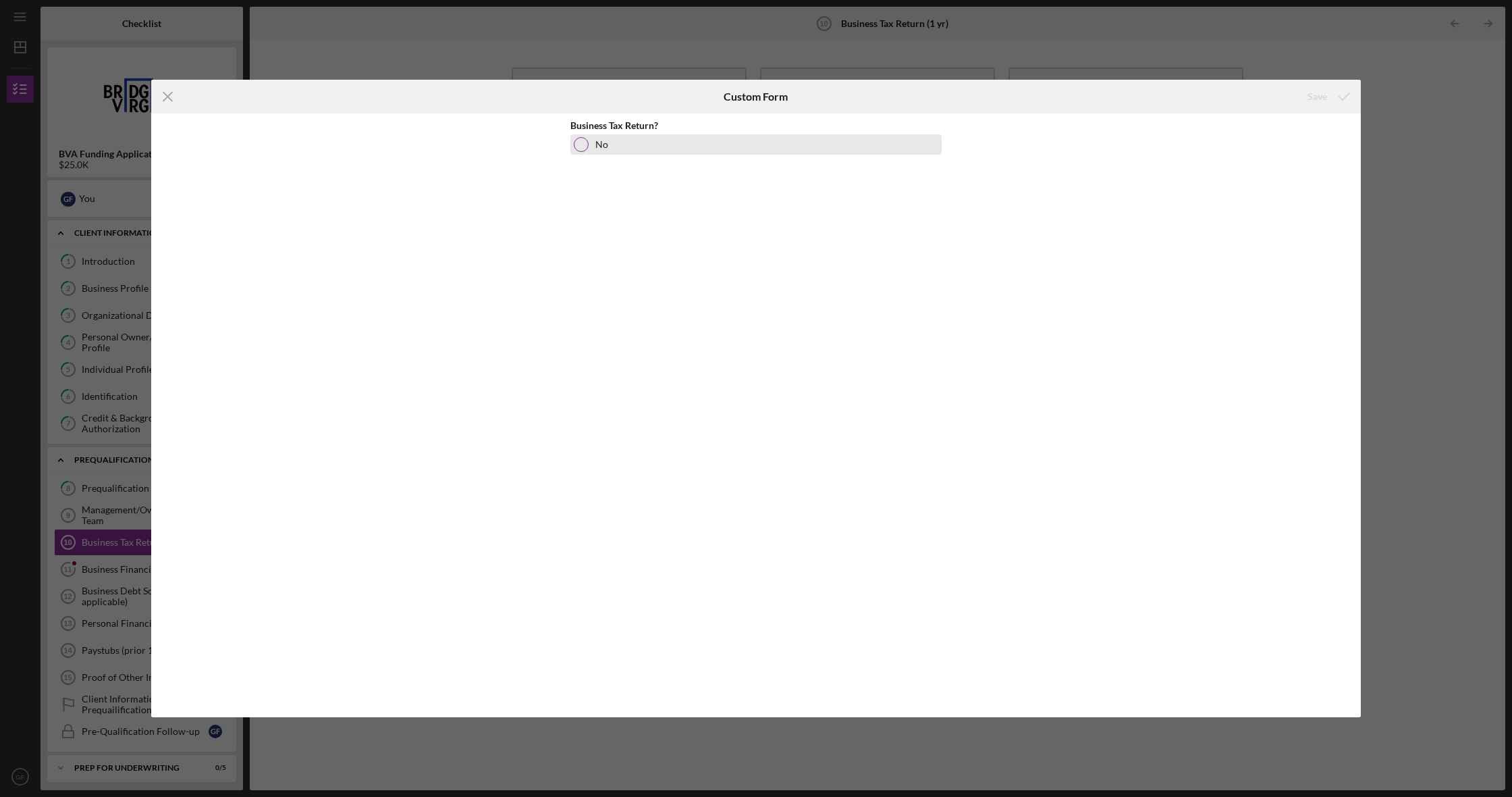
click at [579, 148] on div at bounding box center [581, 145] width 15 height 15
click at [1320, 93] on div "Save" at bounding box center [1317, 96] width 19 height 27
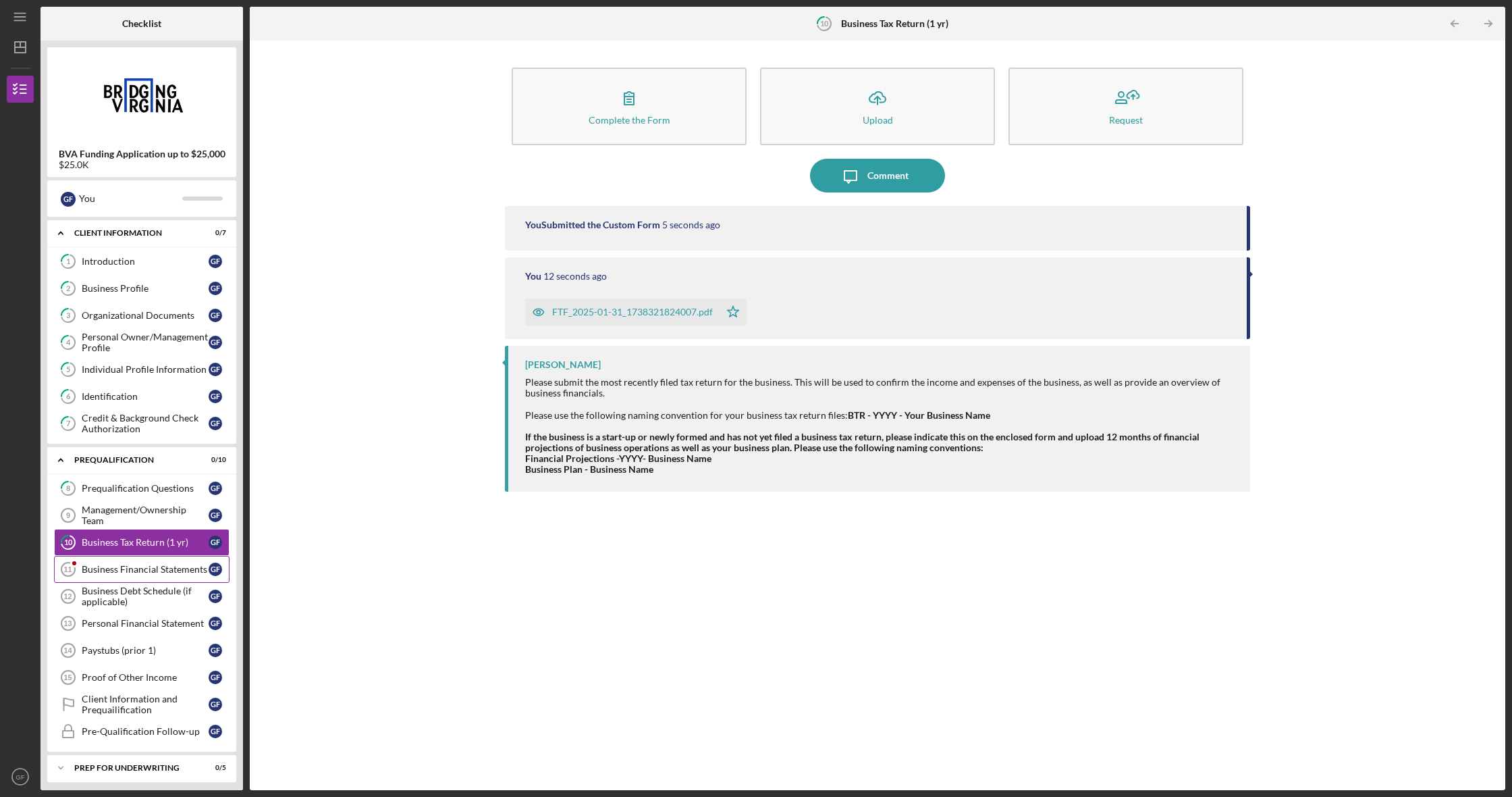
click at [122, 565] on div "Business Financial Statements" at bounding box center [145, 569] width 127 height 11
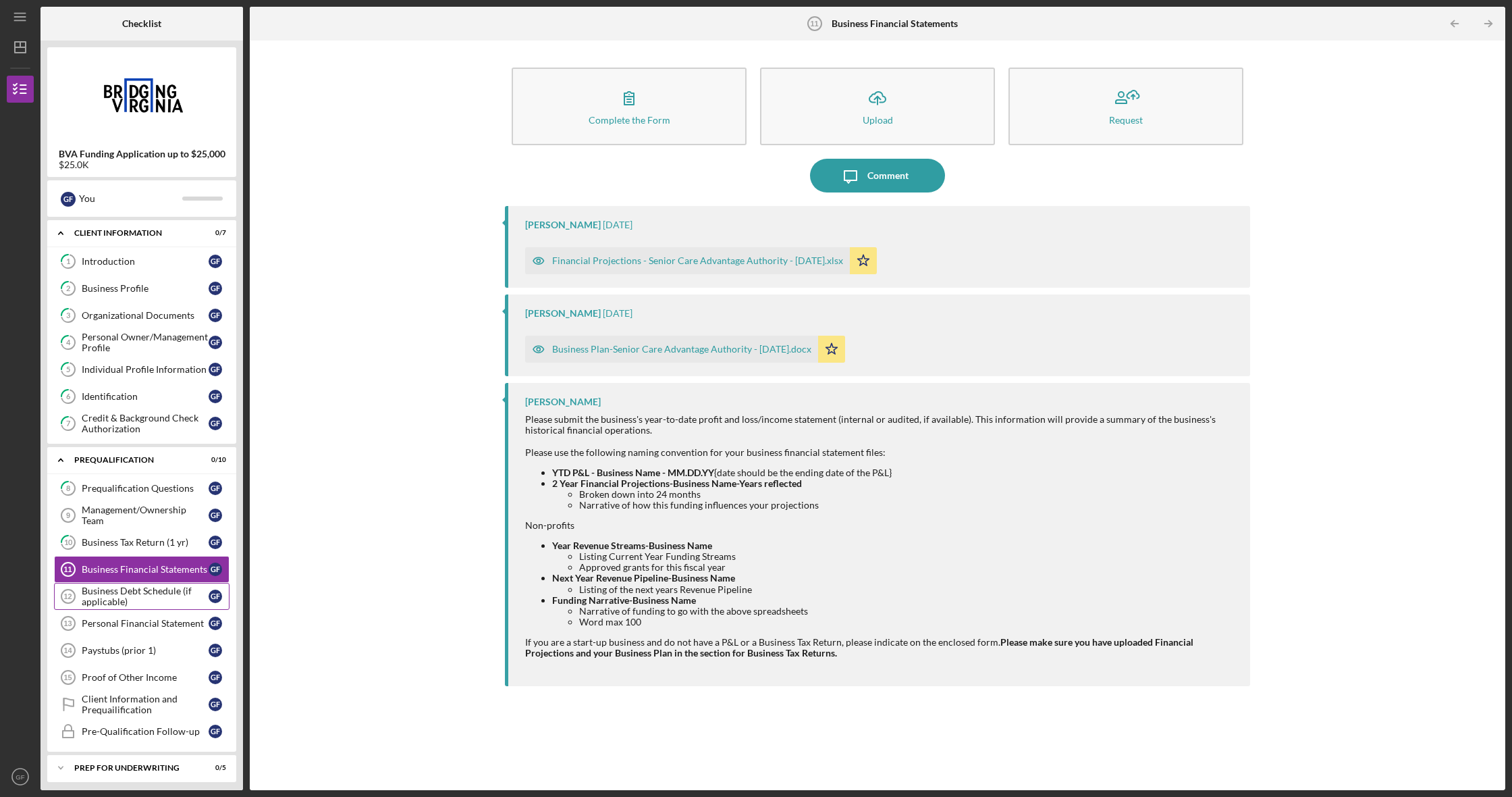
click at [153, 603] on div "Business Debt Schedule (if applicable)" at bounding box center [145, 597] width 127 height 22
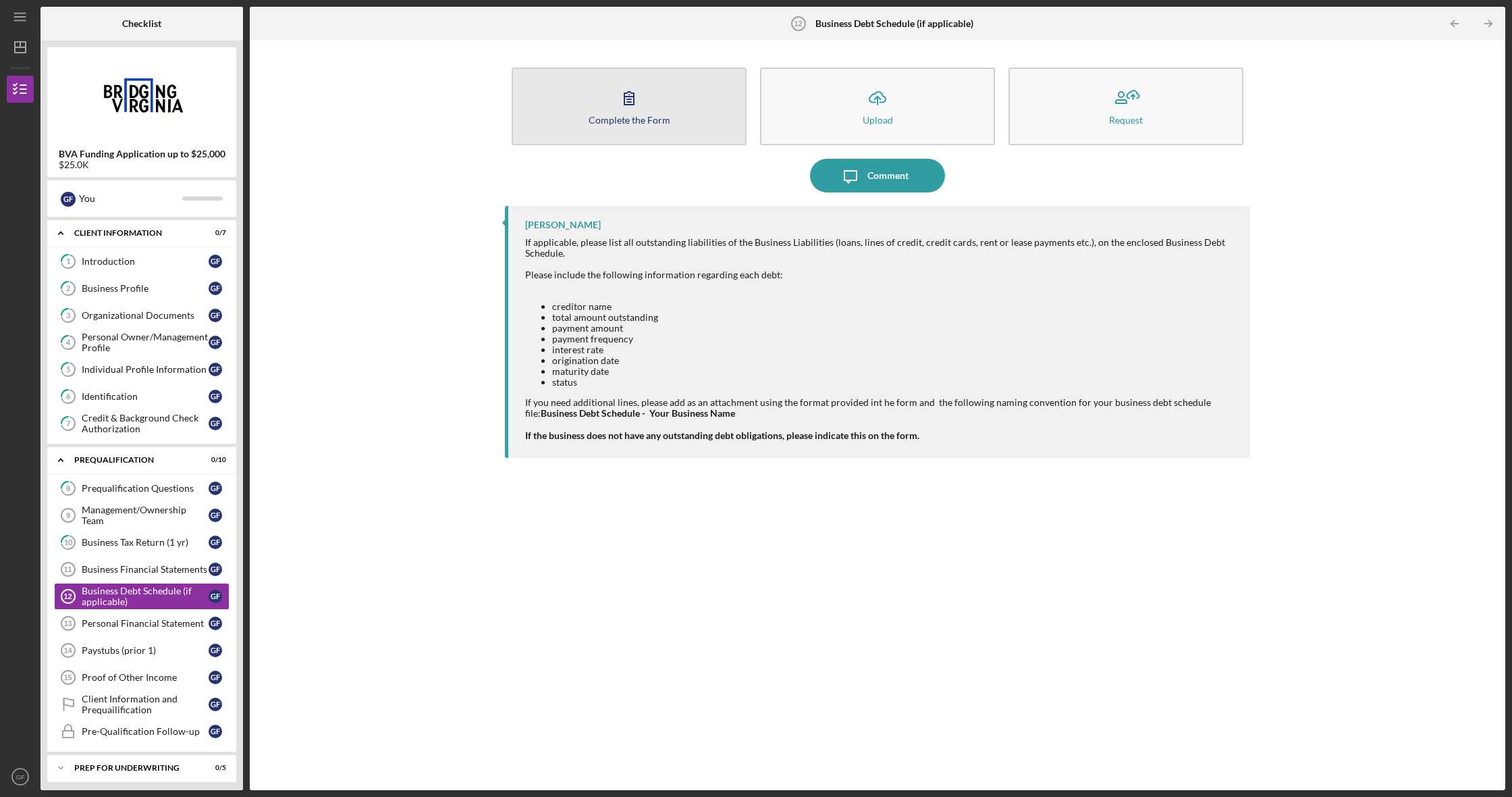
click at [617, 98] on icon "button" at bounding box center [629, 98] width 34 height 34
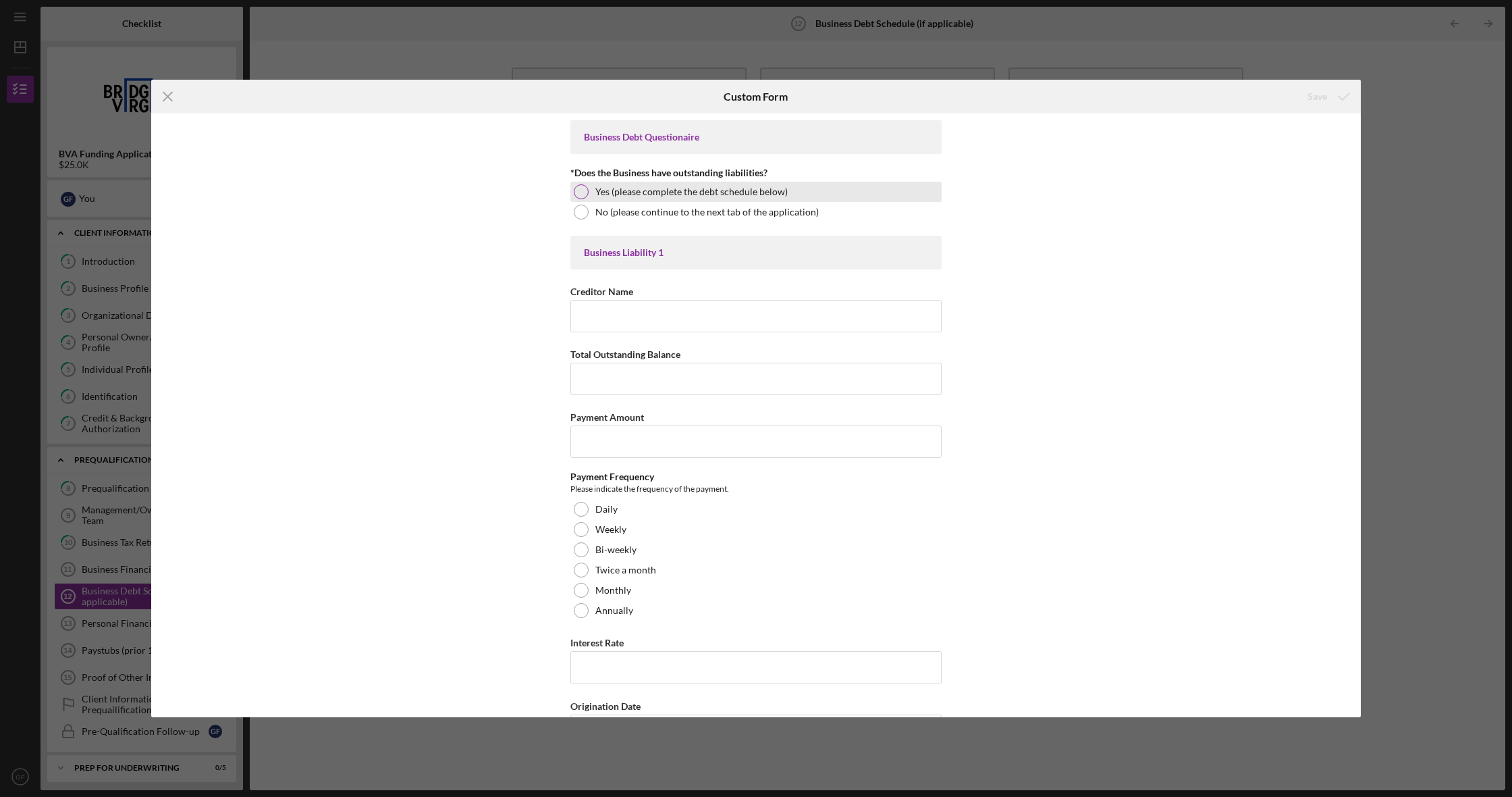
click at [585, 187] on div at bounding box center [581, 192] width 15 height 15
click at [635, 309] on input "Creditor Name" at bounding box center [756, 316] width 372 height 32
type input "Care Patrol Franchise Systems"
click at [631, 385] on input "Total Outstanding Balance" at bounding box center [756, 379] width 372 height 32
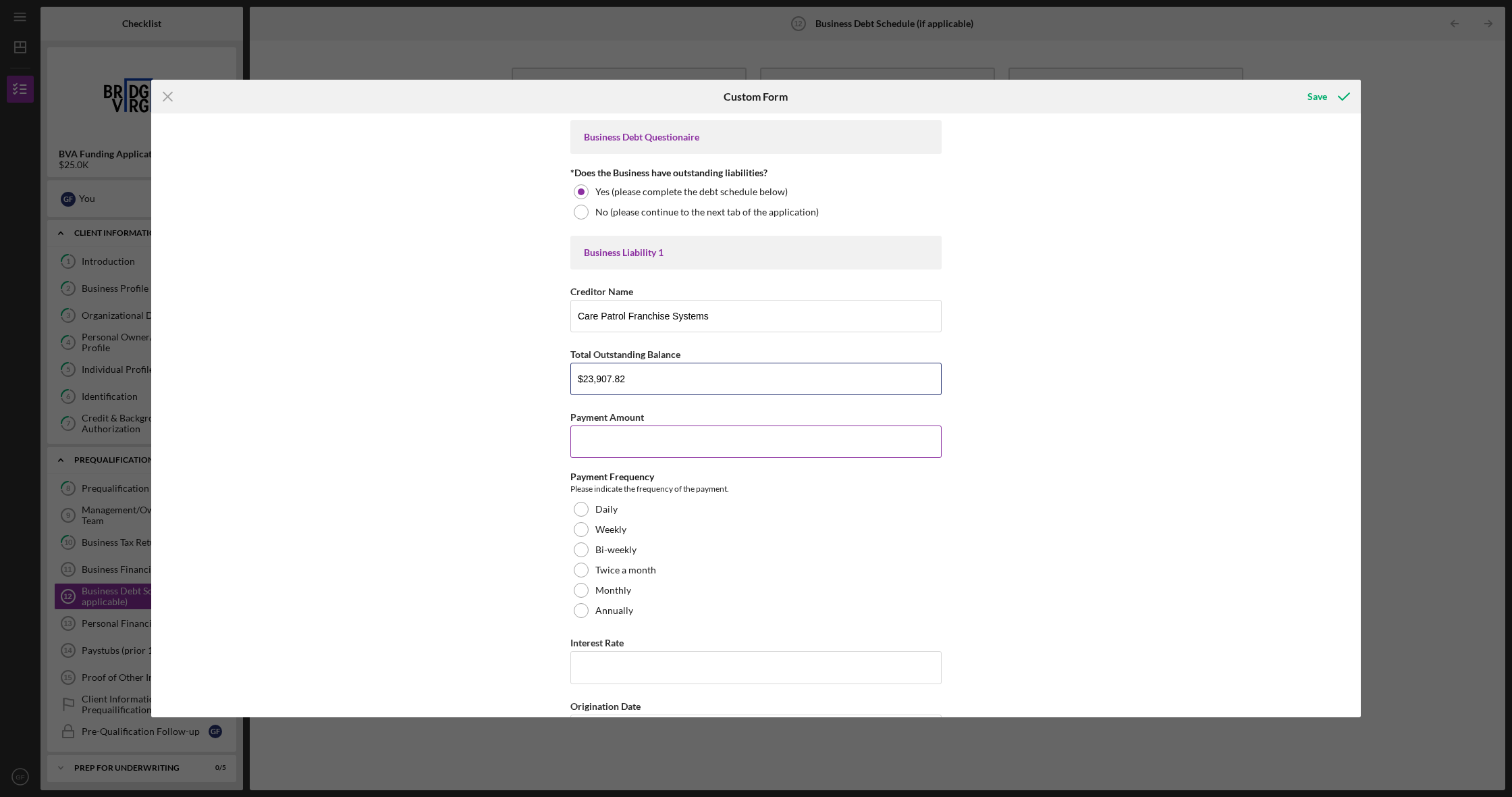
type input "$23,907.82"
click at [624, 453] on input "Payment Amount" at bounding box center [756, 442] width 372 height 32
type input "$690.53"
click at [581, 592] on div at bounding box center [581, 591] width 15 height 15
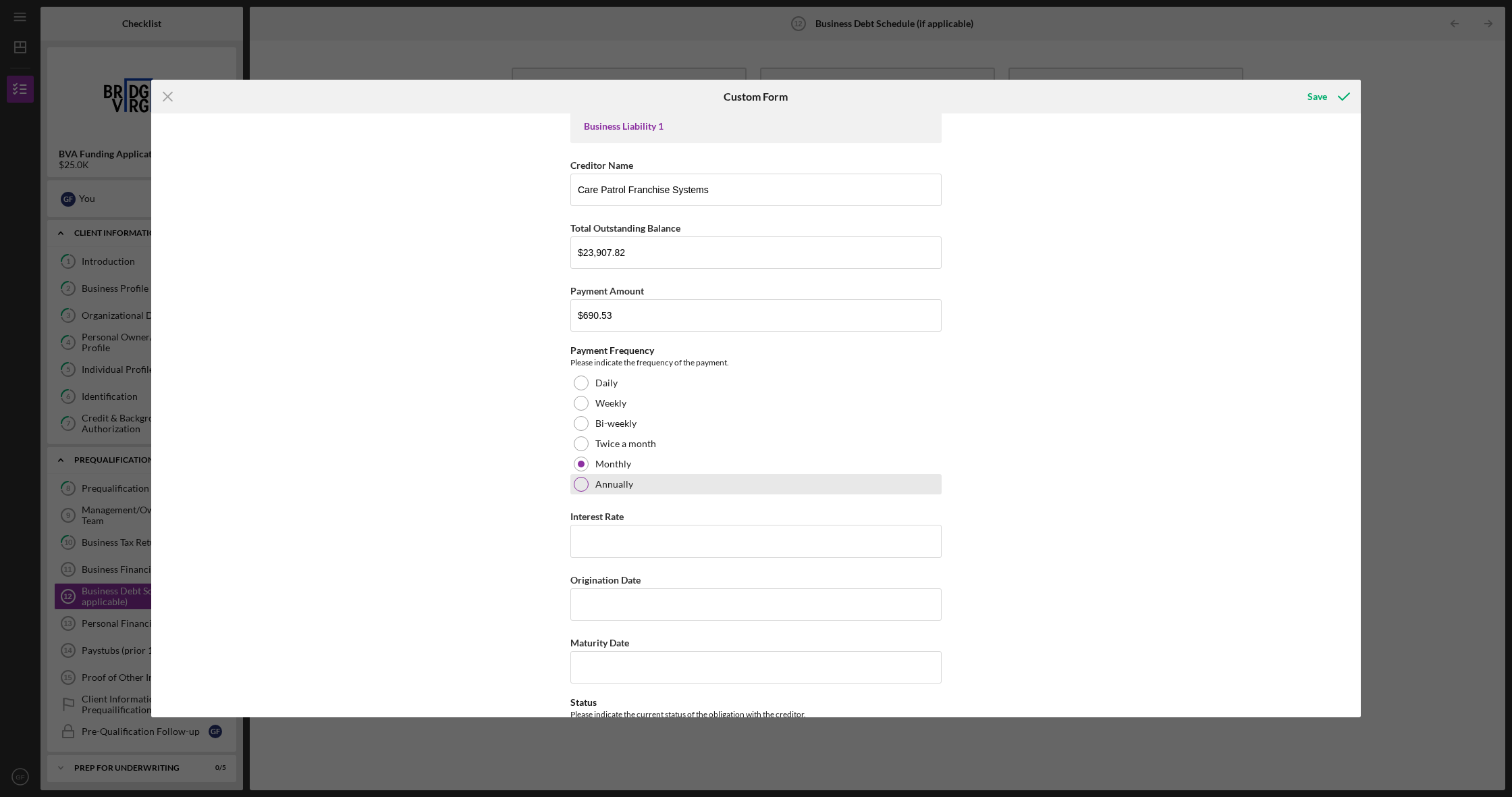
scroll to position [216, 0]
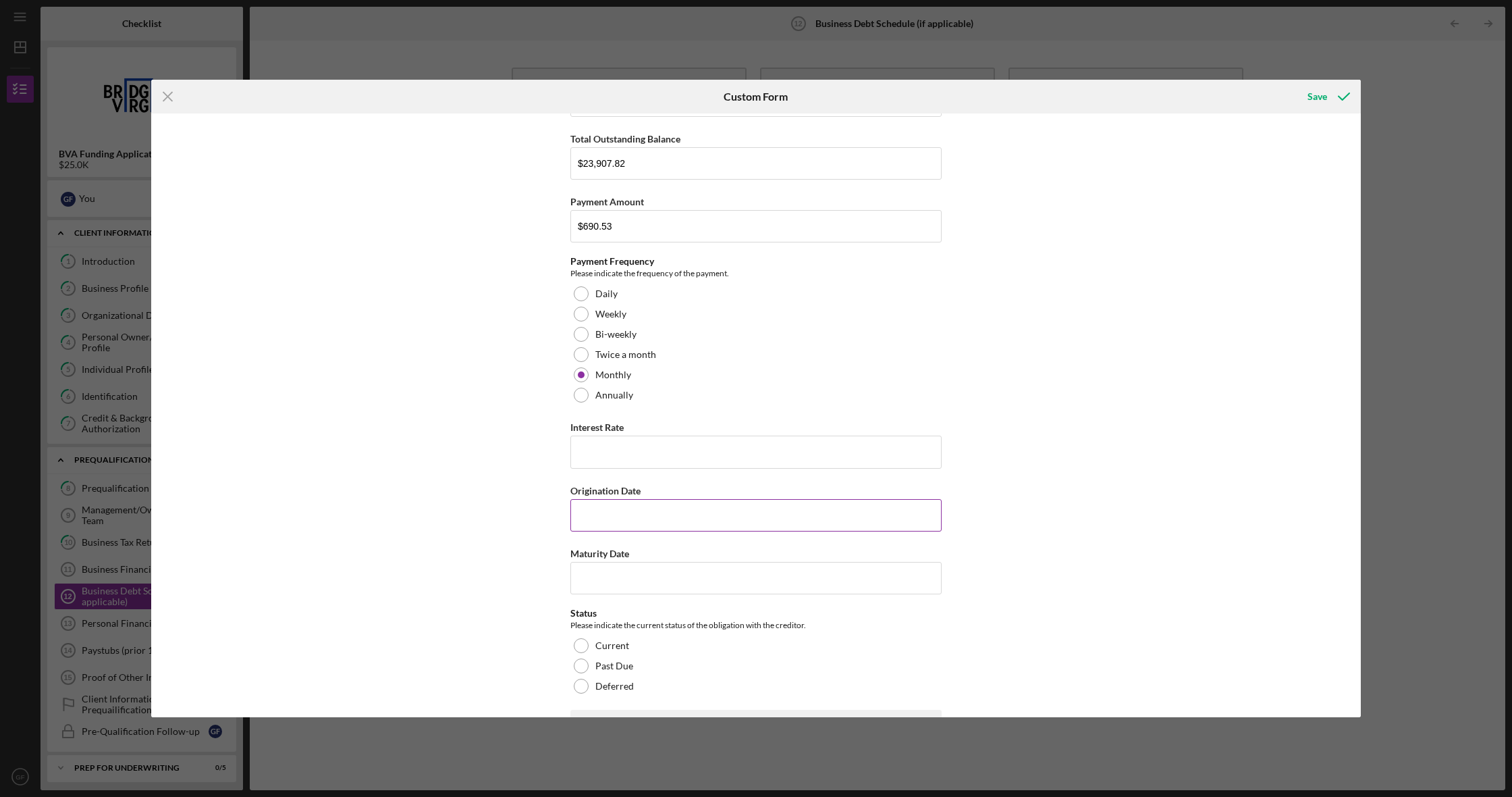
click at [643, 510] on input "Origination Date" at bounding box center [756, 516] width 372 height 32
type input "02/28/2025"
click at [667, 578] on input "Maturity Date" at bounding box center [756, 578] width 372 height 32
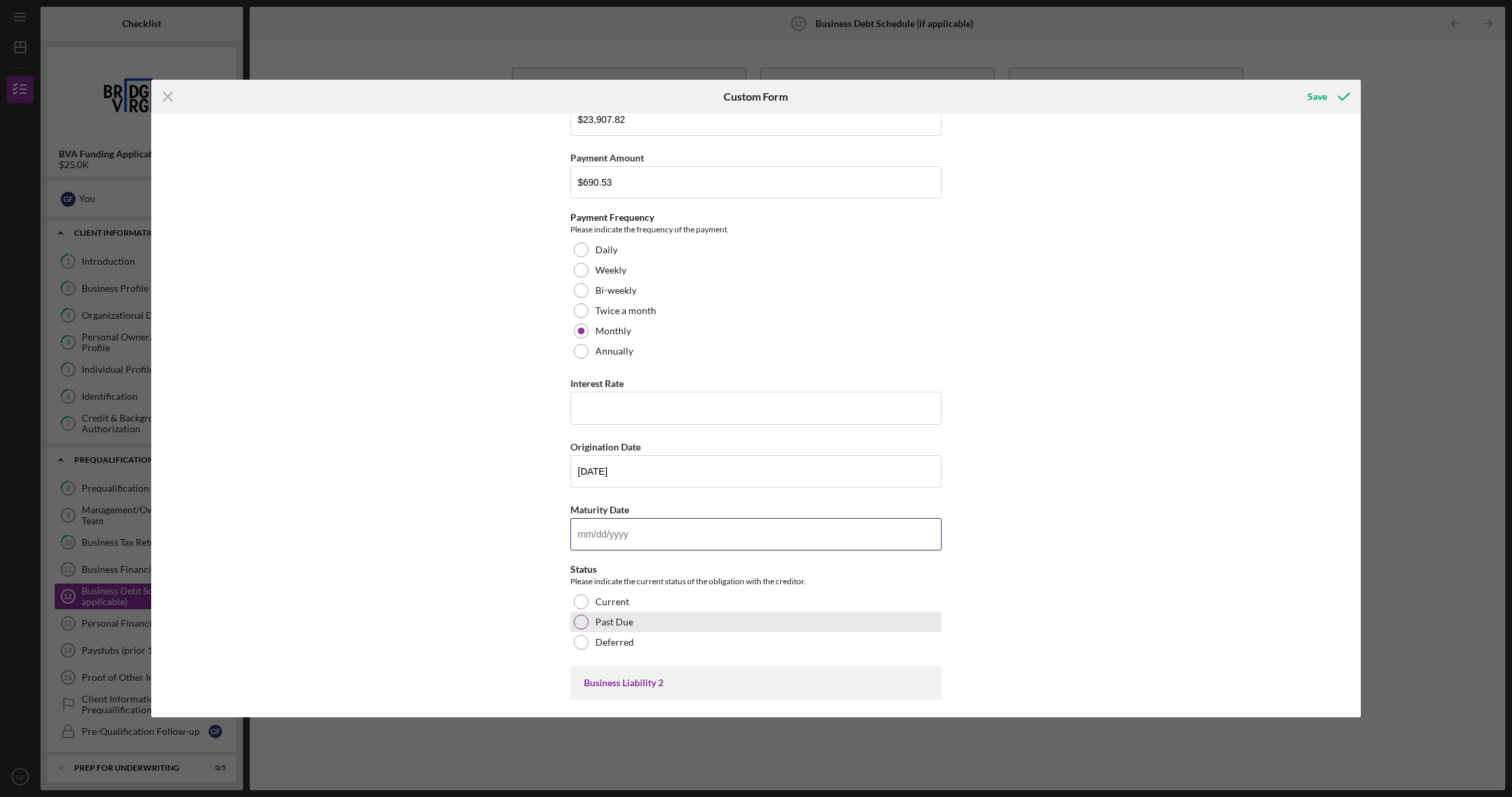
scroll to position [261, 0]
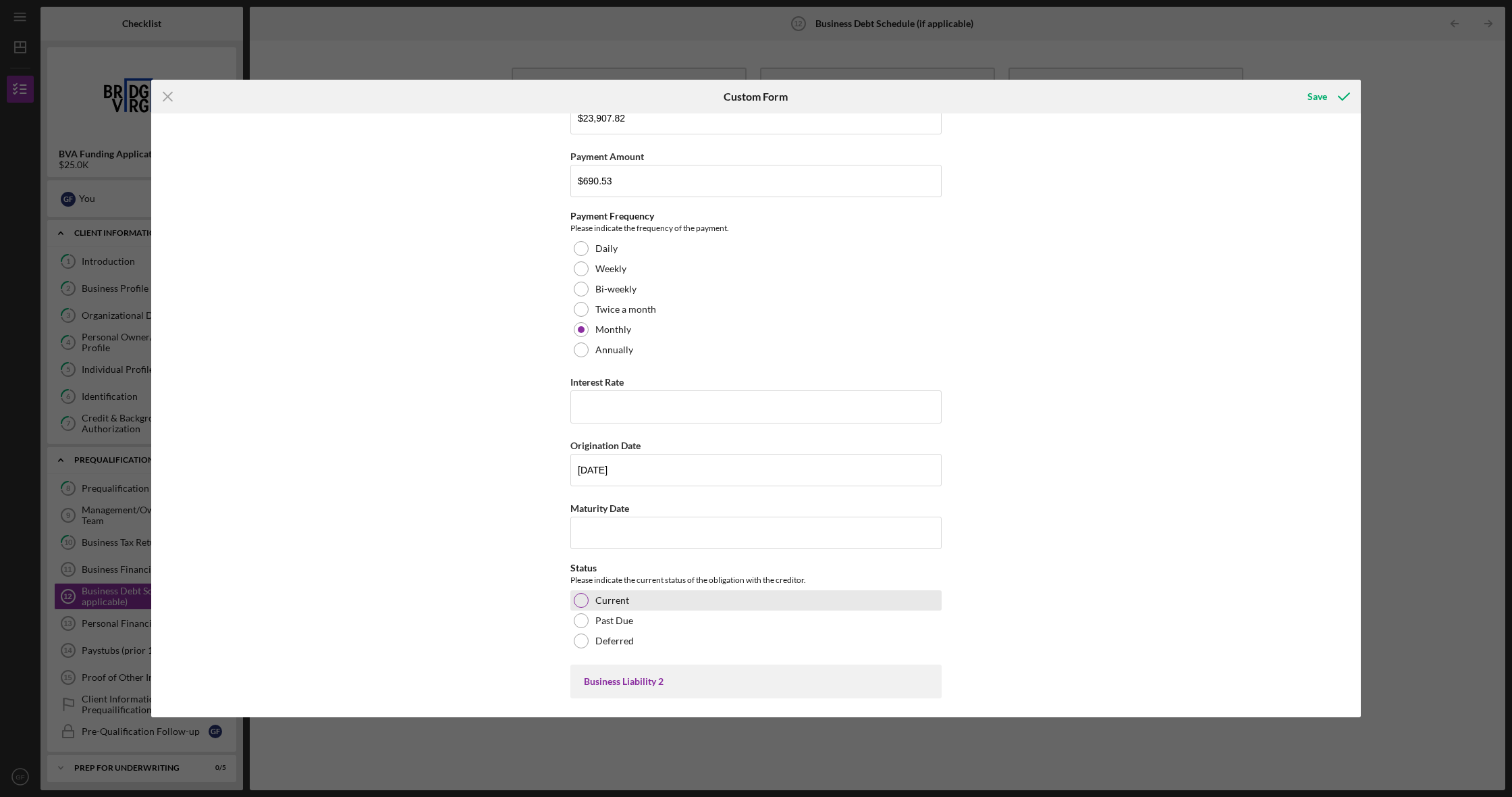
click at [622, 599] on label "Current" at bounding box center [612, 600] width 34 height 11
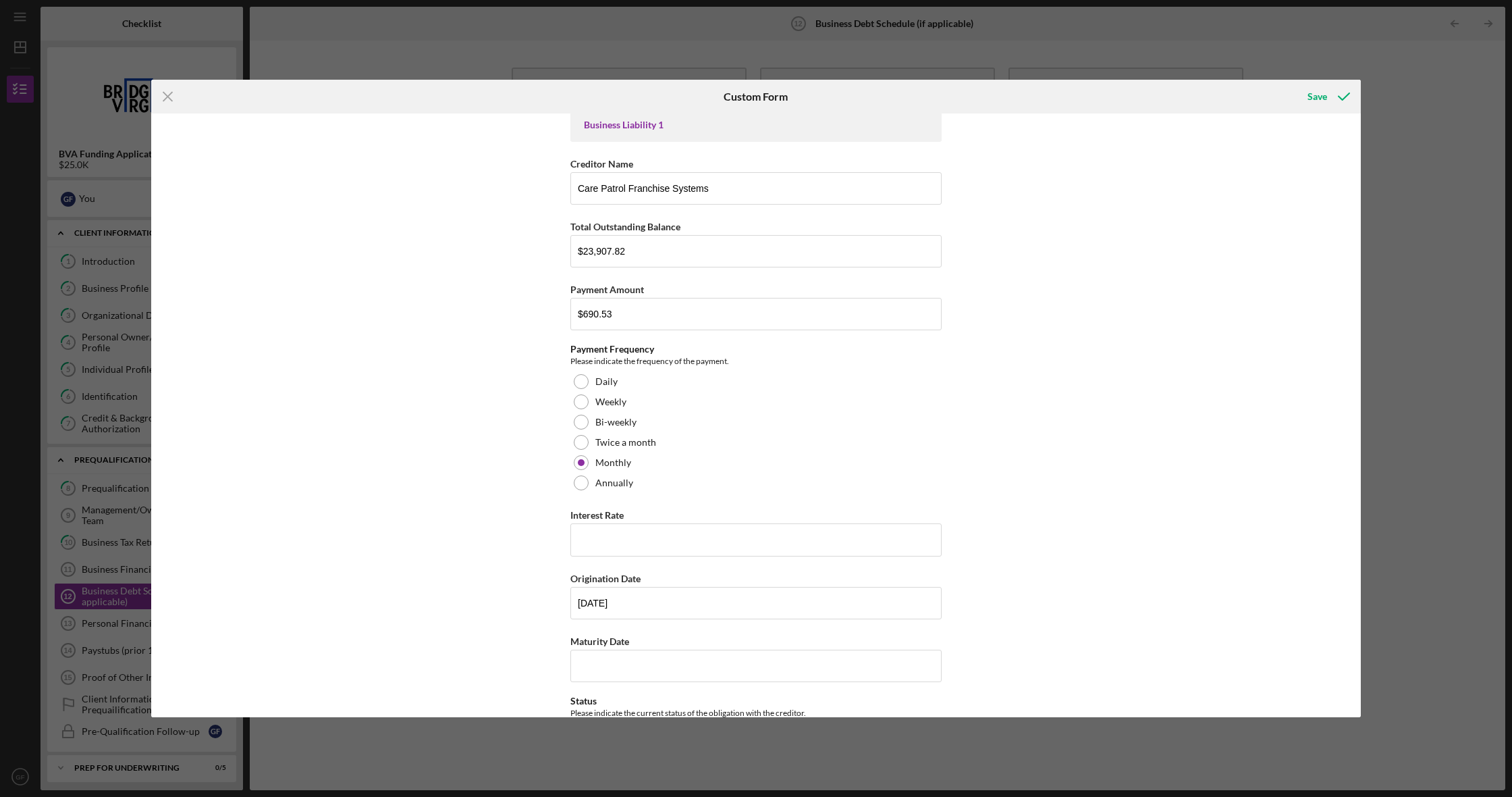
scroll to position [133, 0]
drag, startPoint x: 684, startPoint y: 541, endPoint x: 677, endPoint y: 540, distance: 7.1
click at [684, 541] on input "Interest Rate" at bounding box center [756, 535] width 372 height 32
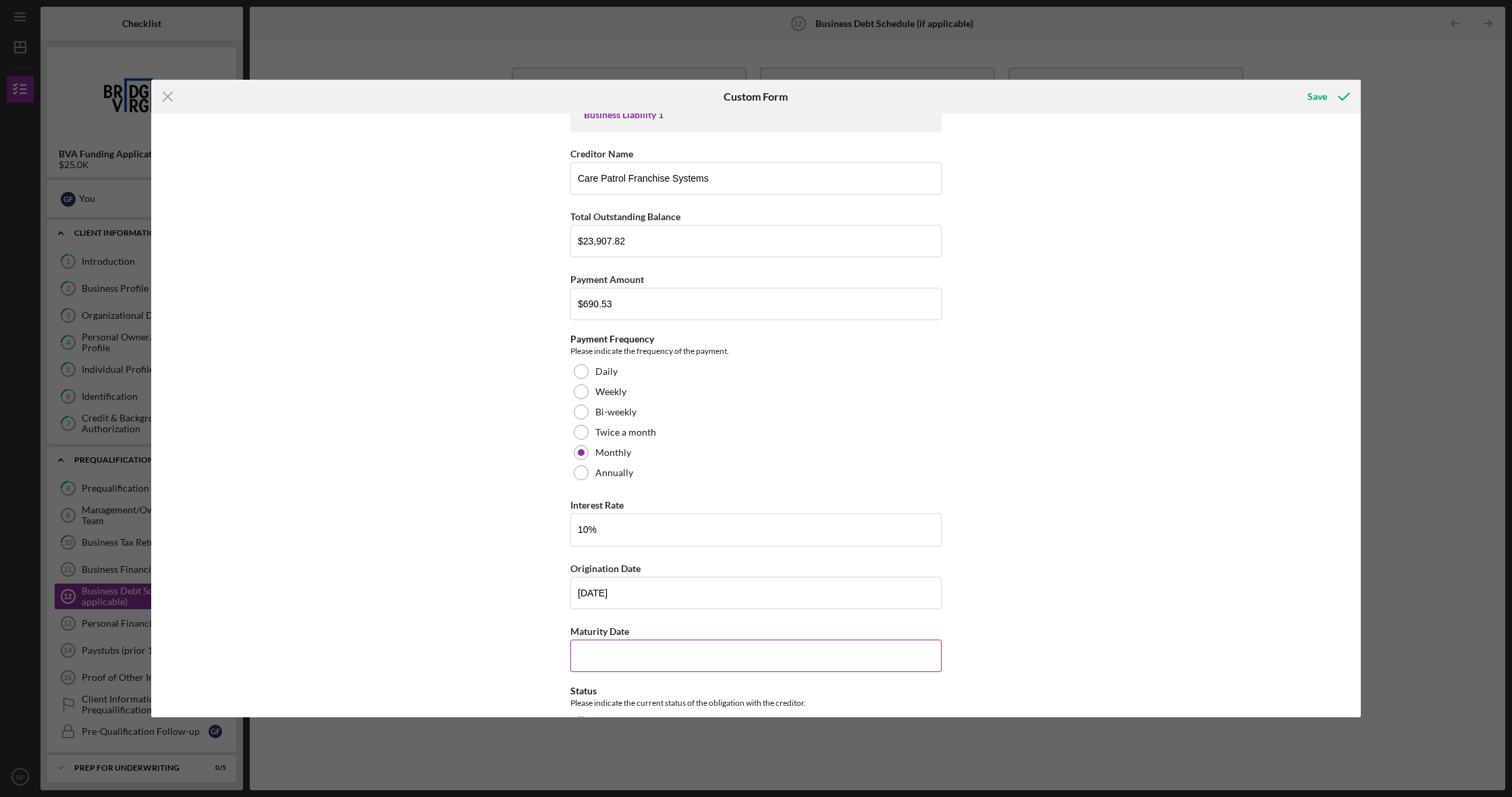
type input "10.00000%"
click at [706, 652] on input "Maturity Date" at bounding box center [756, 656] width 372 height 32
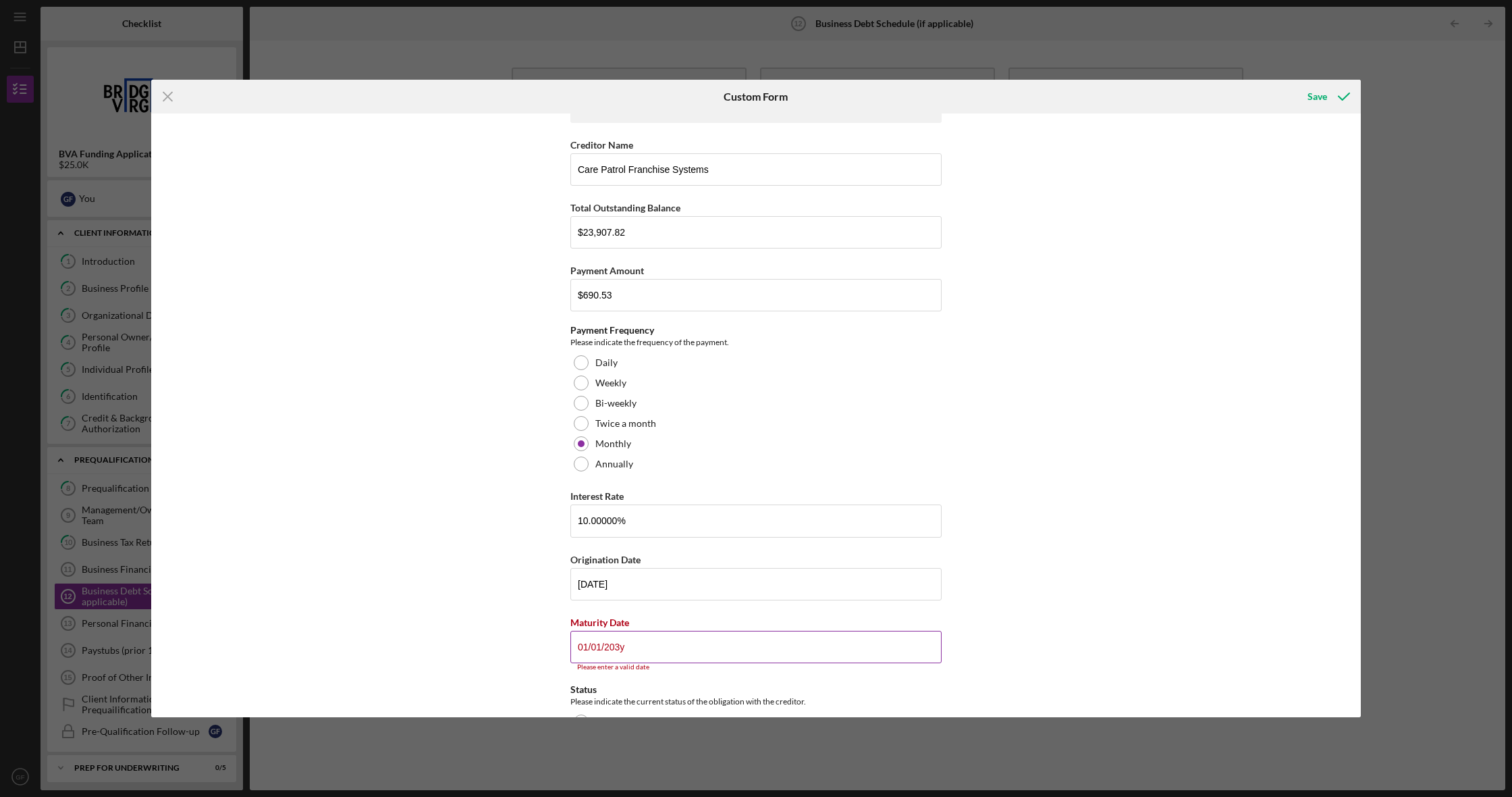
type input "01/01/2030"
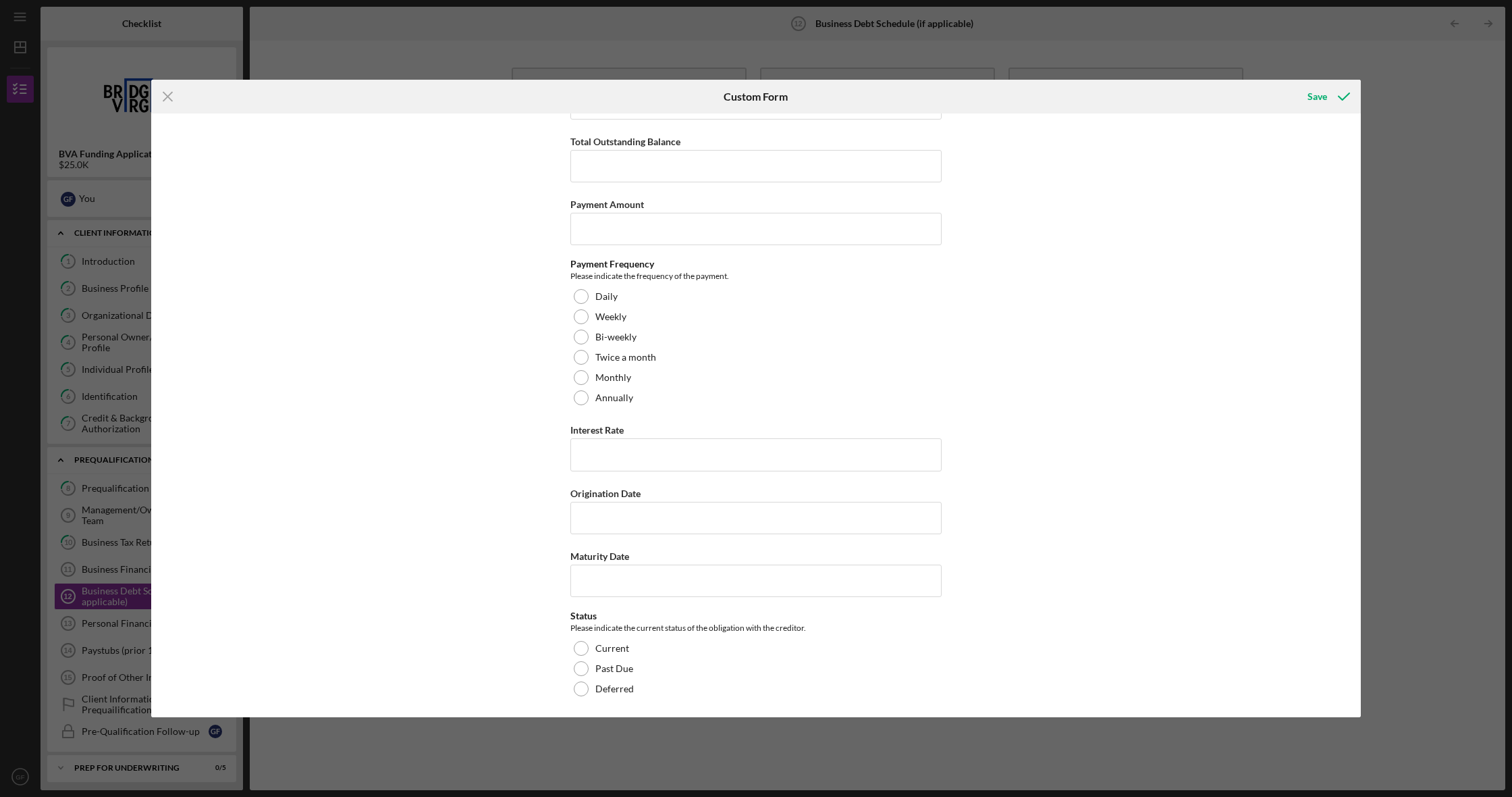
scroll to position [2970, 0]
click at [1313, 95] on div "Save" at bounding box center [1317, 96] width 19 height 27
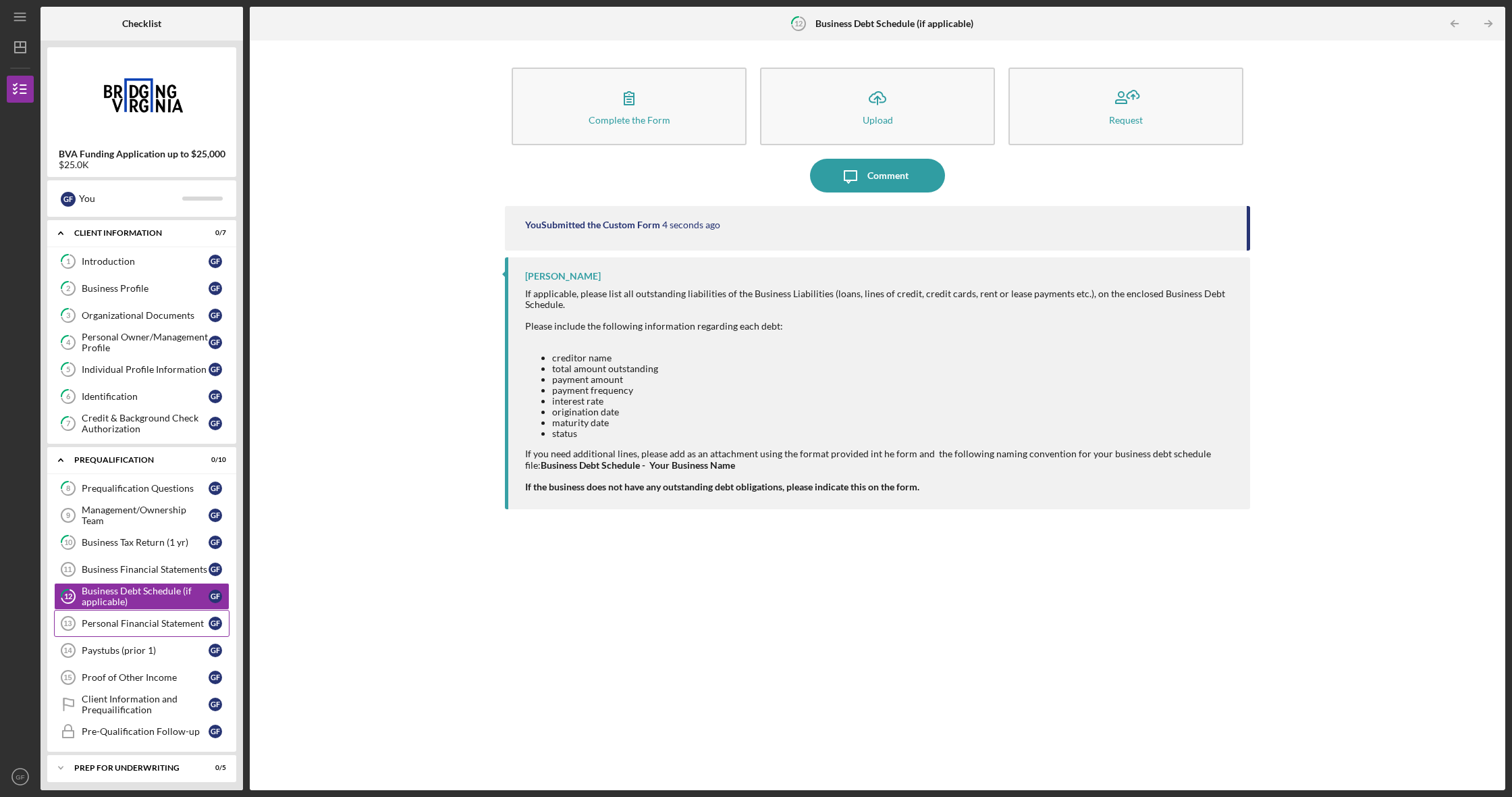
click at [138, 631] on link "Personal Financial Statement 13 Personal Financial Statement G F" at bounding box center [142, 624] width 176 height 27
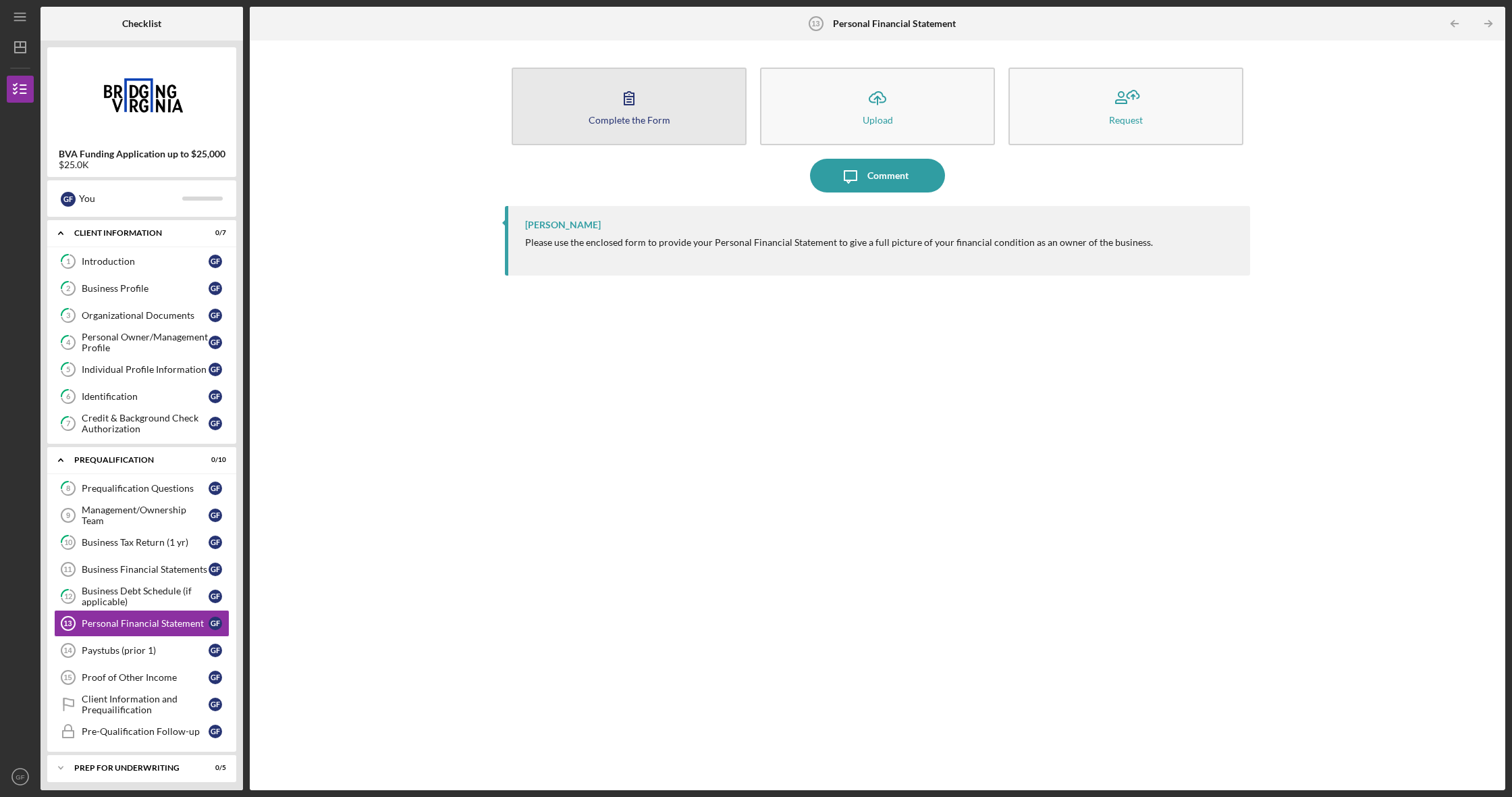
click at [640, 96] on icon "button" at bounding box center [629, 98] width 34 height 34
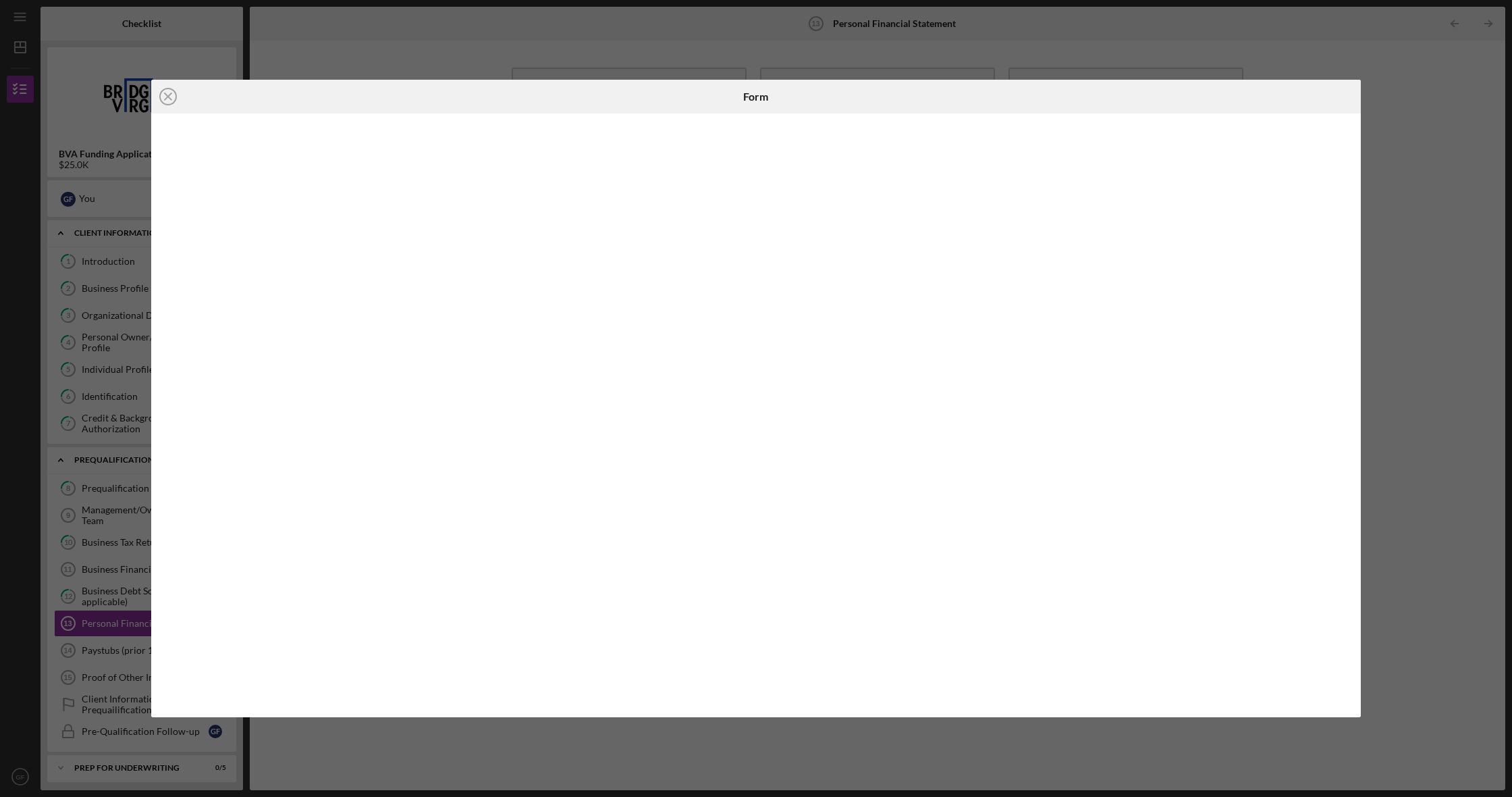
drag, startPoint x: 166, startPoint y: 93, endPoint x: 169, endPoint y: 113, distance: 20.2
click at [166, 94] on icon "Icon/Close" at bounding box center [168, 96] width 34 height 34
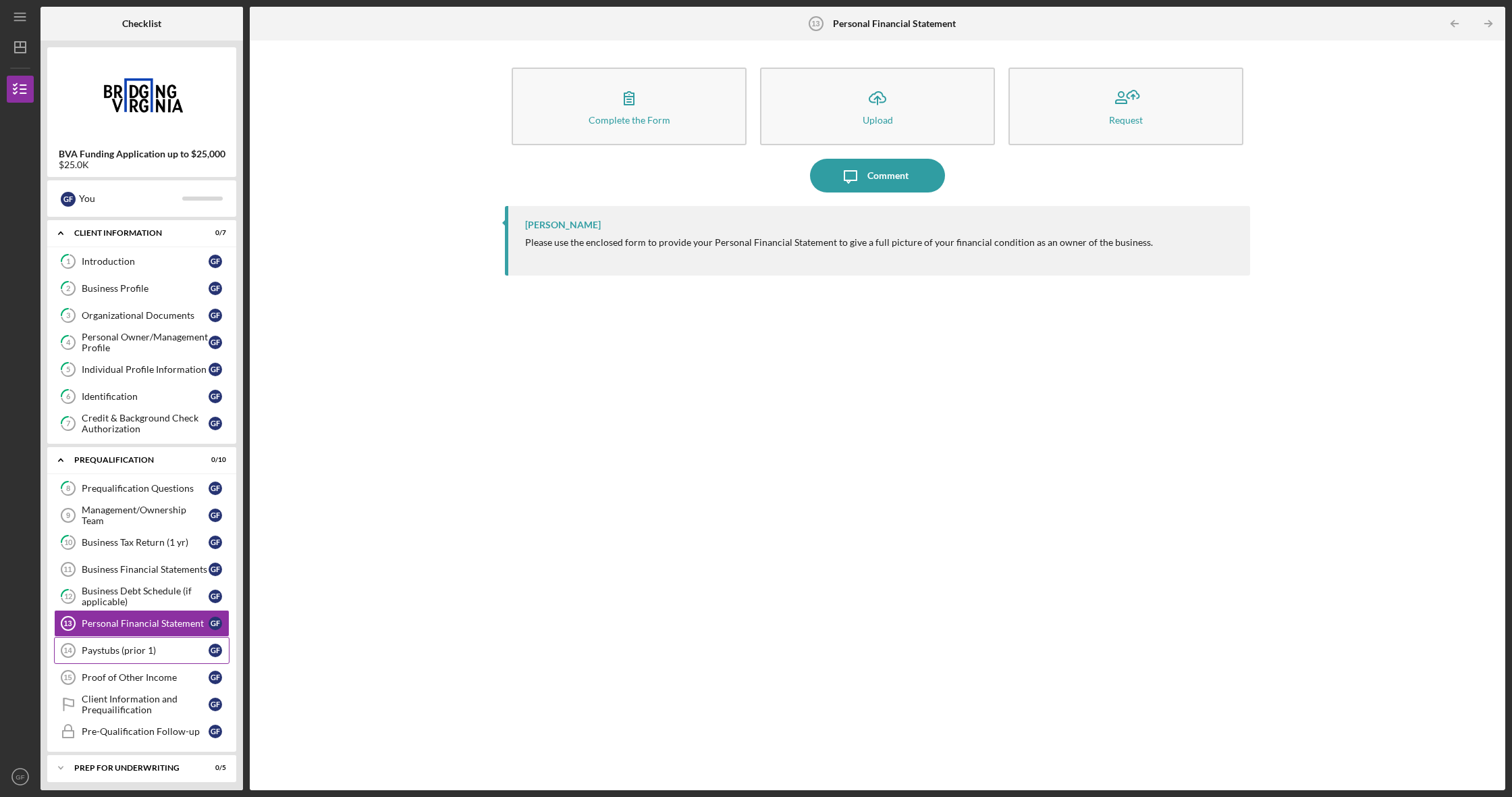
click at [189, 652] on div "Paystubs (prior 1)" at bounding box center [145, 650] width 127 height 11
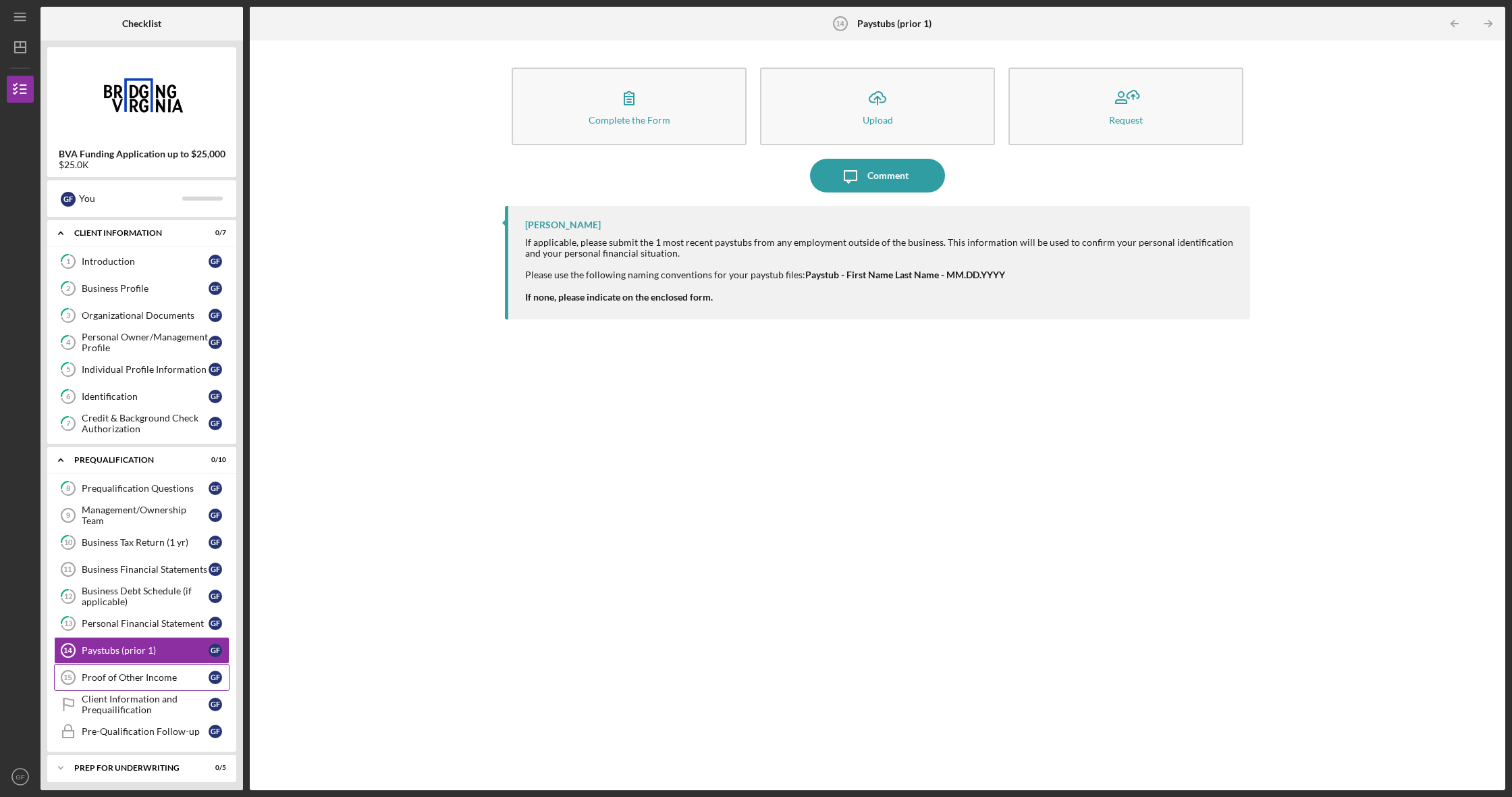
click at [129, 674] on div "Proof of Other Income" at bounding box center [145, 677] width 127 height 11
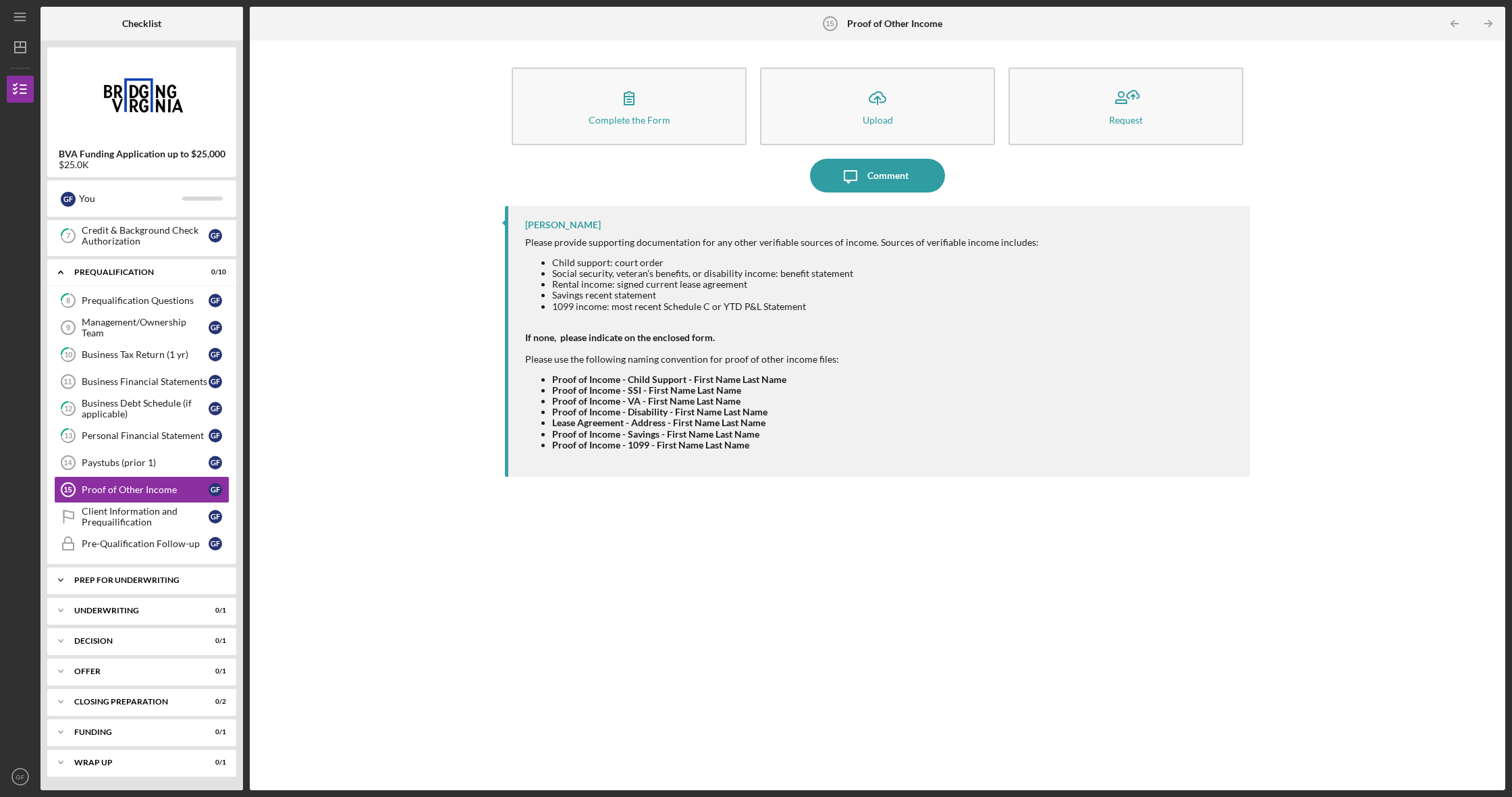
scroll to position [188, 0]
click at [112, 513] on div "Client Information and Prequailification" at bounding box center [145, 517] width 127 height 22
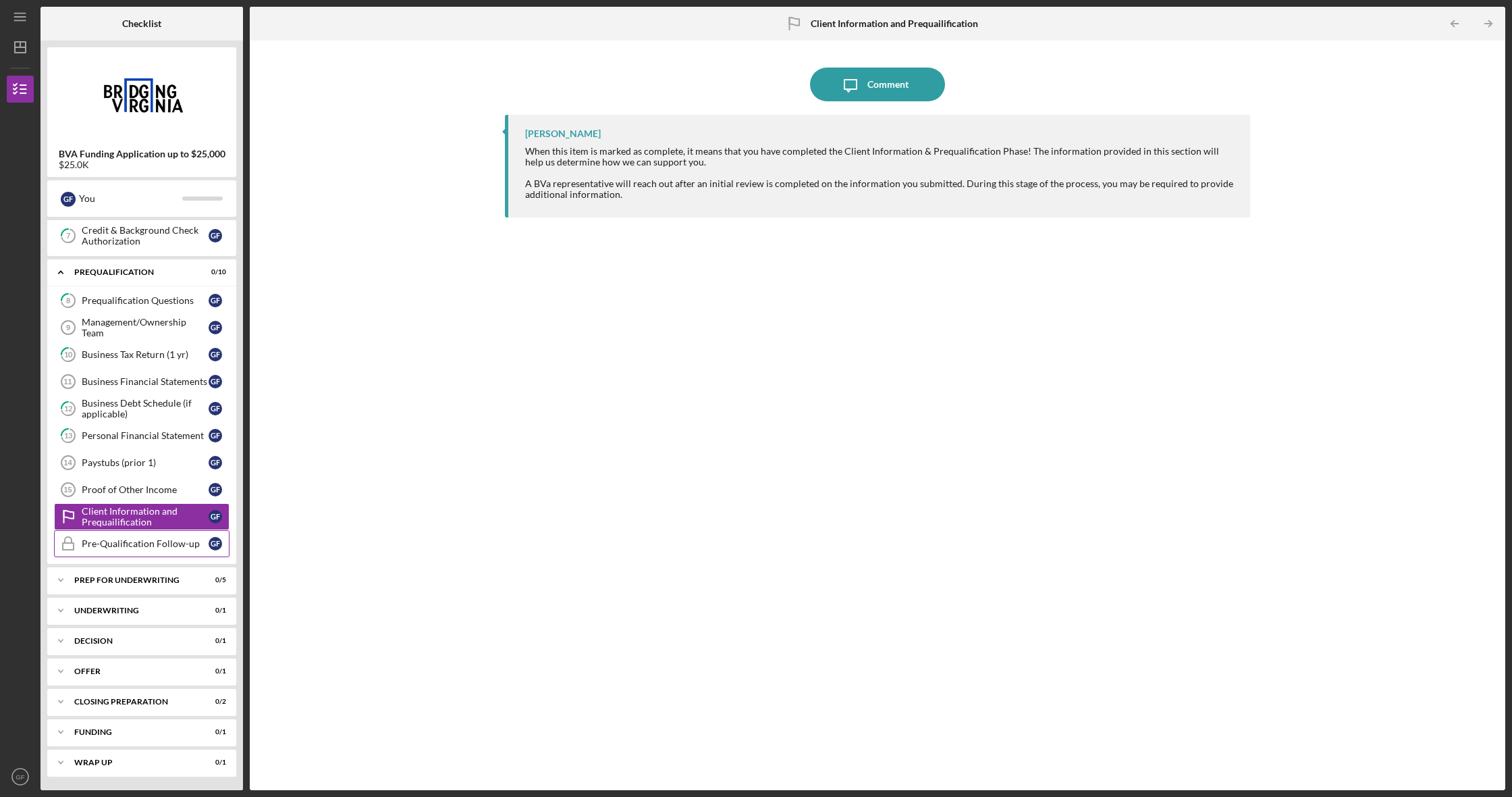
click at [144, 540] on div "Pre-Qualification Follow-up" at bounding box center [145, 543] width 127 height 11
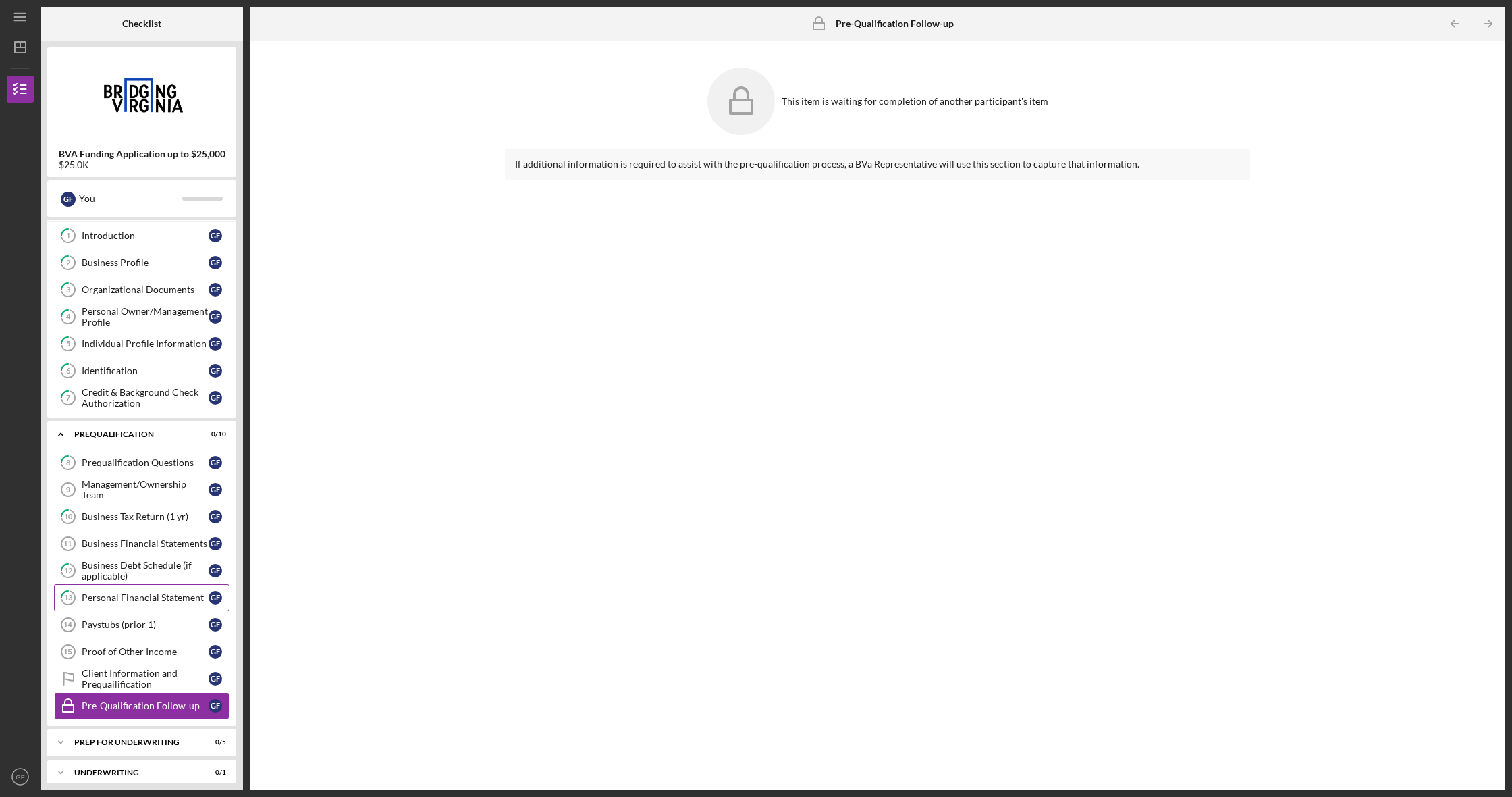
scroll to position [25, 0]
click at [150, 594] on div "Personal Financial Statement" at bounding box center [145, 598] width 127 height 11
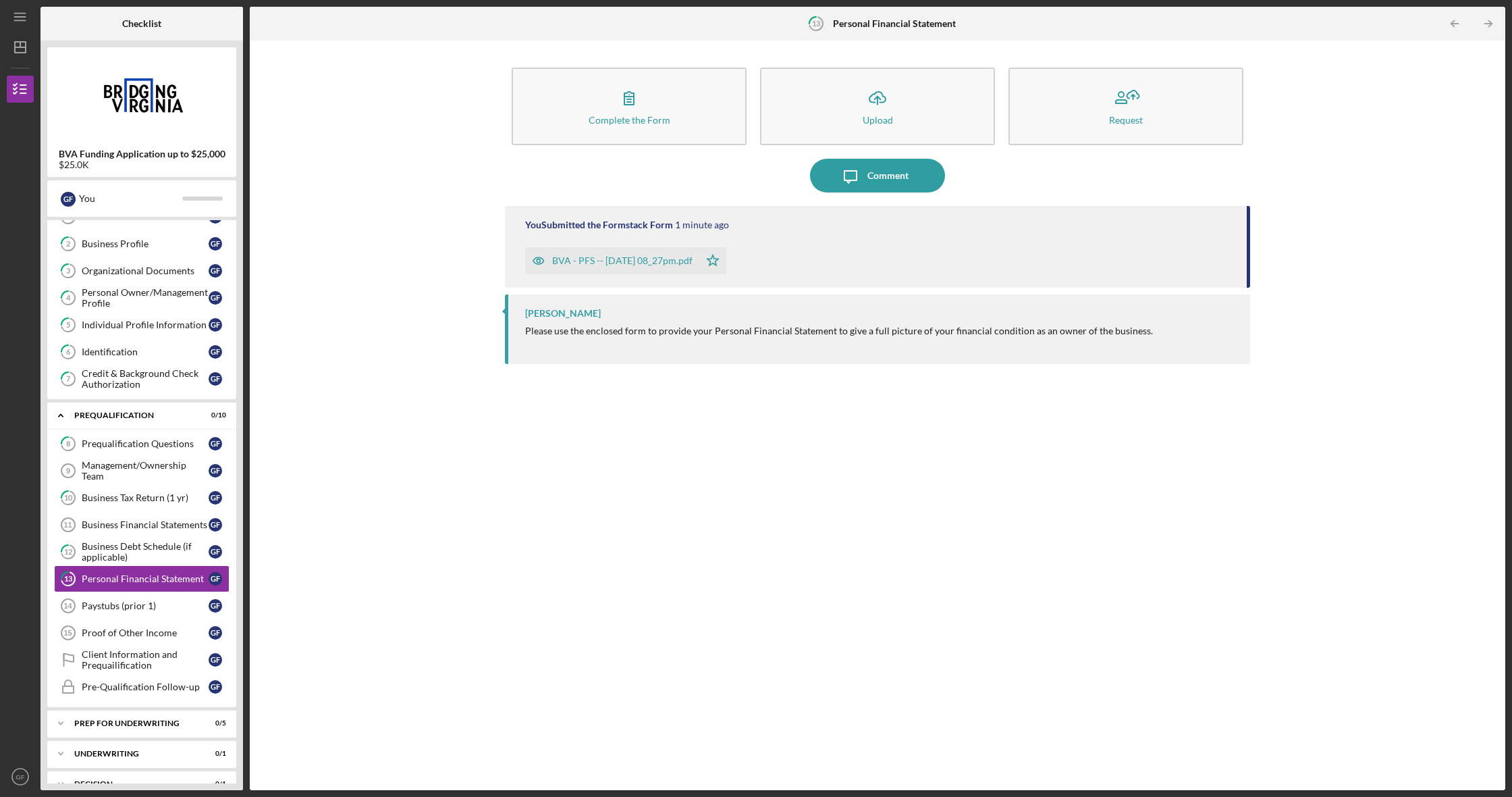
scroll to position [53, 0]
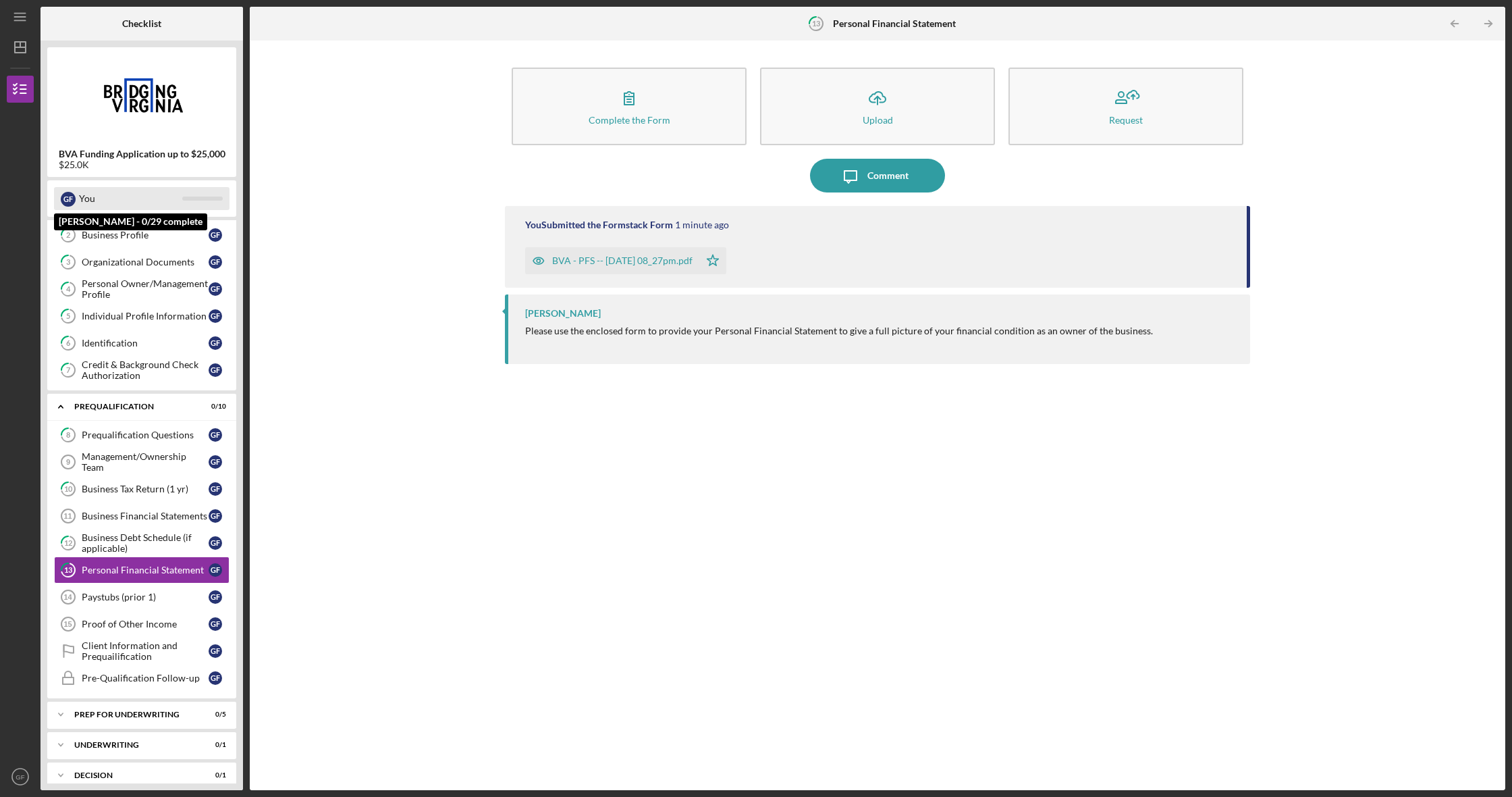
click at [136, 200] on div "You" at bounding box center [131, 198] width 103 height 23
click at [230, 196] on div "G F You" at bounding box center [142, 198] width 189 height 36
click at [69, 197] on div "G F" at bounding box center [68, 199] width 15 height 15
